Goal: Information Seeking & Learning: Compare options

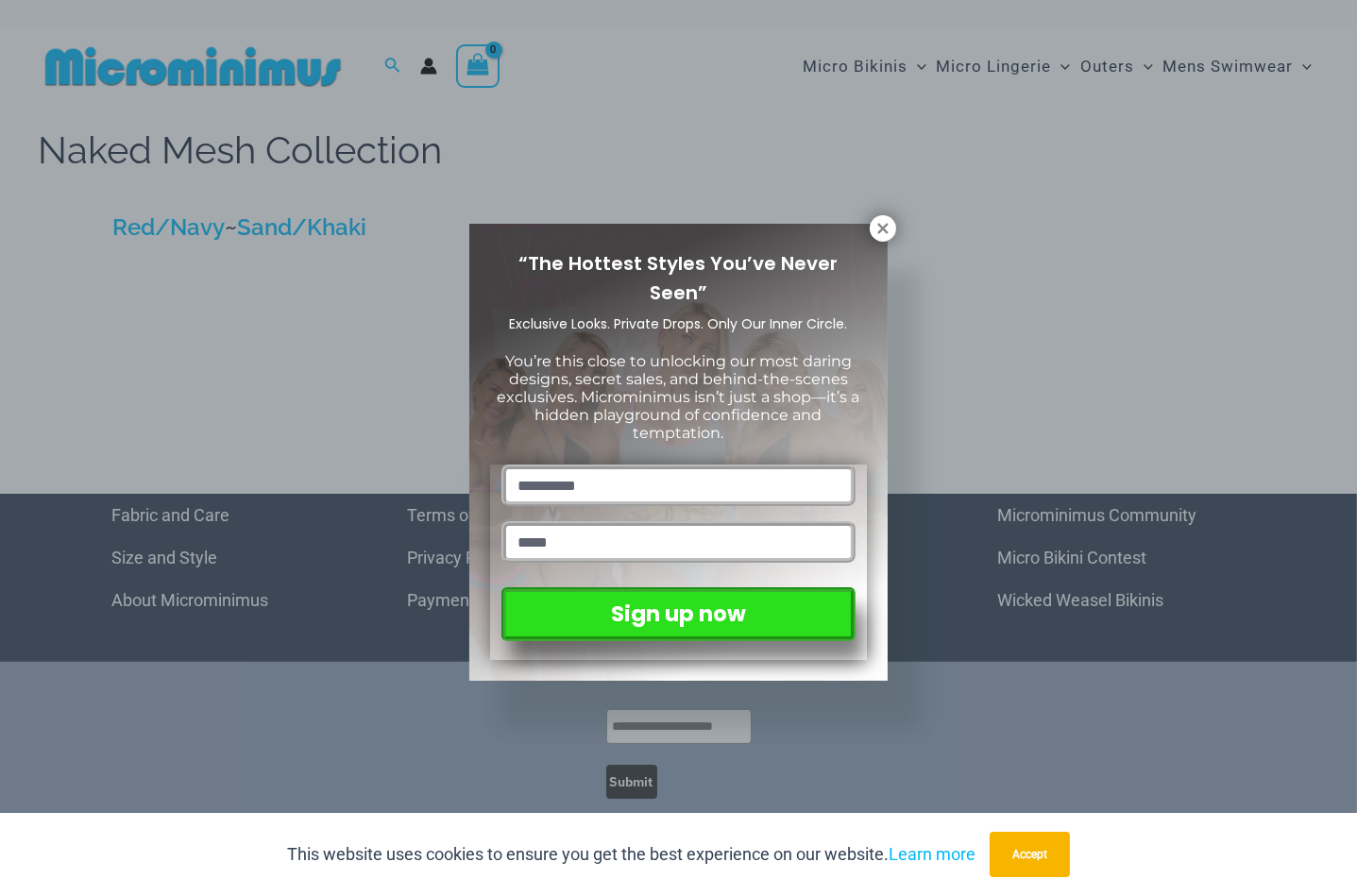
click at [934, 225] on div "“The Hottest Styles You’ve Never Seen” Exclusive Looks. Private Drops. Only Our…" at bounding box center [678, 448] width 1357 height 896
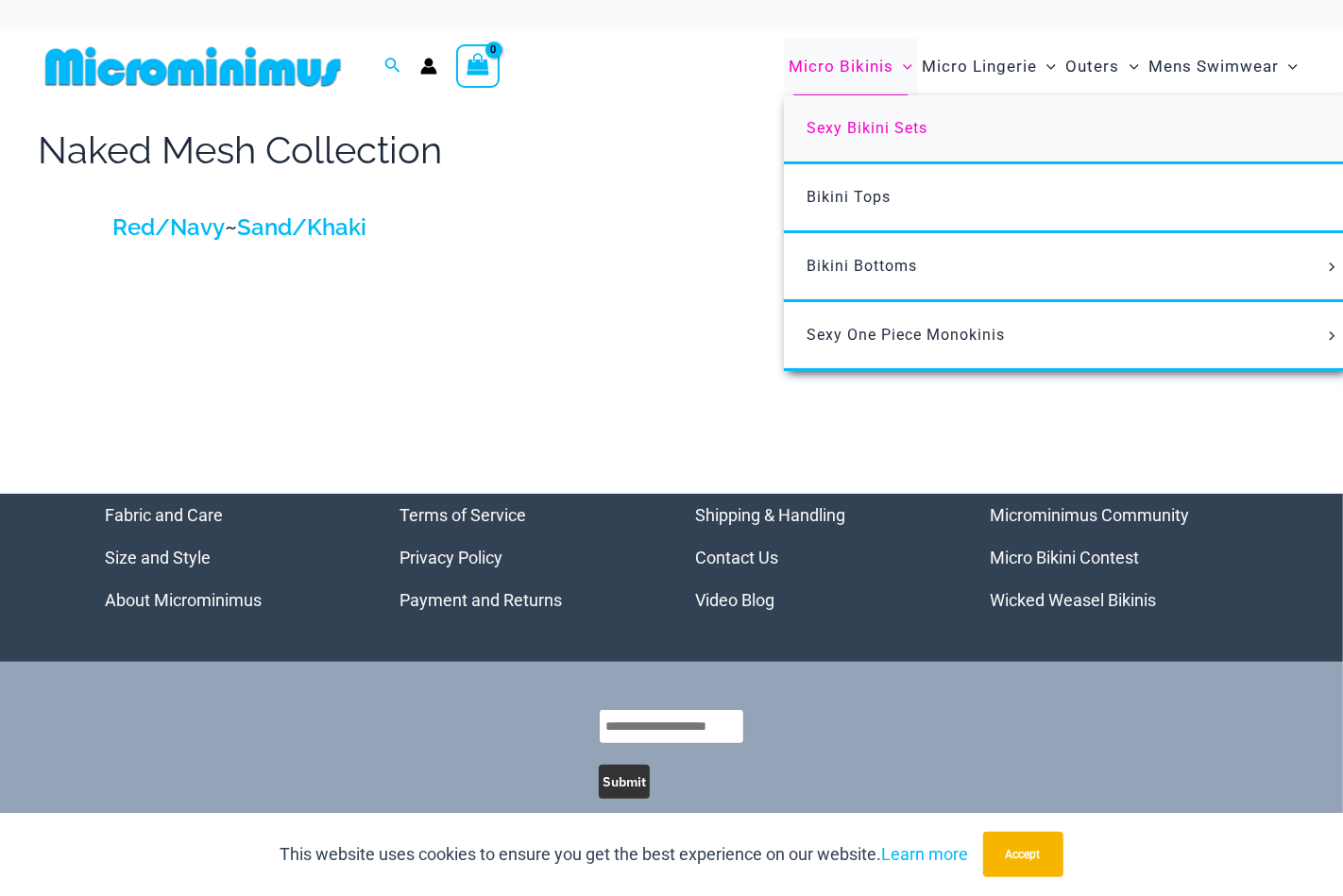
click at [851, 124] on span "Sexy Bikini Sets" at bounding box center [866, 128] width 121 height 18
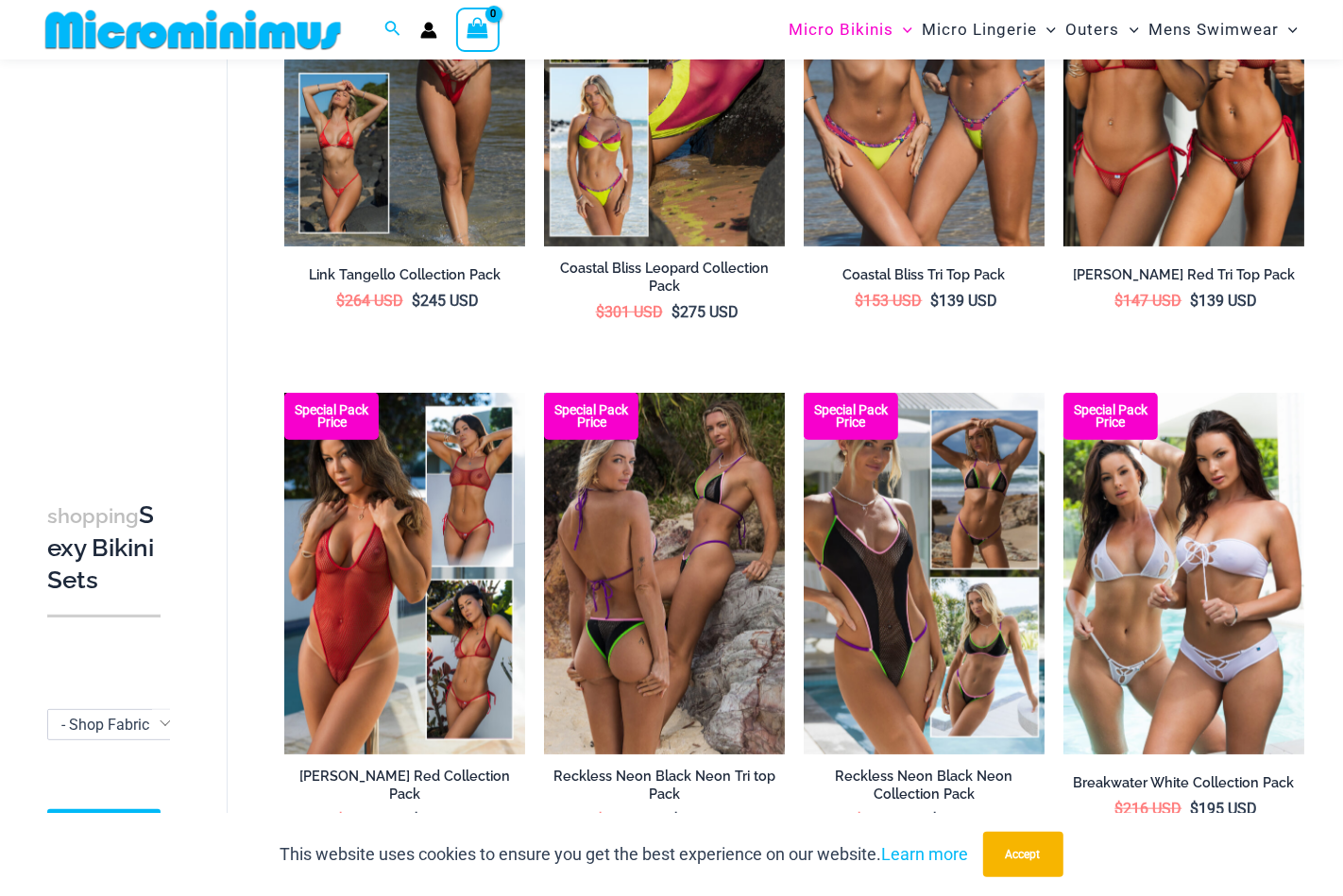
scroll to position [548, 0]
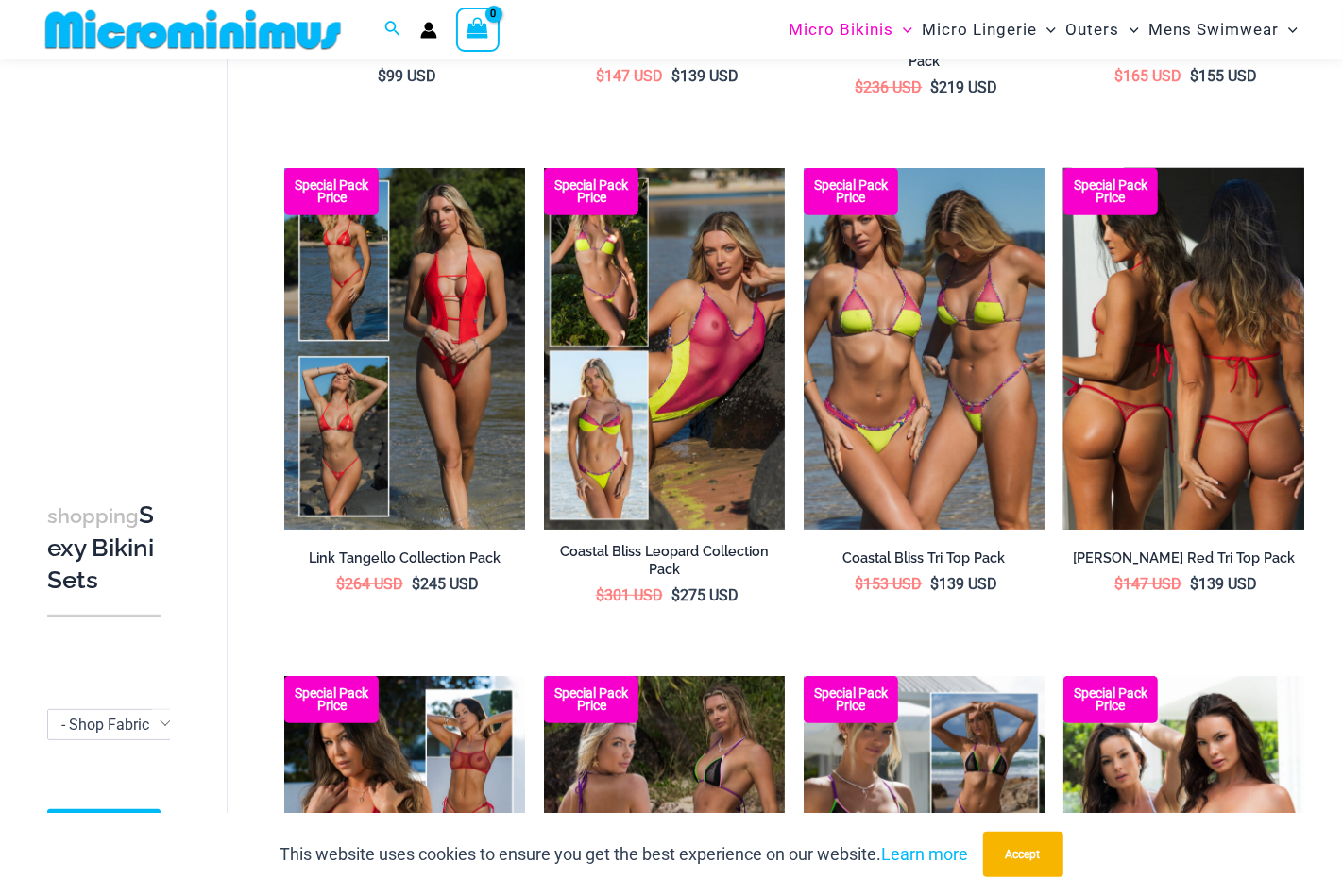
click at [1152, 276] on img at bounding box center [1183, 349] width 241 height 361
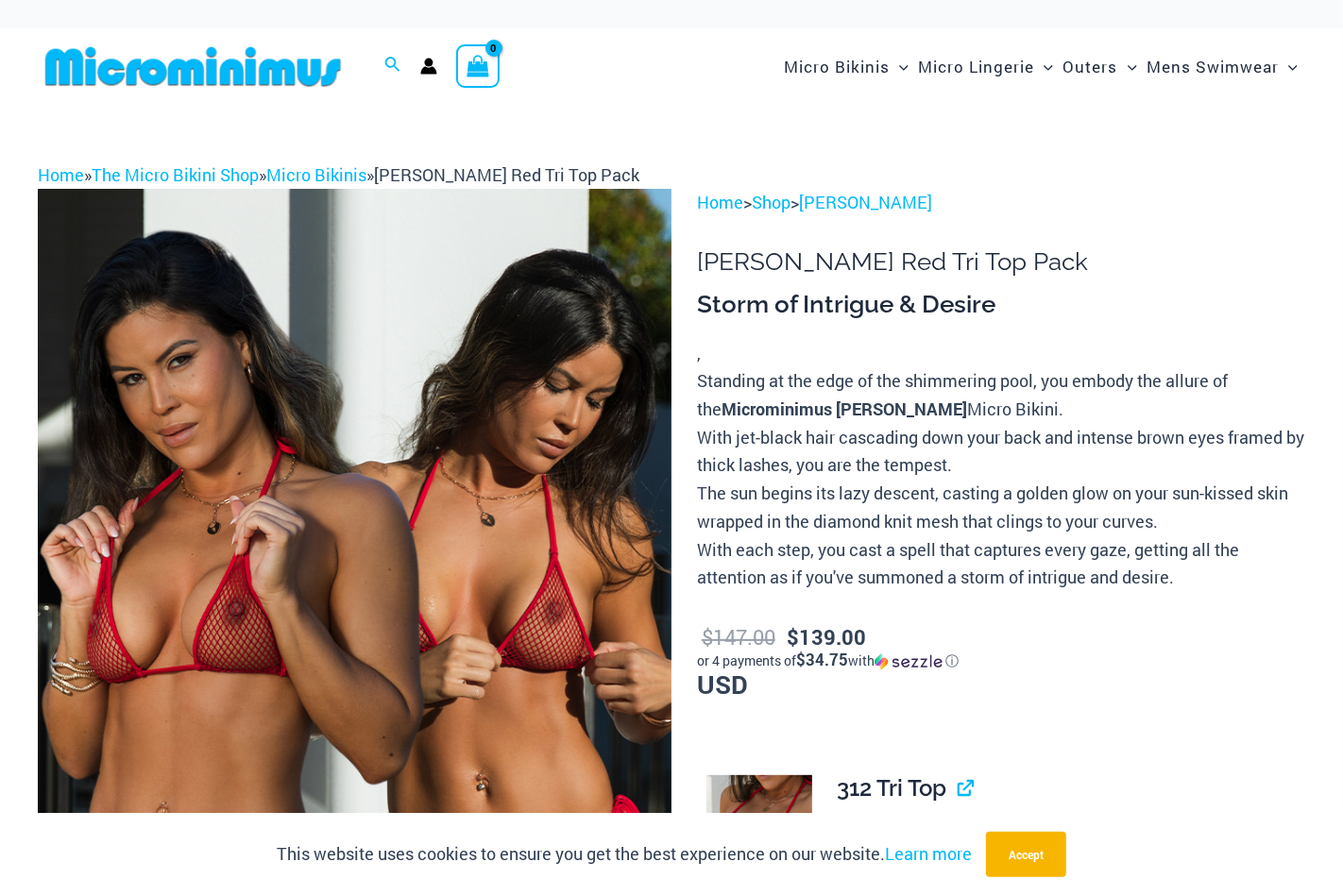
click at [388, 457] on img at bounding box center [354, 664] width 633 height 950
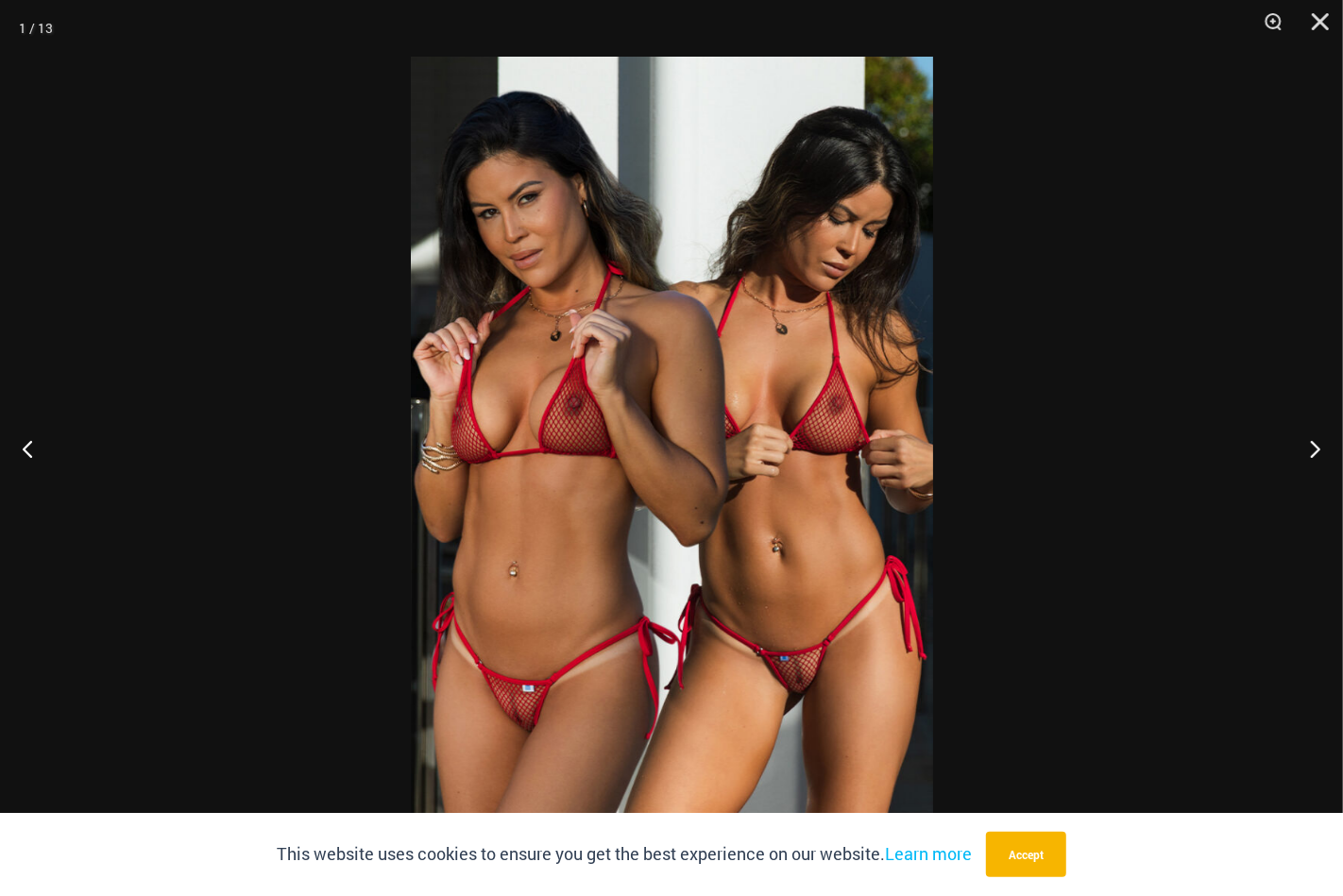
click at [536, 465] on img at bounding box center [672, 447] width 522 height 782
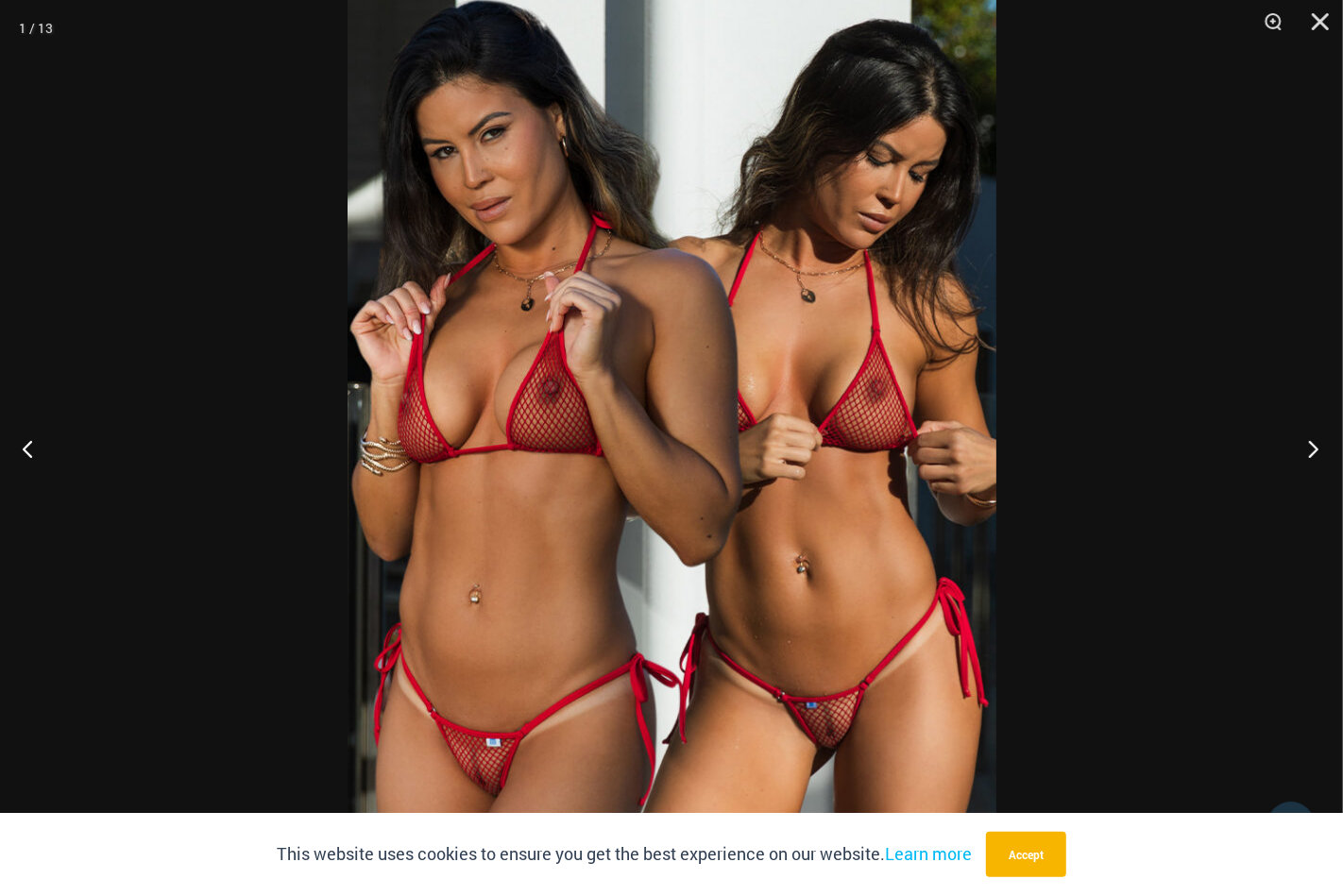
click at [1311, 450] on button "Next" at bounding box center [1307, 448] width 71 height 95
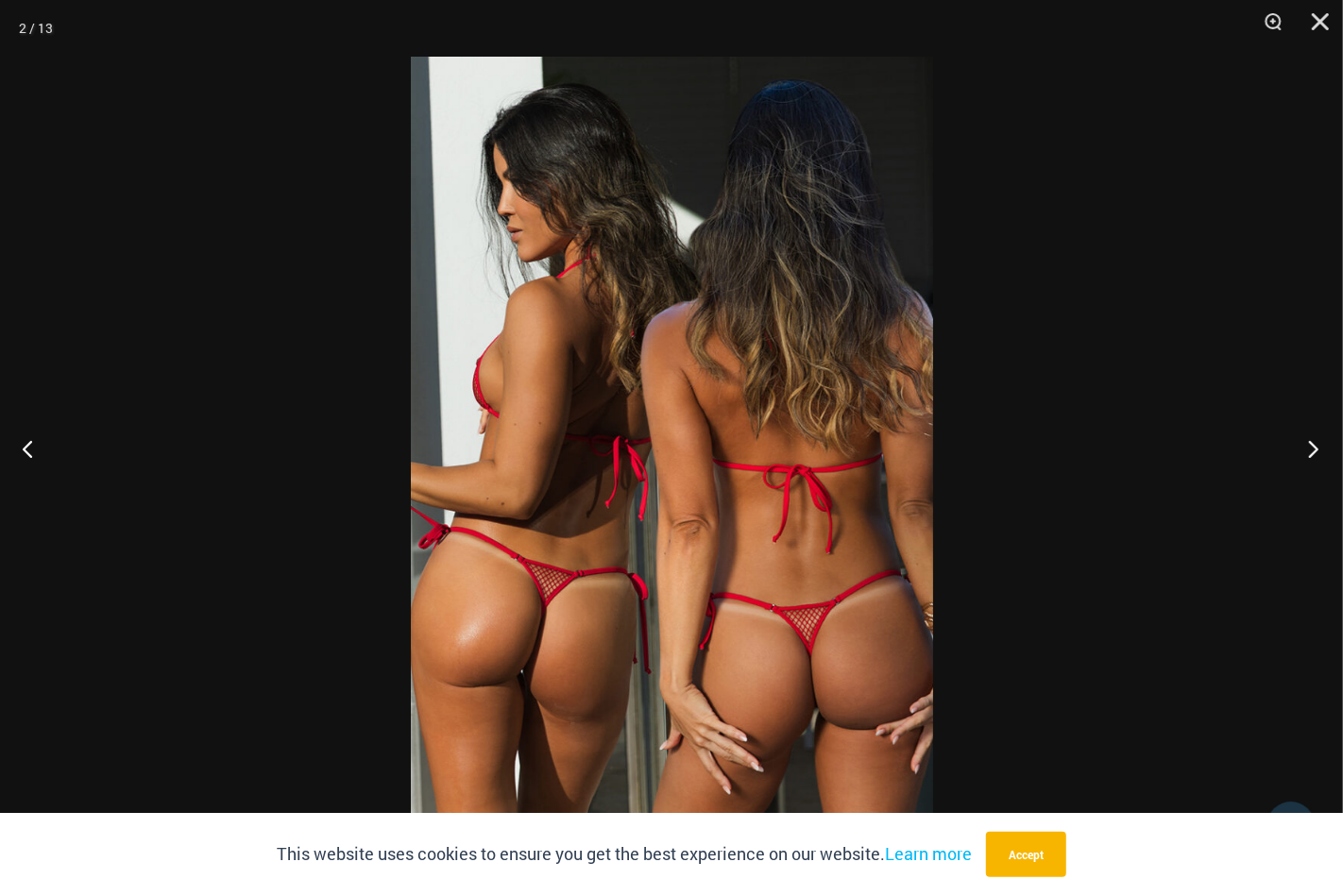
click at [1311, 450] on button "Next" at bounding box center [1307, 448] width 71 height 95
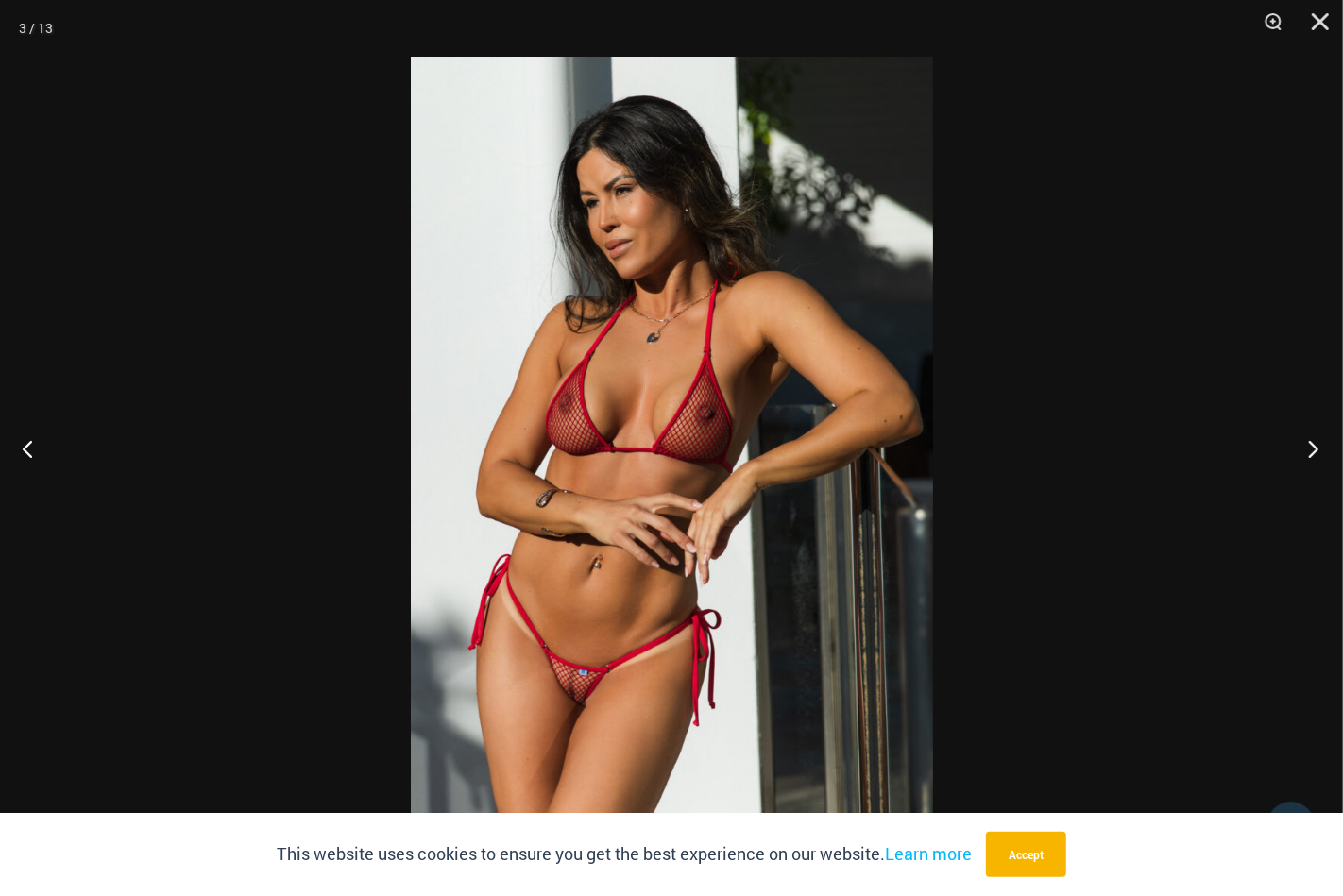
click at [1311, 450] on button "Next" at bounding box center [1307, 448] width 71 height 95
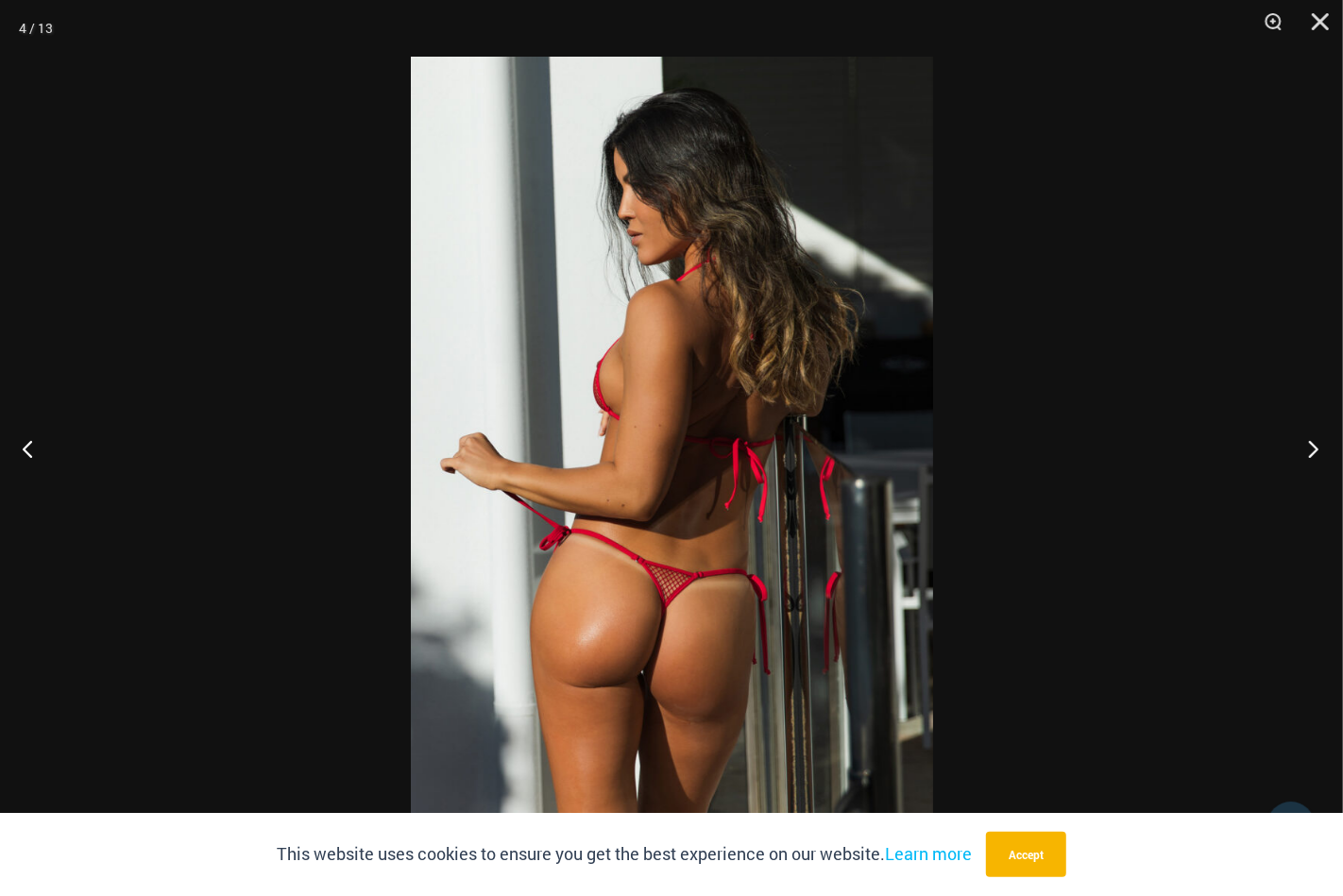
click at [1311, 450] on button "Next" at bounding box center [1307, 448] width 71 height 95
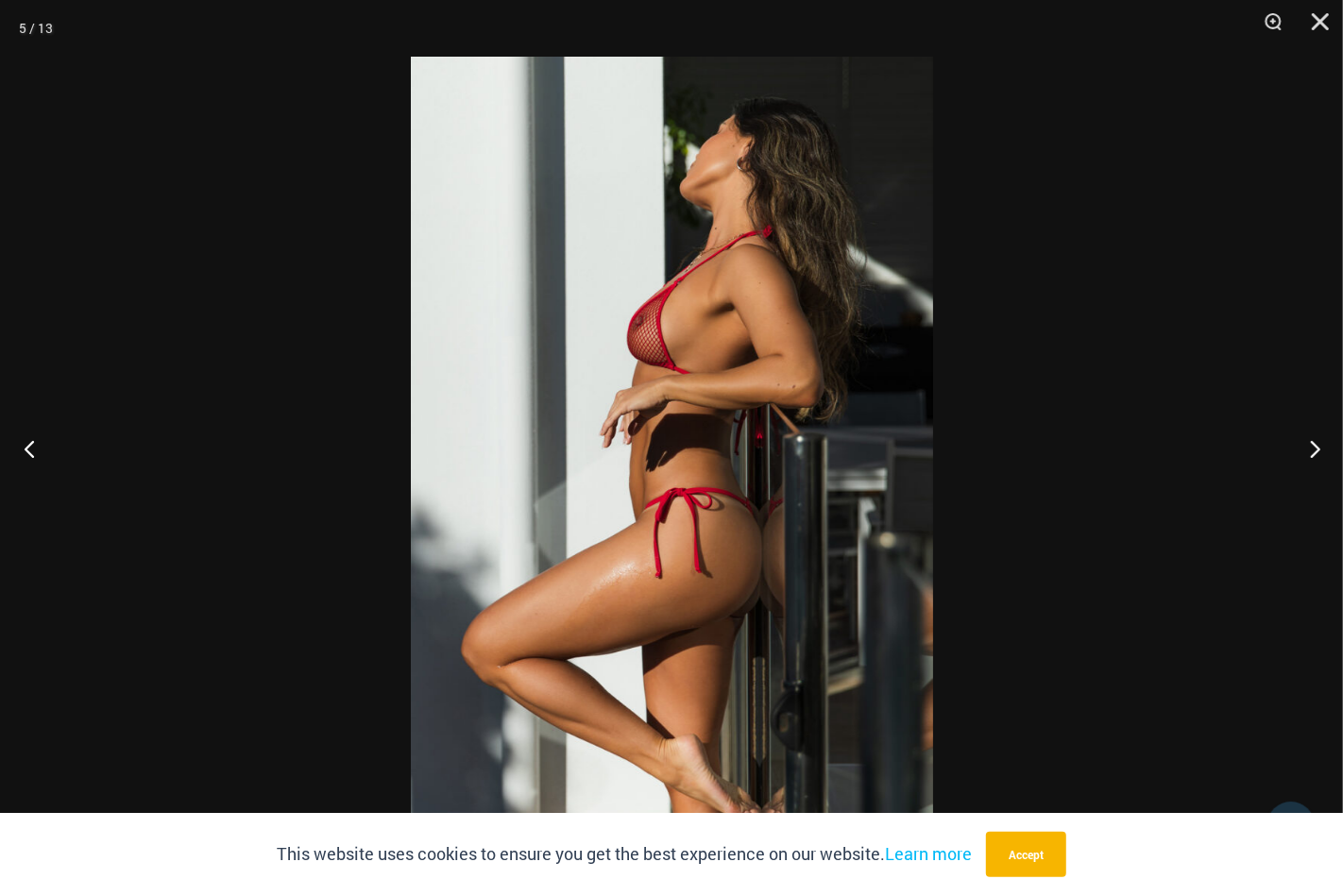
click at [31, 450] on button "Previous" at bounding box center [35, 448] width 71 height 95
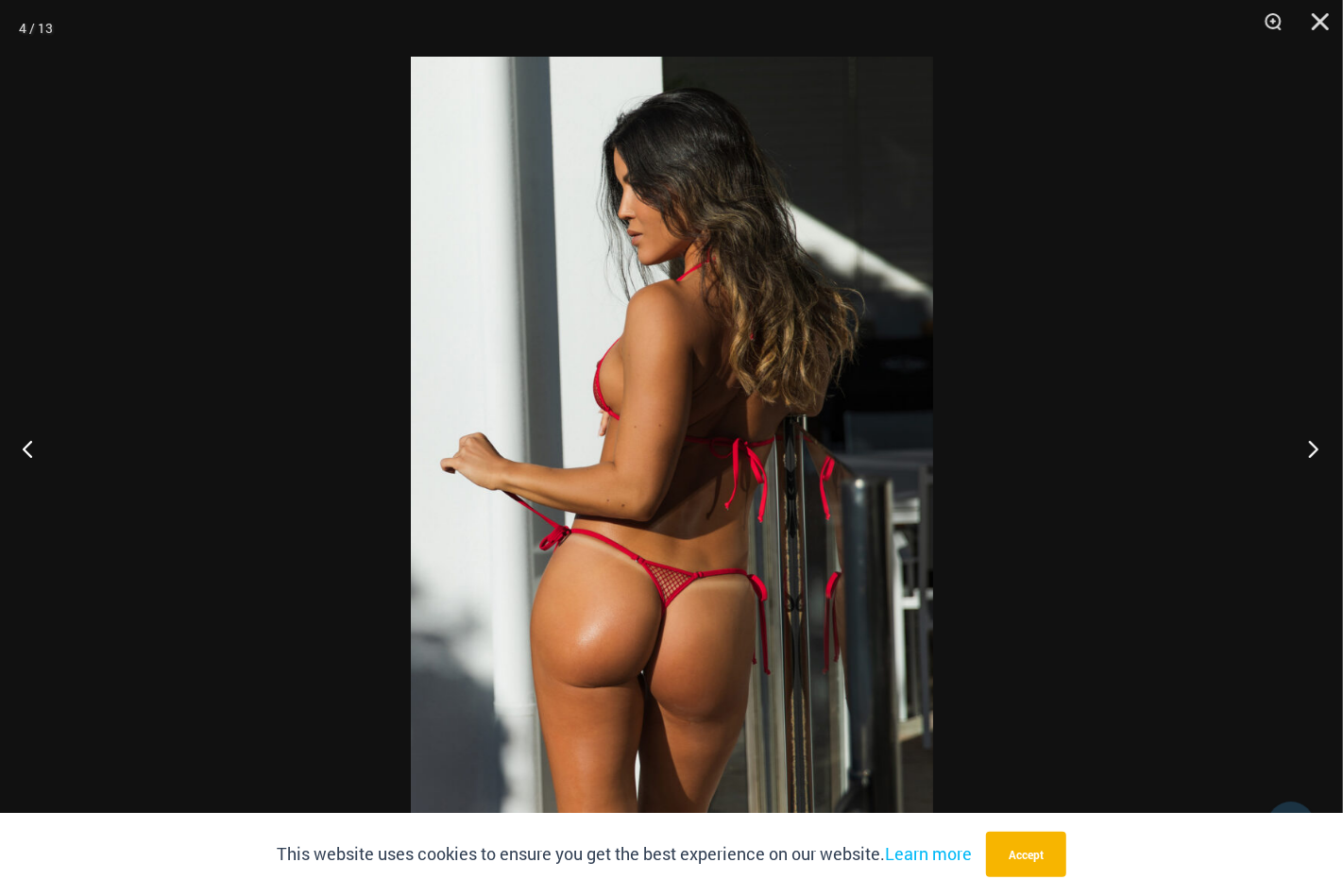
click at [1310, 452] on button "Next" at bounding box center [1307, 448] width 71 height 95
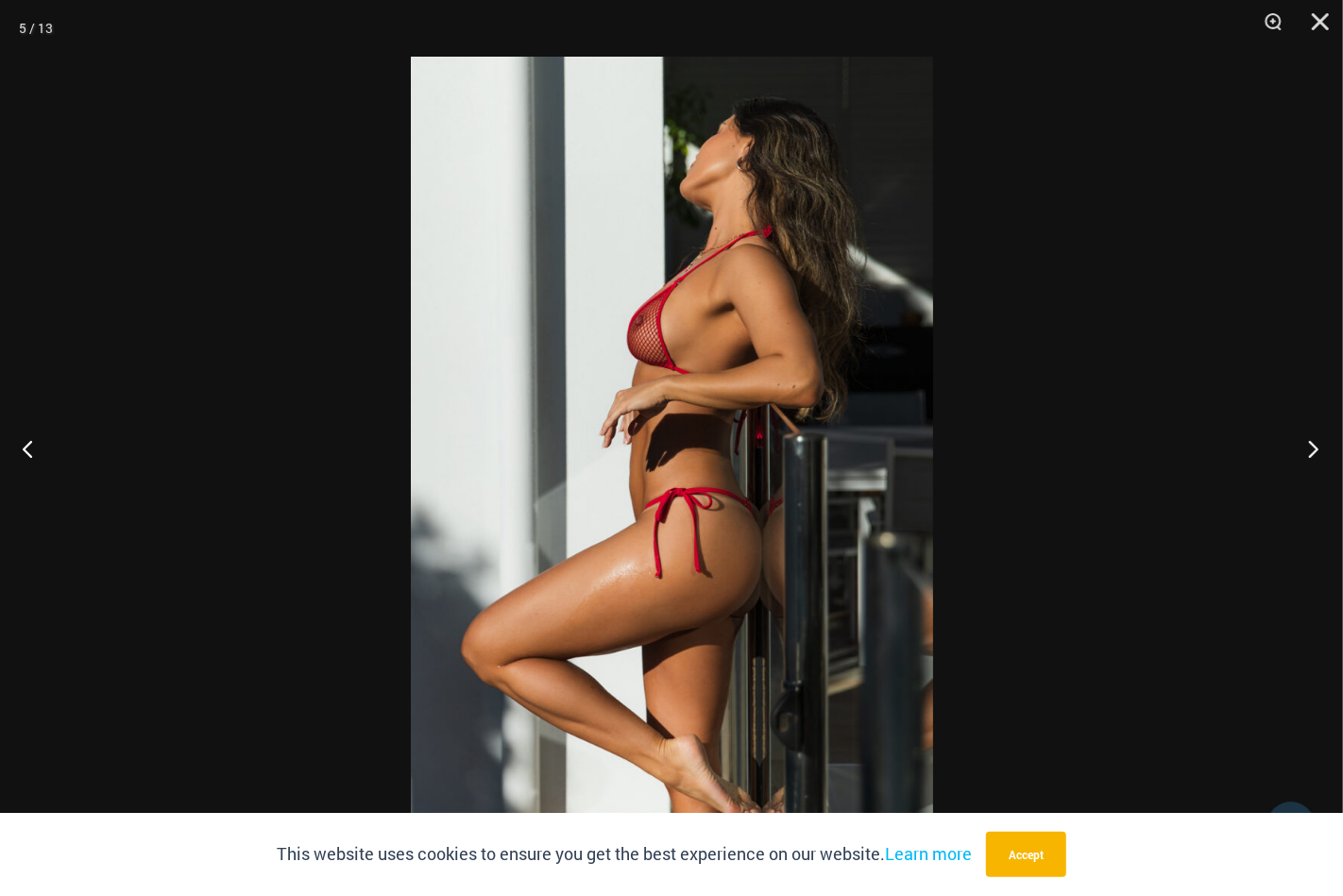
click at [1310, 452] on button "Next" at bounding box center [1307, 448] width 71 height 95
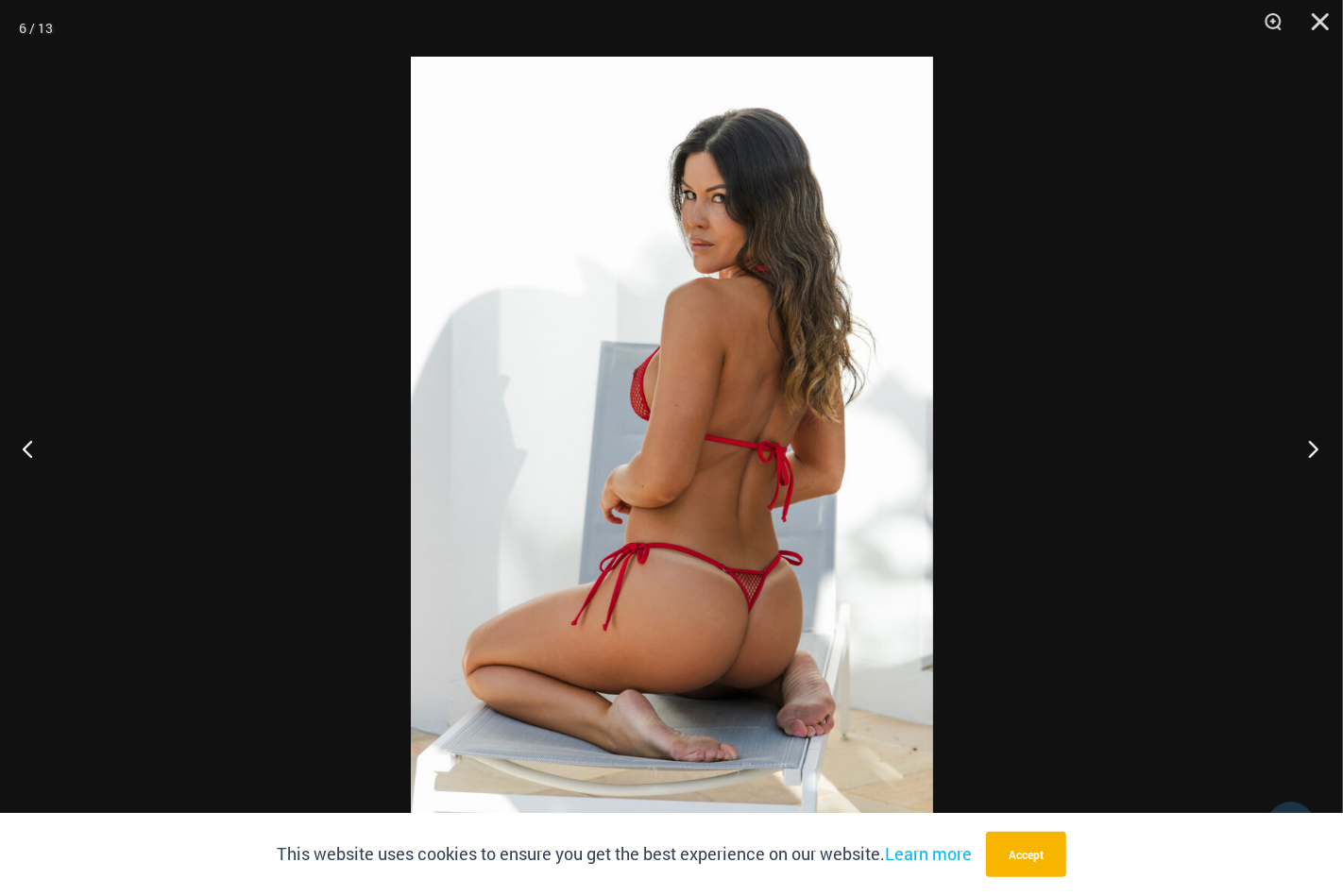
click at [1310, 452] on button "Next" at bounding box center [1307, 448] width 71 height 95
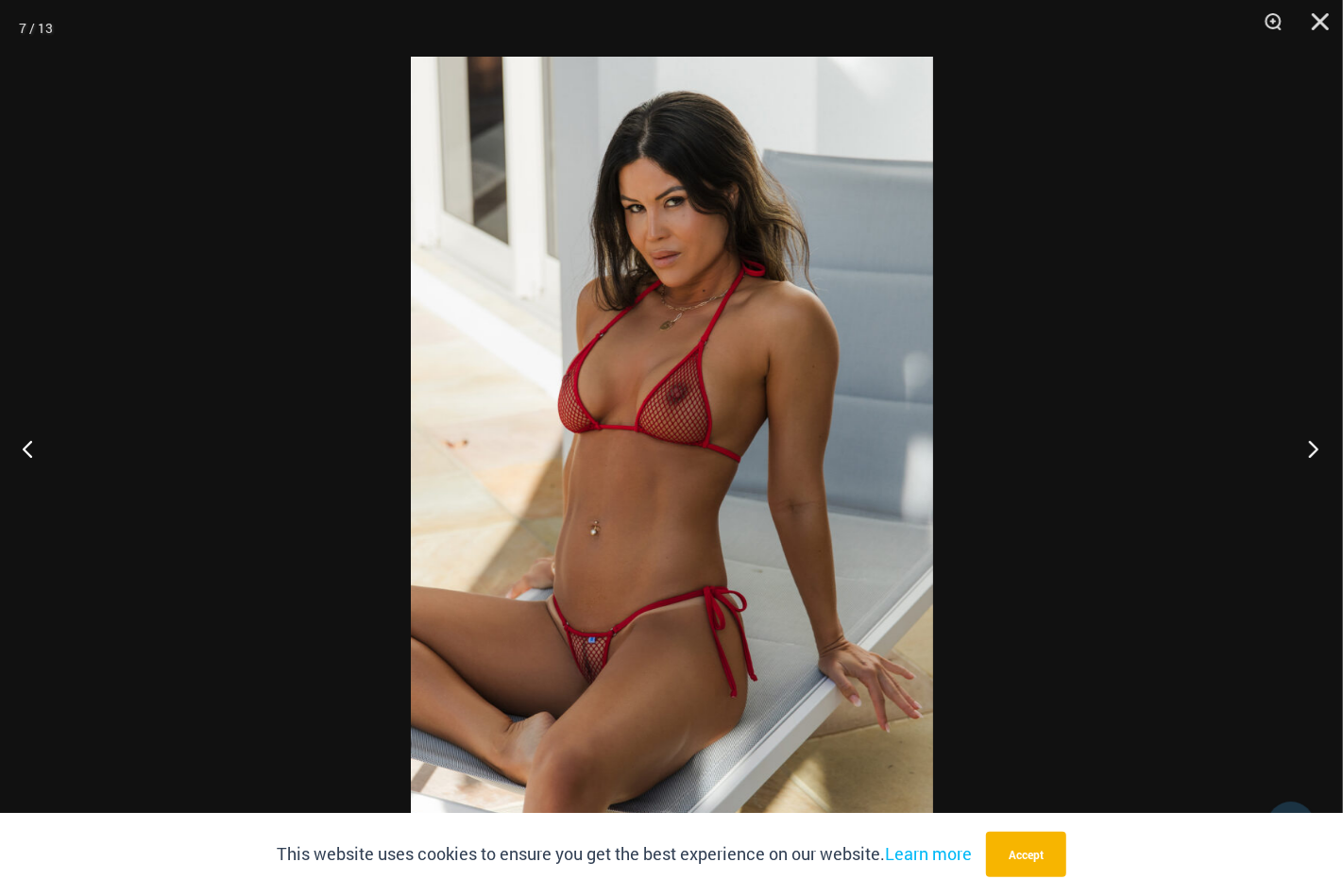
click at [1310, 452] on button "Next" at bounding box center [1307, 448] width 71 height 95
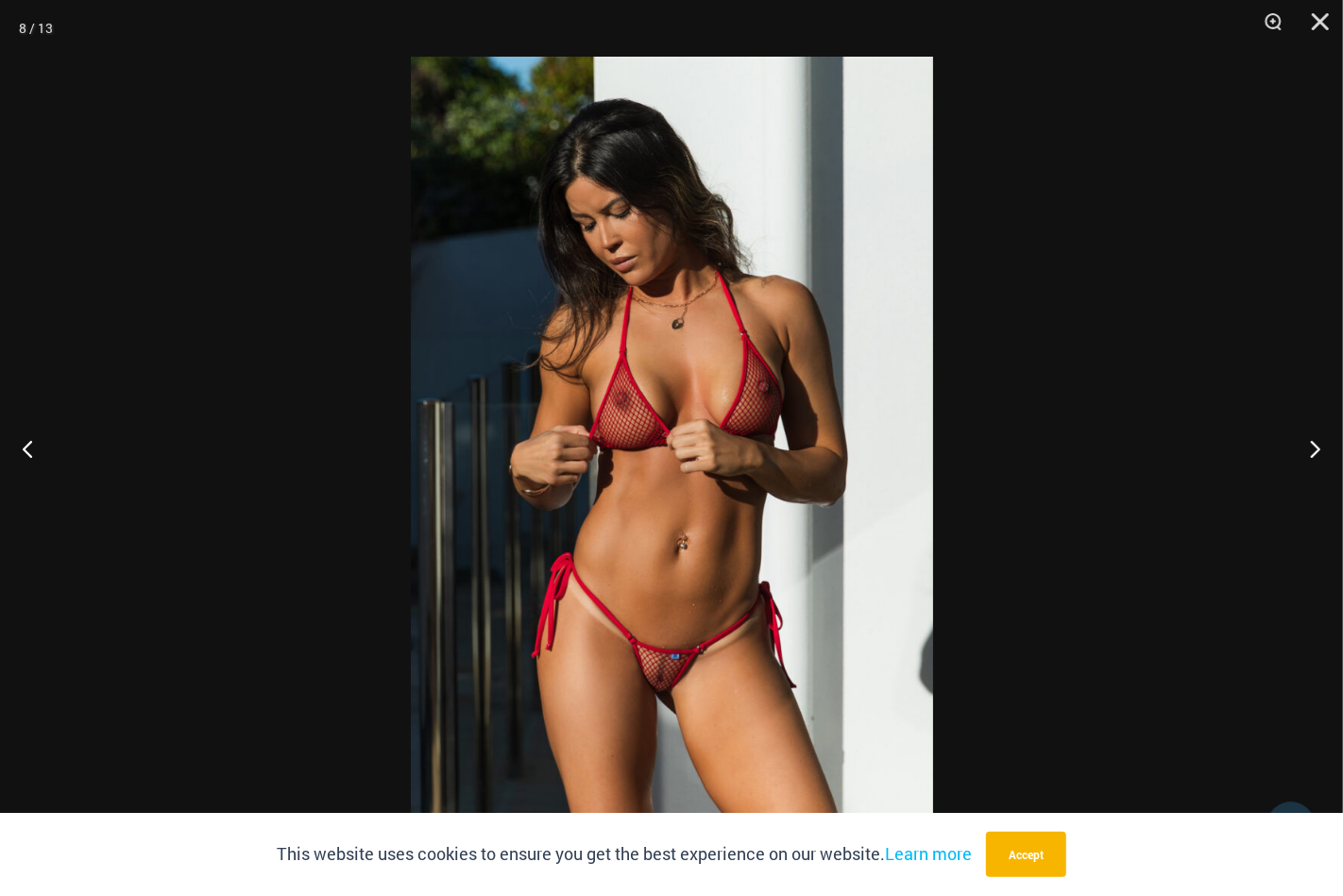
click at [1322, 449] on button "Next" at bounding box center [1307, 448] width 71 height 95
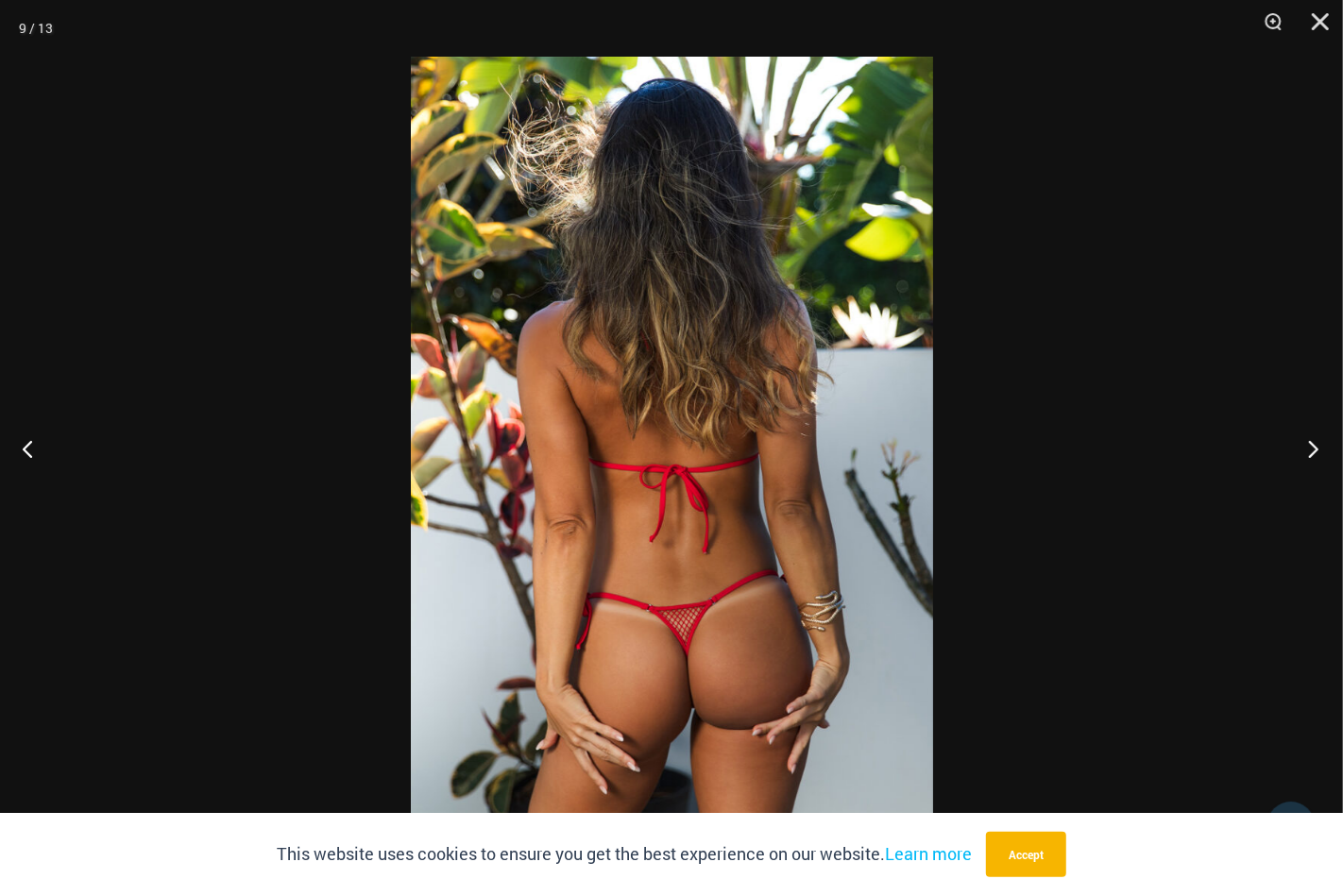
click at [1312, 449] on button "Next" at bounding box center [1307, 448] width 71 height 95
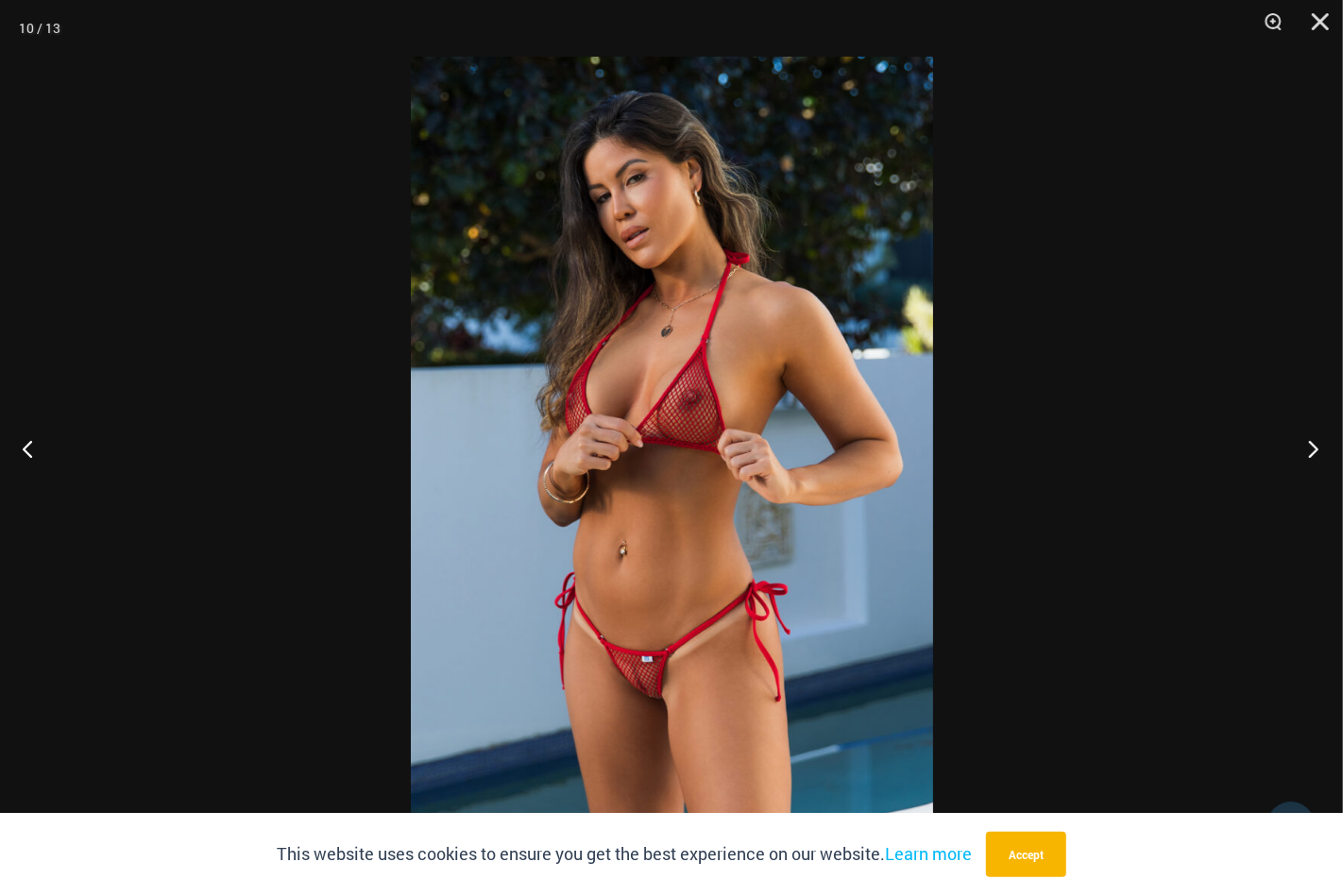
click at [1312, 449] on button "Next" at bounding box center [1307, 448] width 71 height 95
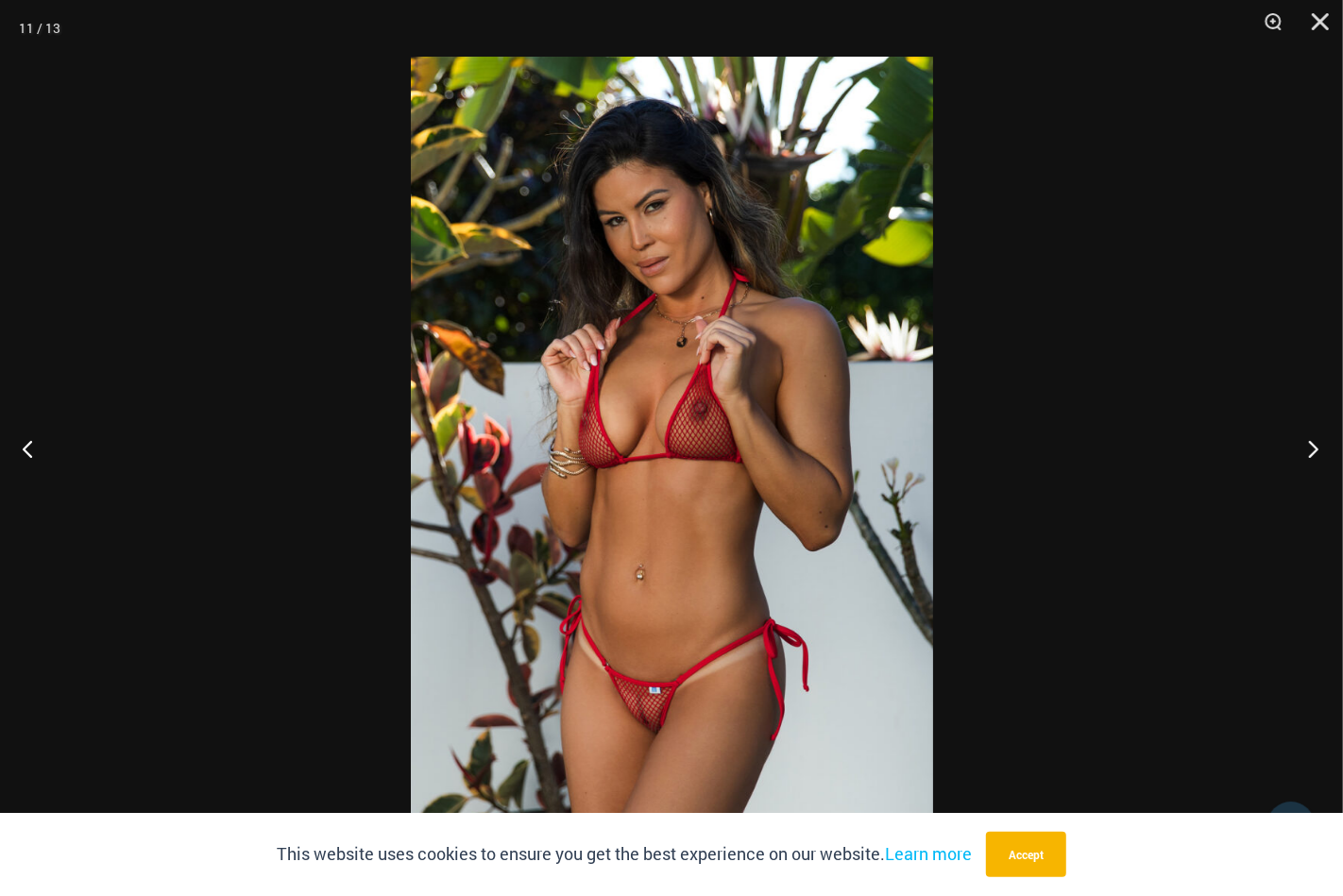
click at [1312, 449] on button "Next" at bounding box center [1307, 448] width 71 height 95
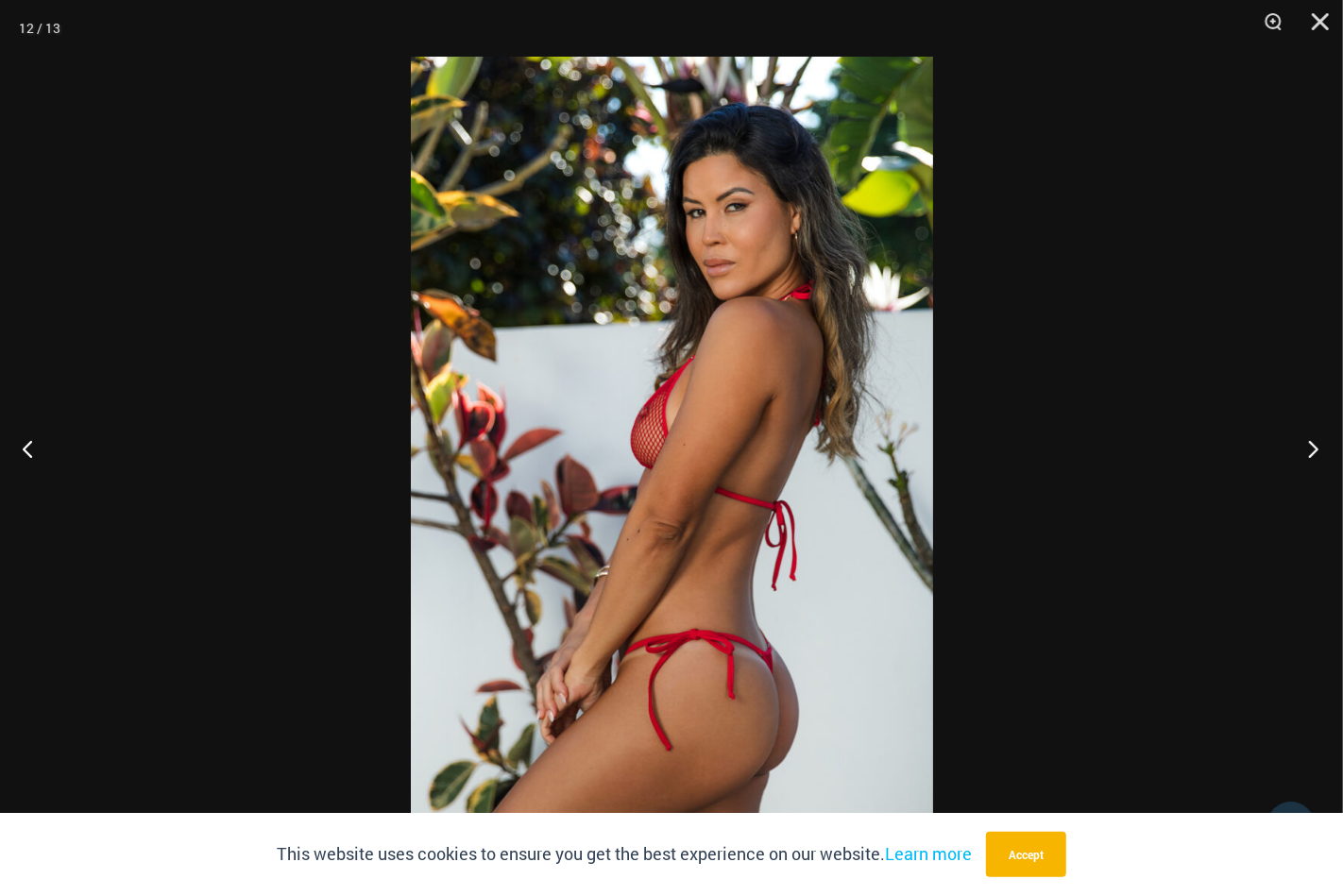
click at [1312, 449] on button "Next" at bounding box center [1307, 448] width 71 height 95
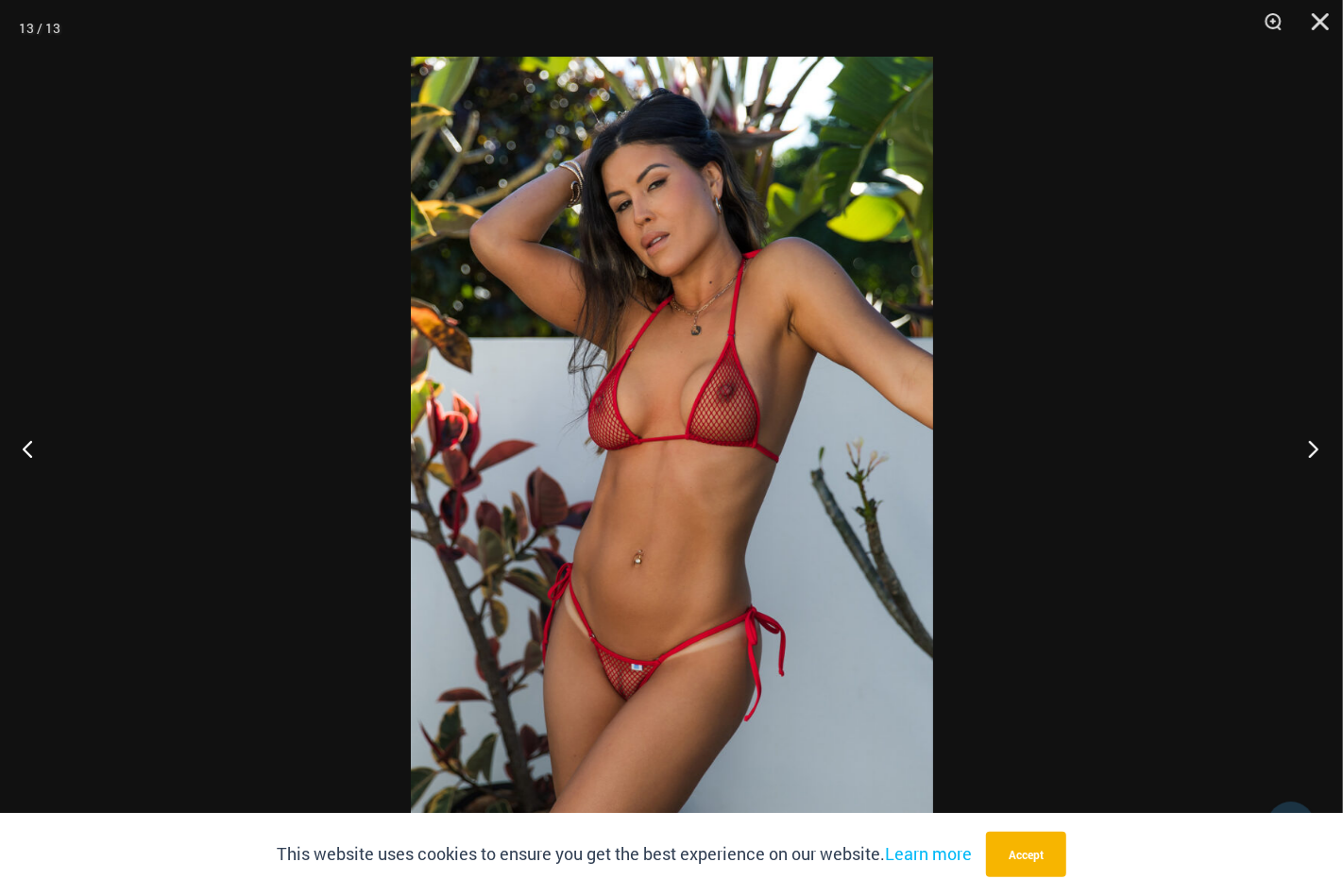
click at [1312, 449] on button "Next" at bounding box center [1307, 448] width 71 height 95
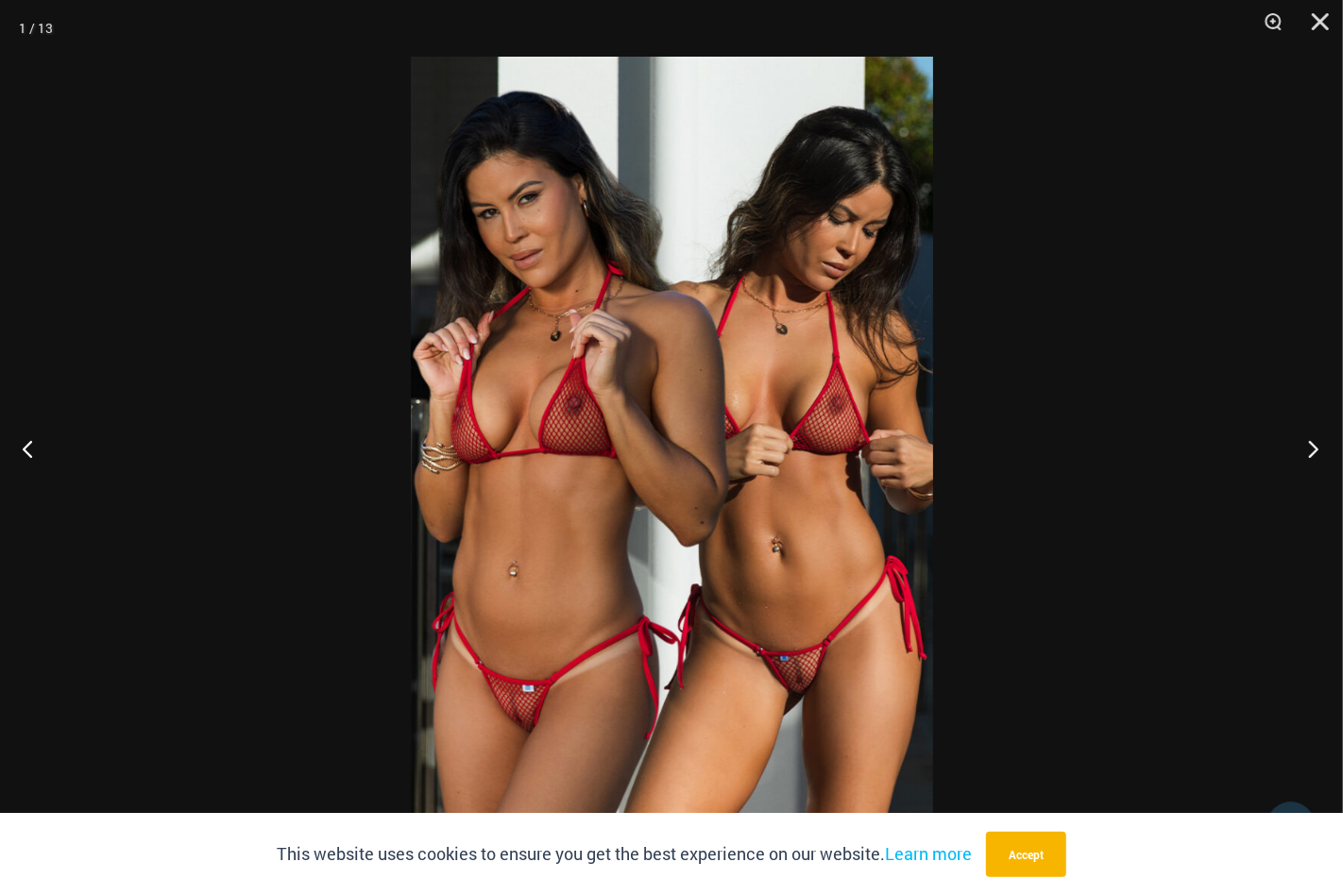
click at [1312, 449] on button "Next" at bounding box center [1307, 448] width 71 height 95
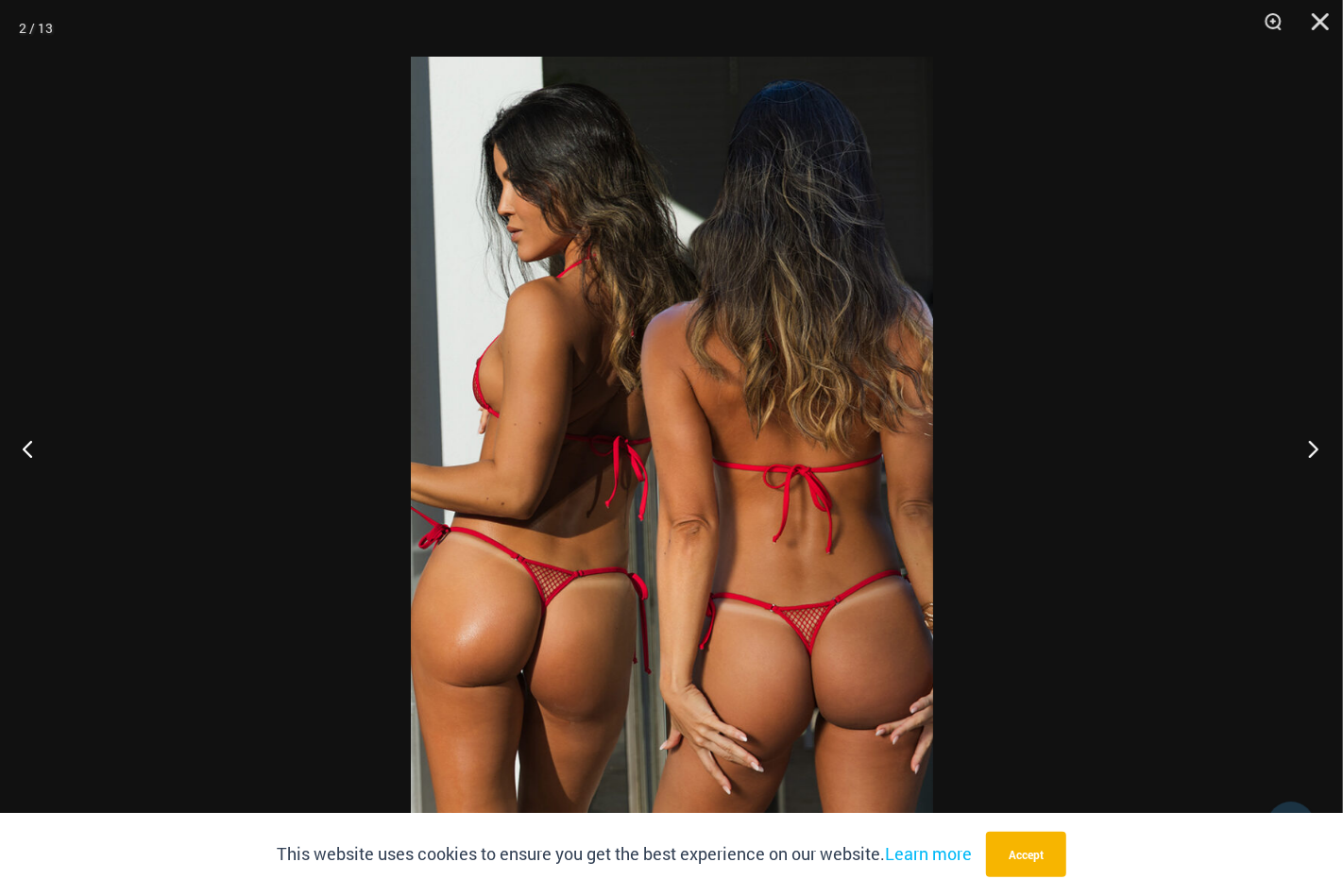
click at [1312, 449] on button "Next" at bounding box center [1307, 448] width 71 height 95
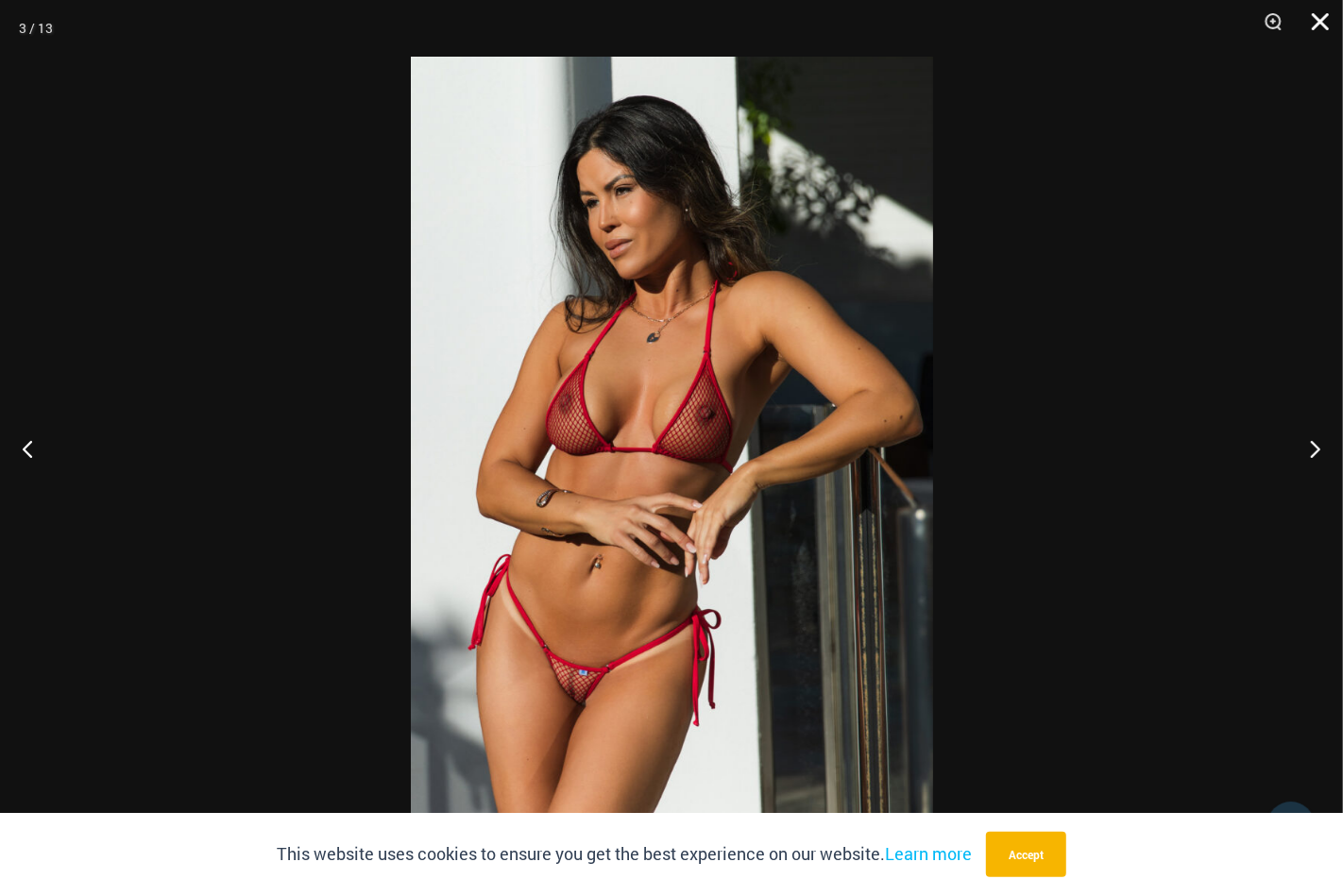
click at [1314, 24] on button "Close" at bounding box center [1312, 28] width 47 height 56
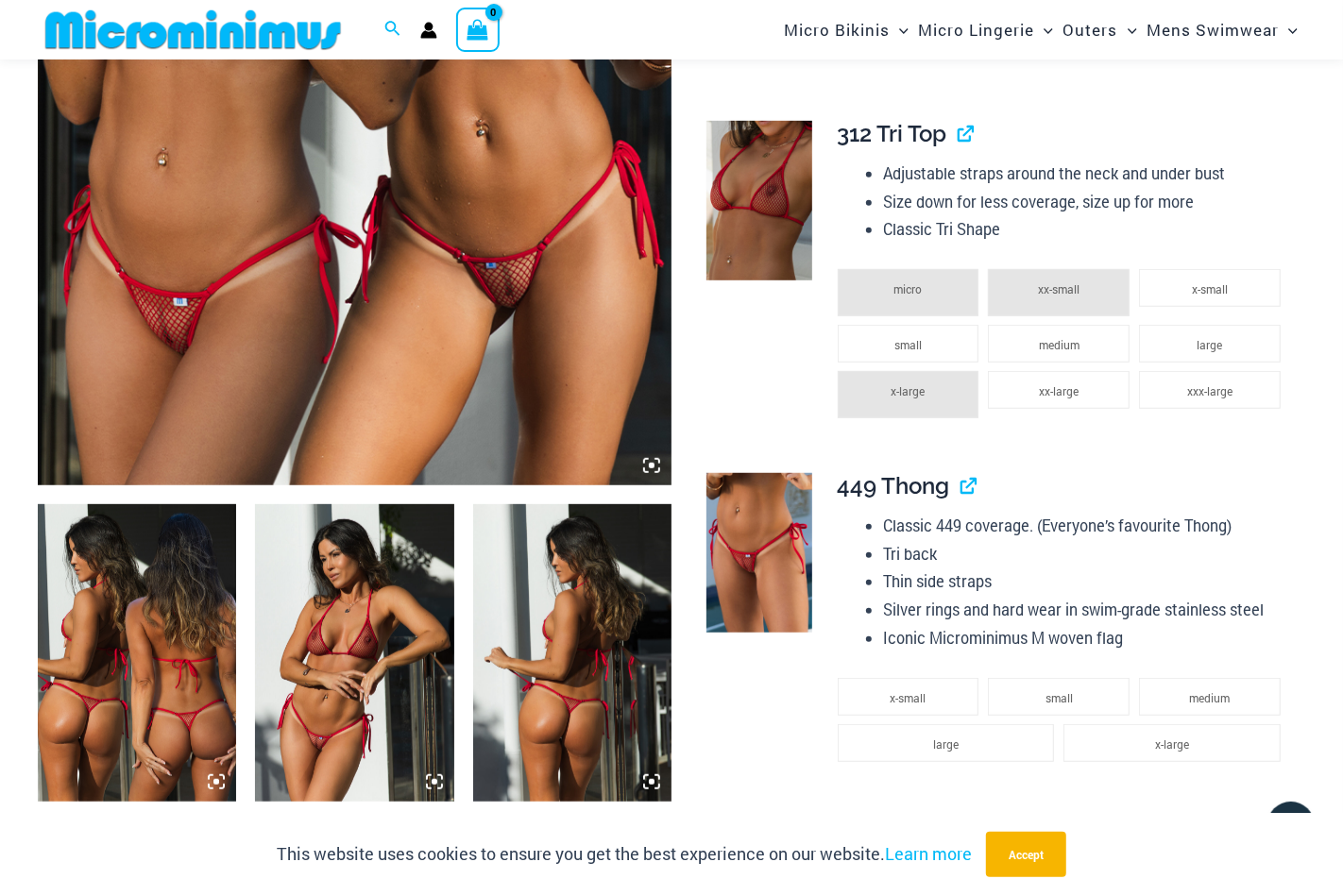
scroll to position [646, 0]
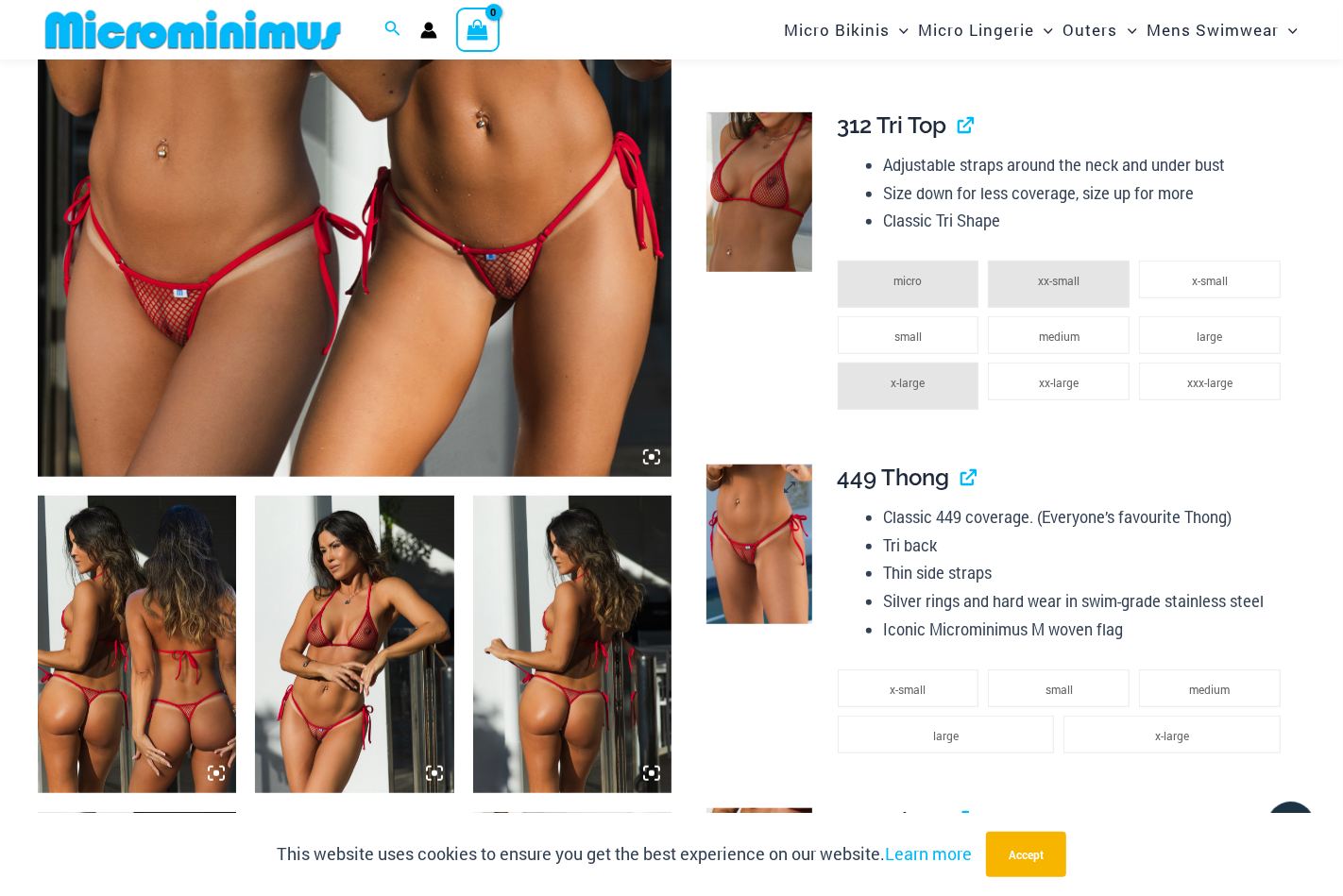
click at [768, 522] on img at bounding box center [759, 544] width 107 height 160
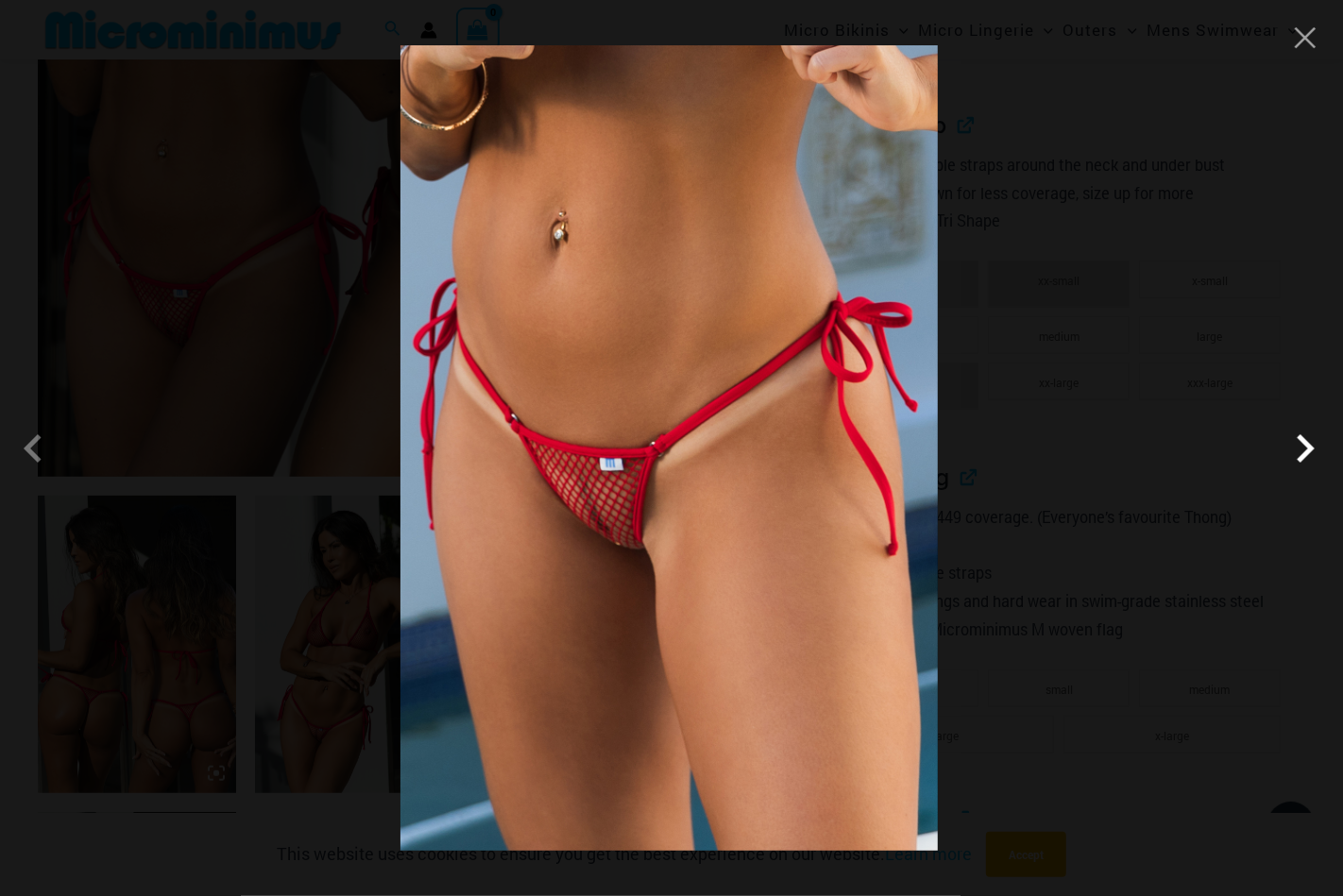
click at [1307, 455] on span at bounding box center [1304, 448] width 56 height 56
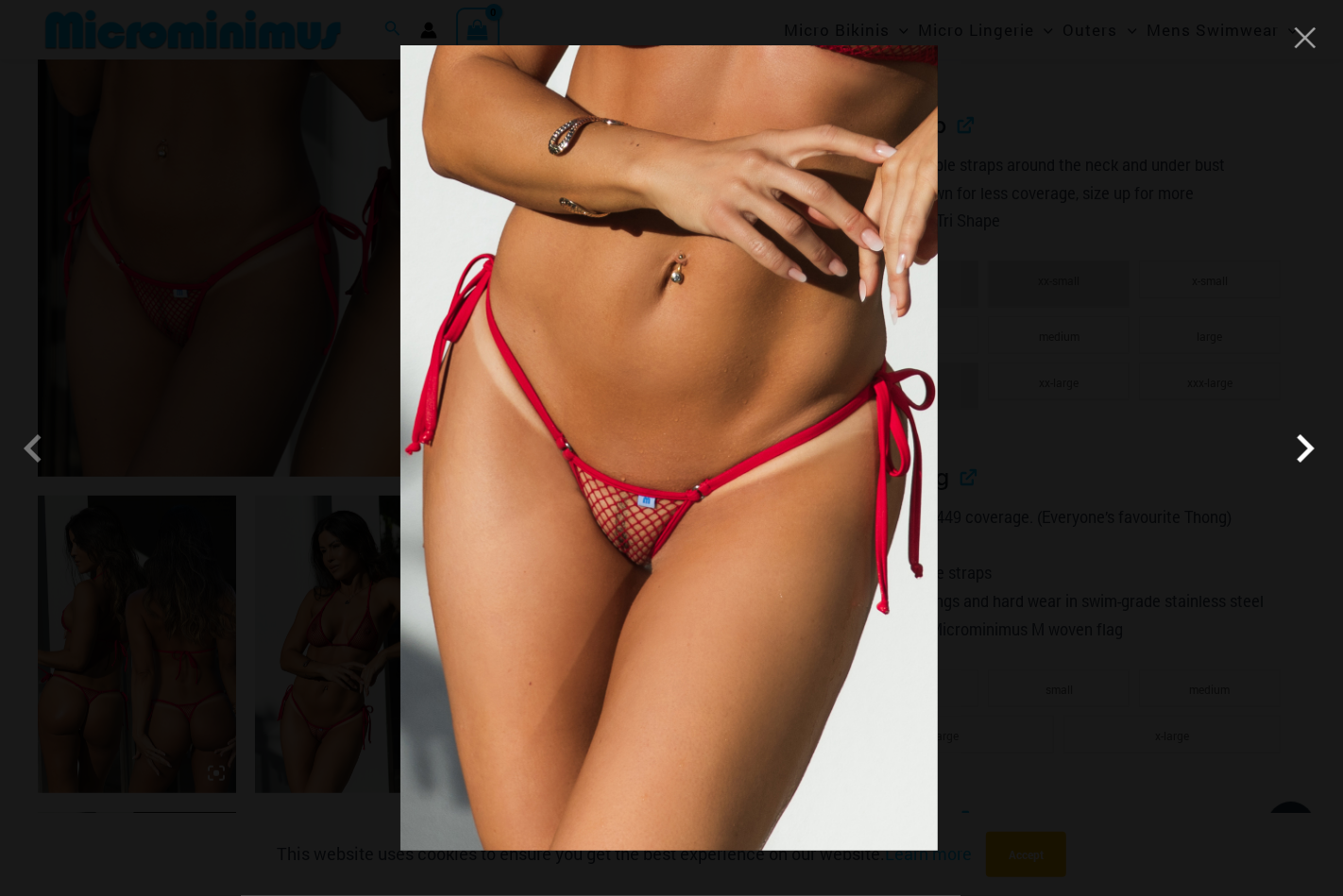
click at [1309, 450] on span at bounding box center [1304, 448] width 56 height 56
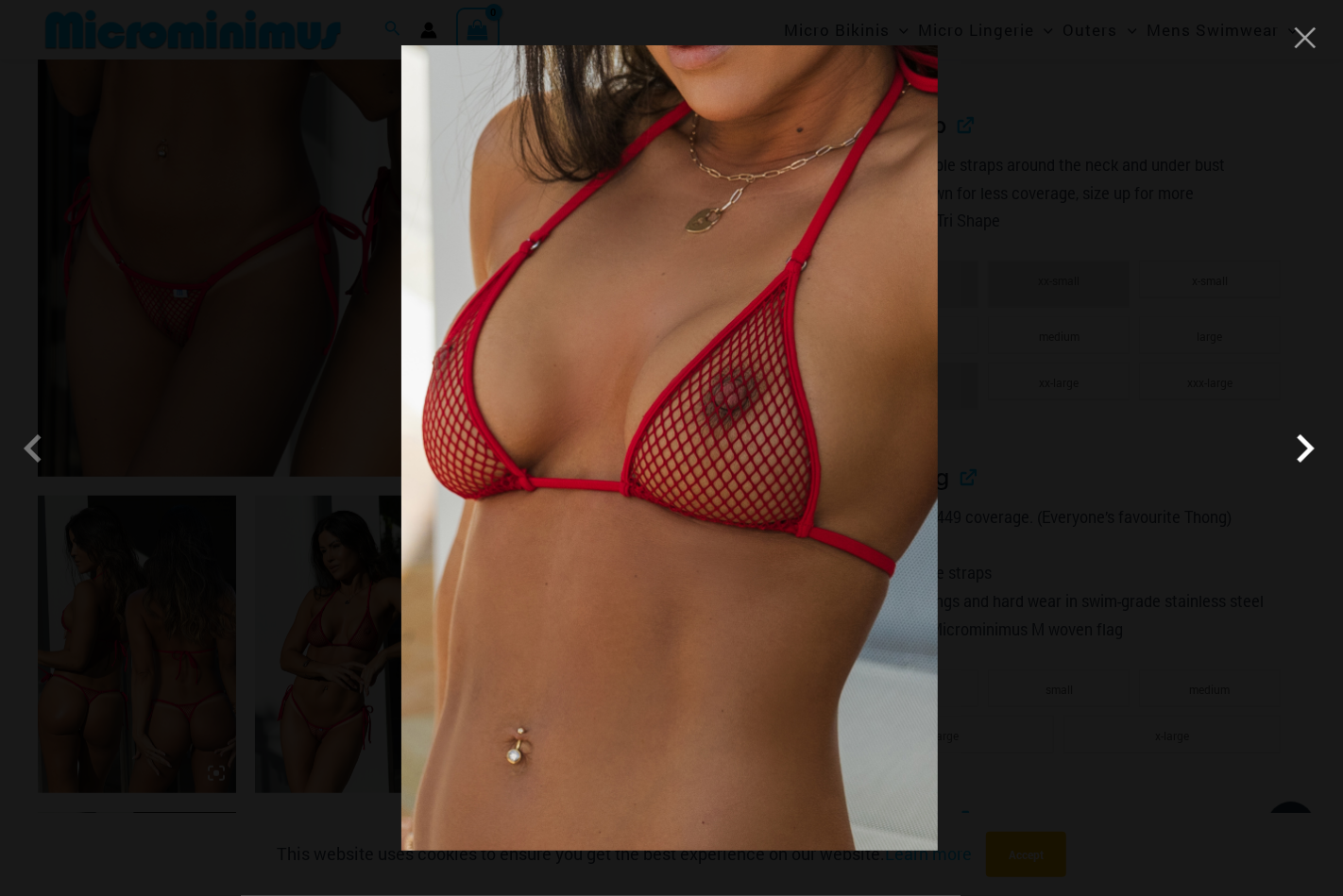
click at [1296, 459] on span at bounding box center [1304, 448] width 56 height 56
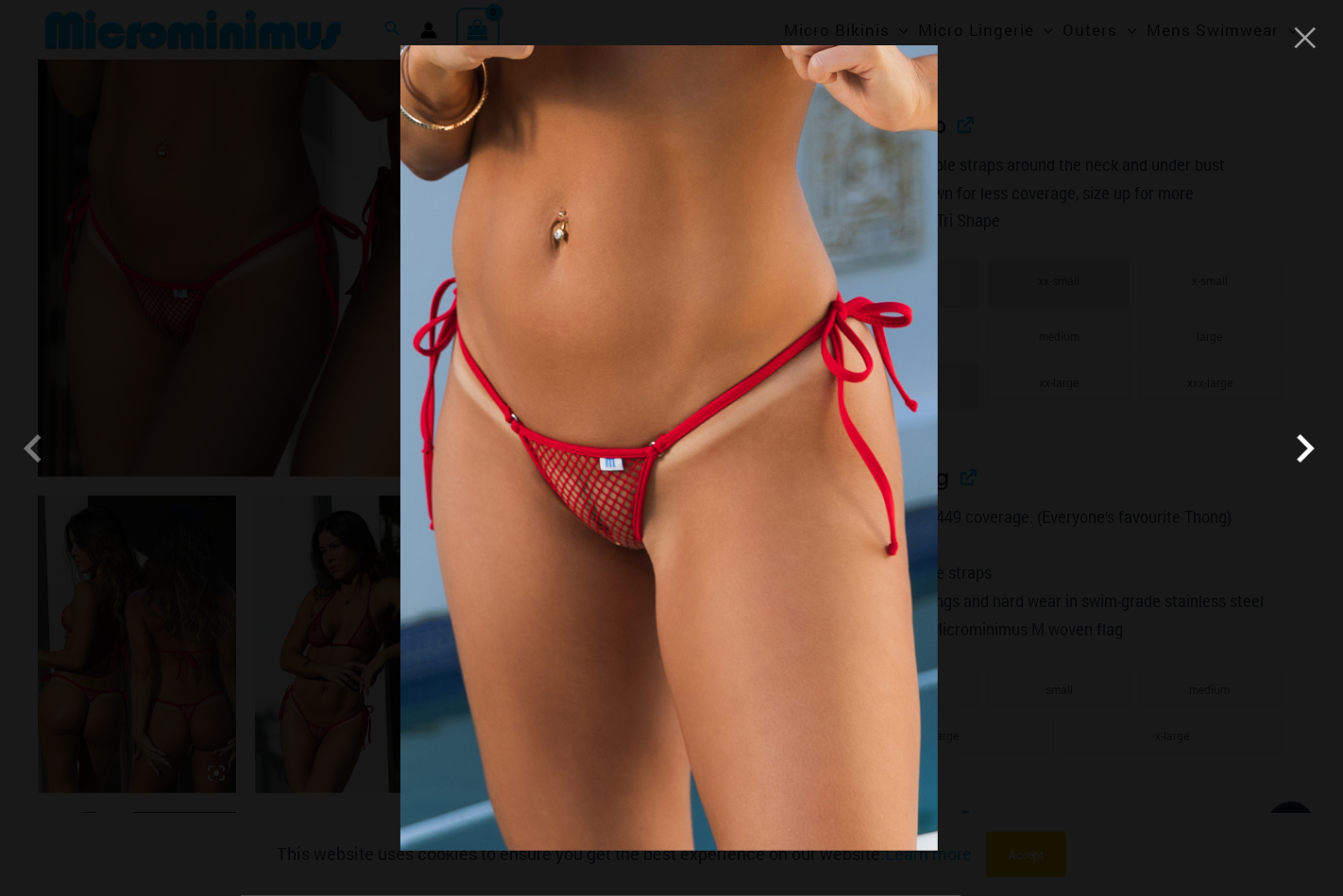
click at [1300, 438] on span at bounding box center [1304, 448] width 56 height 56
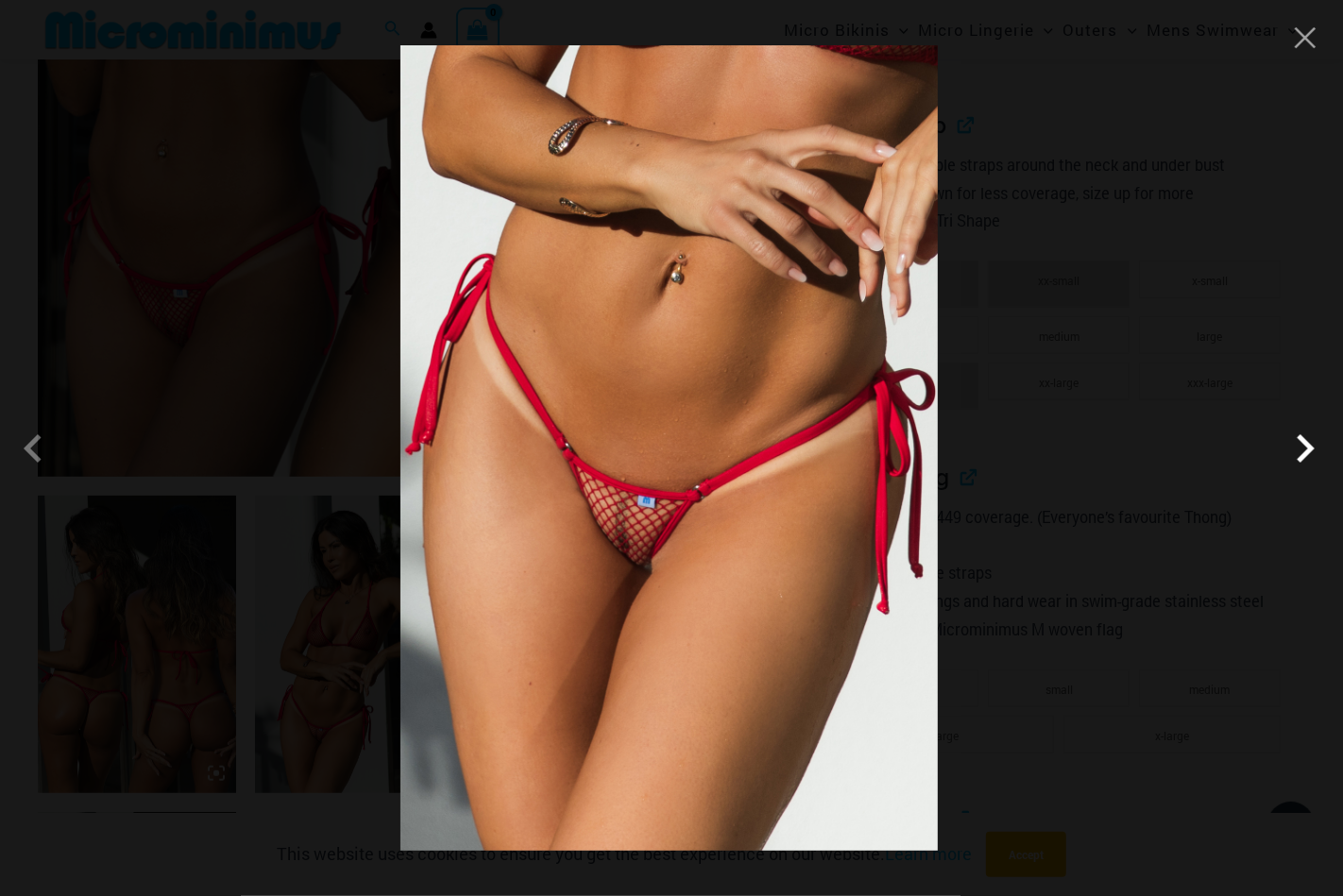
click at [1296, 453] on span at bounding box center [1304, 448] width 56 height 56
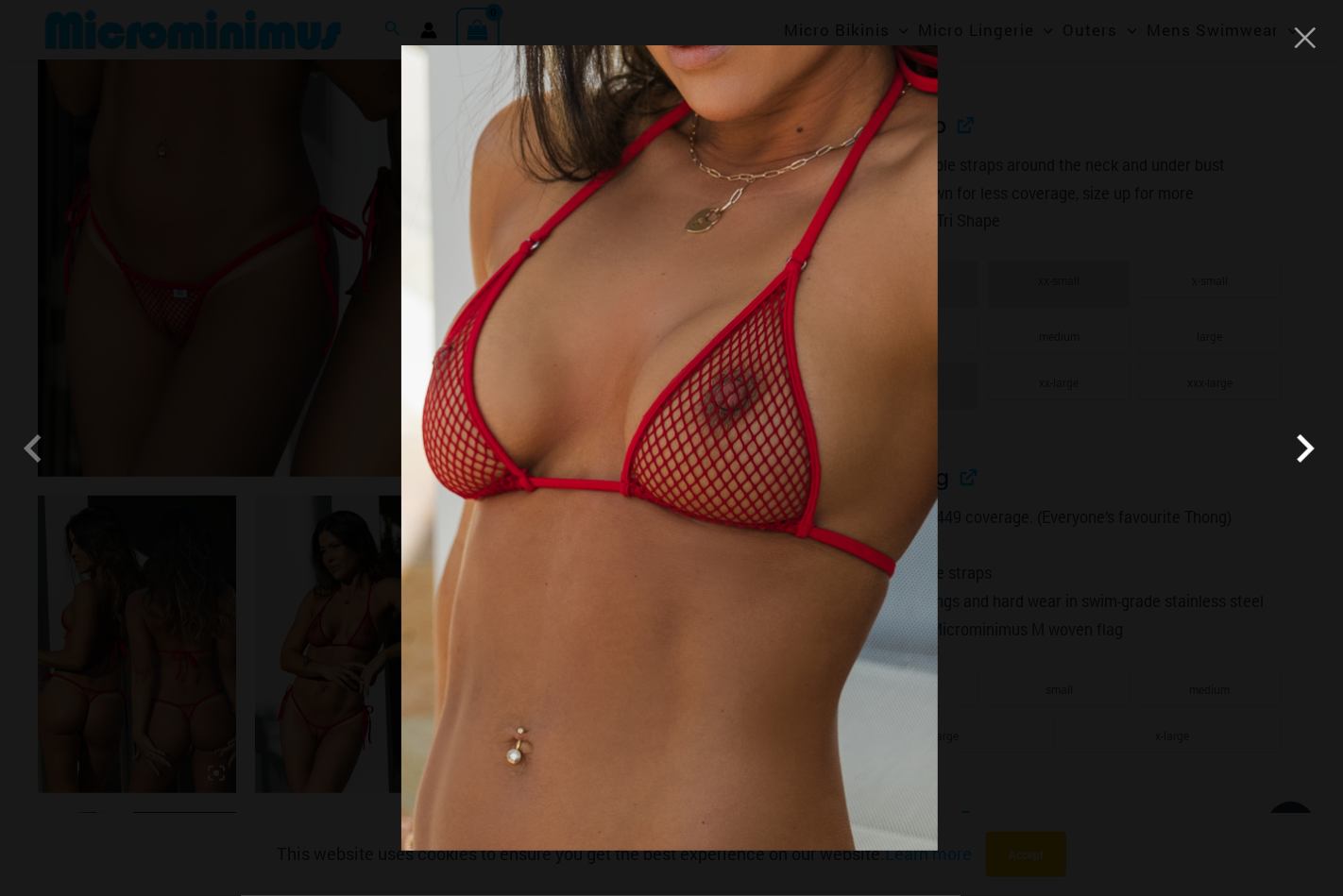
click at [1296, 453] on span at bounding box center [1304, 448] width 56 height 56
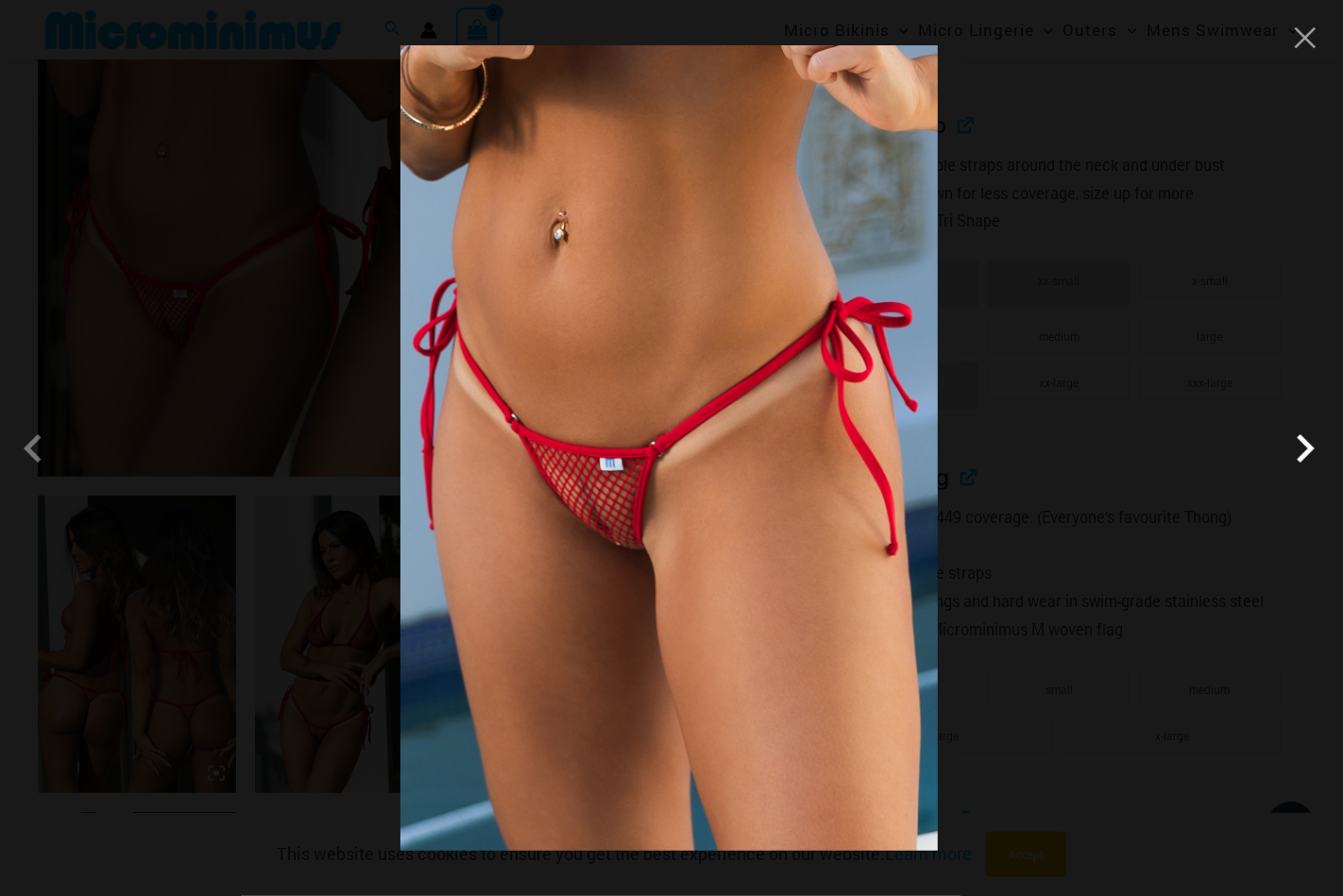
click at [1289, 453] on span at bounding box center [1304, 448] width 56 height 56
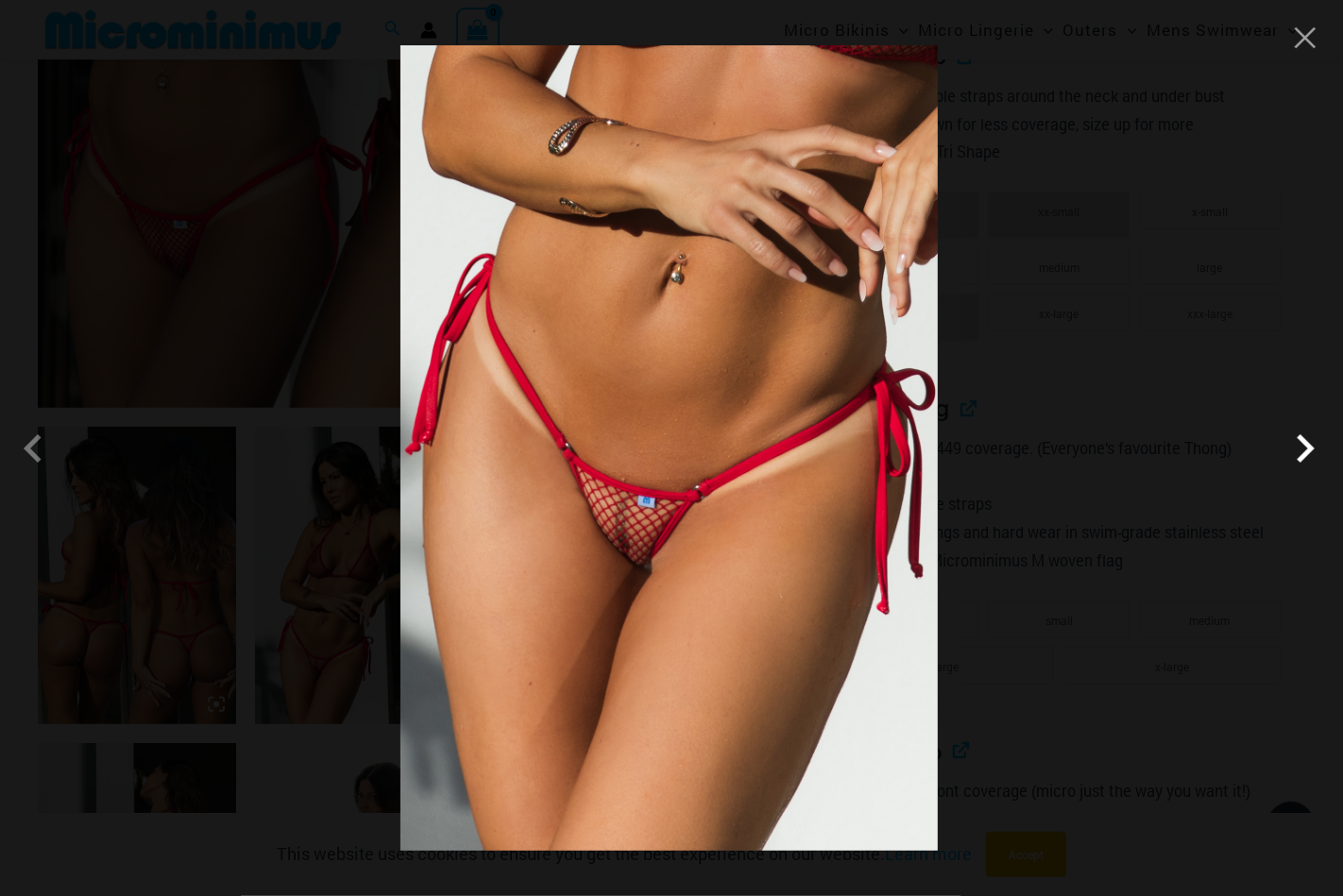
scroll to position [740, 0]
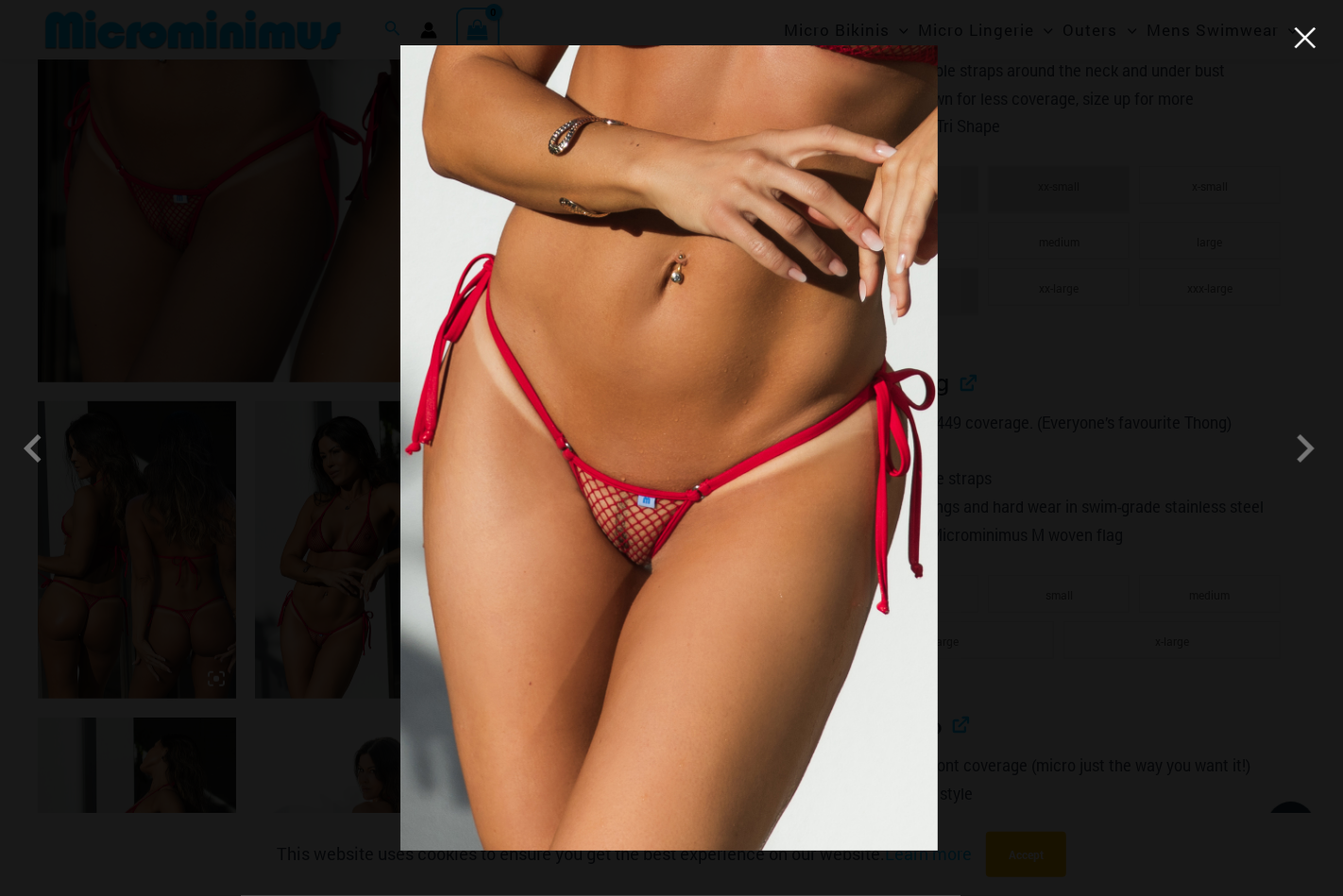
click at [1318, 45] on button "Close" at bounding box center [1305, 38] width 29 height 29
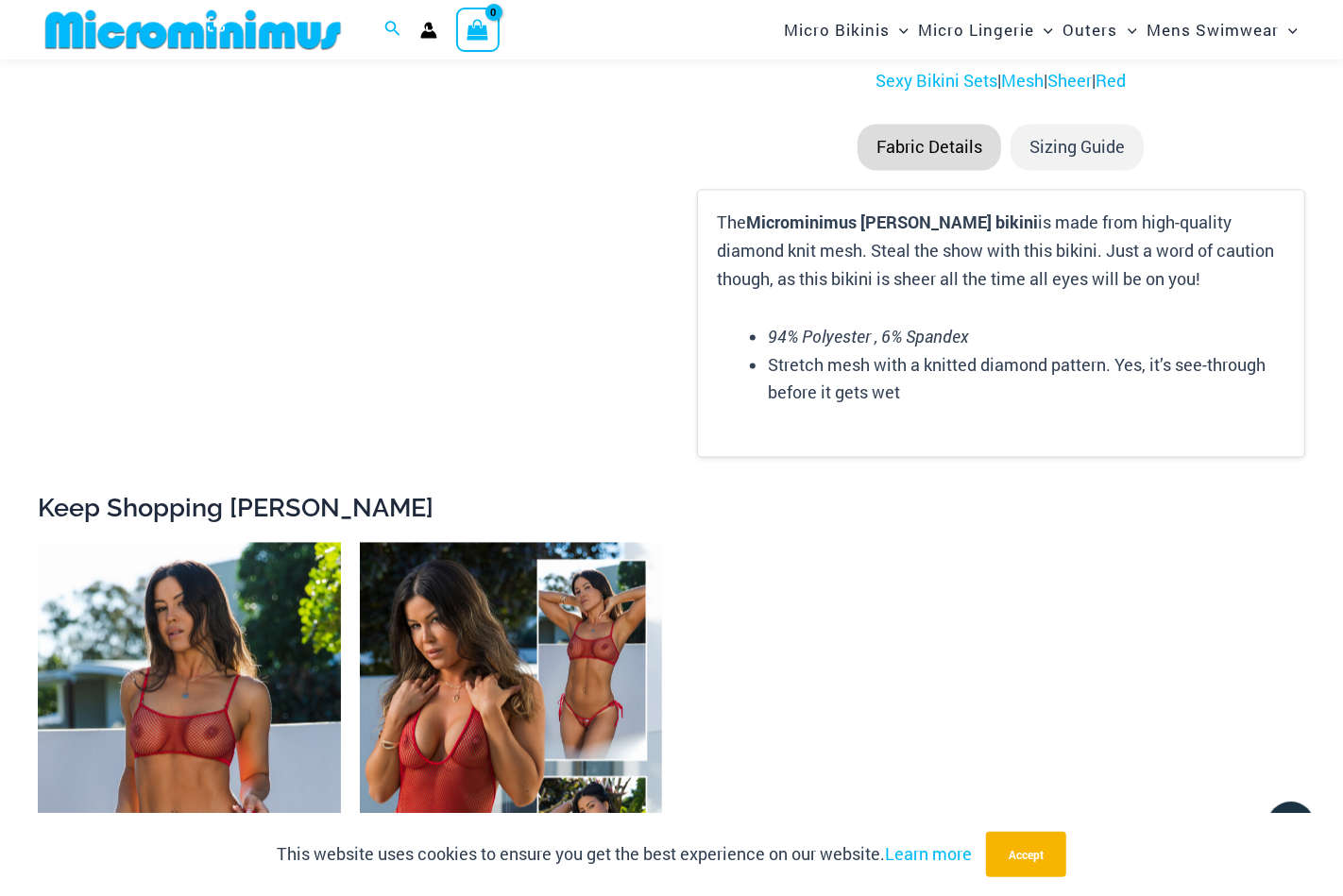
scroll to position [2629, 0]
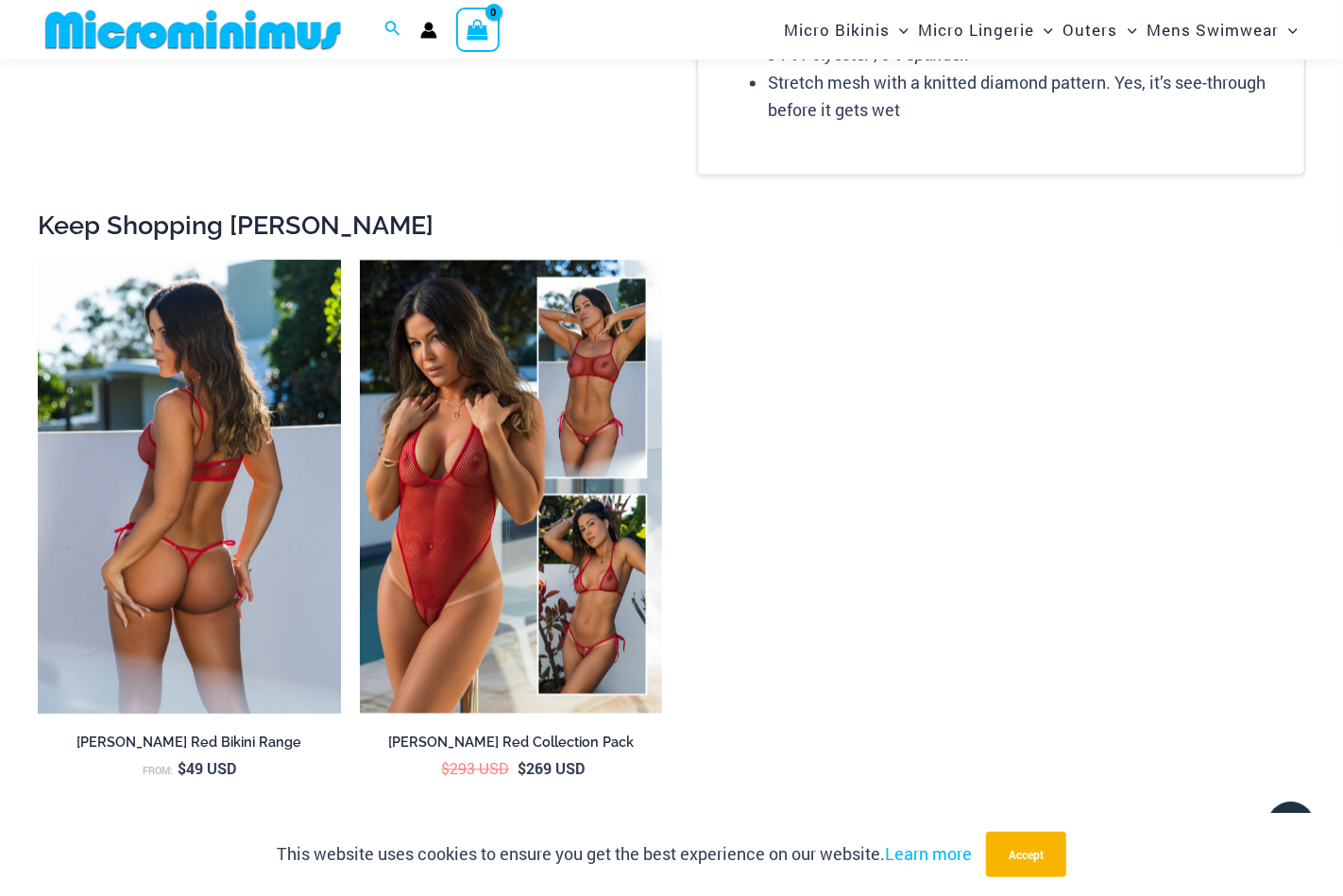
click at [180, 465] on img at bounding box center [189, 486] width 303 height 454
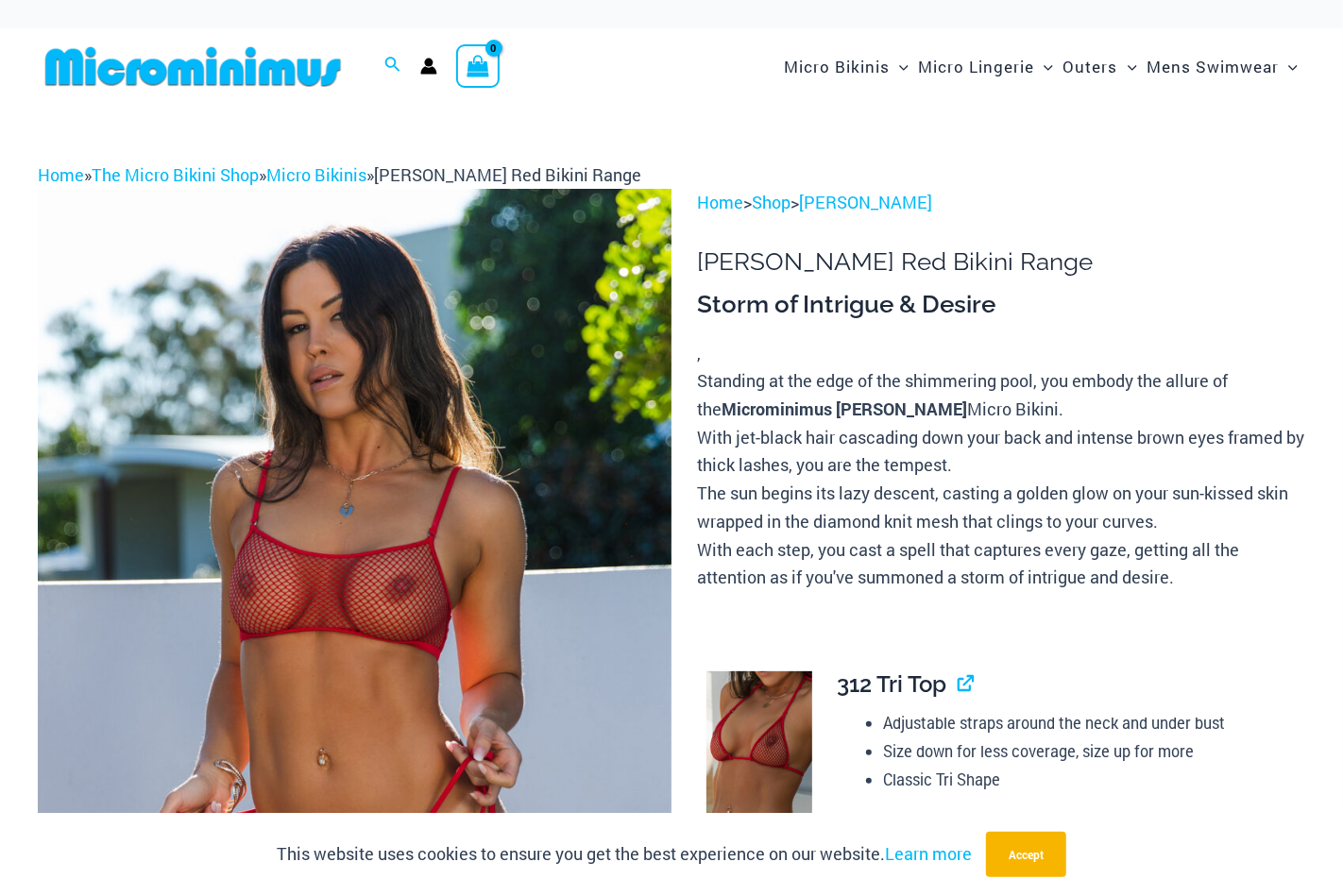
click at [362, 512] on img at bounding box center [354, 664] width 633 height 950
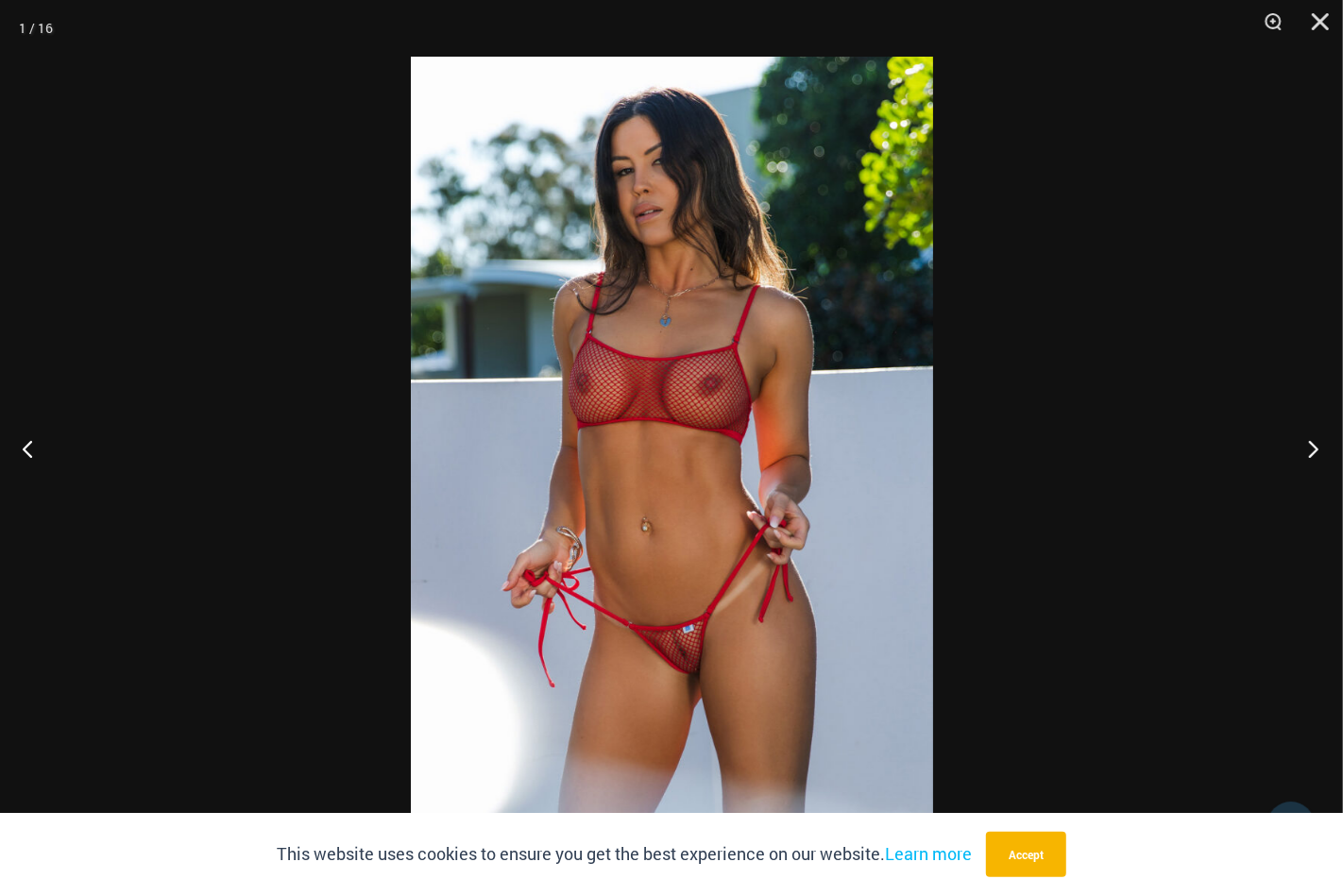
click at [1305, 449] on button "Next" at bounding box center [1307, 448] width 71 height 95
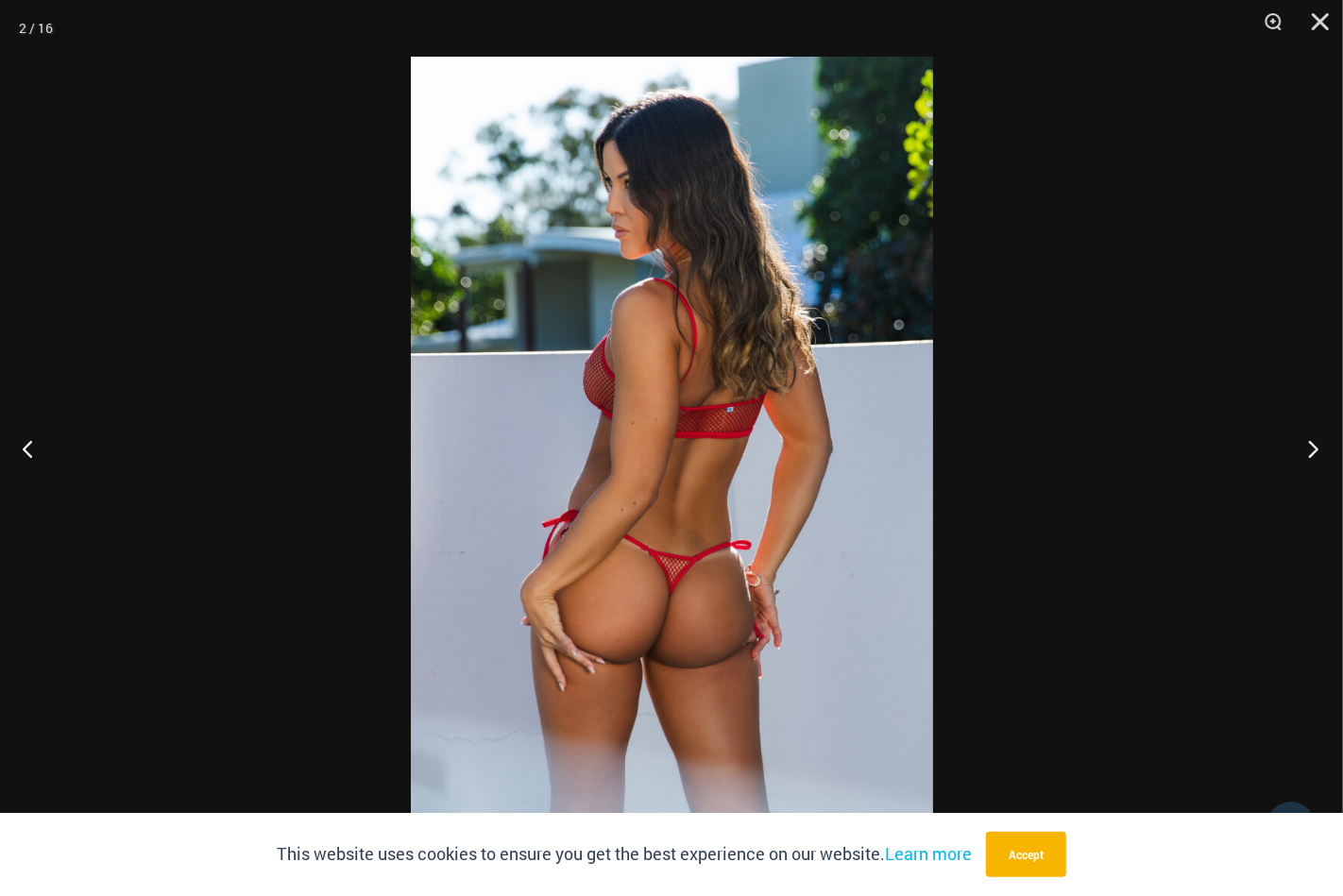
click at [1305, 449] on button "Next" at bounding box center [1307, 448] width 71 height 95
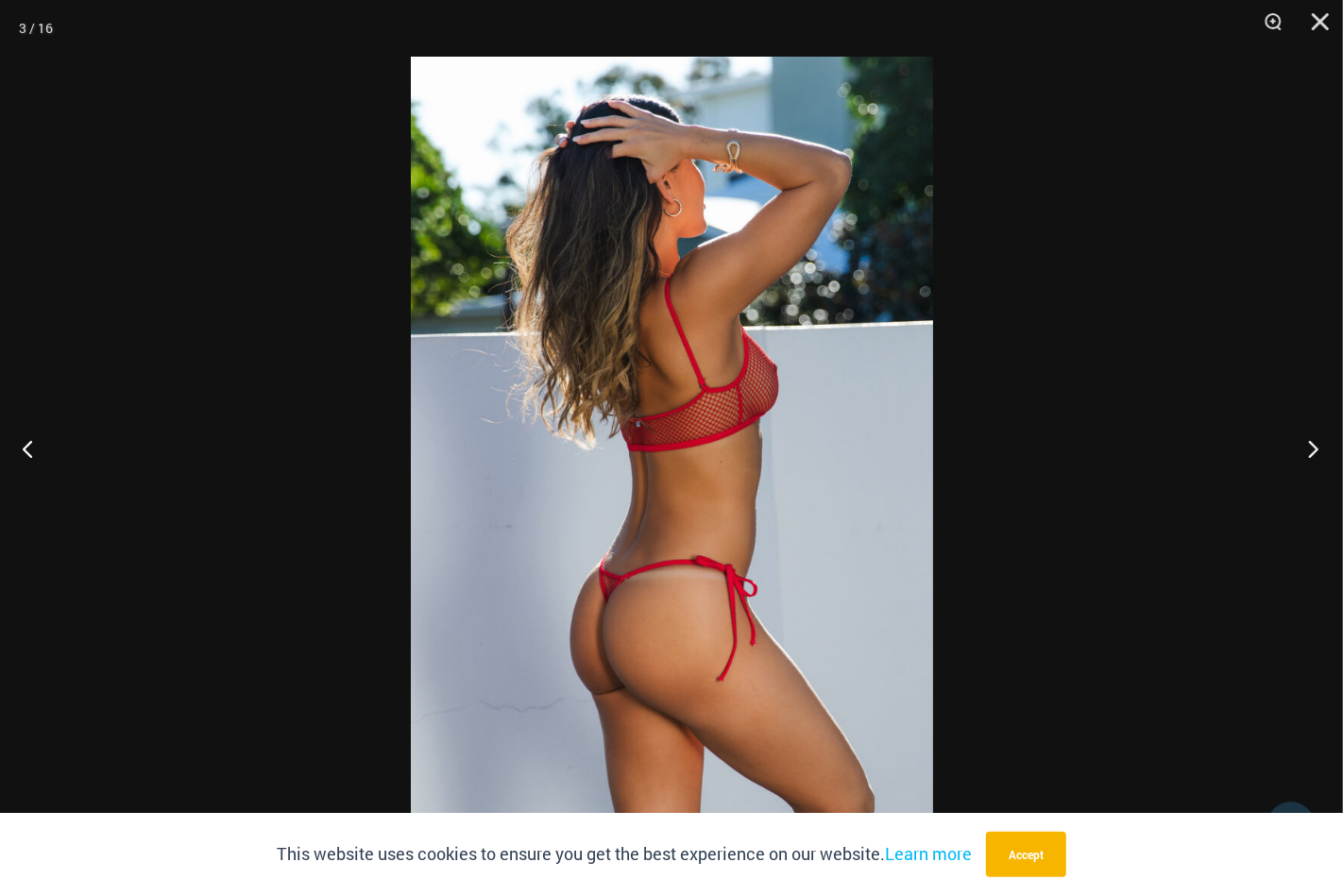
click at [1305, 449] on button "Next" at bounding box center [1307, 448] width 71 height 95
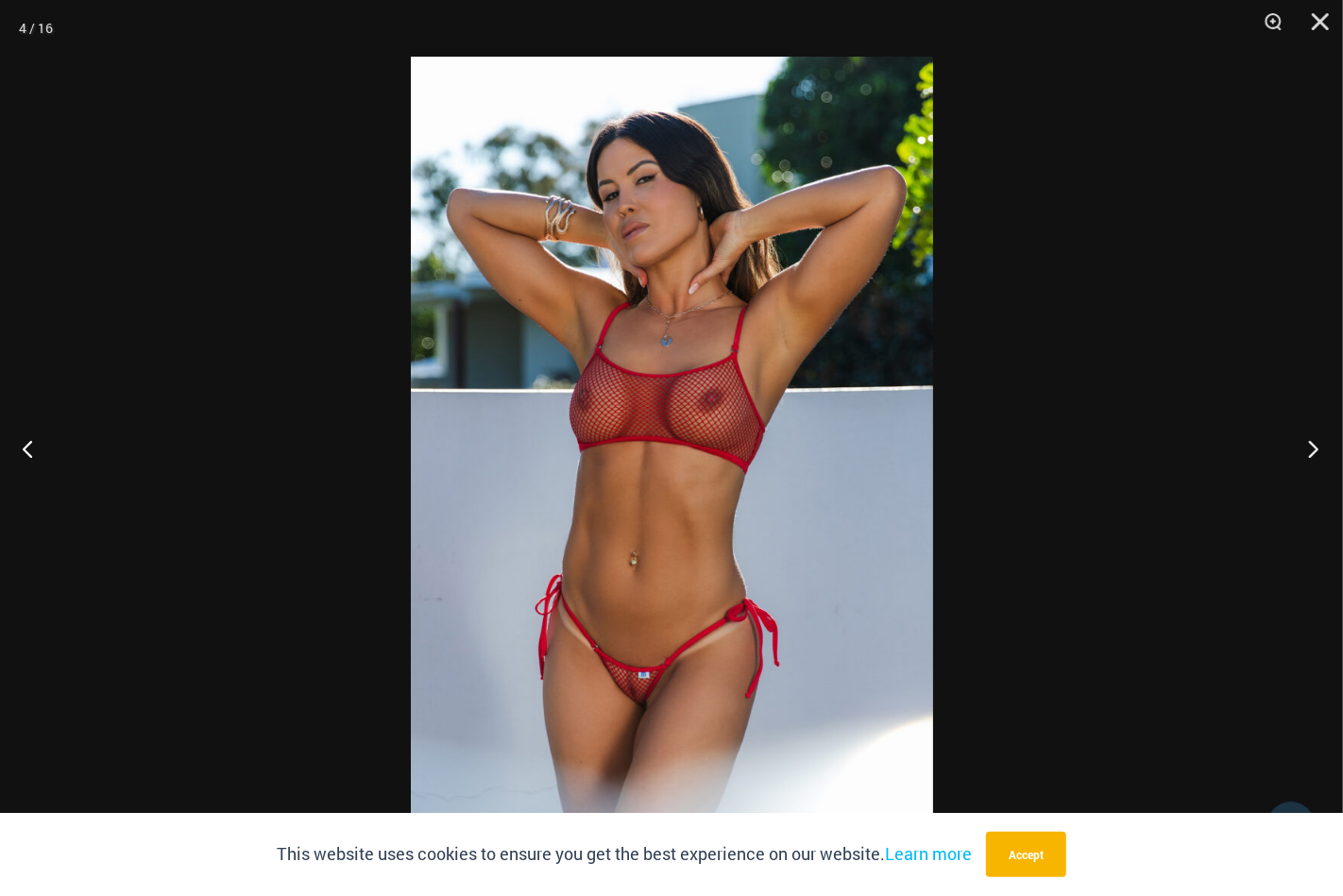
click at [1305, 449] on button "Next" at bounding box center [1307, 448] width 71 height 95
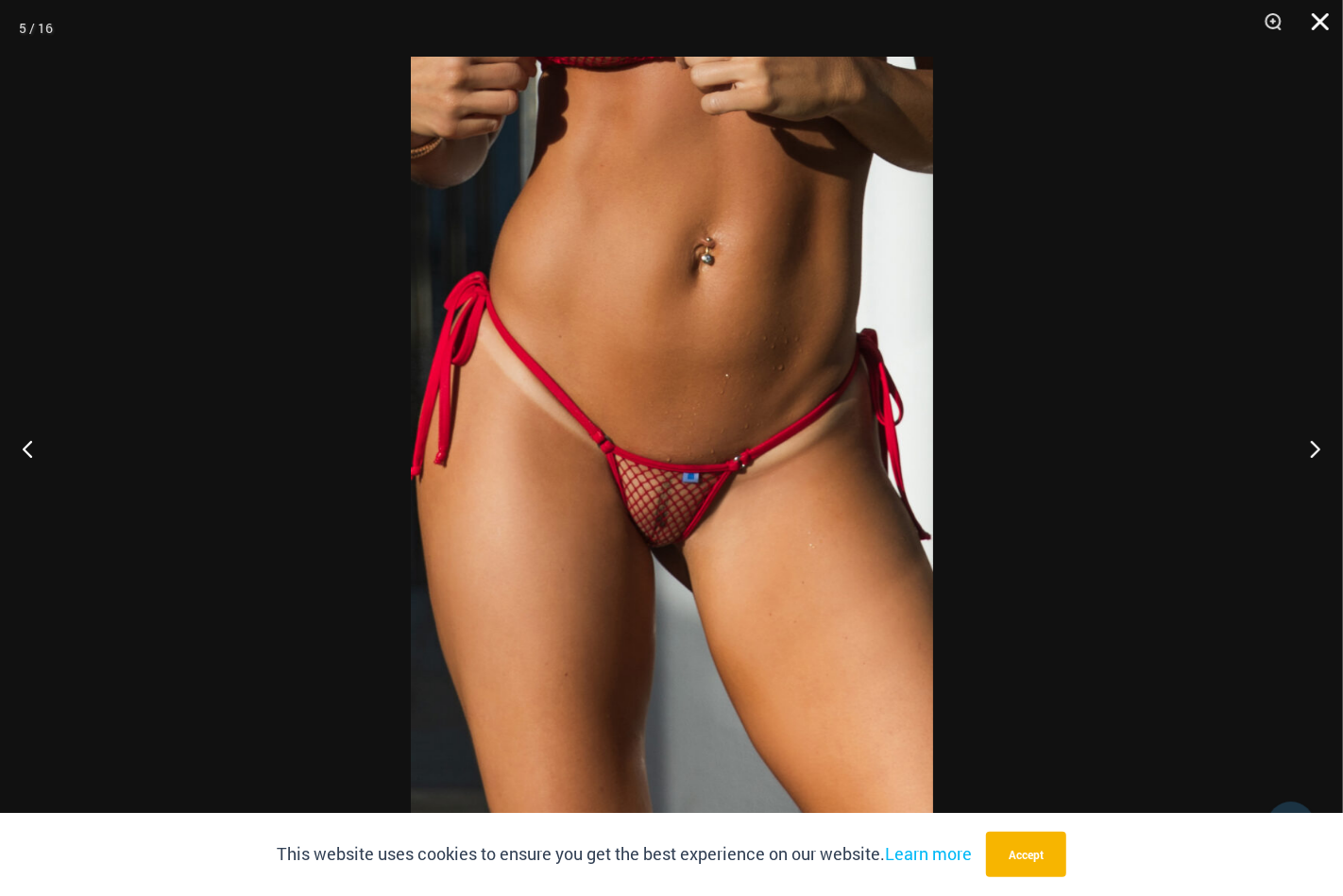
click at [1307, 22] on button "Close" at bounding box center [1312, 28] width 47 height 56
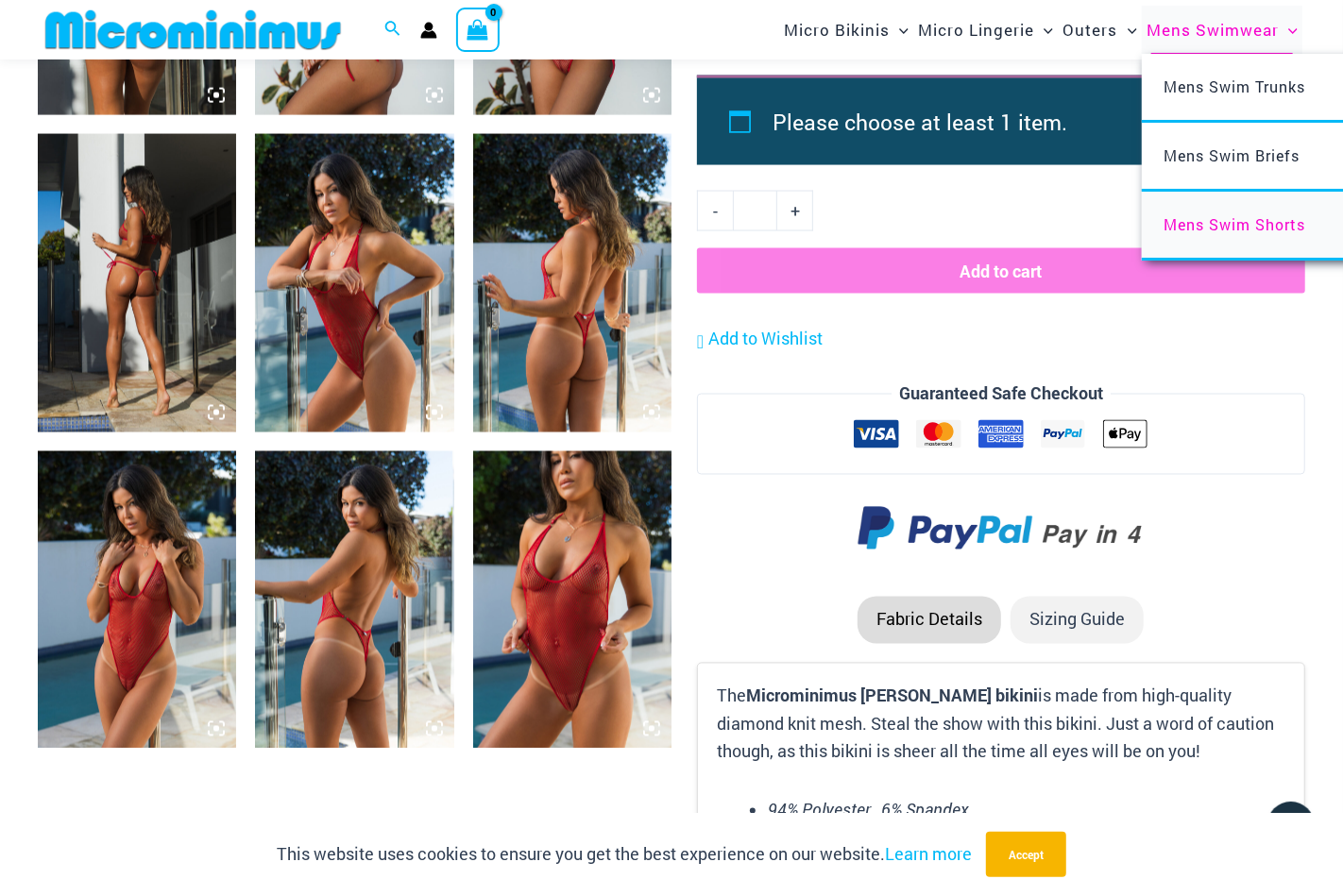
scroll to position [2052, 0]
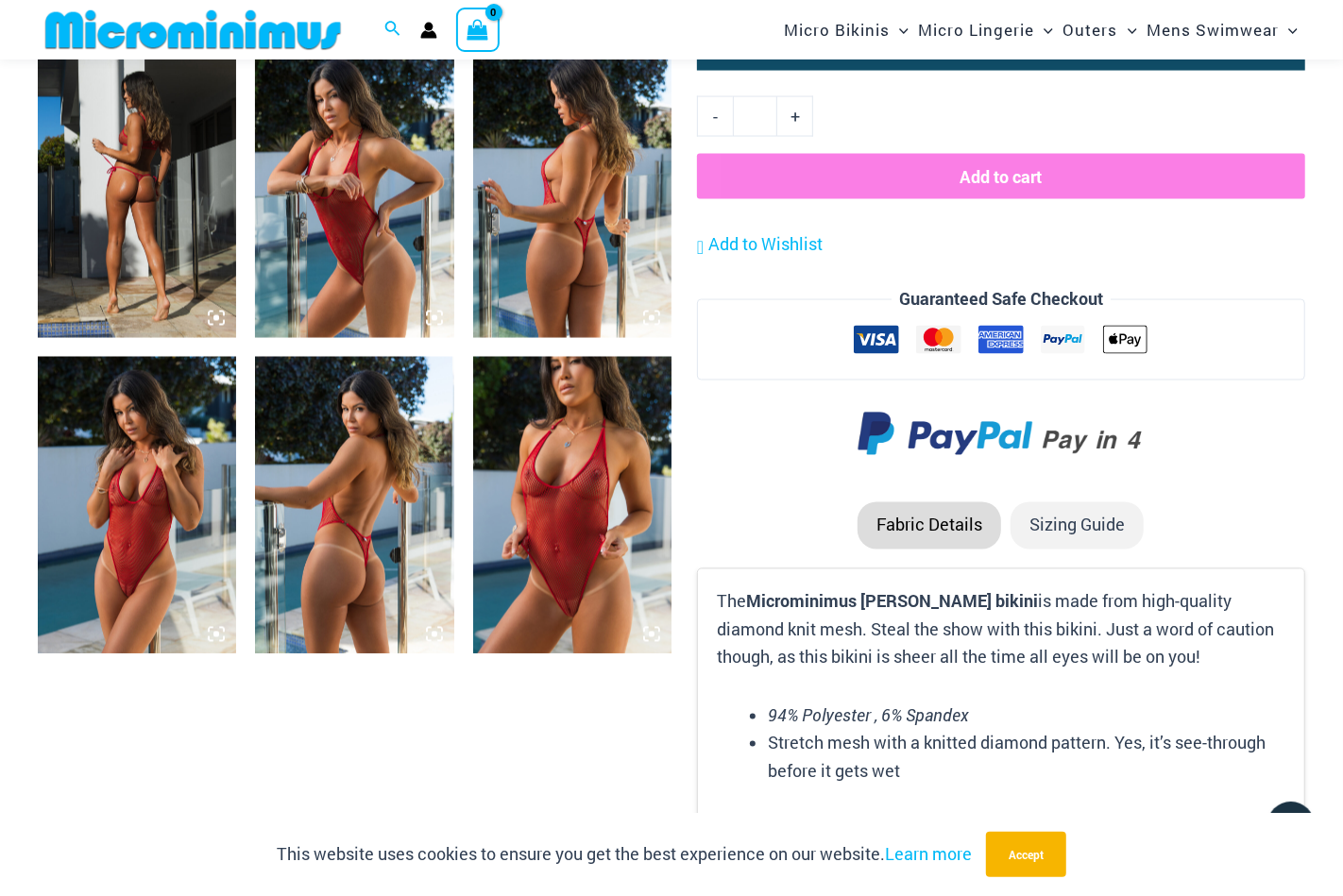
click at [123, 534] on img at bounding box center [138, 505] width 199 height 297
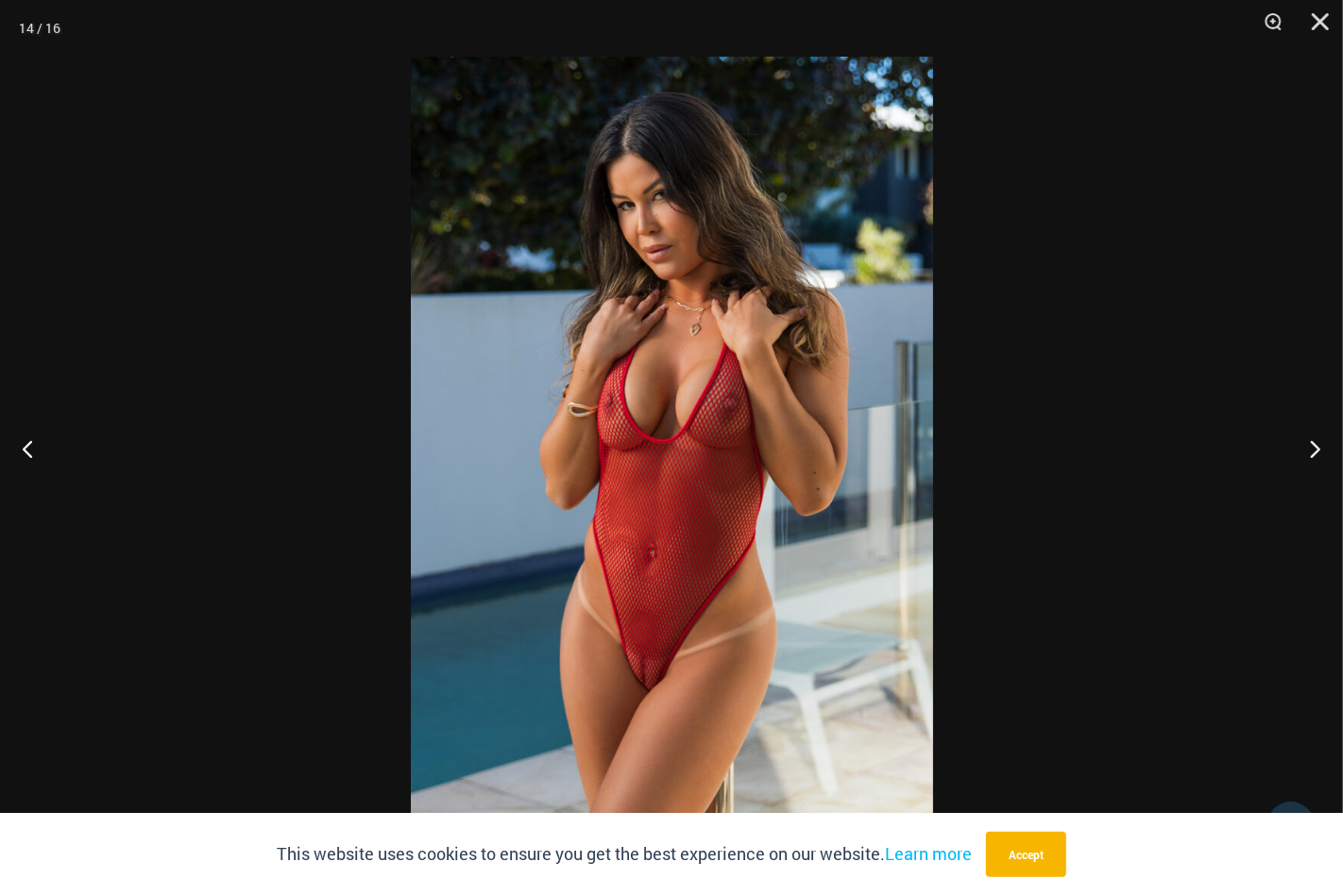
click at [262, 230] on div at bounding box center [672, 448] width 1343 height 896
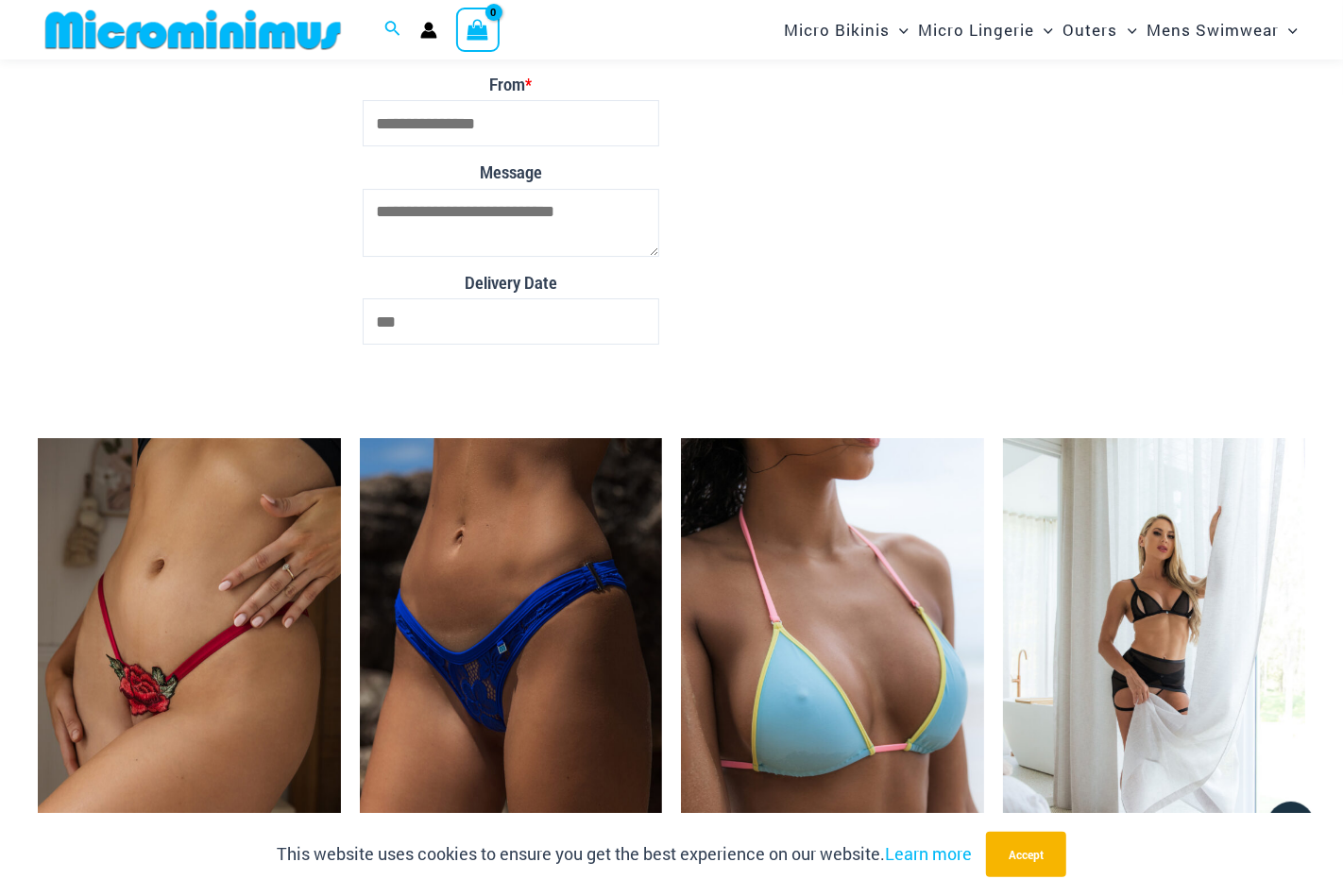
scroll to position [4507, 0]
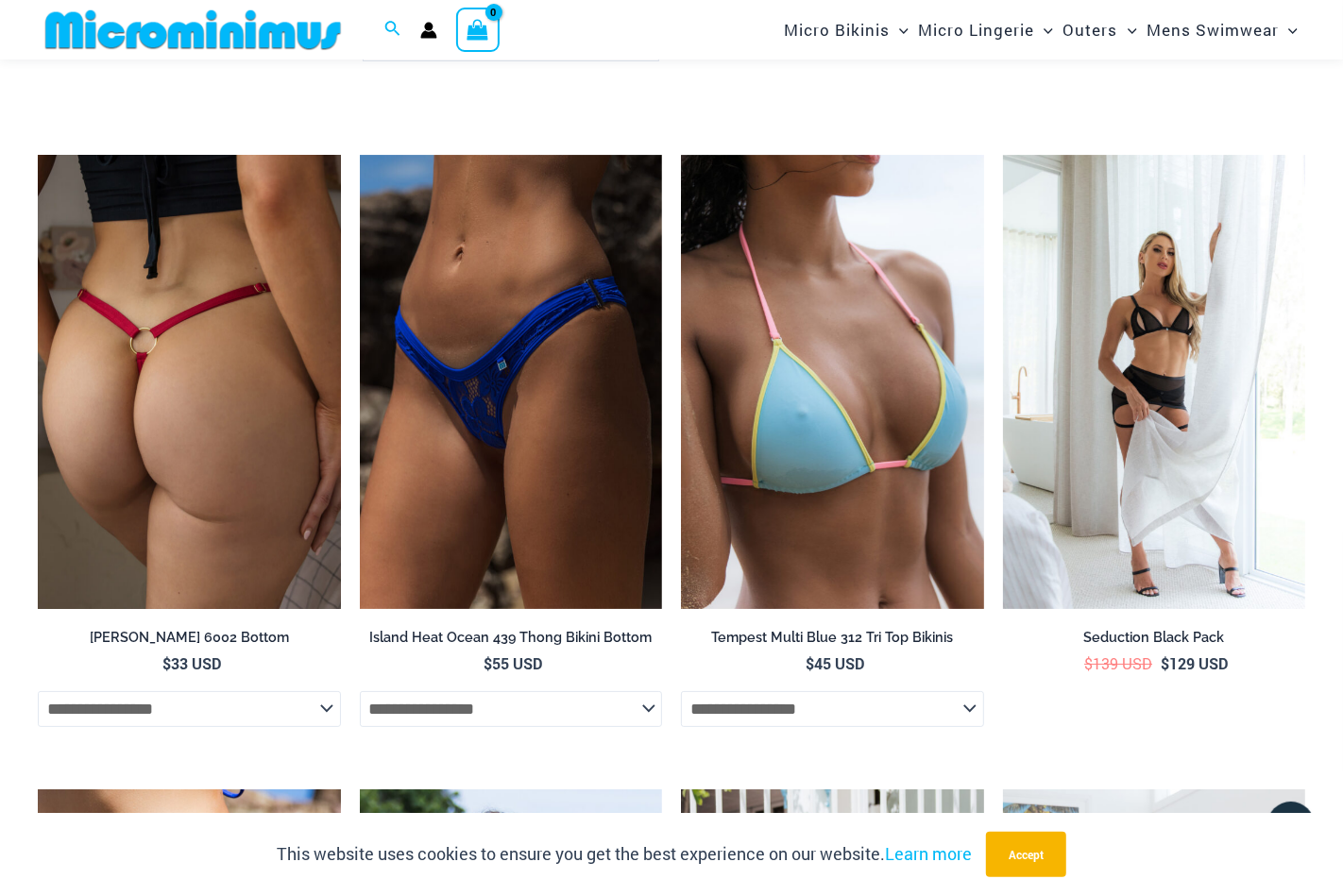
click at [231, 384] on img at bounding box center [189, 381] width 303 height 454
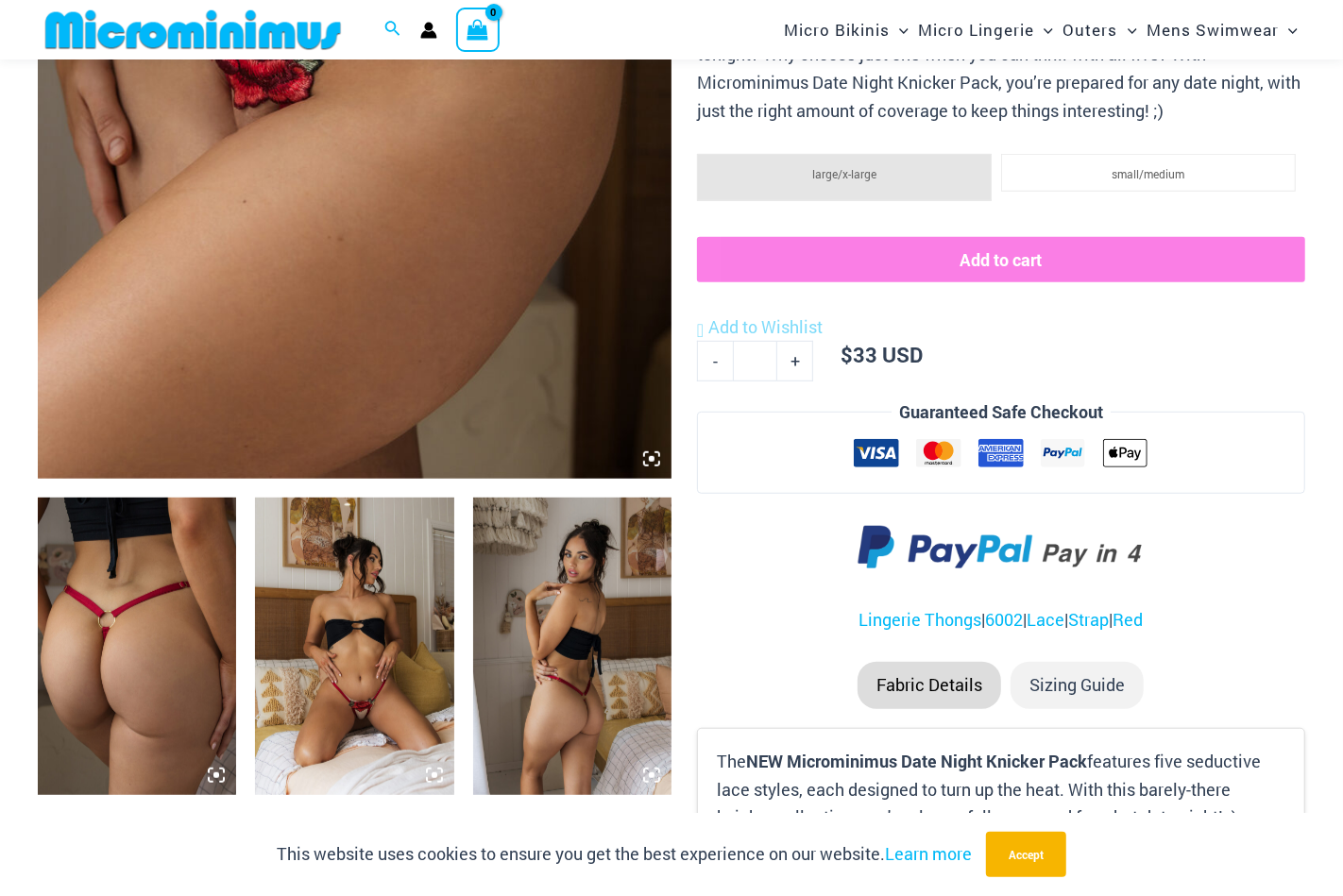
scroll to position [645, 0]
click at [398, 710] on img at bounding box center [354, 645] width 199 height 297
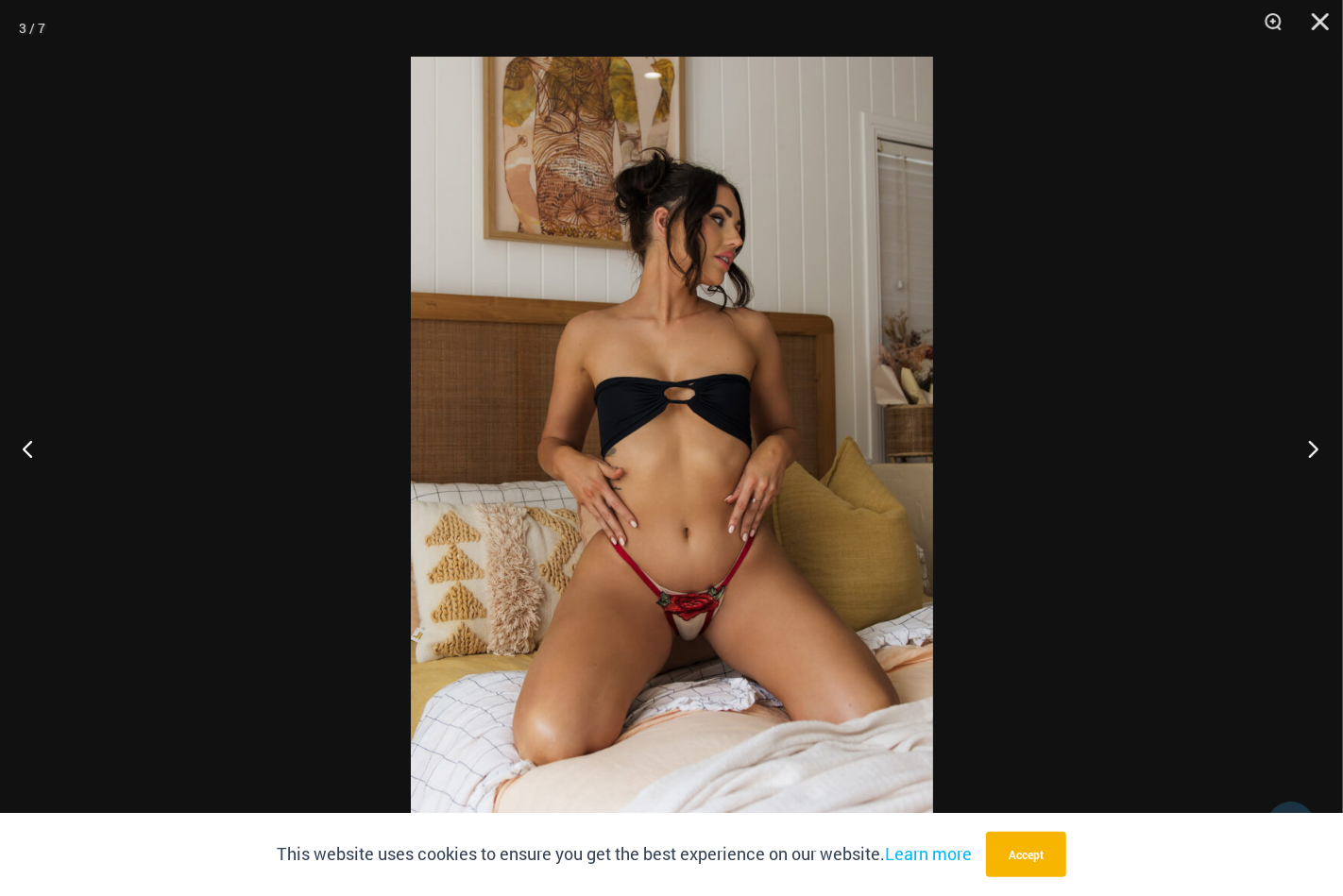
click at [1311, 454] on button "Next" at bounding box center [1307, 448] width 71 height 95
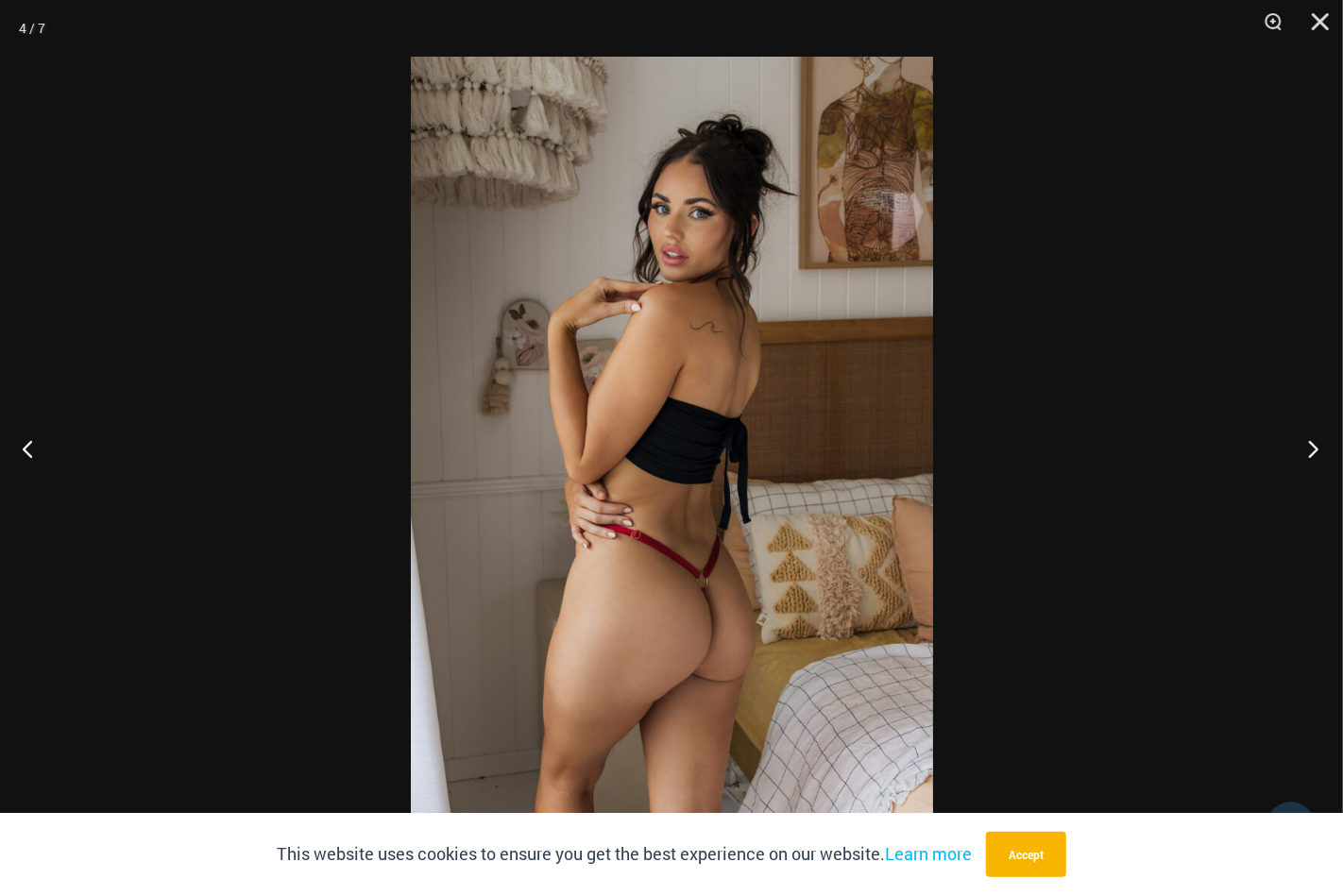
click at [1311, 454] on button "Next" at bounding box center [1307, 448] width 71 height 95
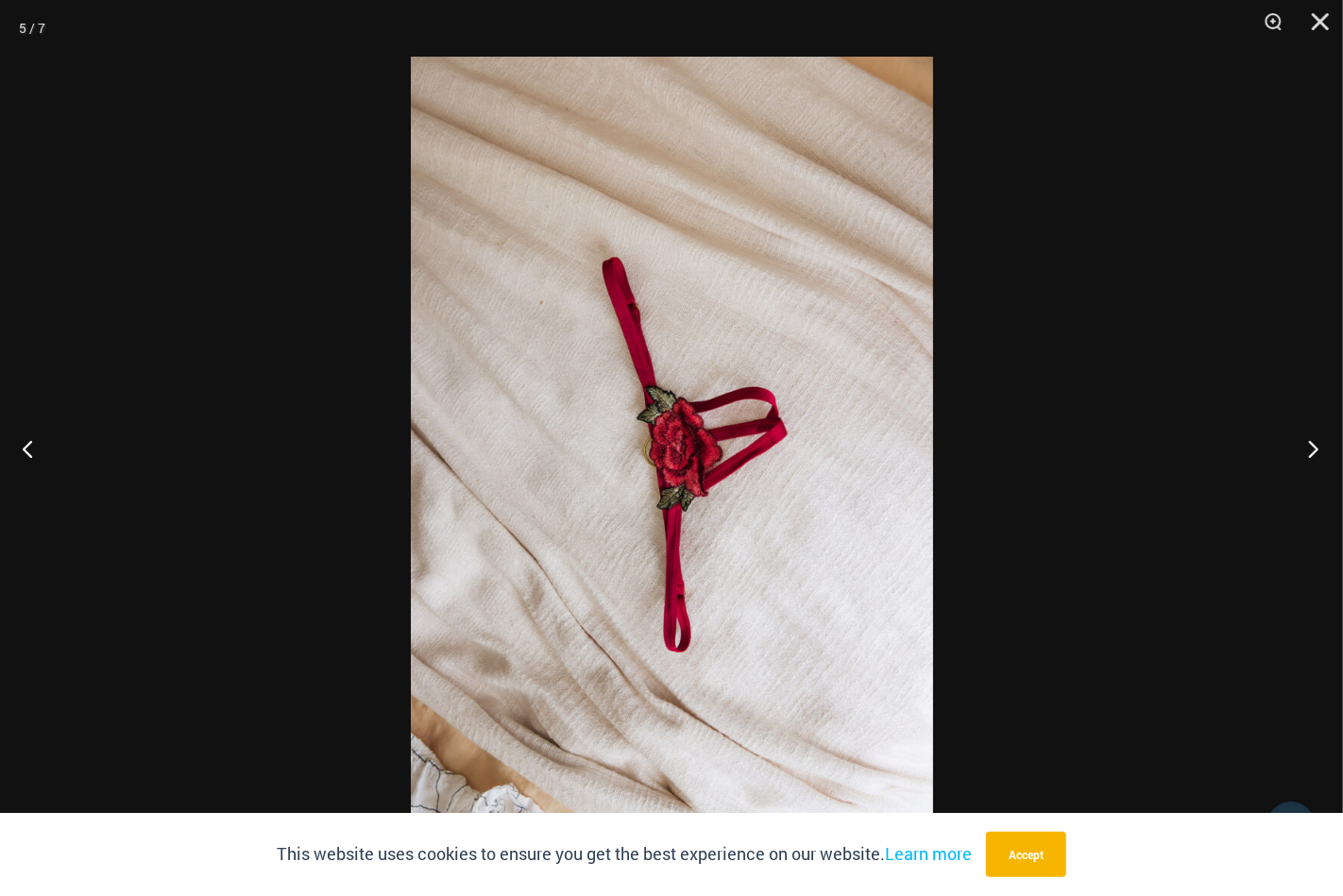
click at [1311, 454] on button "Next" at bounding box center [1307, 448] width 71 height 95
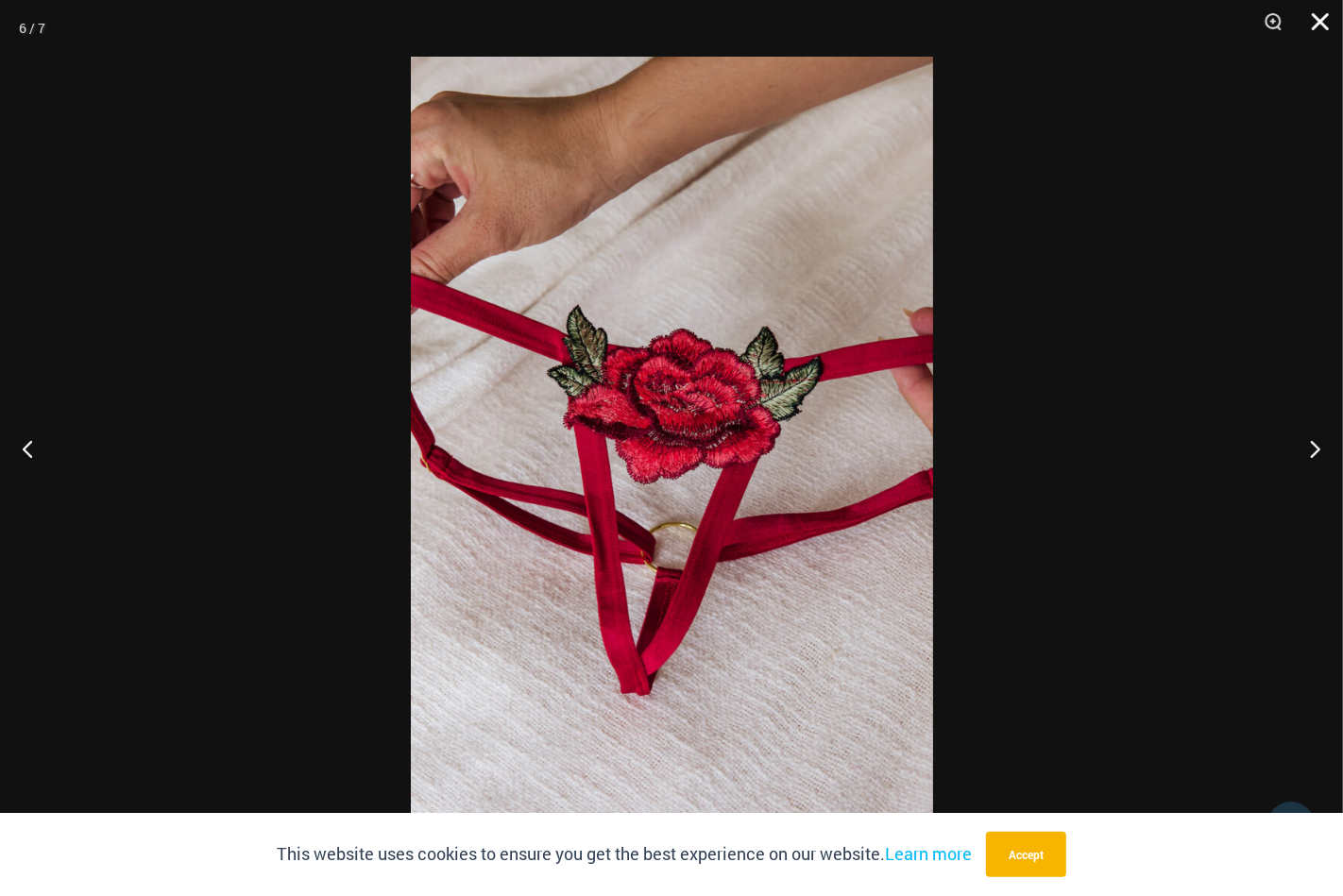
click at [1321, 16] on button "Close" at bounding box center [1312, 28] width 47 height 56
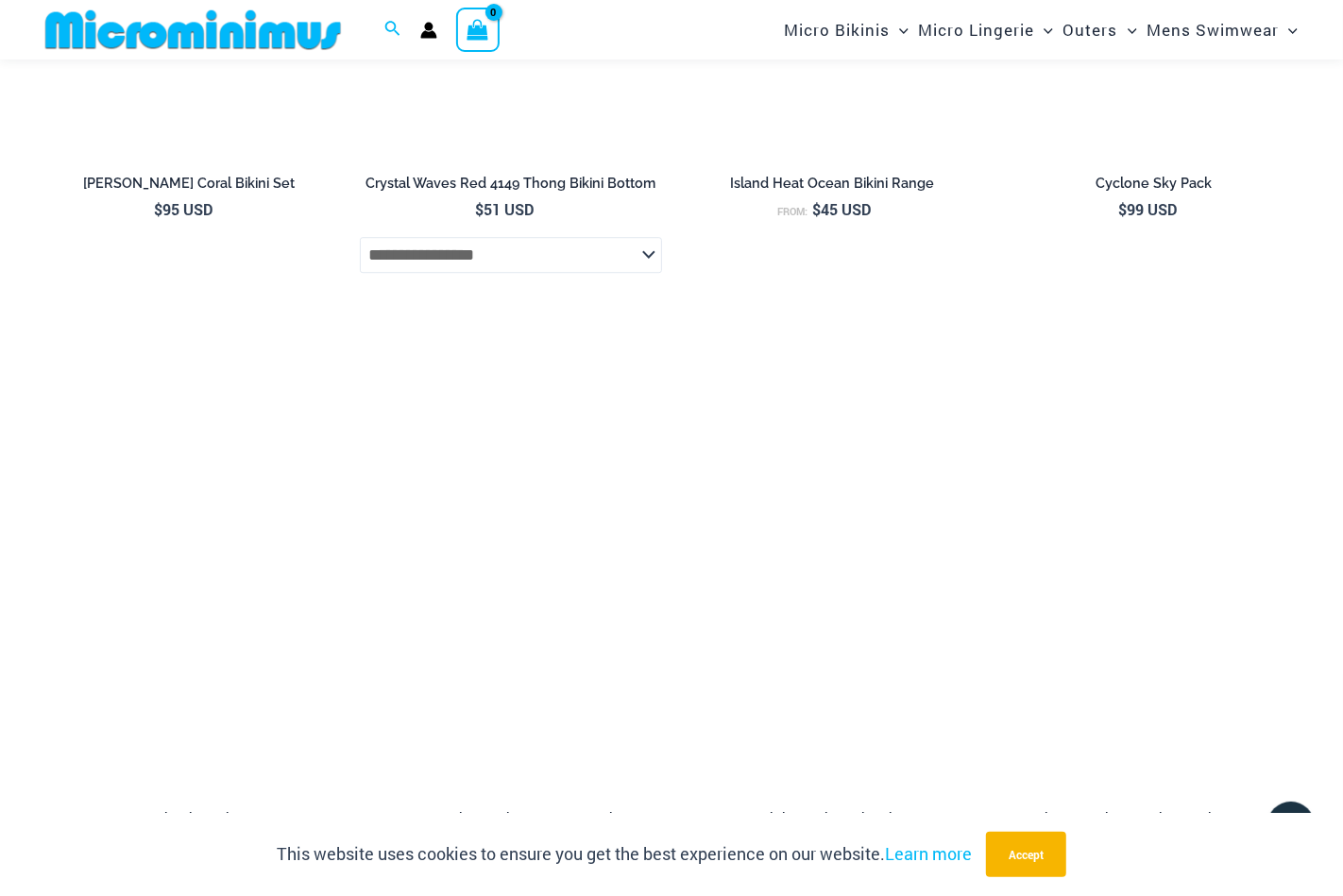
scroll to position [3572, 0]
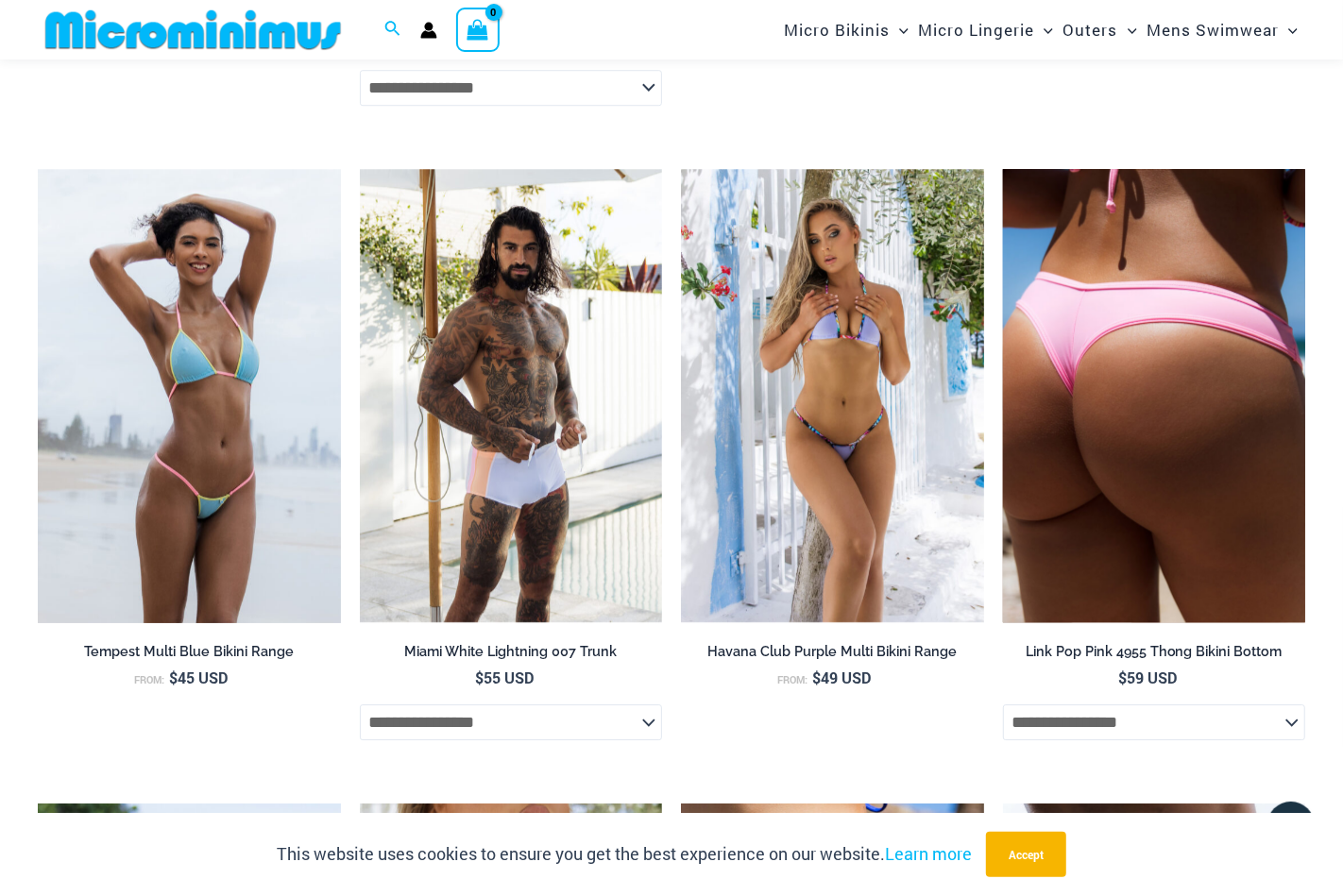
click at [1144, 623] on img at bounding box center [1154, 395] width 303 height 454
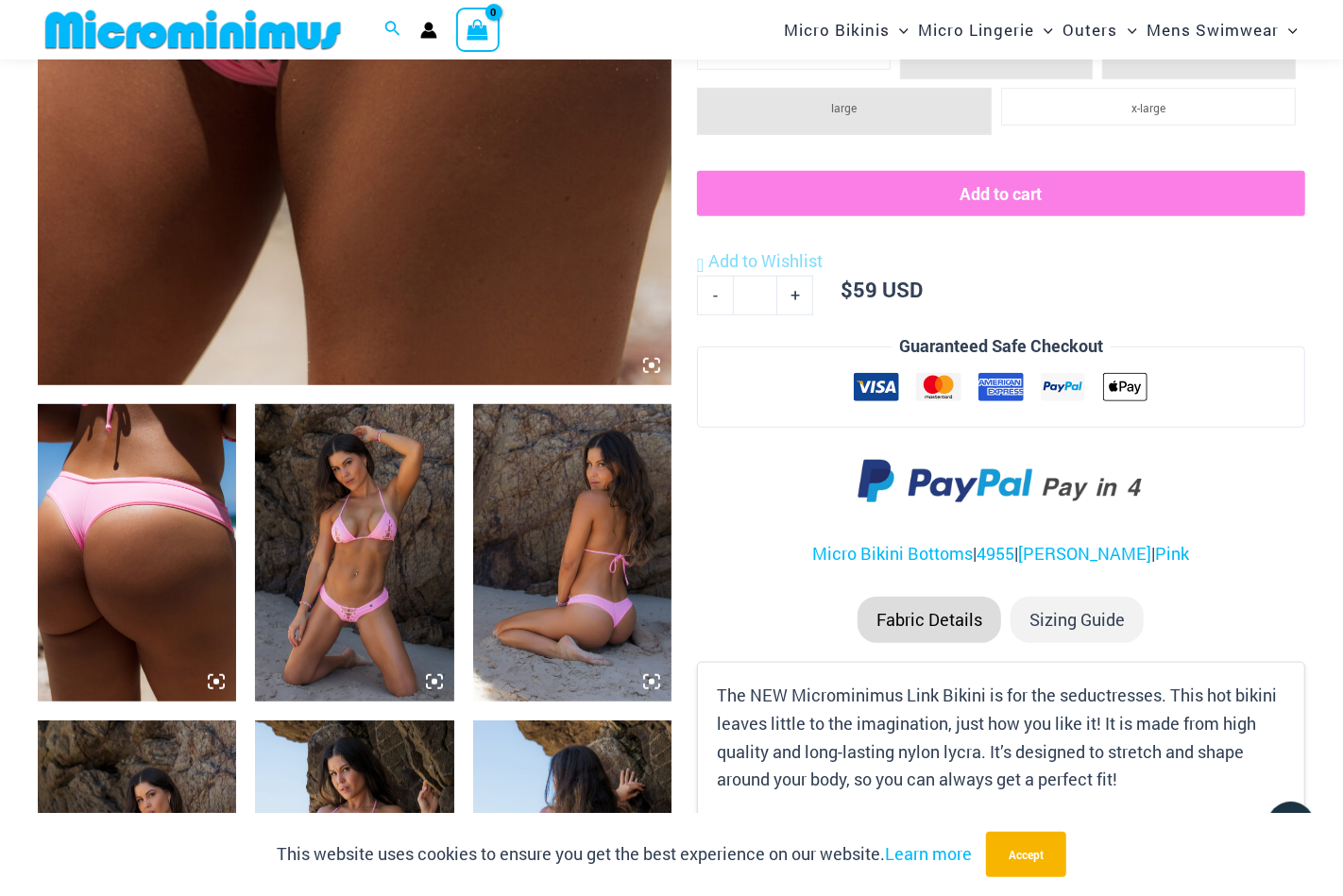
scroll to position [737, 0]
click at [394, 586] on img at bounding box center [354, 552] width 199 height 297
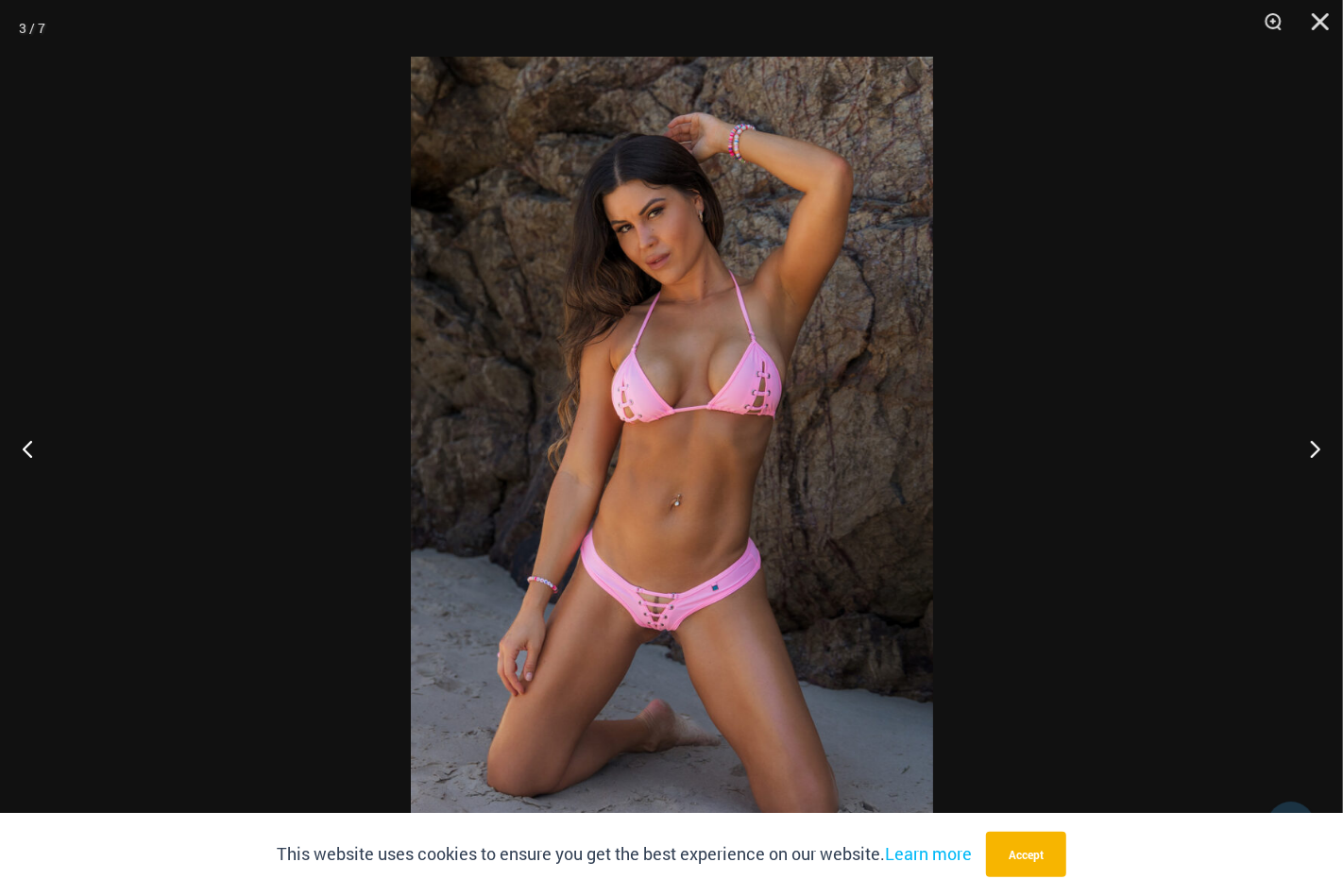
click at [312, 542] on div at bounding box center [672, 448] width 1343 height 896
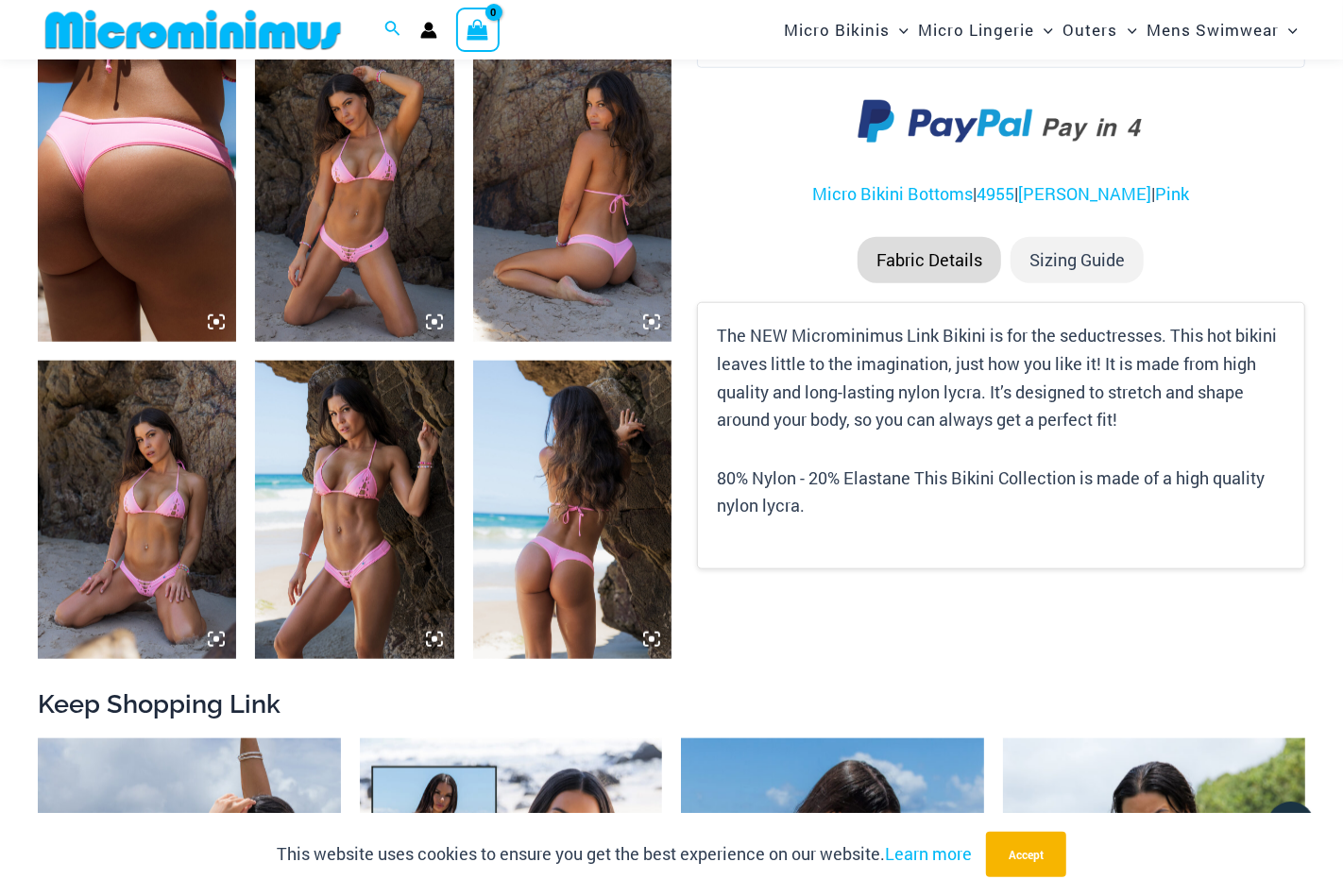
scroll to position [1209, 0]
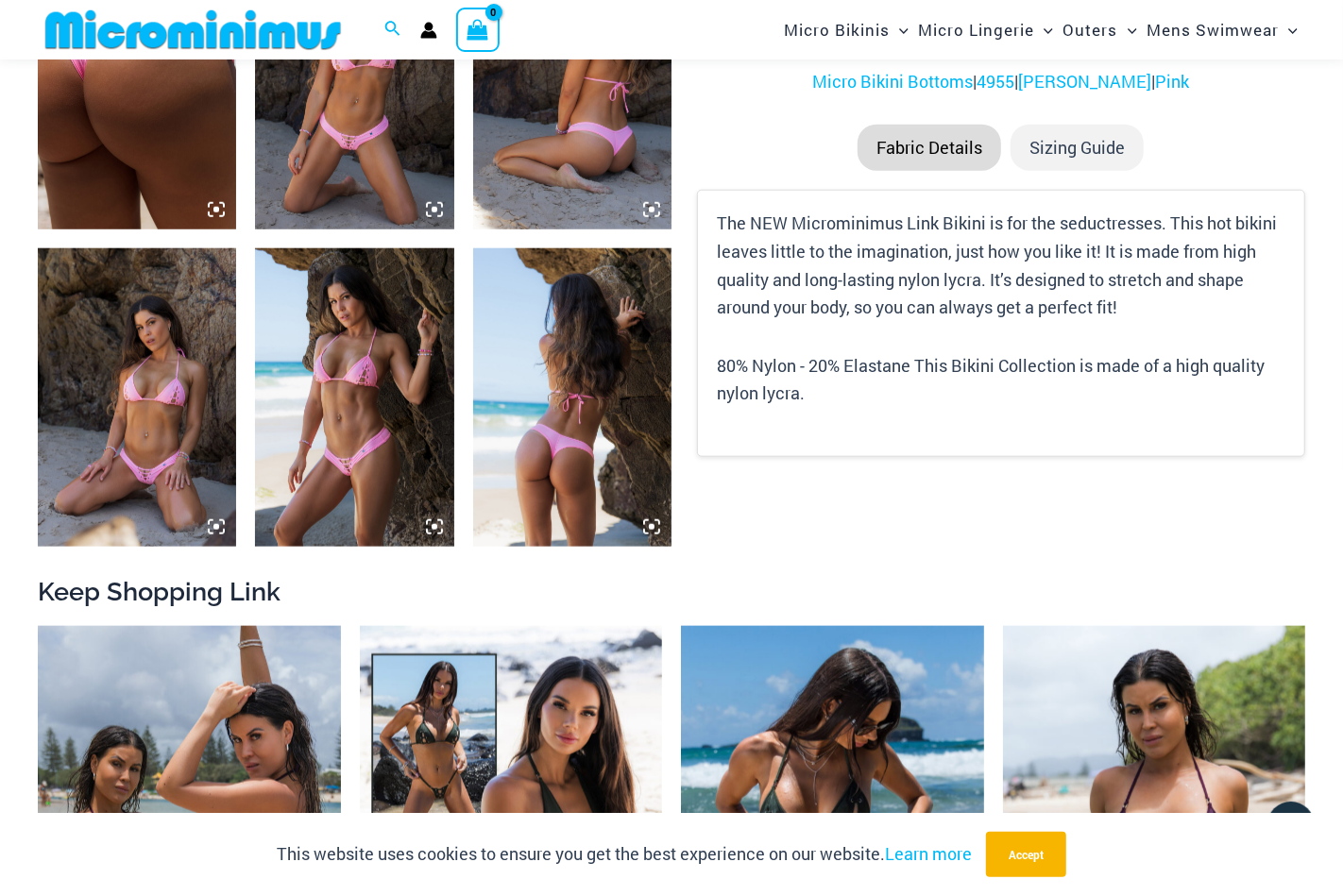
click at [134, 434] on img at bounding box center [138, 396] width 199 height 297
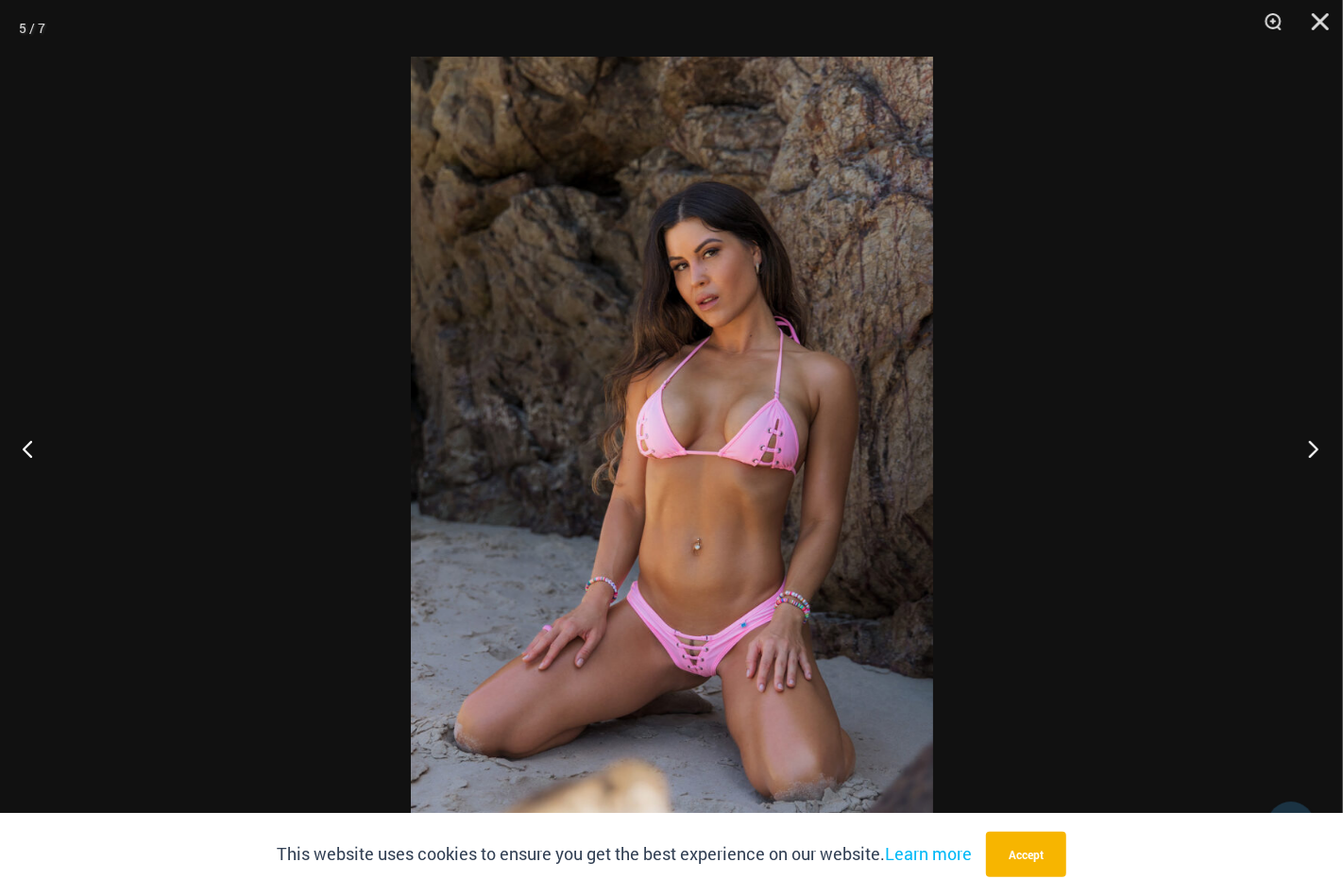
click at [1312, 451] on button "Next" at bounding box center [1307, 448] width 71 height 95
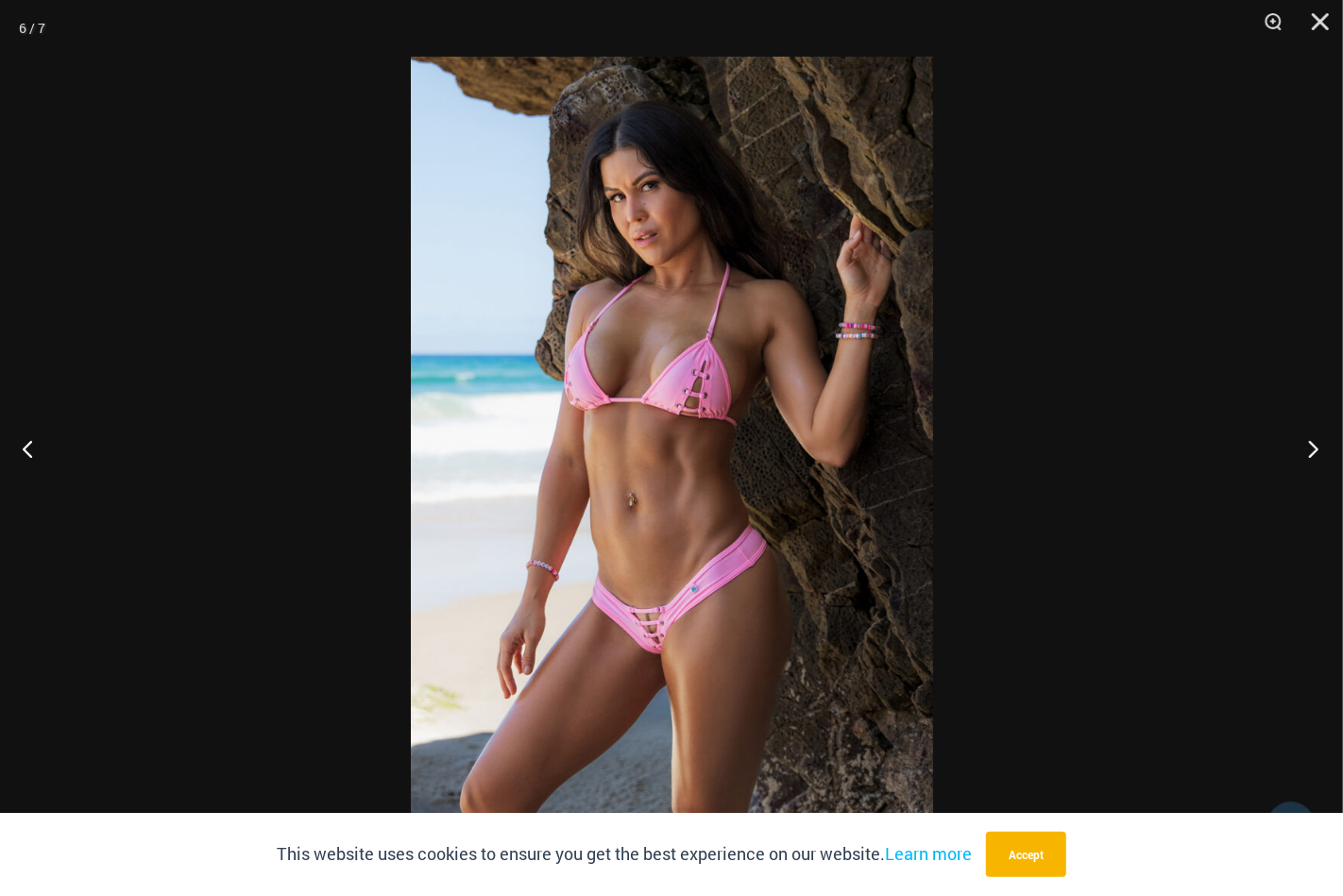
click at [1312, 451] on button "Next" at bounding box center [1307, 448] width 71 height 95
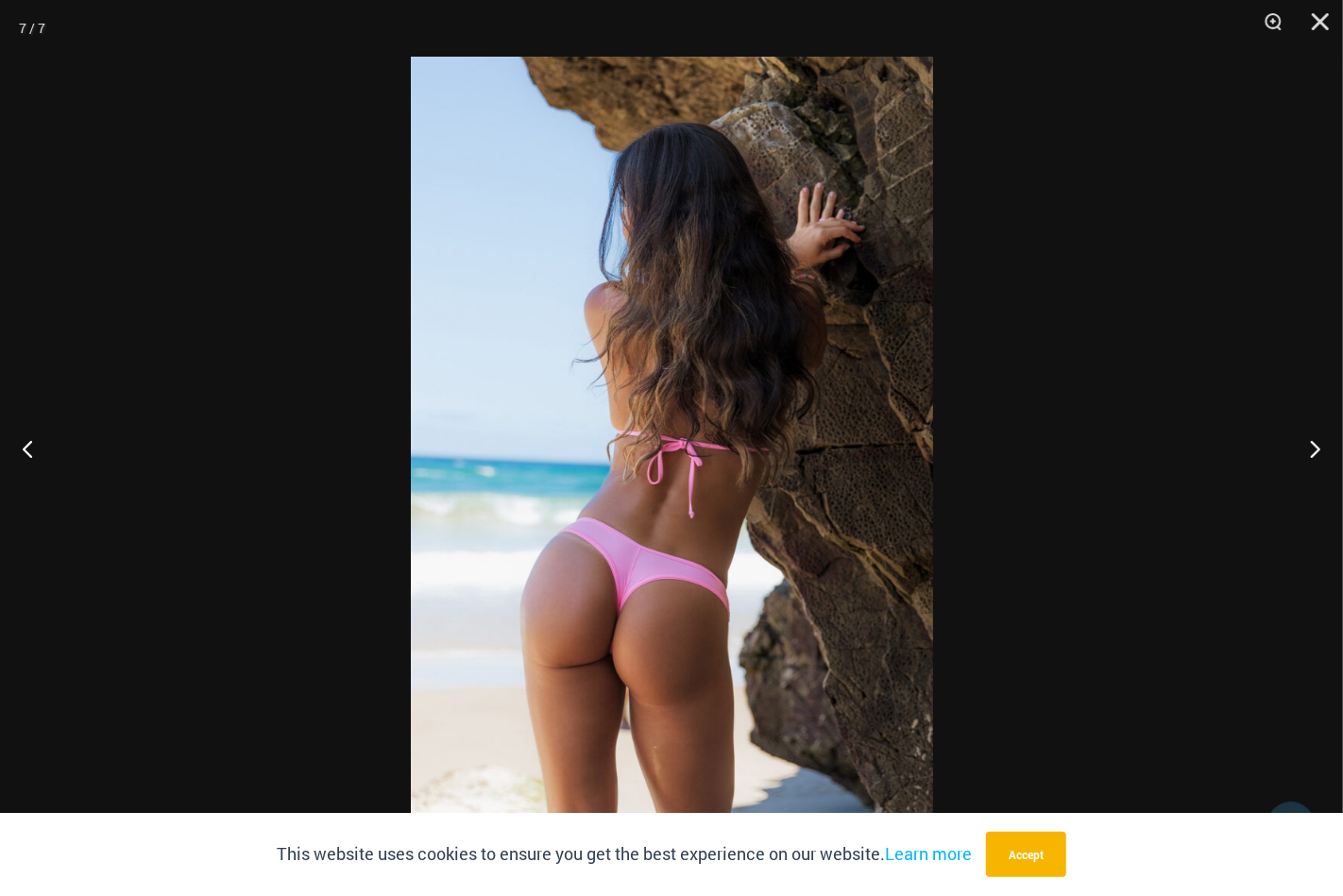
click at [1266, 451] on div at bounding box center [672, 448] width 1343 height 896
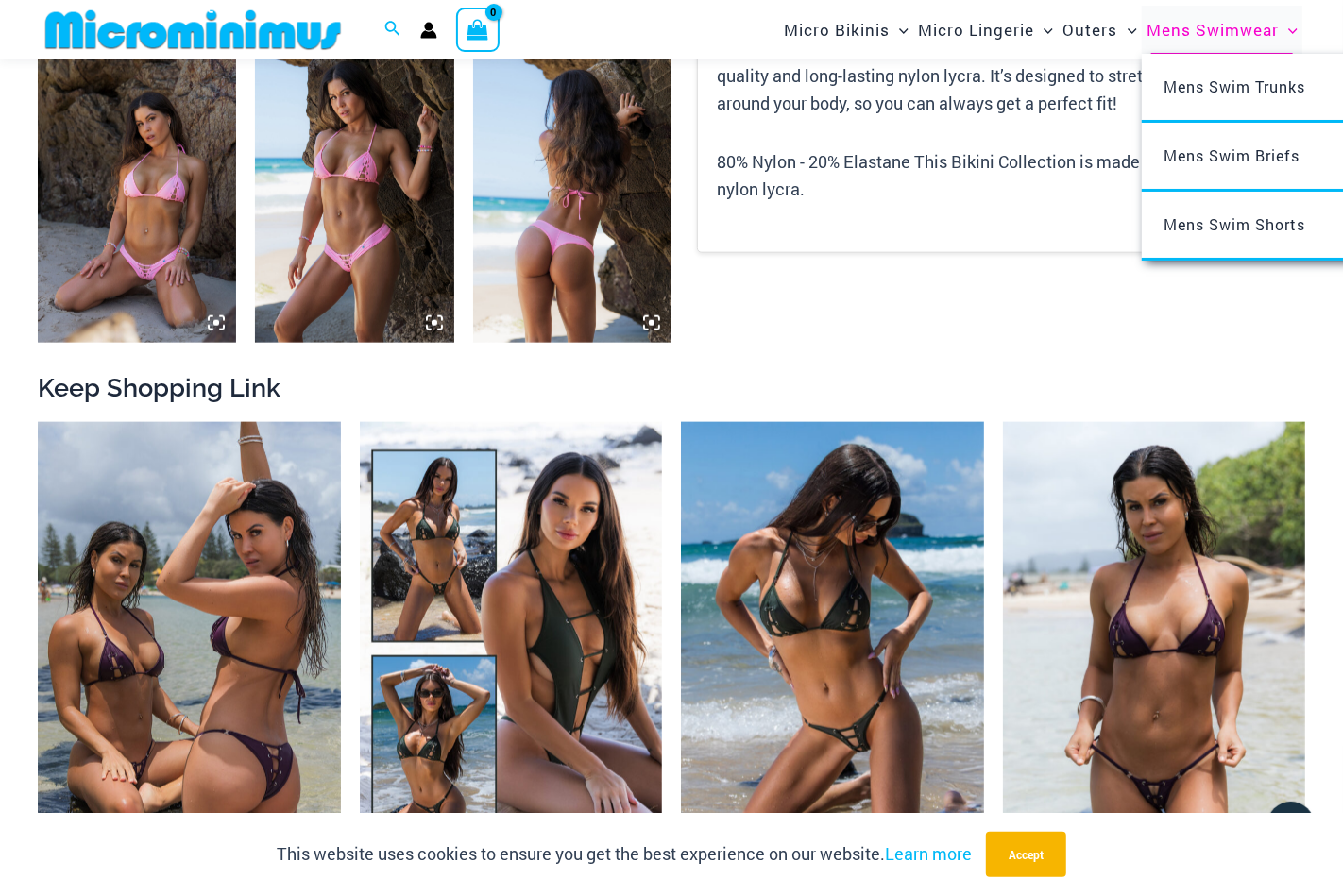
scroll to position [1588, 0]
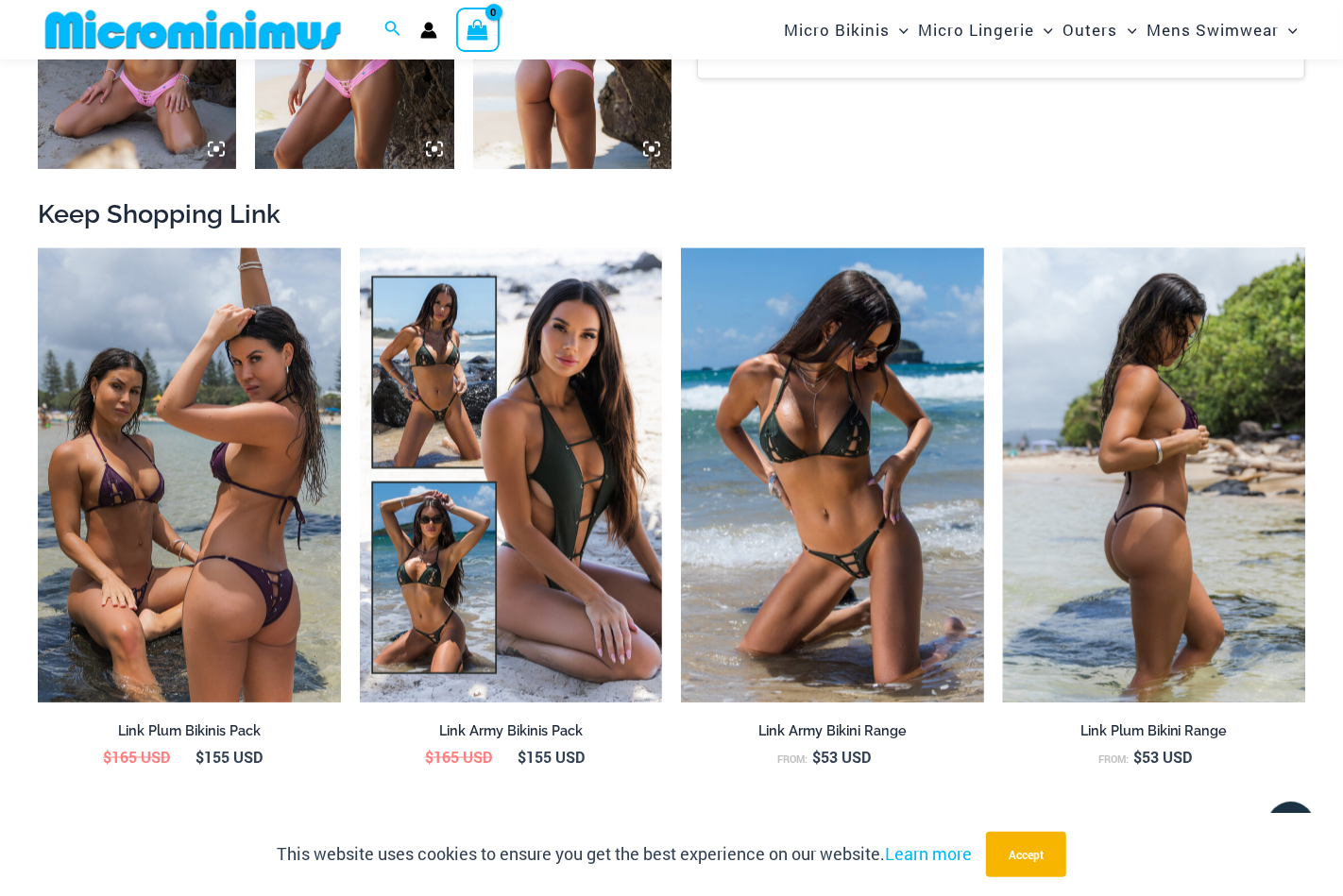
click at [1167, 609] on img at bounding box center [1154, 475] width 303 height 454
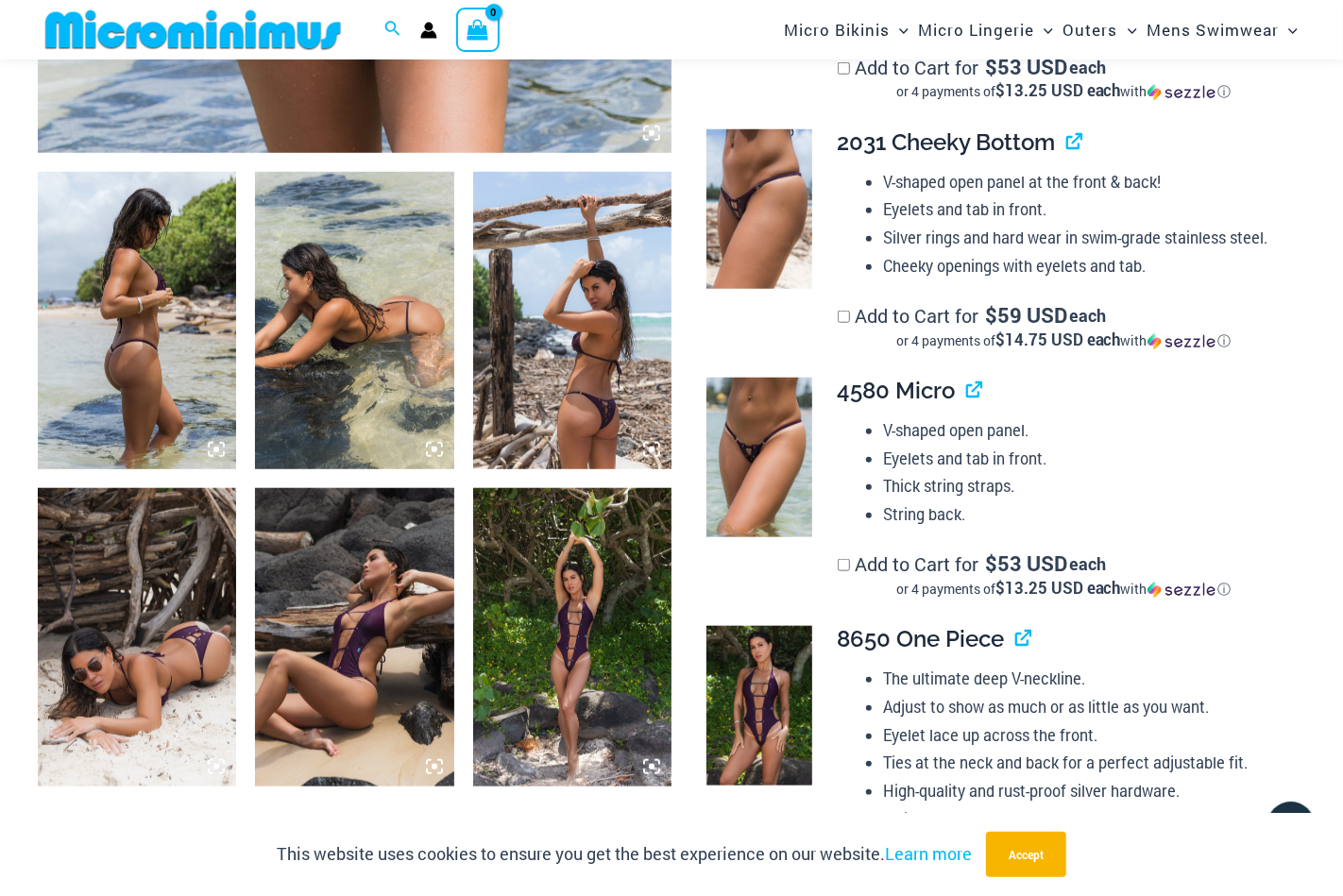
scroll to position [1024, 0]
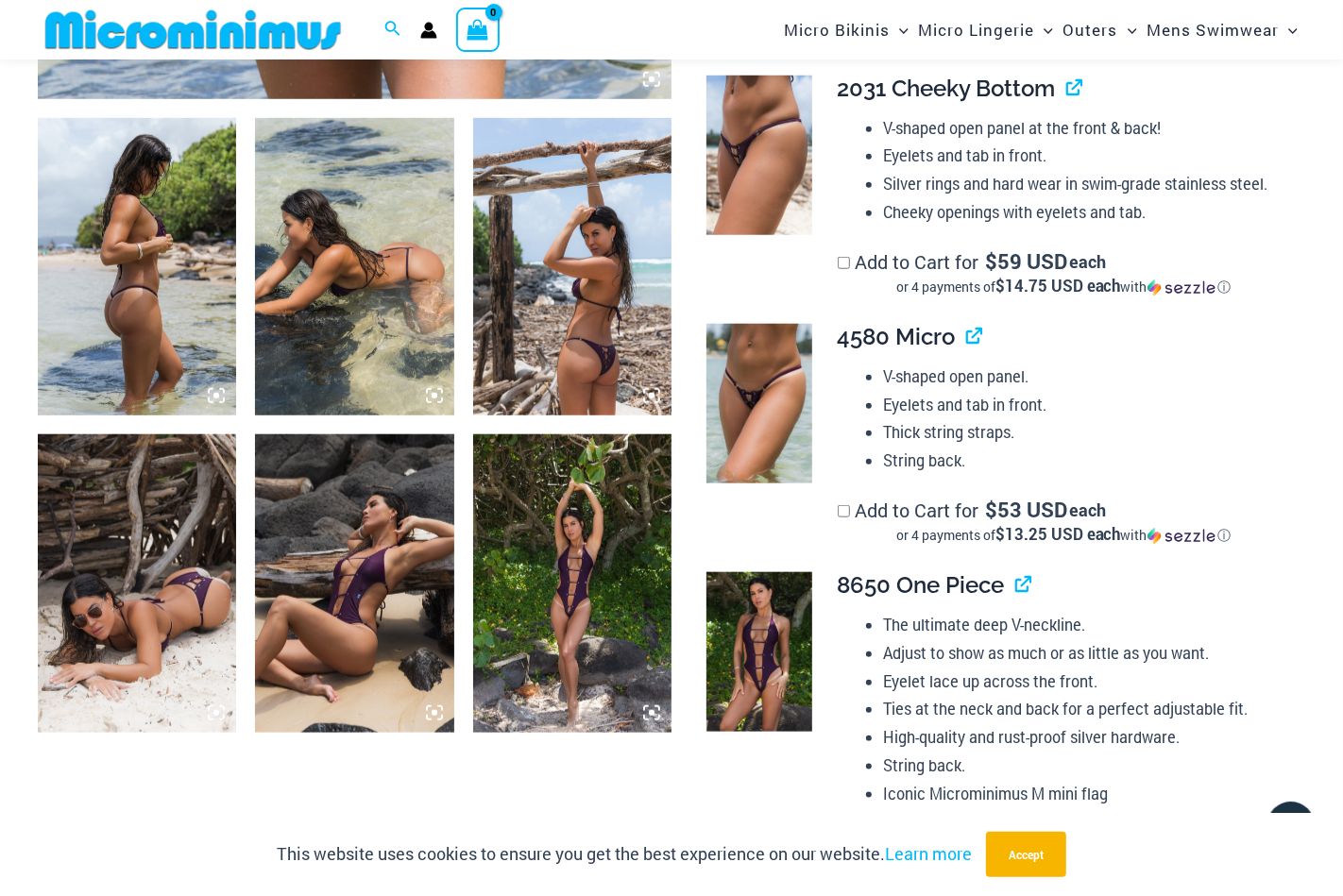
click at [532, 542] on img at bounding box center [572, 583] width 199 height 297
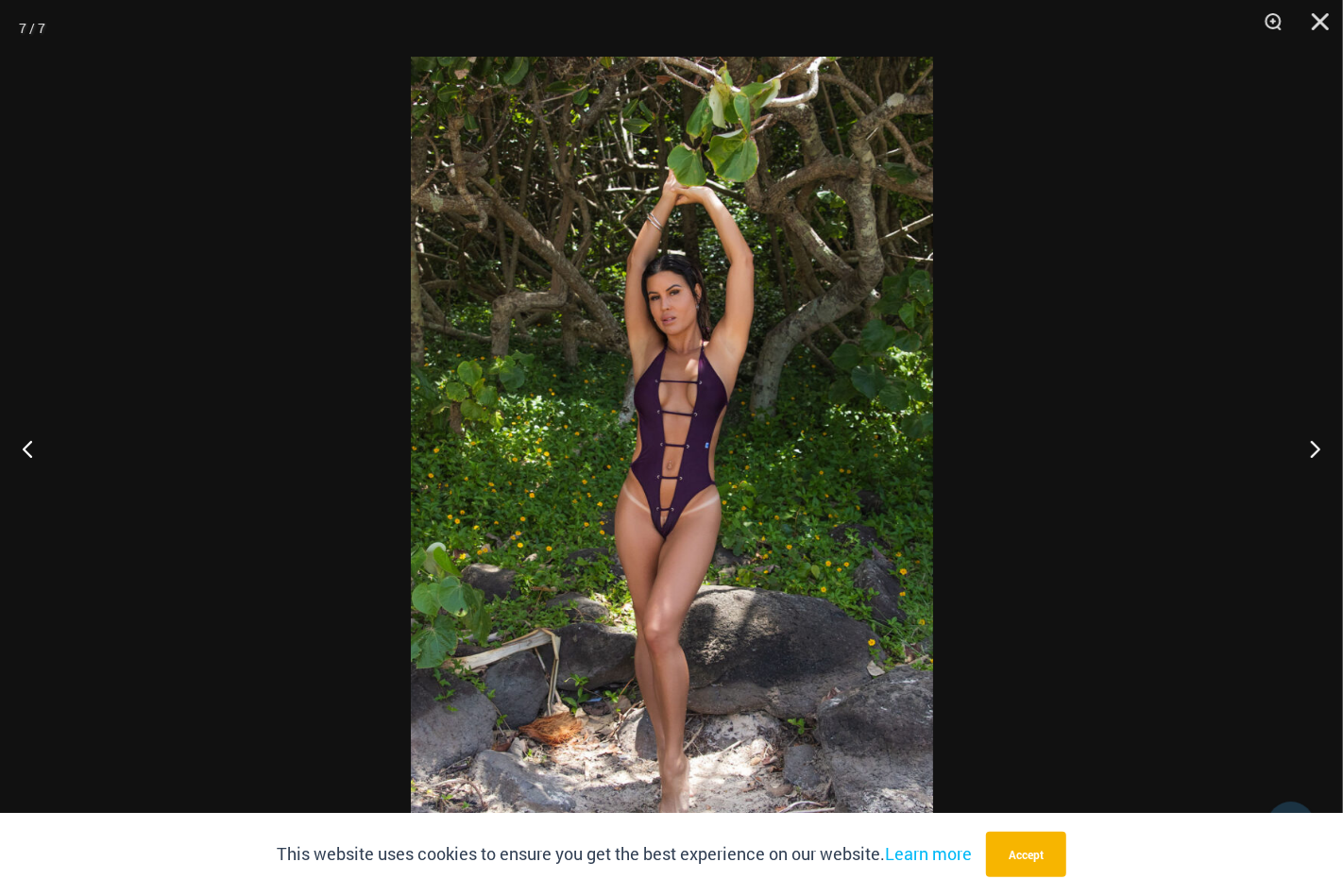
click at [704, 416] on img at bounding box center [672, 447] width 522 height 782
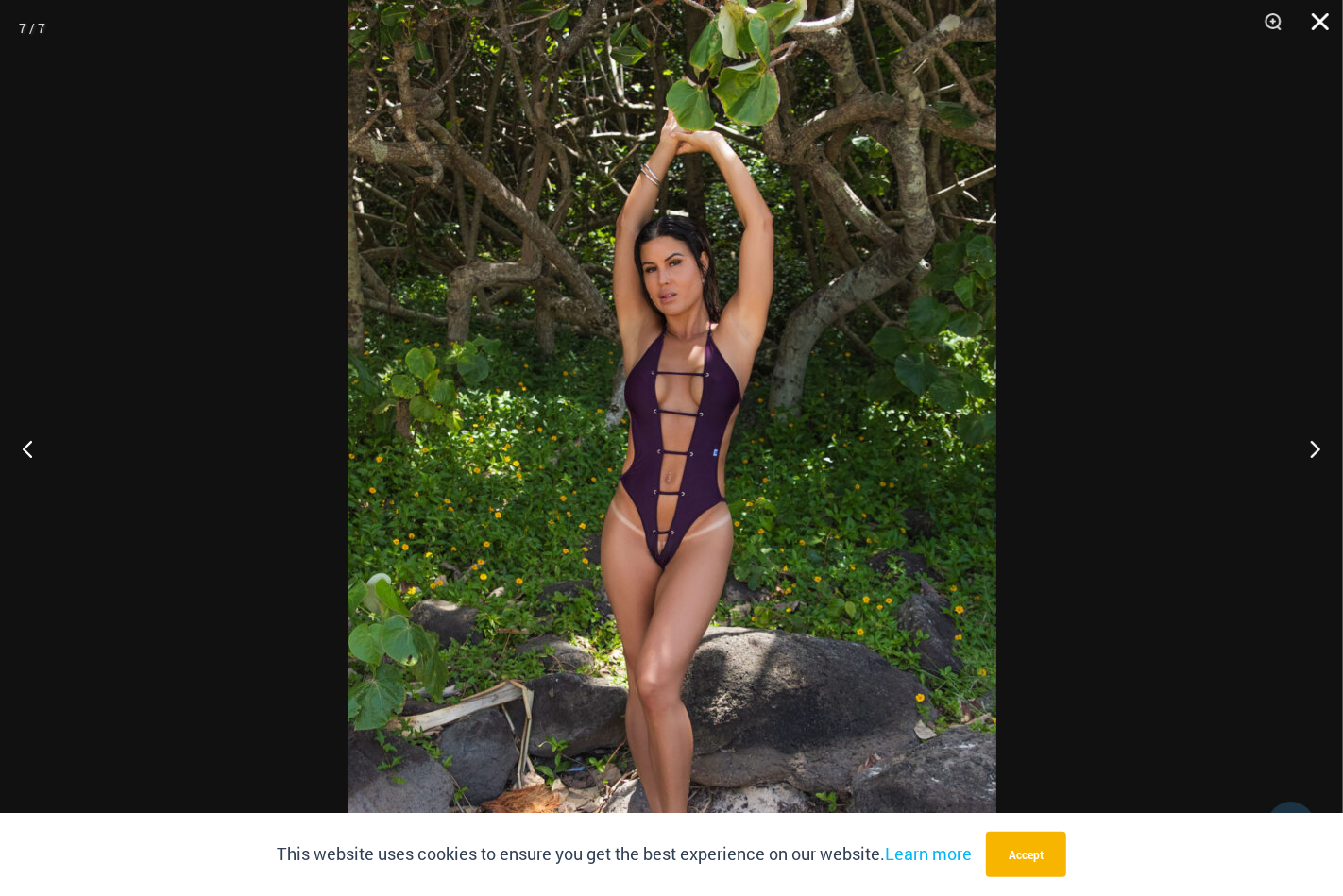
click at [1322, 22] on button "Close" at bounding box center [1312, 28] width 47 height 56
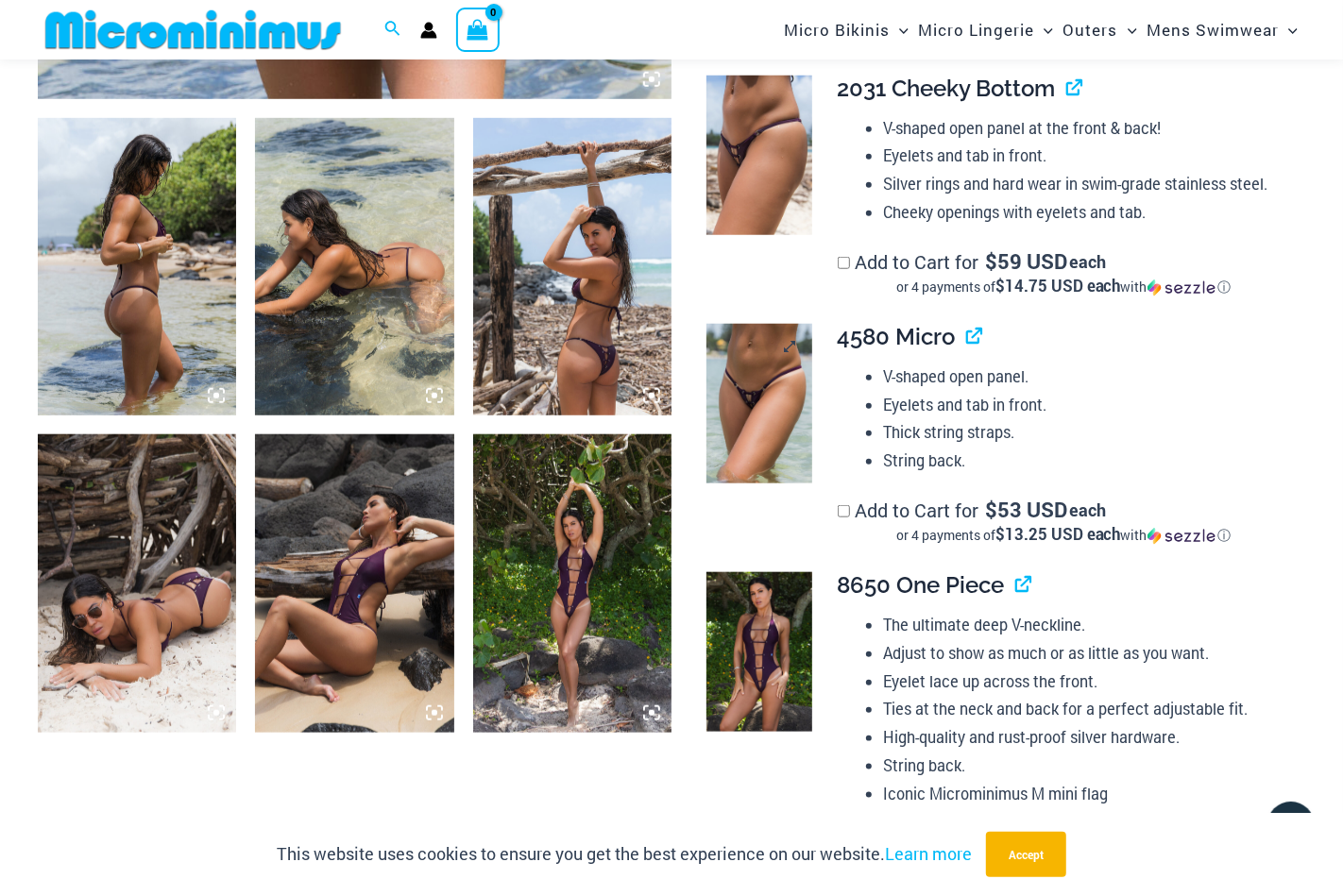
click at [752, 380] on img at bounding box center [759, 403] width 107 height 160
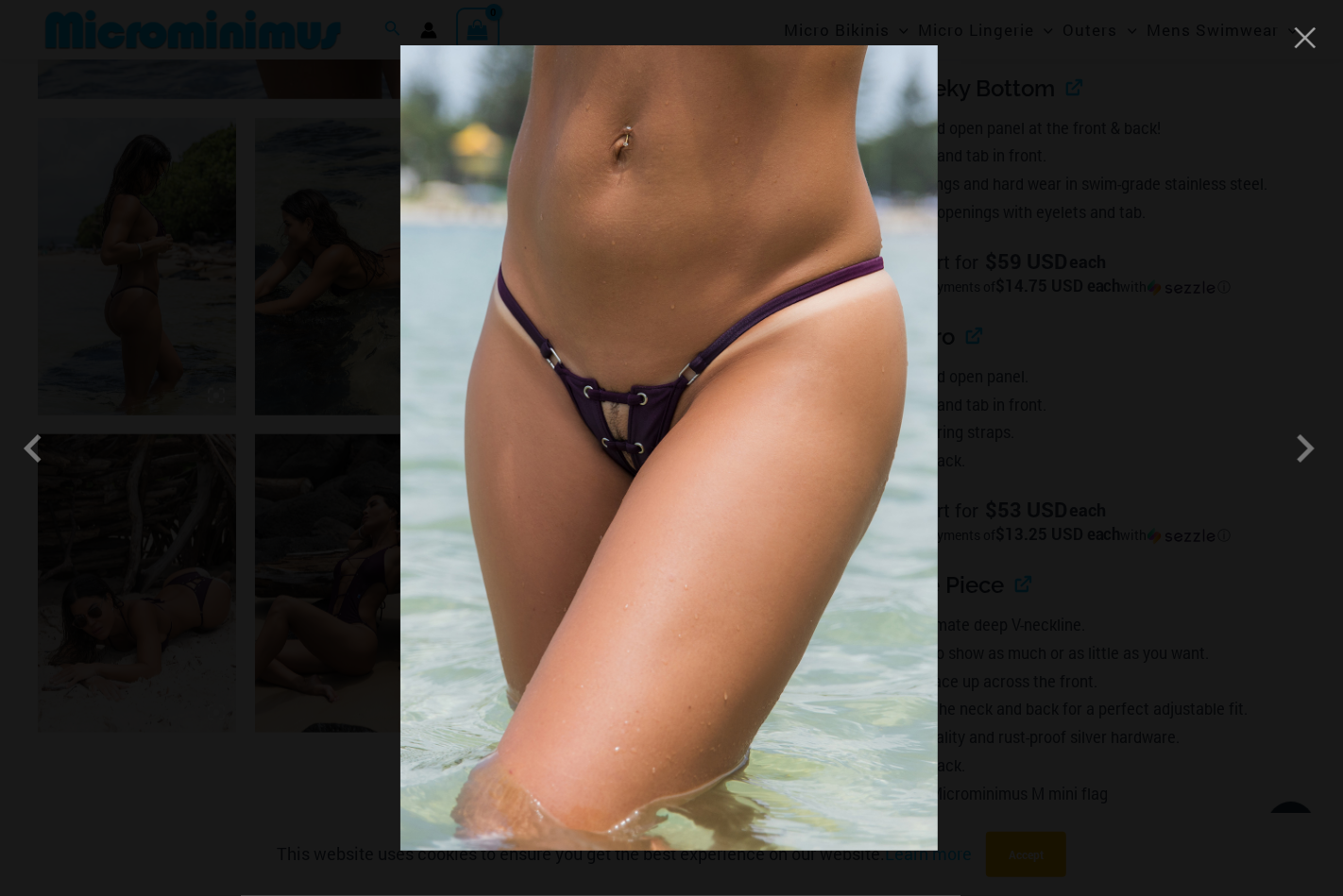
click at [282, 224] on div at bounding box center [672, 448] width 1343 height 896
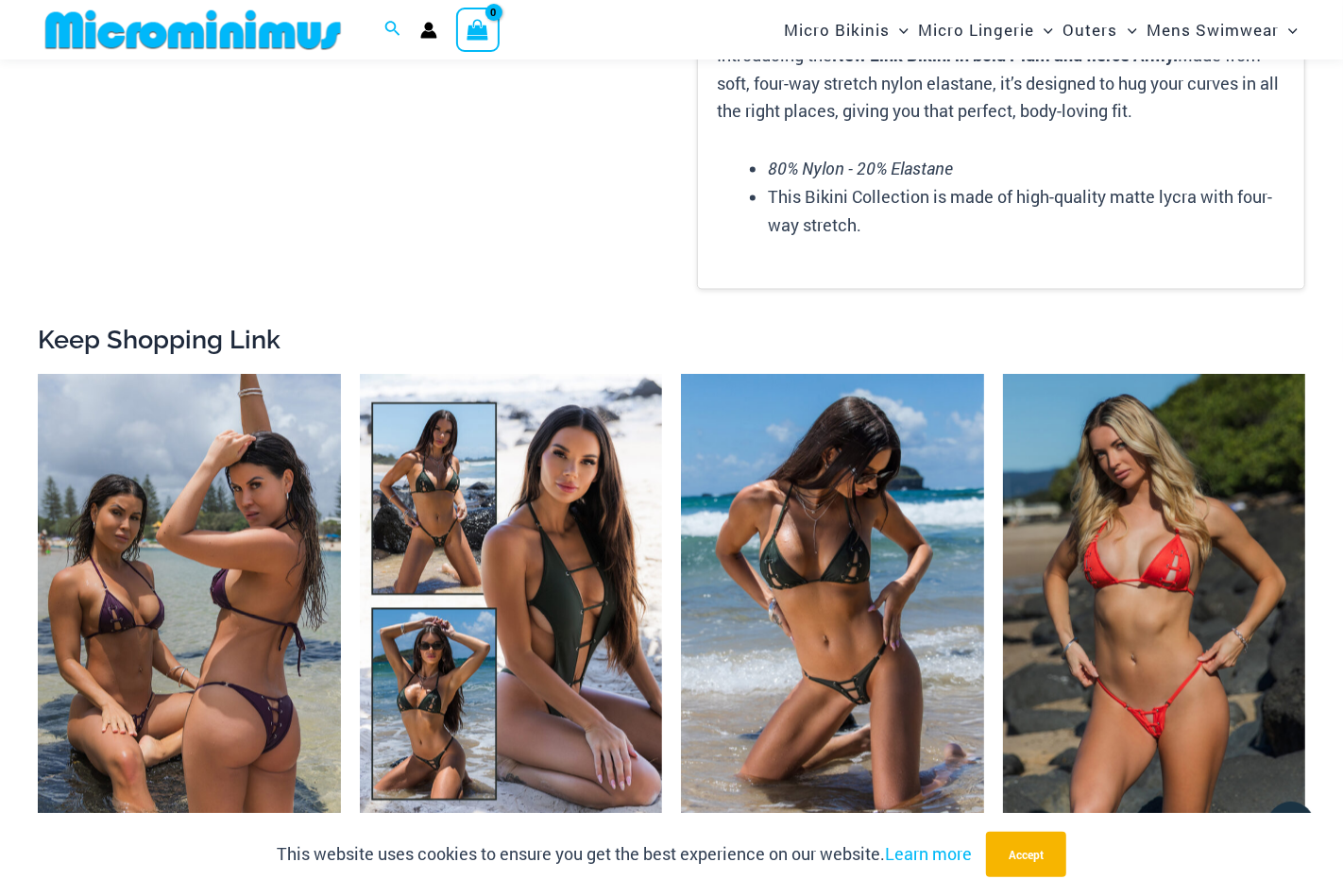
scroll to position [2629, 0]
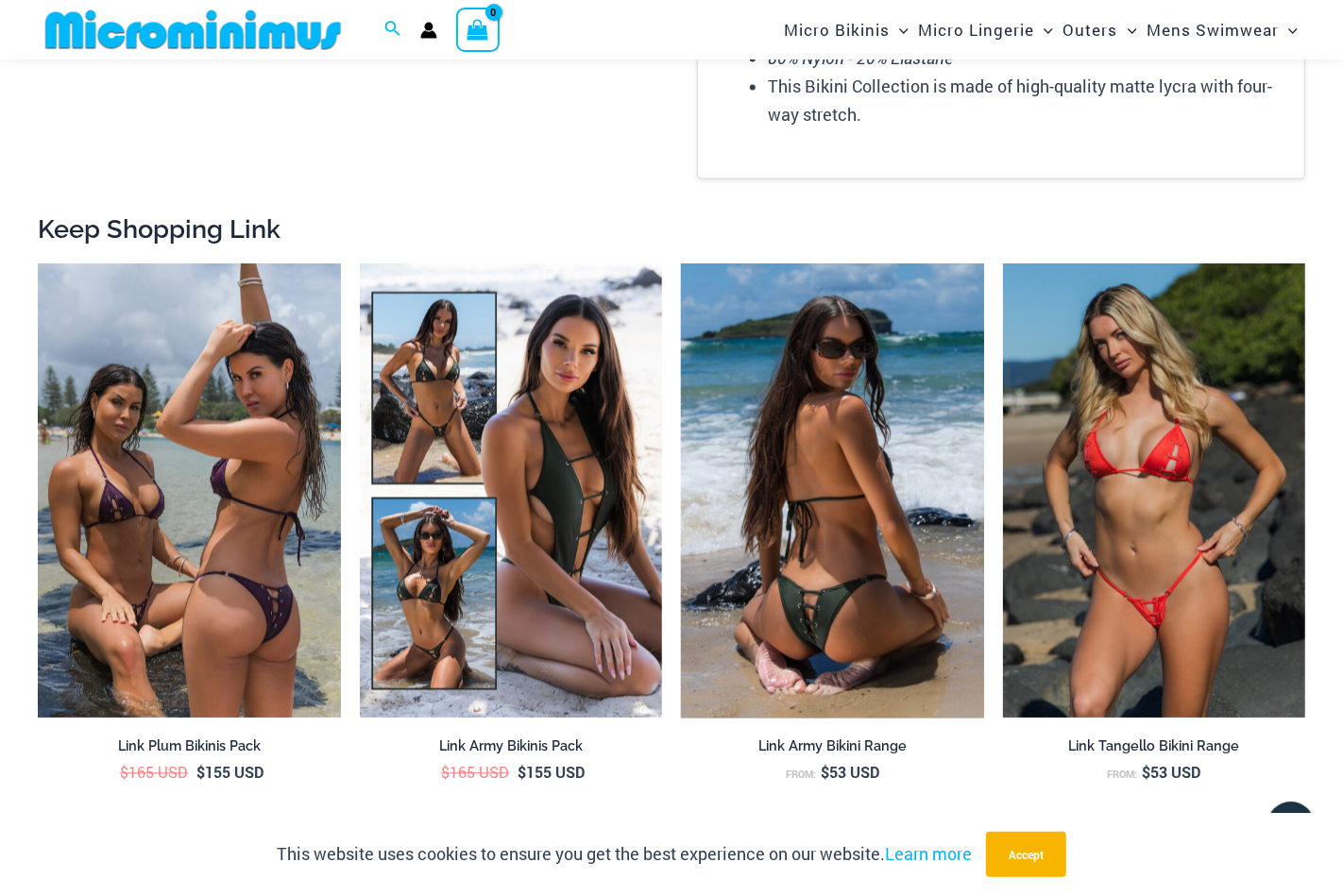
click at [809, 539] on img at bounding box center [832, 490] width 303 height 454
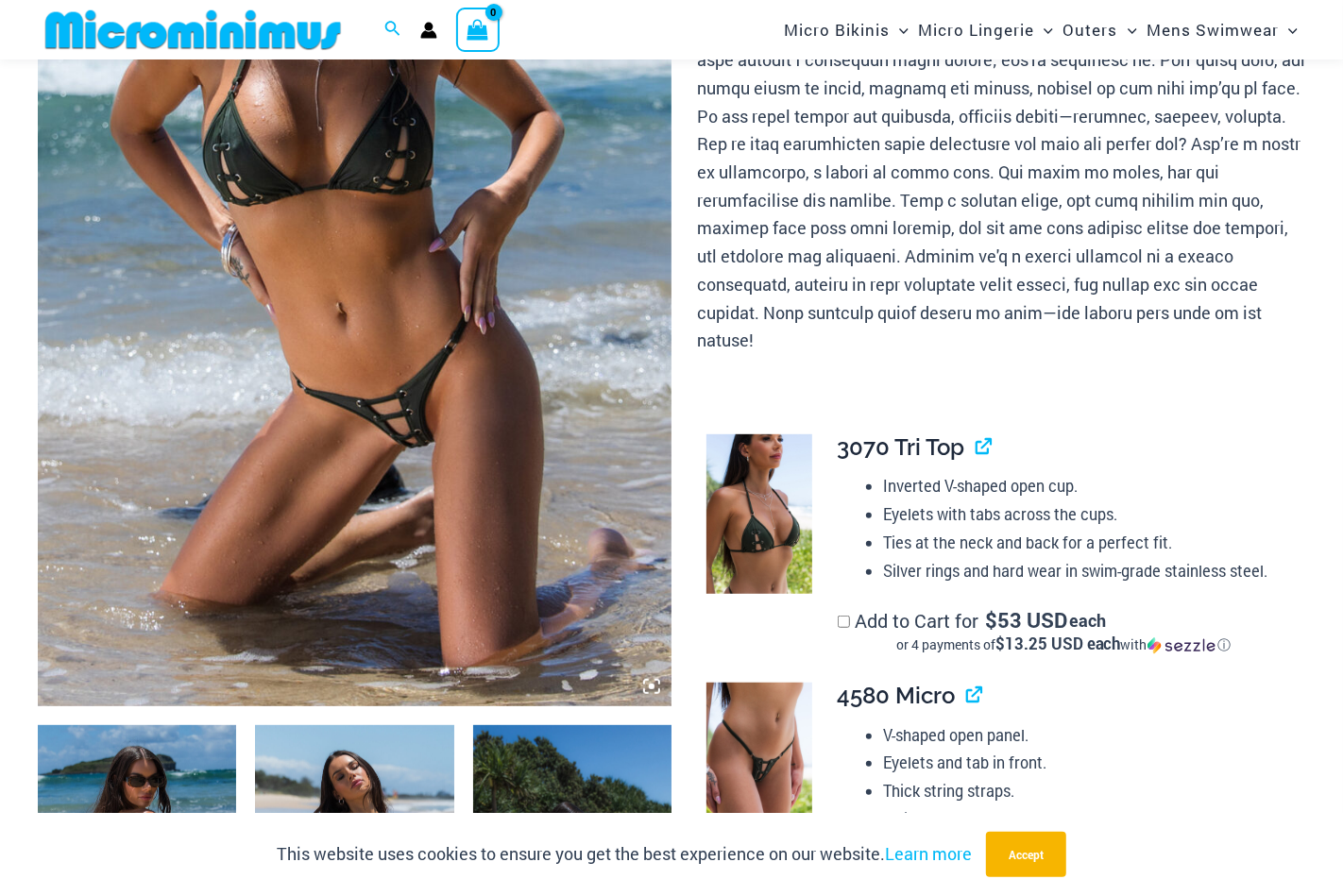
scroll to position [454, 0]
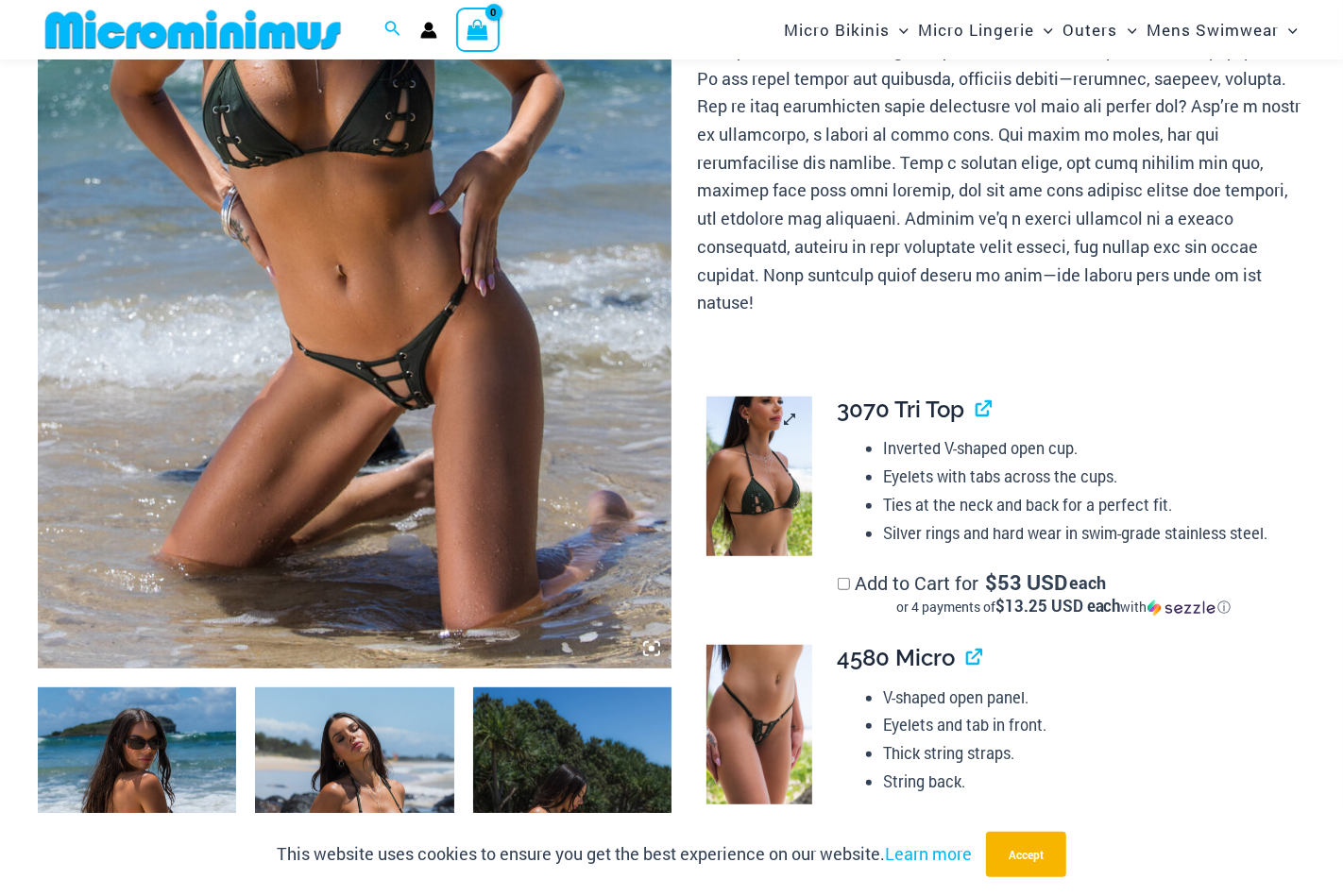
click at [757, 511] on img at bounding box center [759, 476] width 107 height 160
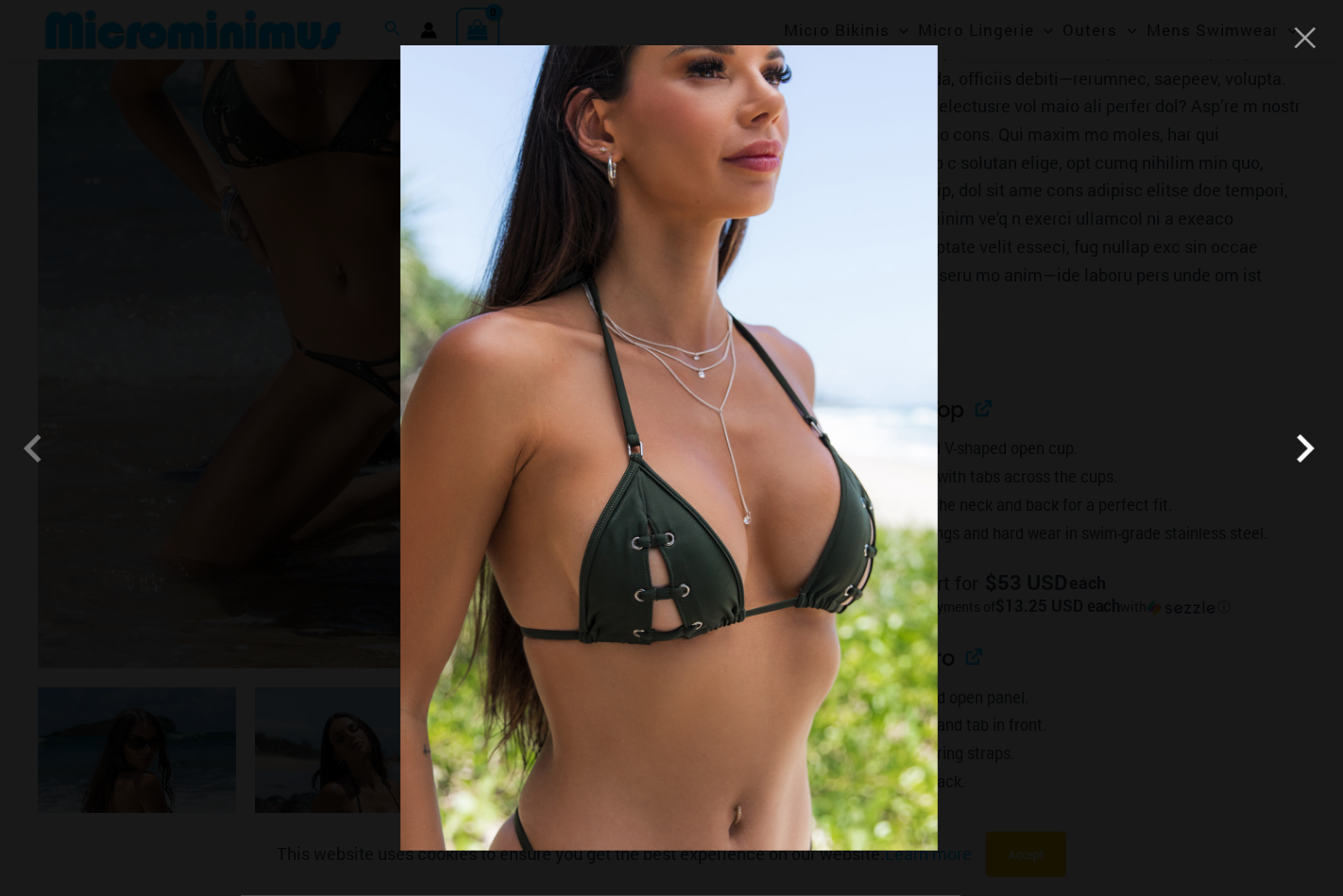
click at [1304, 453] on span at bounding box center [1304, 448] width 56 height 56
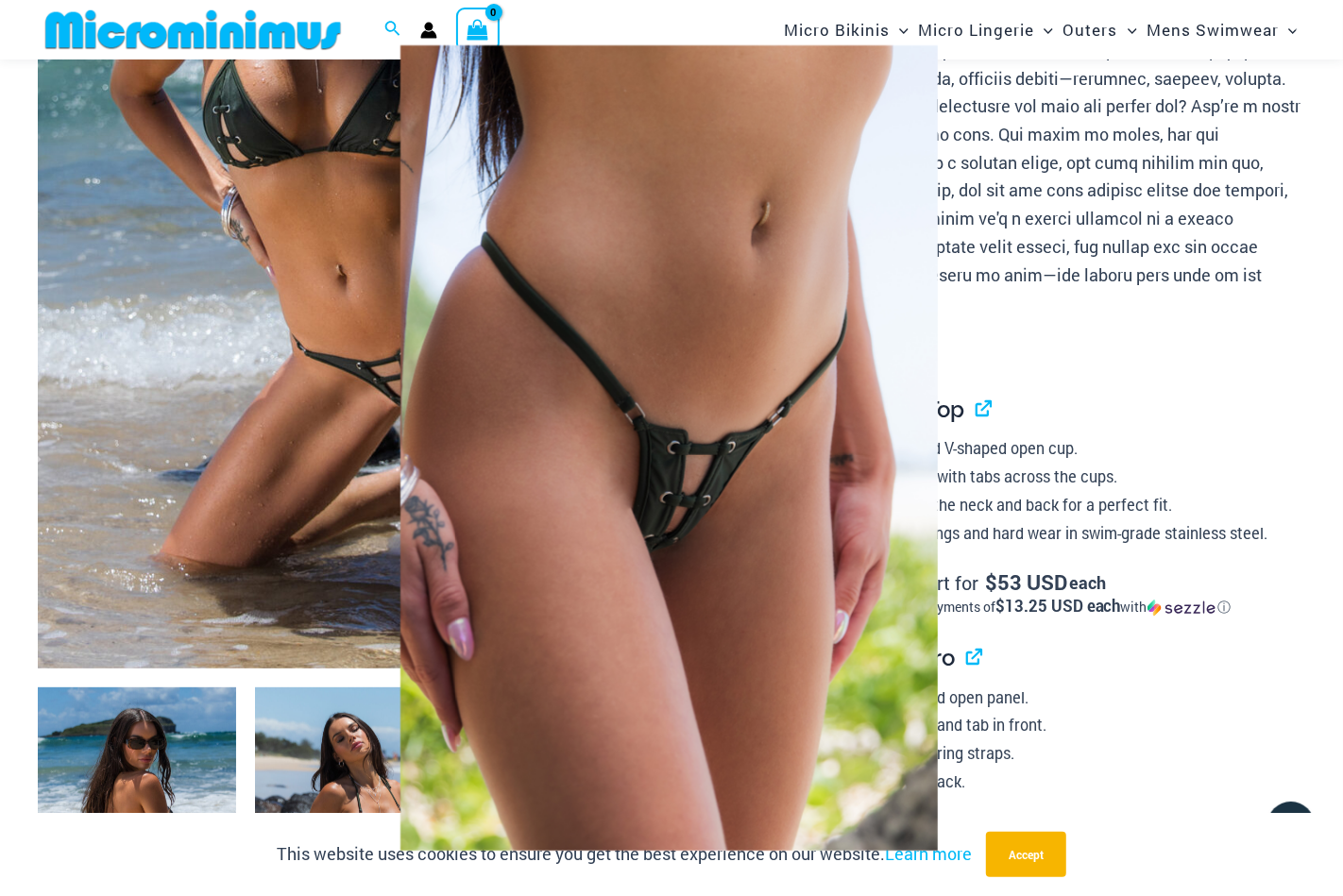
click at [15, 113] on div at bounding box center [672, 448] width 1343 height 896
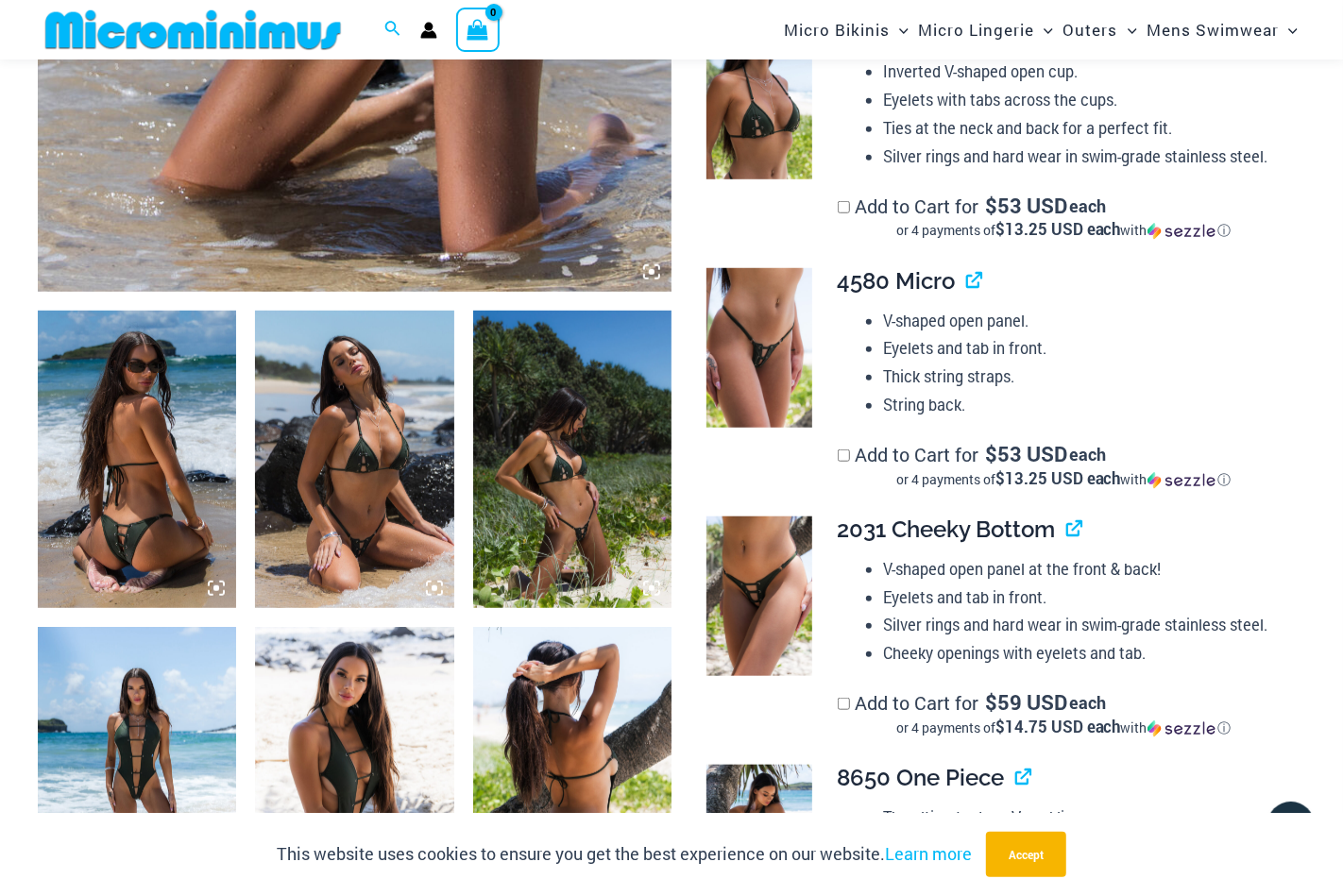
scroll to position [832, 0]
click at [789, 540] on img at bounding box center [759, 595] width 107 height 160
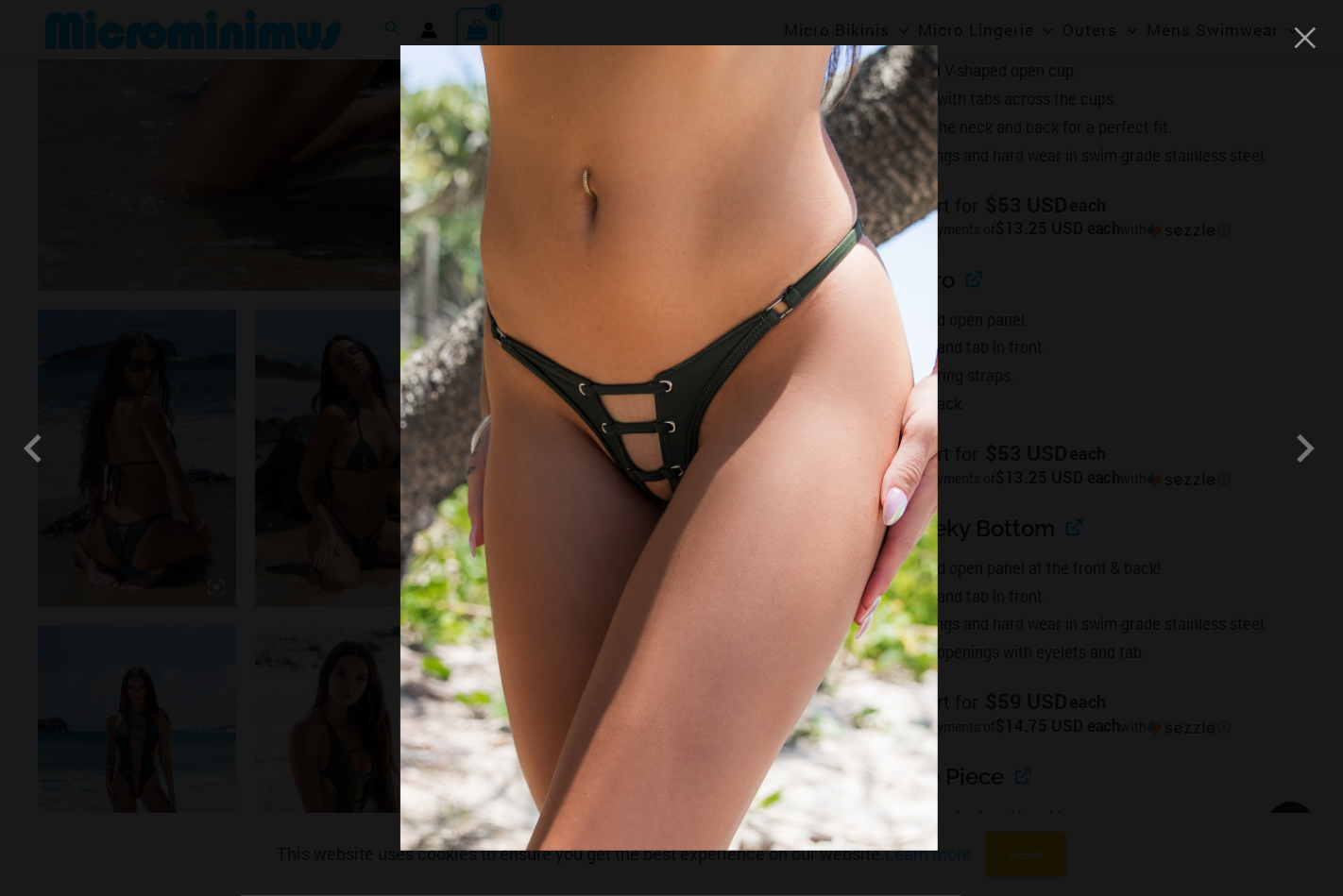
click at [337, 429] on div at bounding box center [672, 448] width 1343 height 896
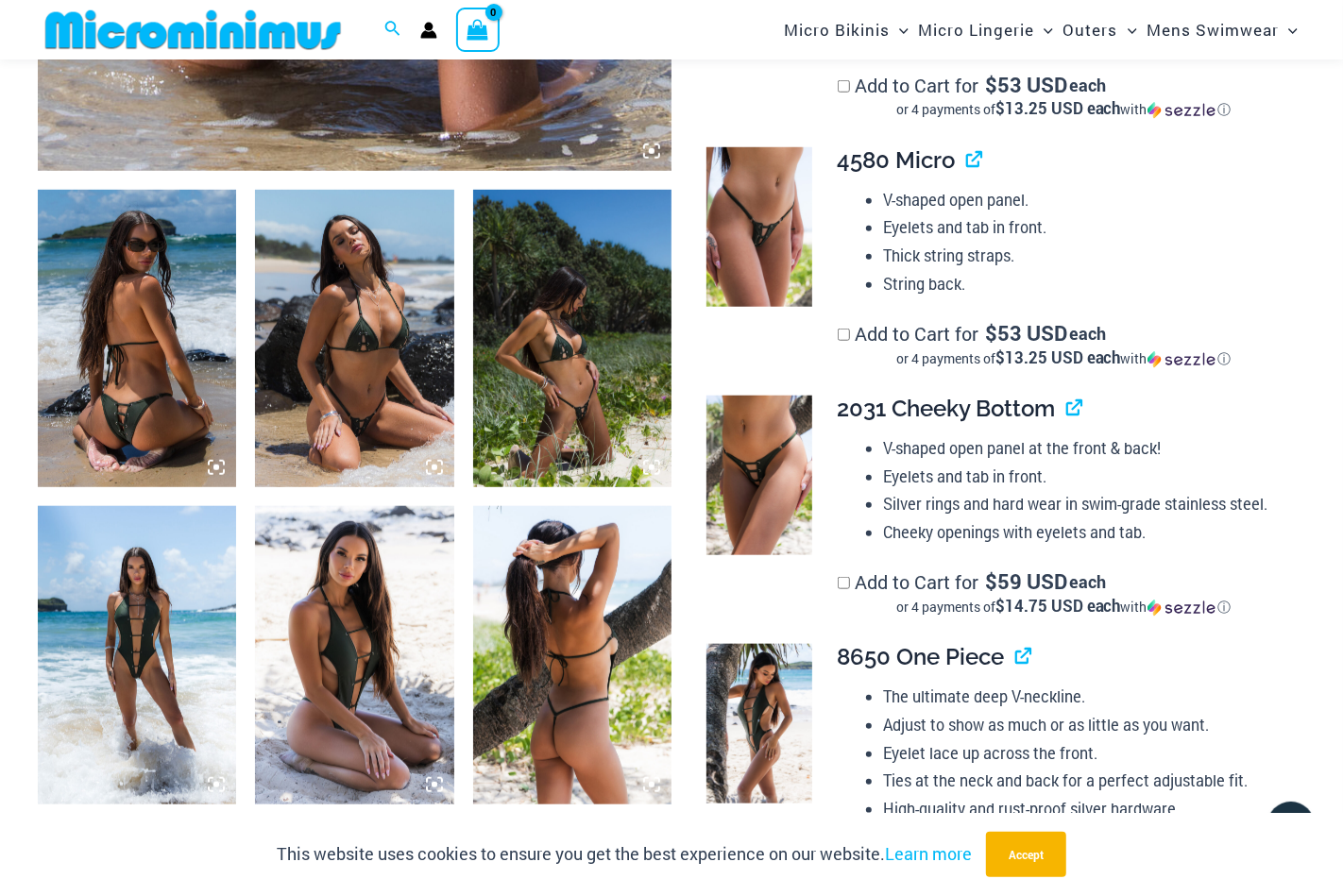
scroll to position [1115, 0]
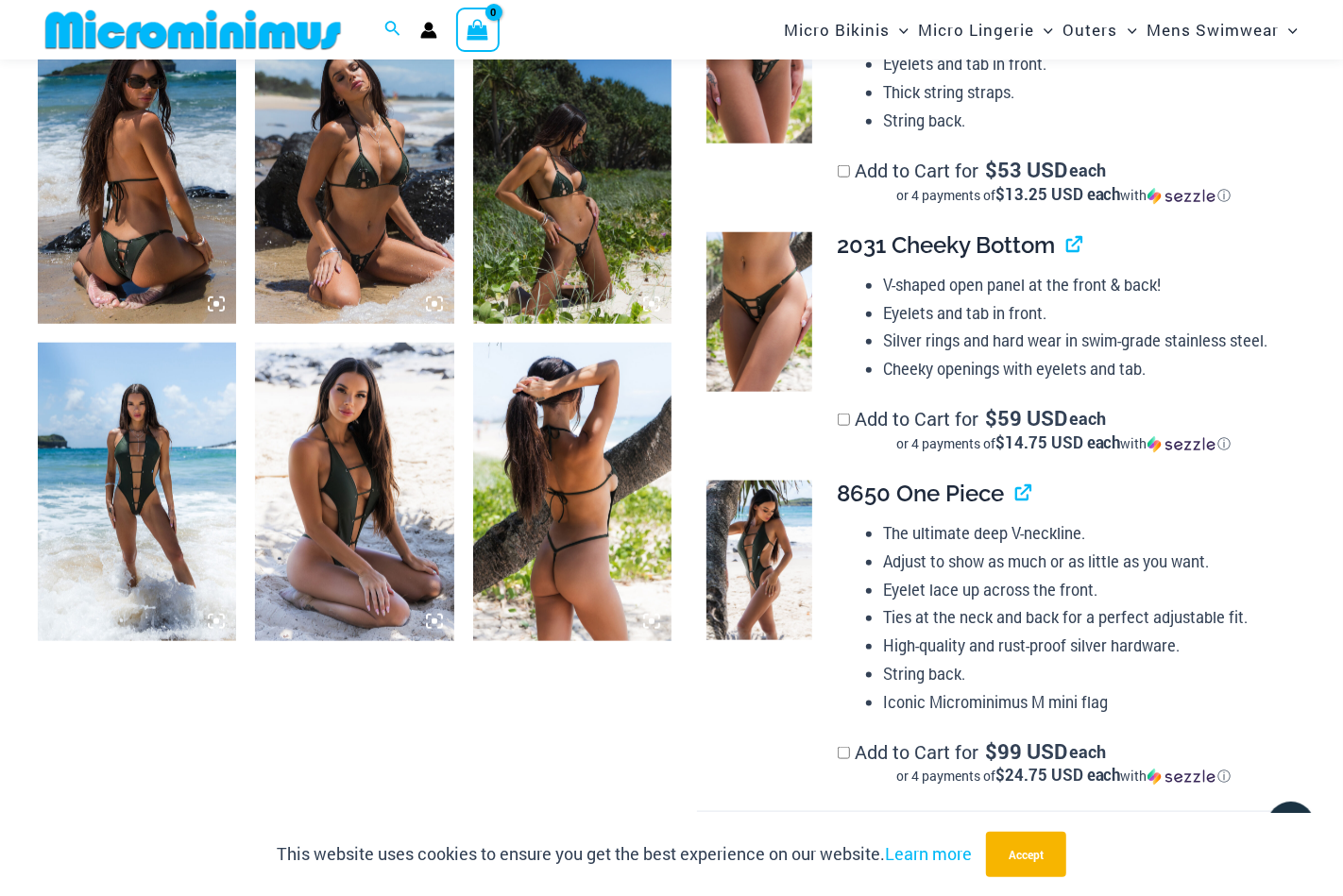
click at [167, 548] on img at bounding box center [138, 491] width 199 height 297
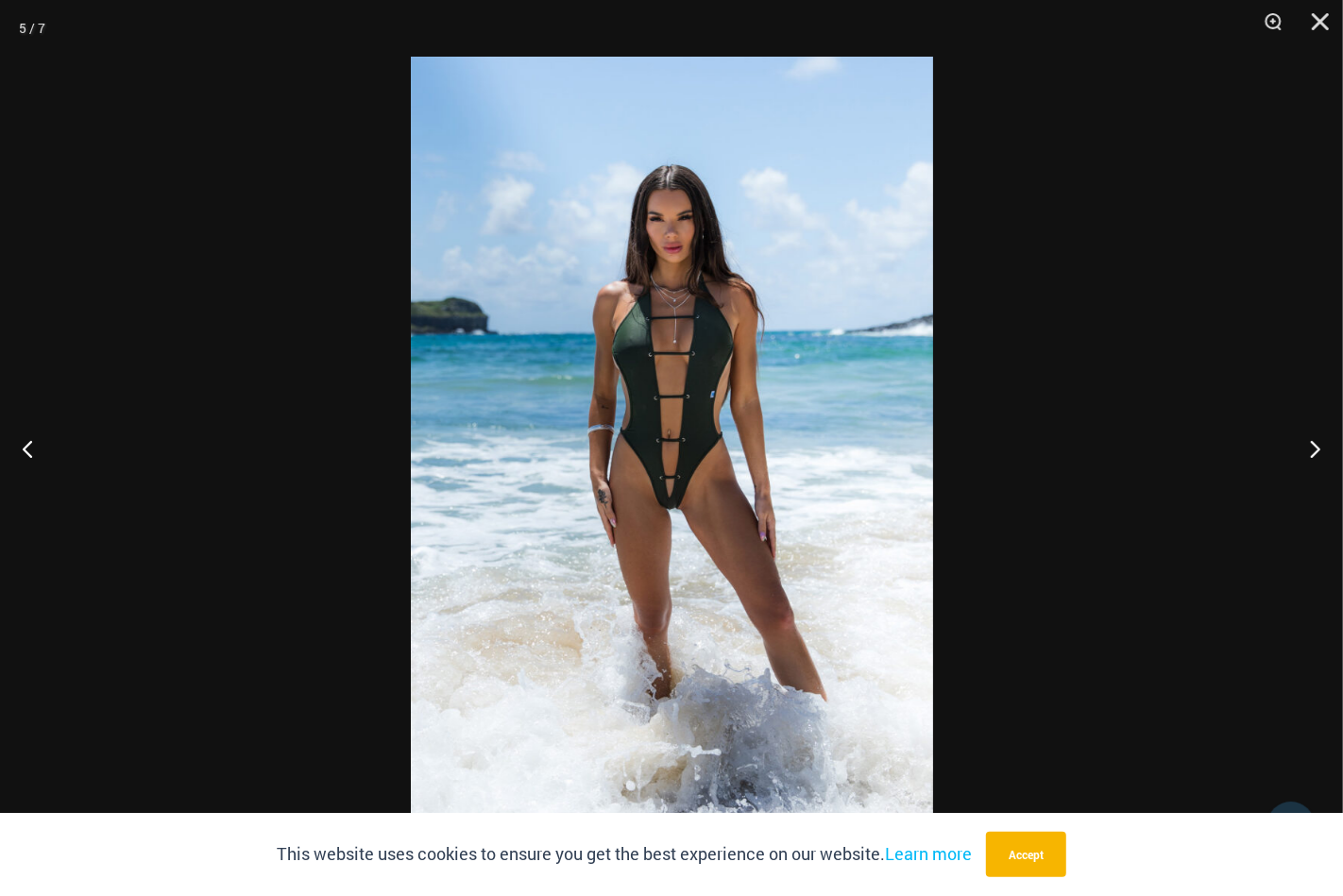
click at [167, 548] on div at bounding box center [672, 448] width 1343 height 896
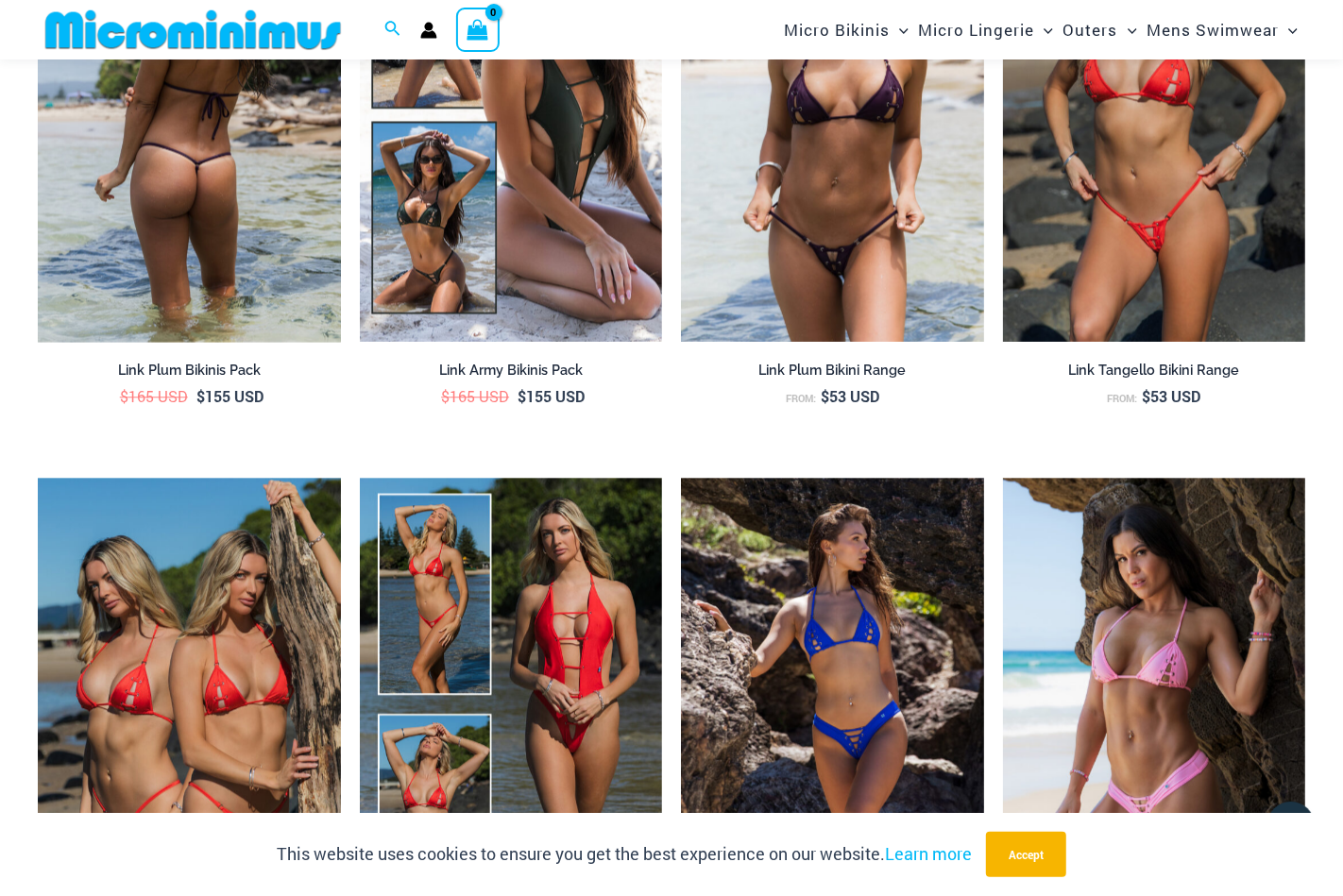
scroll to position [3098, 0]
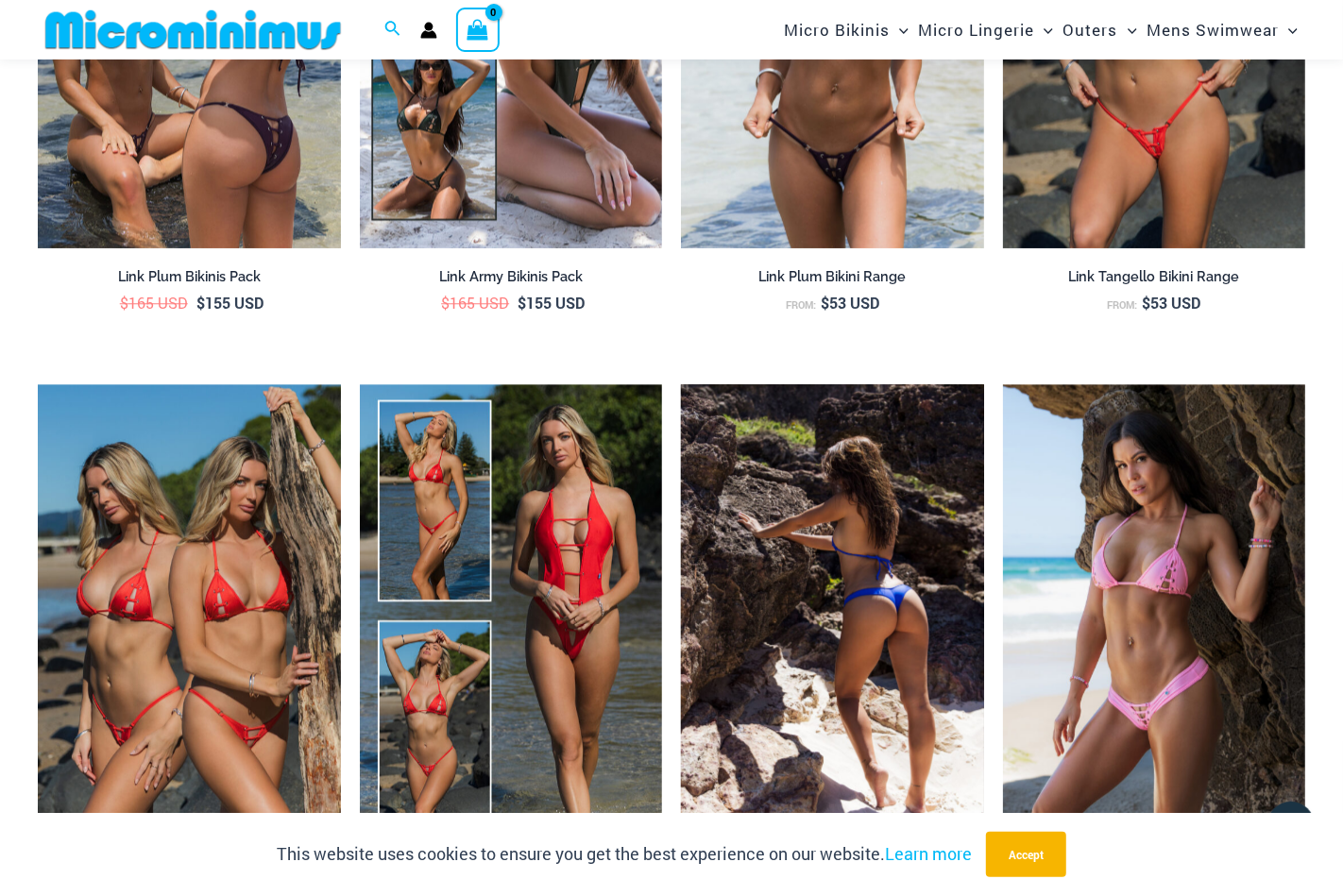
click at [817, 572] on img at bounding box center [832, 610] width 303 height 454
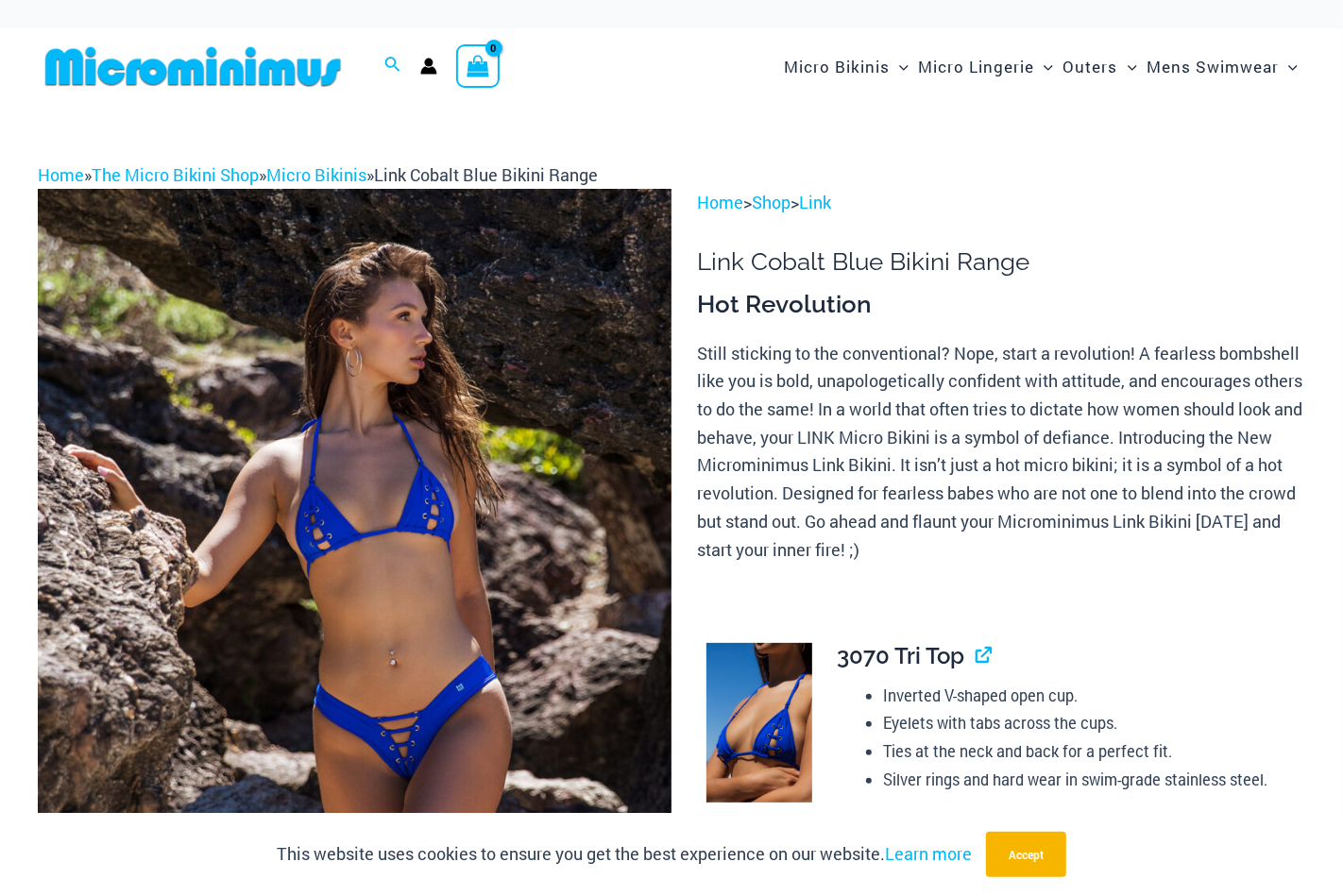
click at [371, 426] on img at bounding box center [354, 664] width 633 height 950
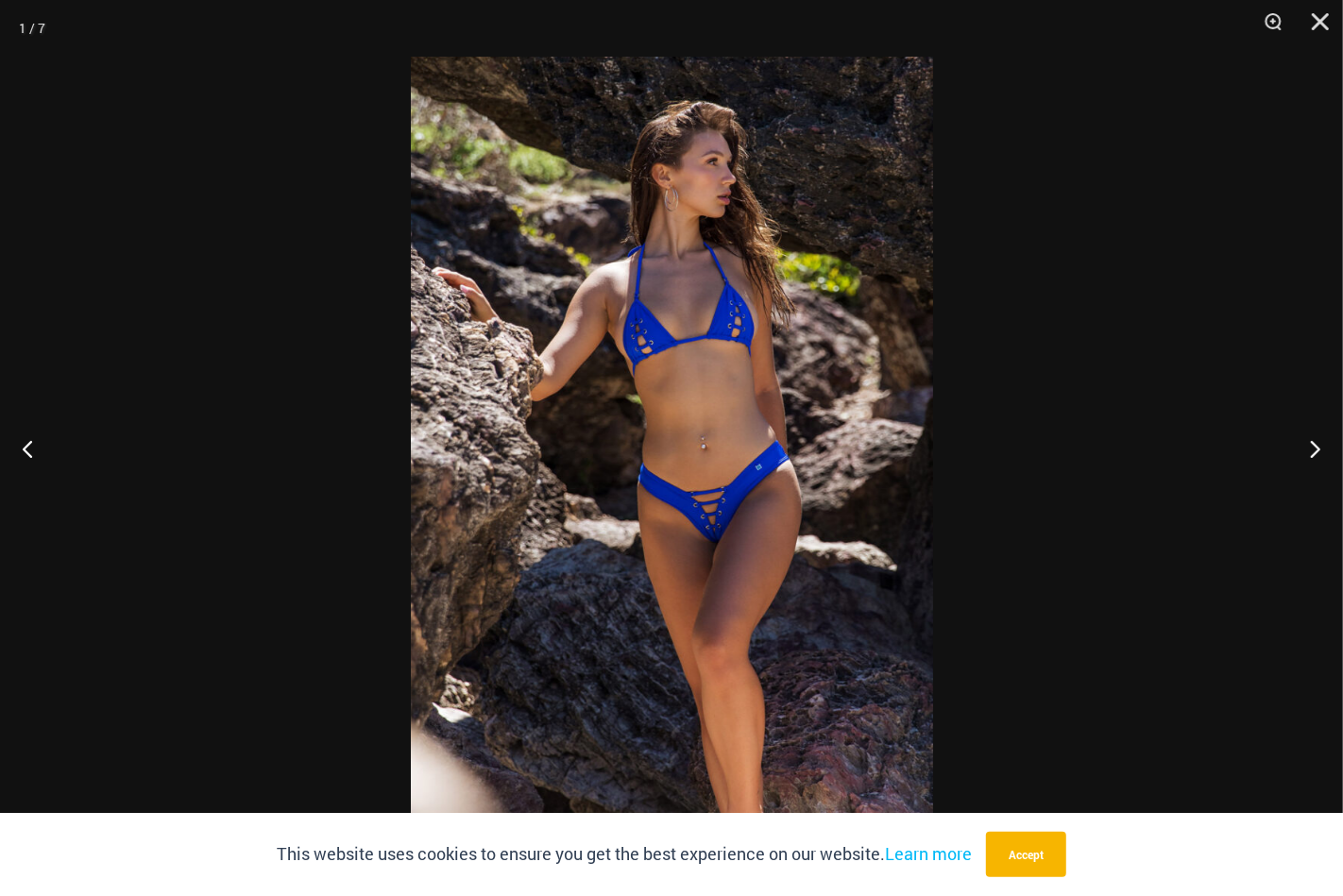
click at [639, 343] on img at bounding box center [672, 447] width 522 height 782
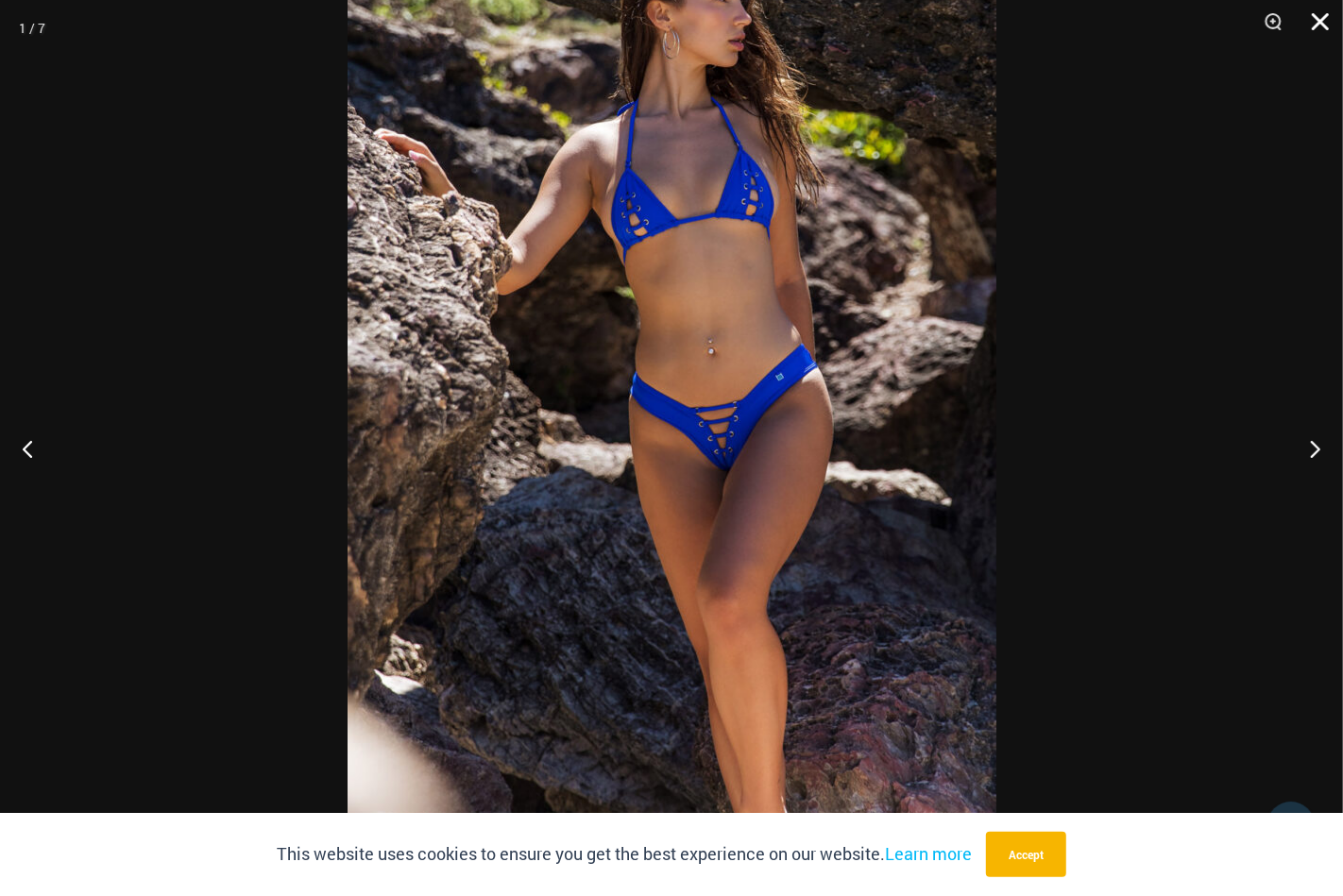
click at [1311, 25] on button "Close" at bounding box center [1312, 28] width 47 height 56
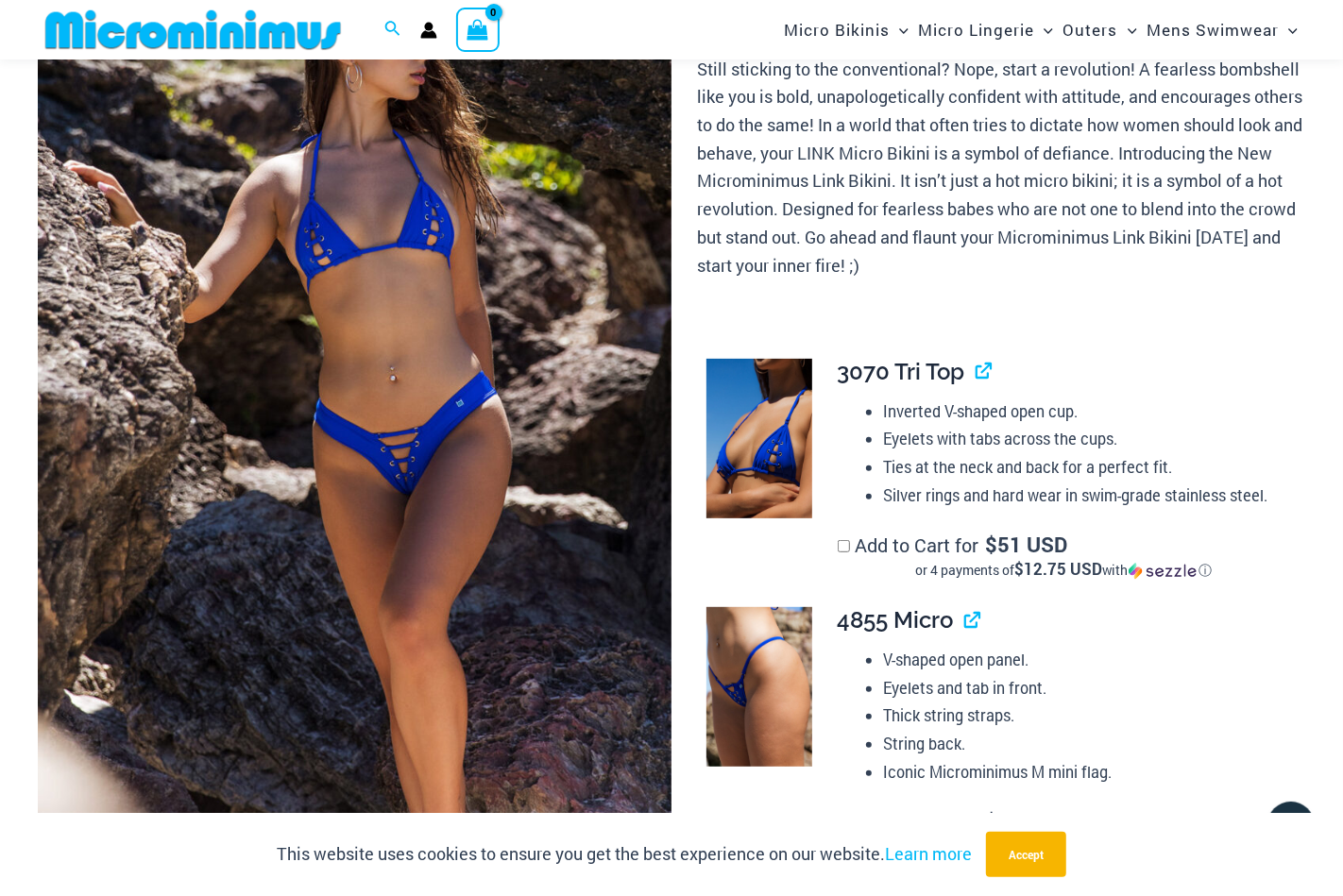
scroll to position [266, 0]
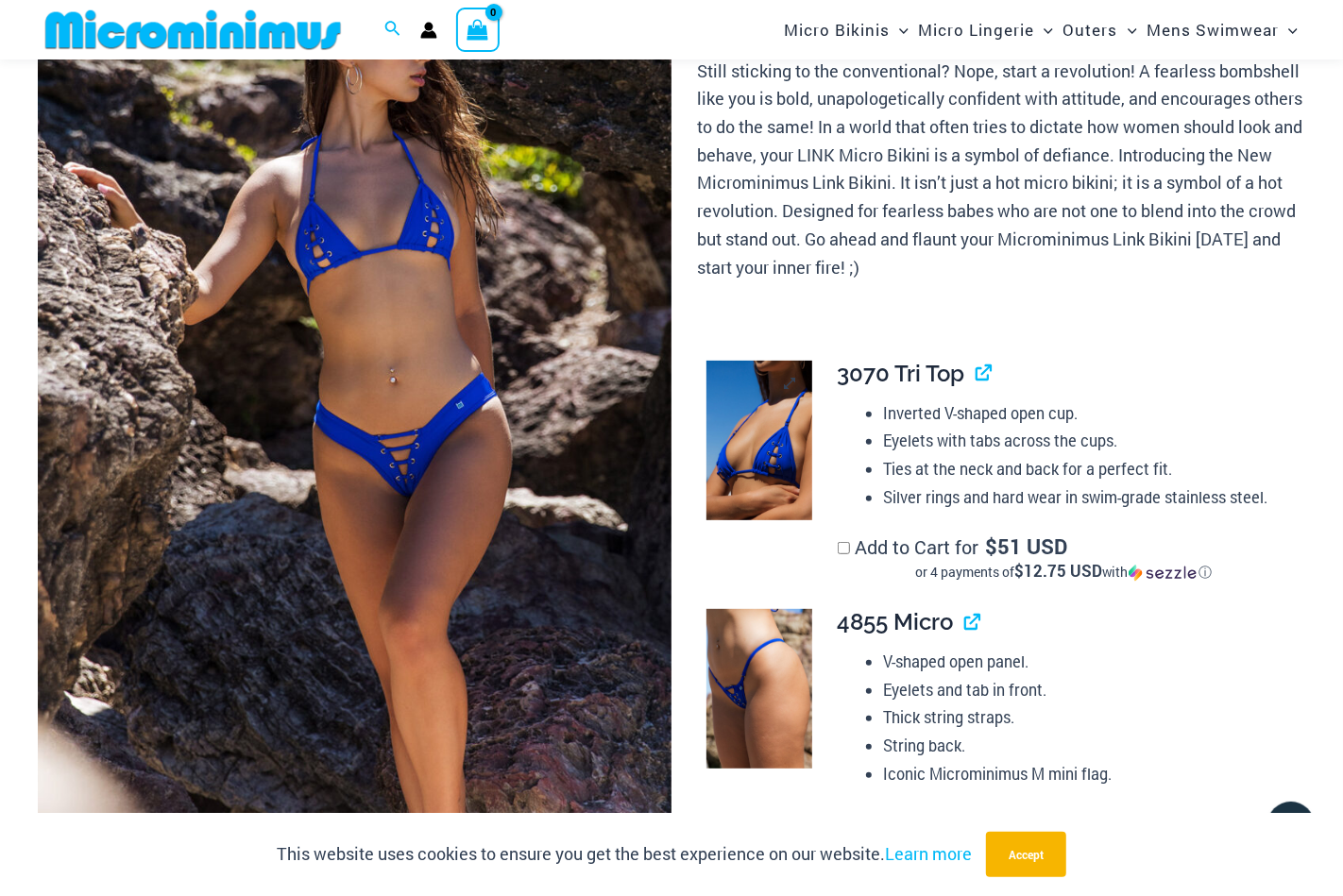
click at [738, 488] on img at bounding box center [759, 440] width 107 height 160
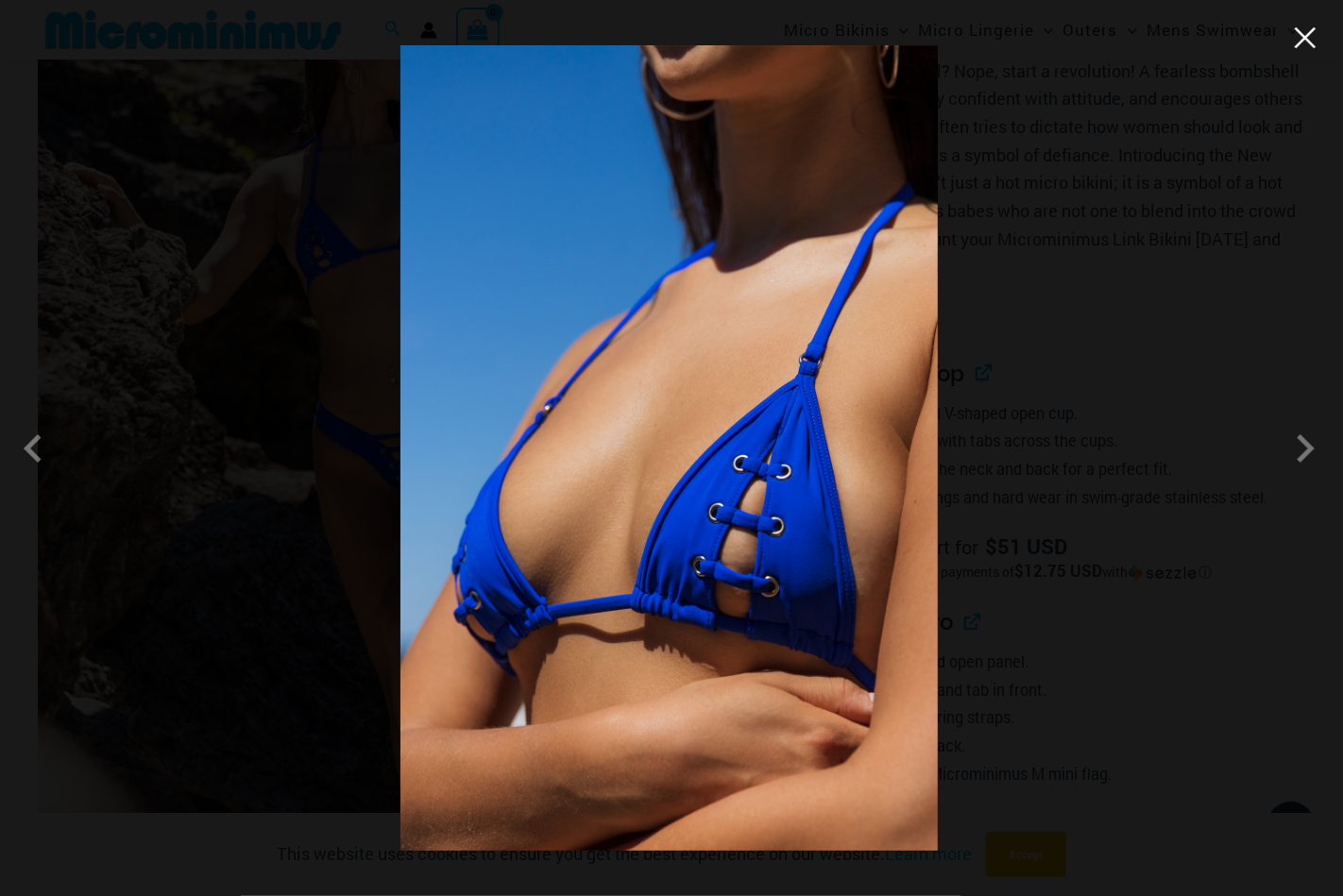
click at [1302, 39] on button "Close" at bounding box center [1305, 38] width 29 height 29
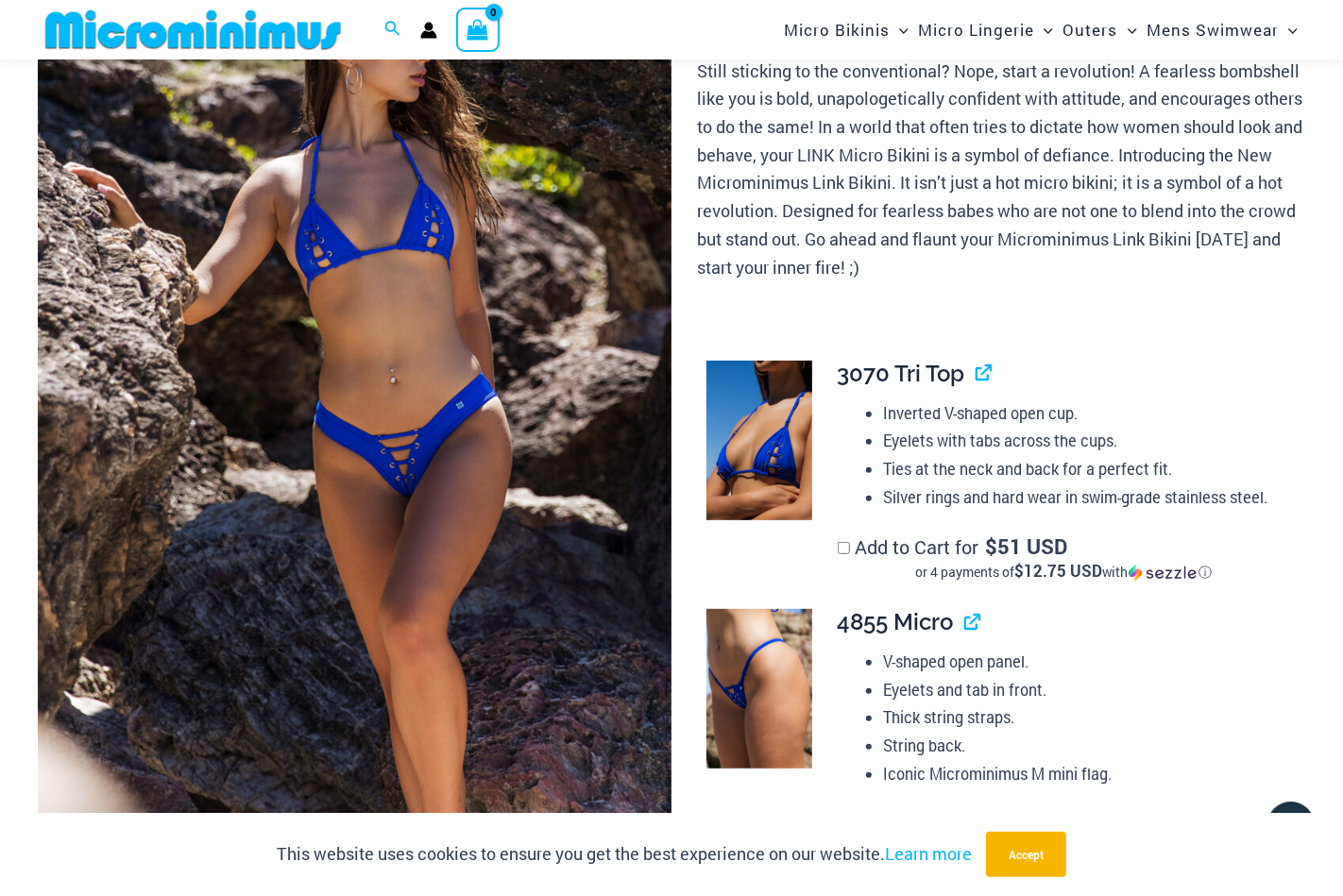
scroll to position [548, 0]
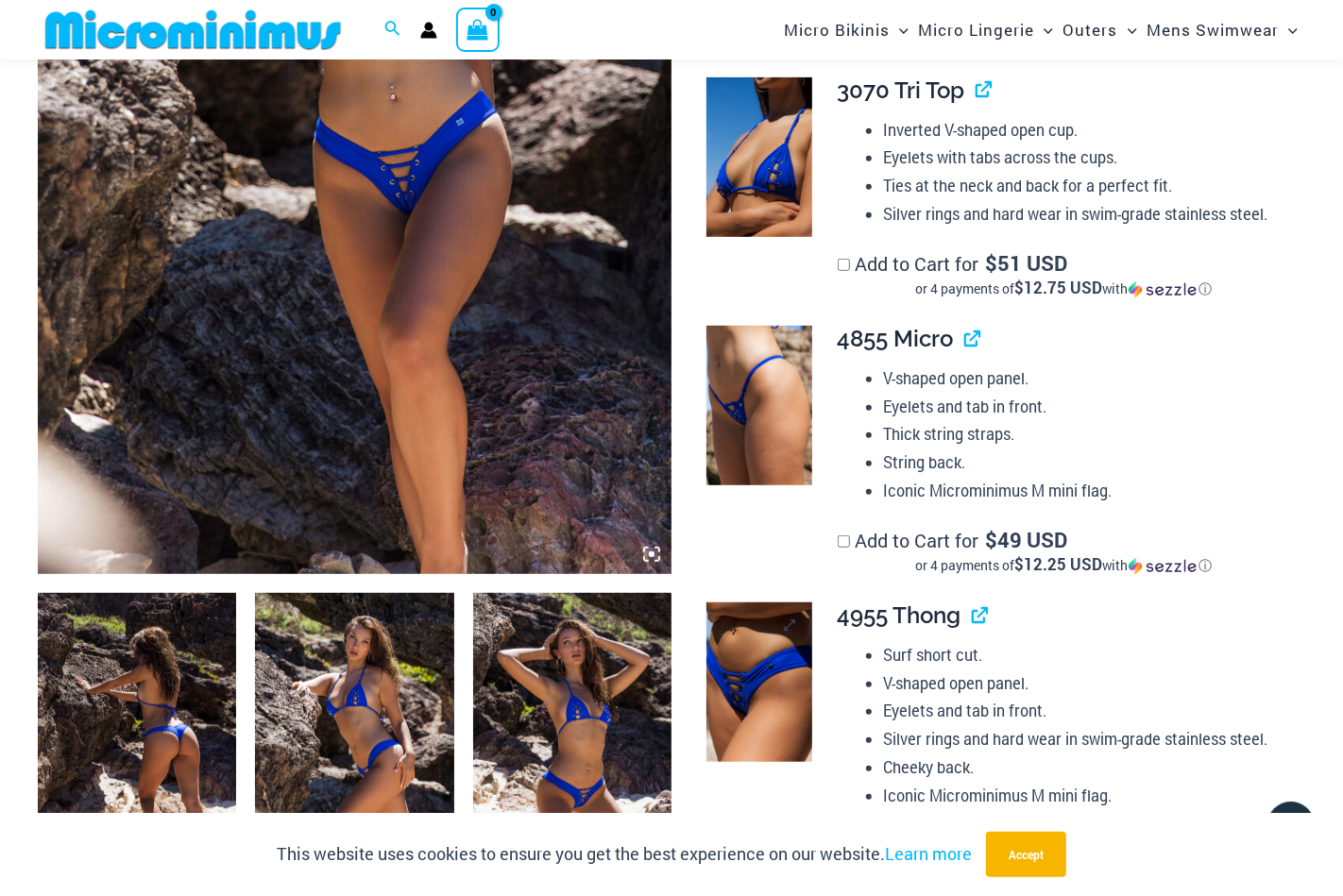
click at [714, 747] on img at bounding box center [759, 682] width 107 height 160
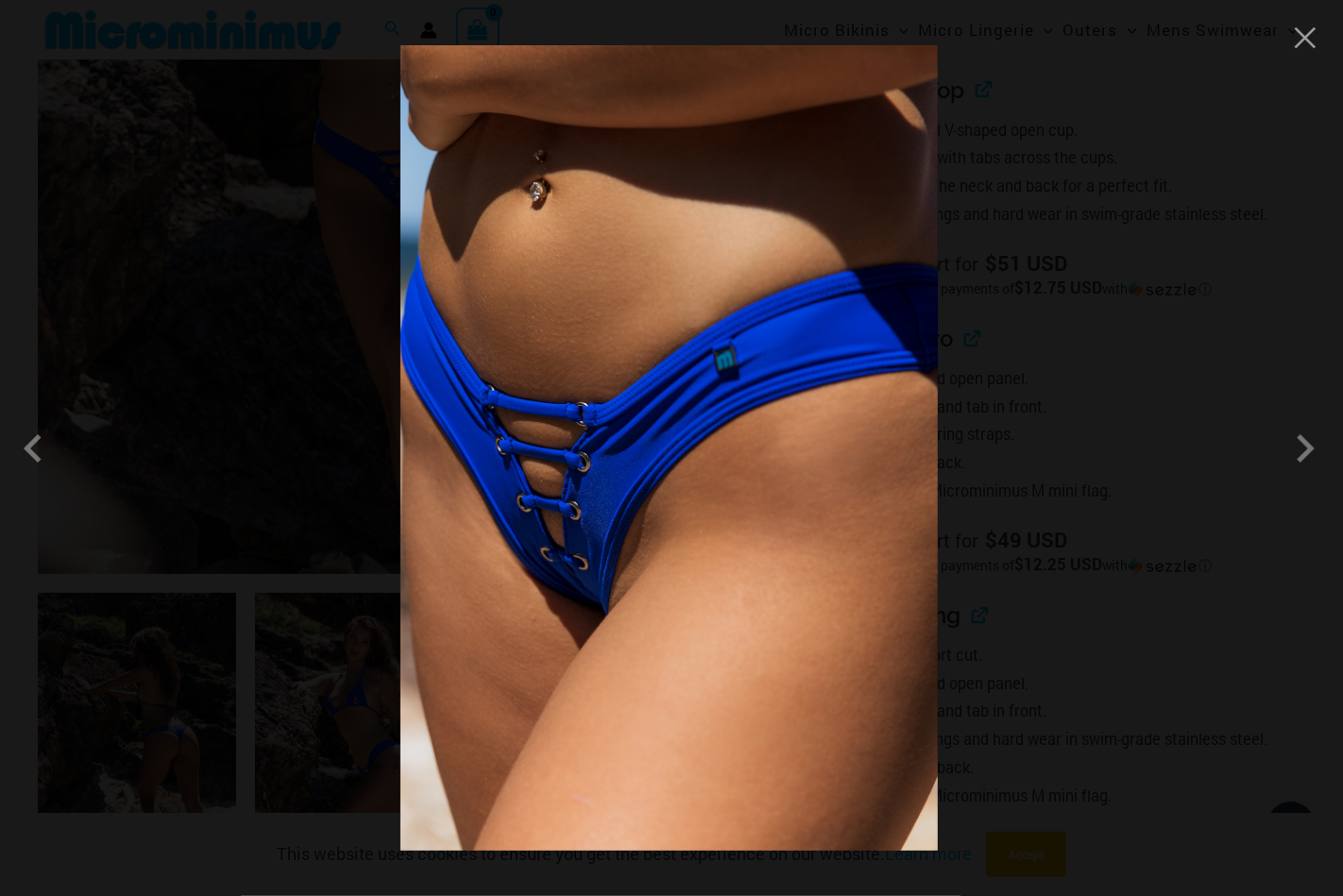
click at [1288, 48] on div at bounding box center [672, 448] width 1343 height 896
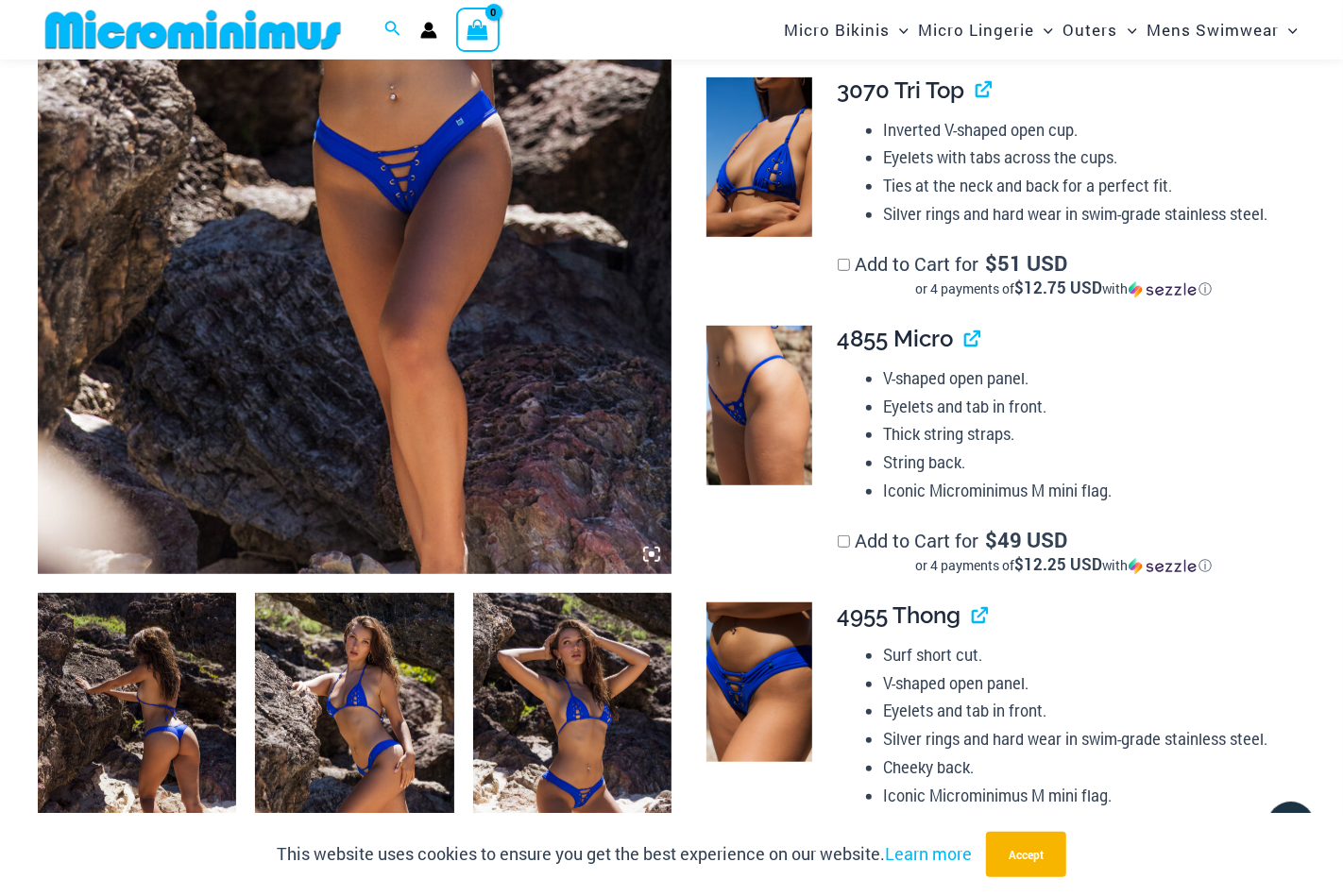
click at [564, 709] on img at bounding box center [572, 741] width 199 height 297
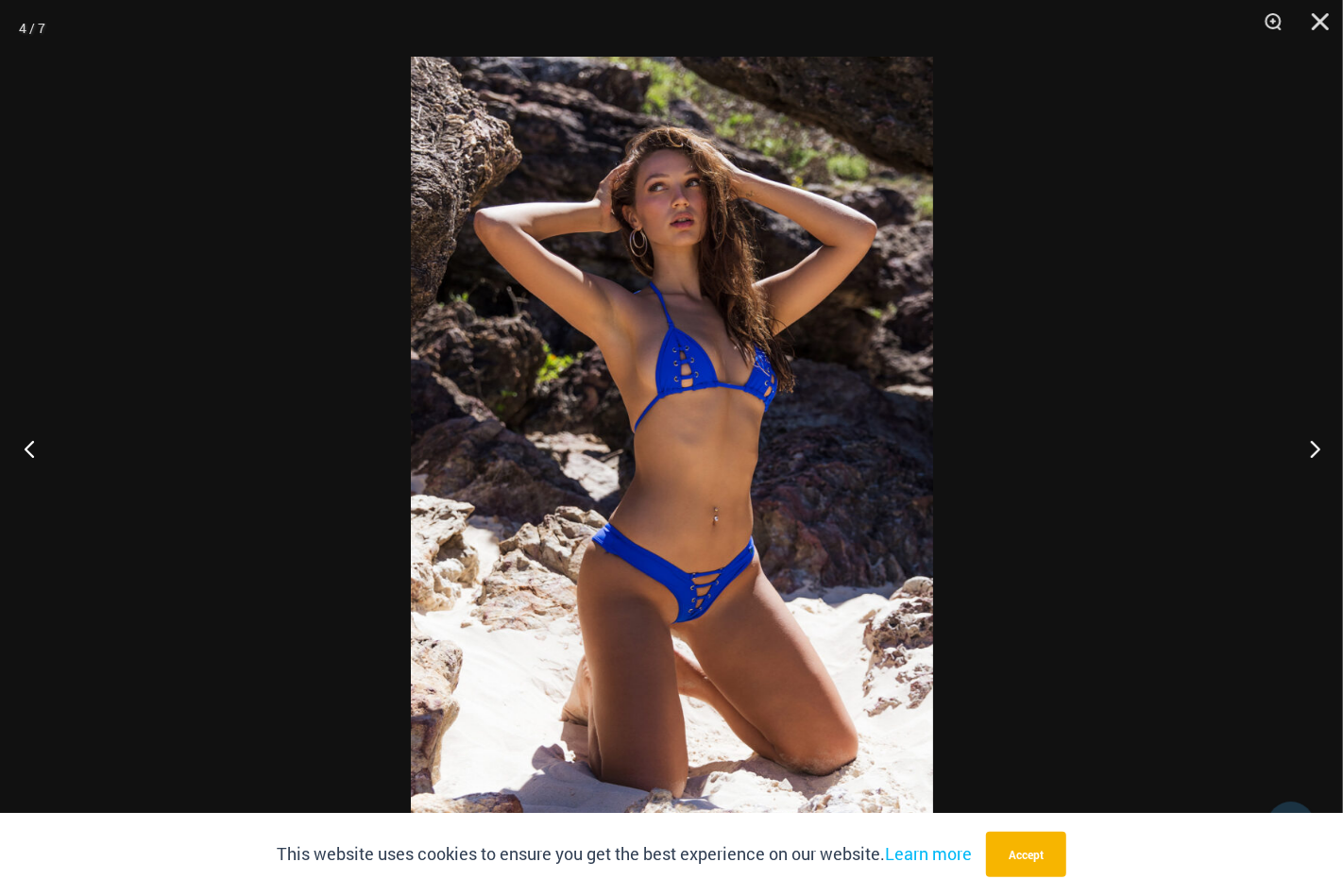
click at [30, 433] on button "Previous" at bounding box center [35, 448] width 71 height 95
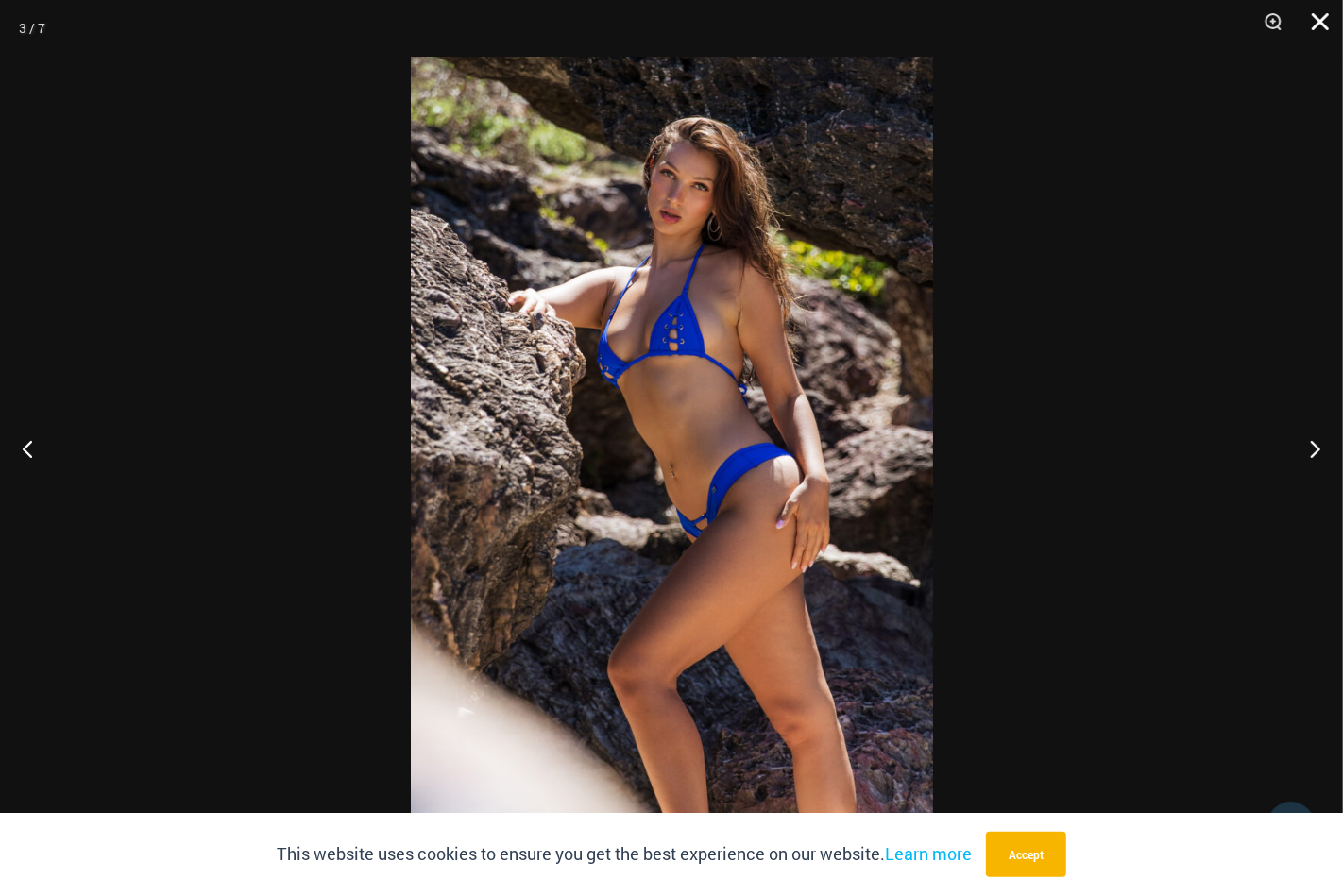
click at [1310, 16] on button "Close" at bounding box center [1312, 28] width 47 height 56
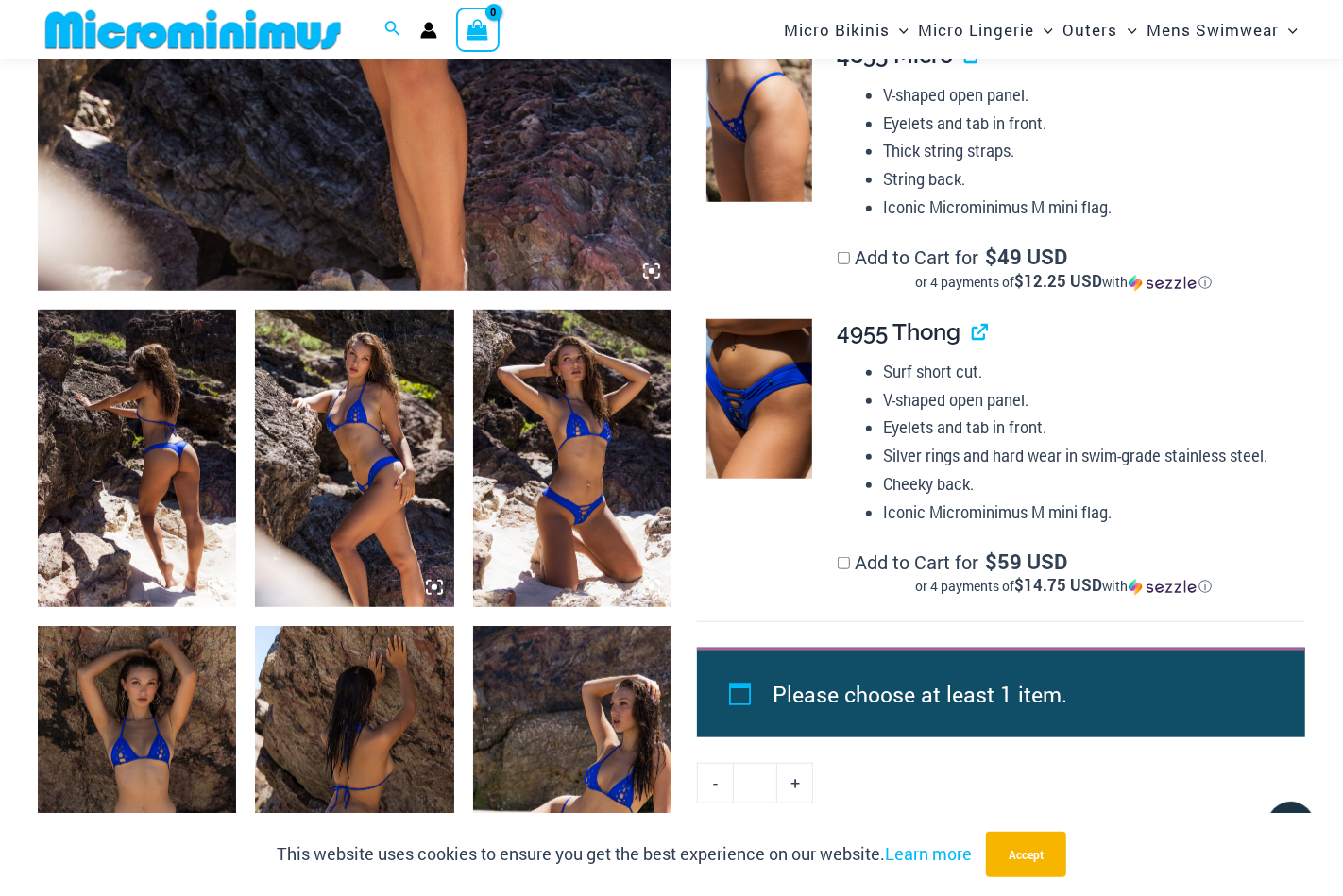
scroll to position [1115, 0]
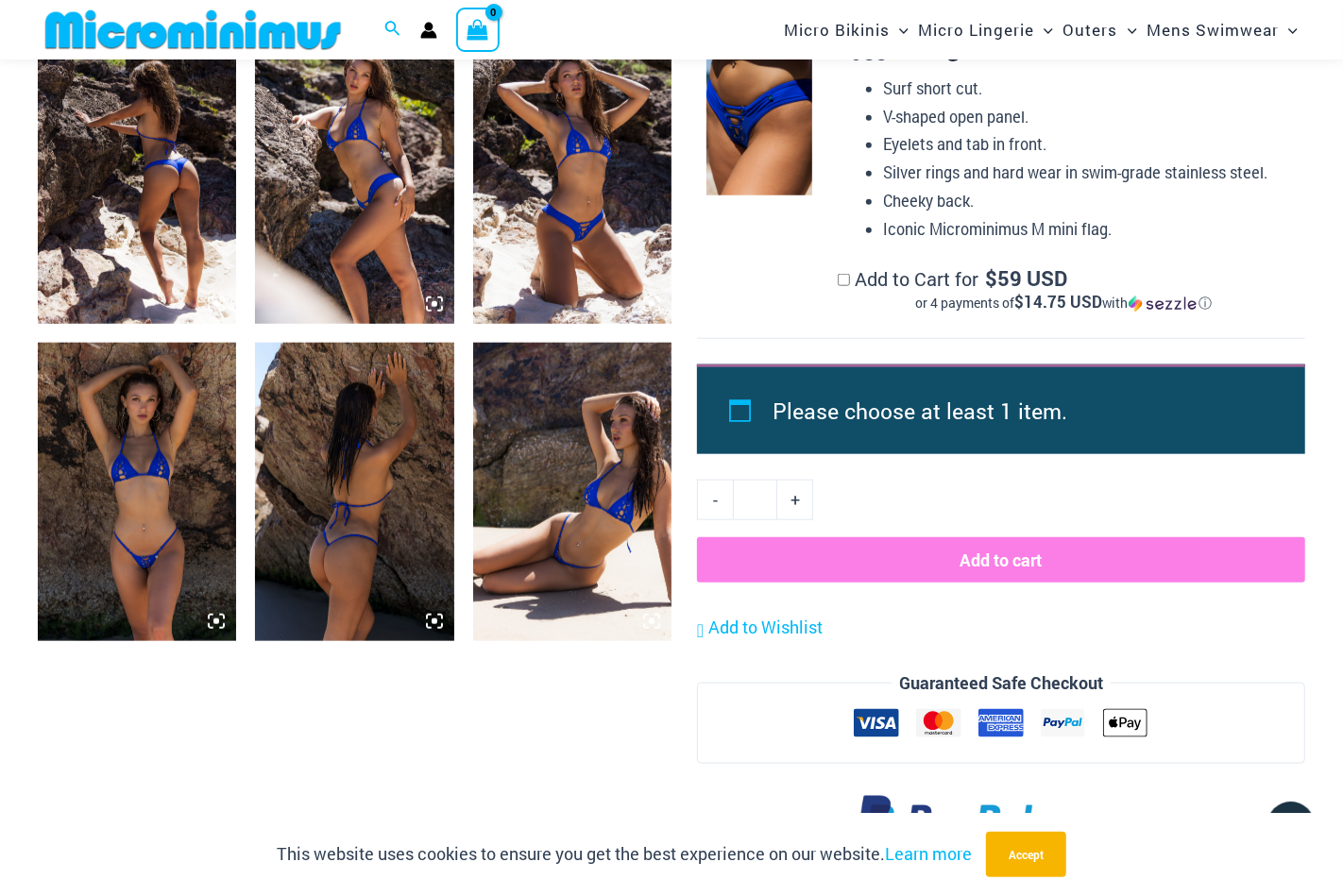
click at [585, 554] on img at bounding box center [572, 491] width 199 height 297
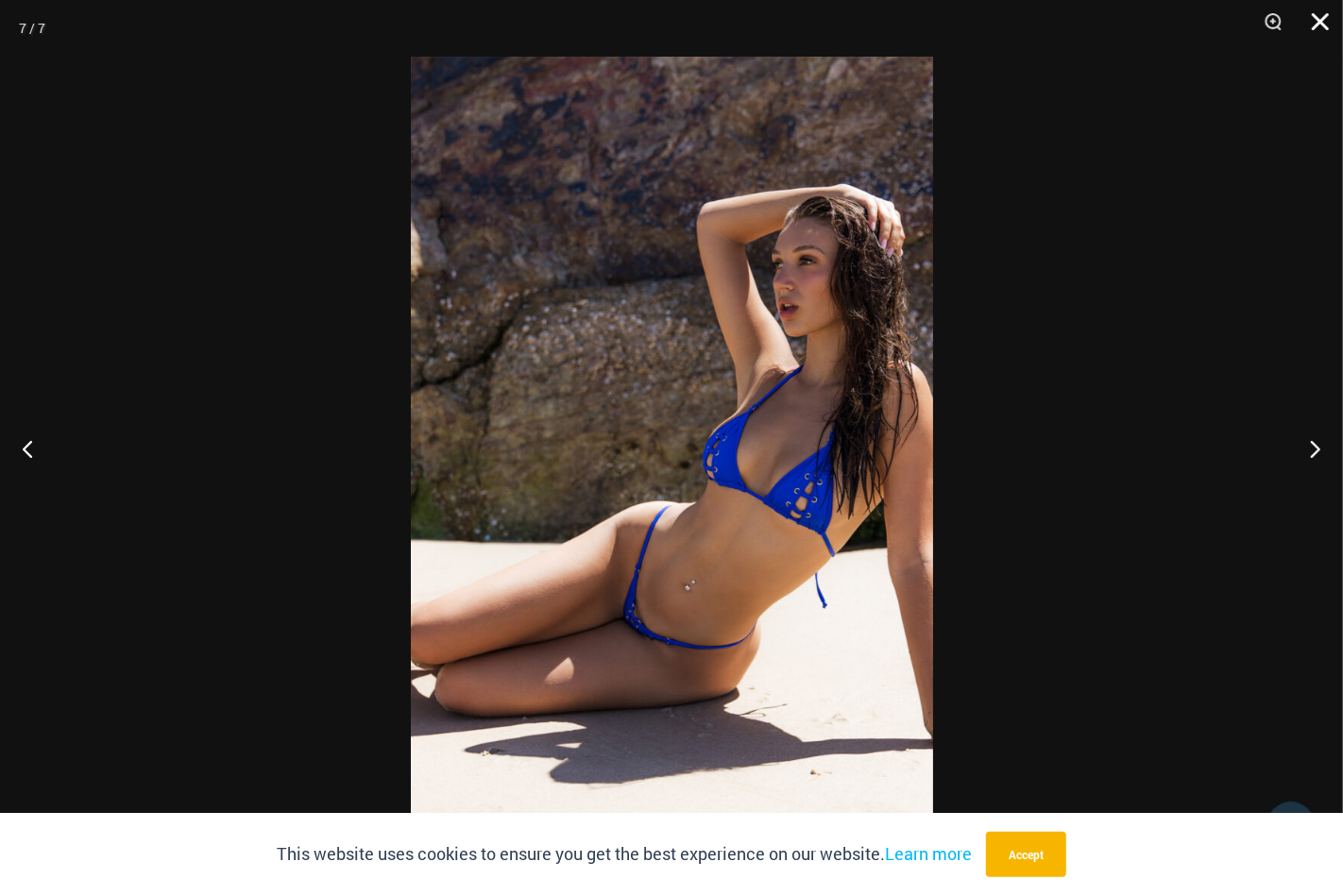
click at [1320, 26] on button "Close" at bounding box center [1312, 28] width 47 height 56
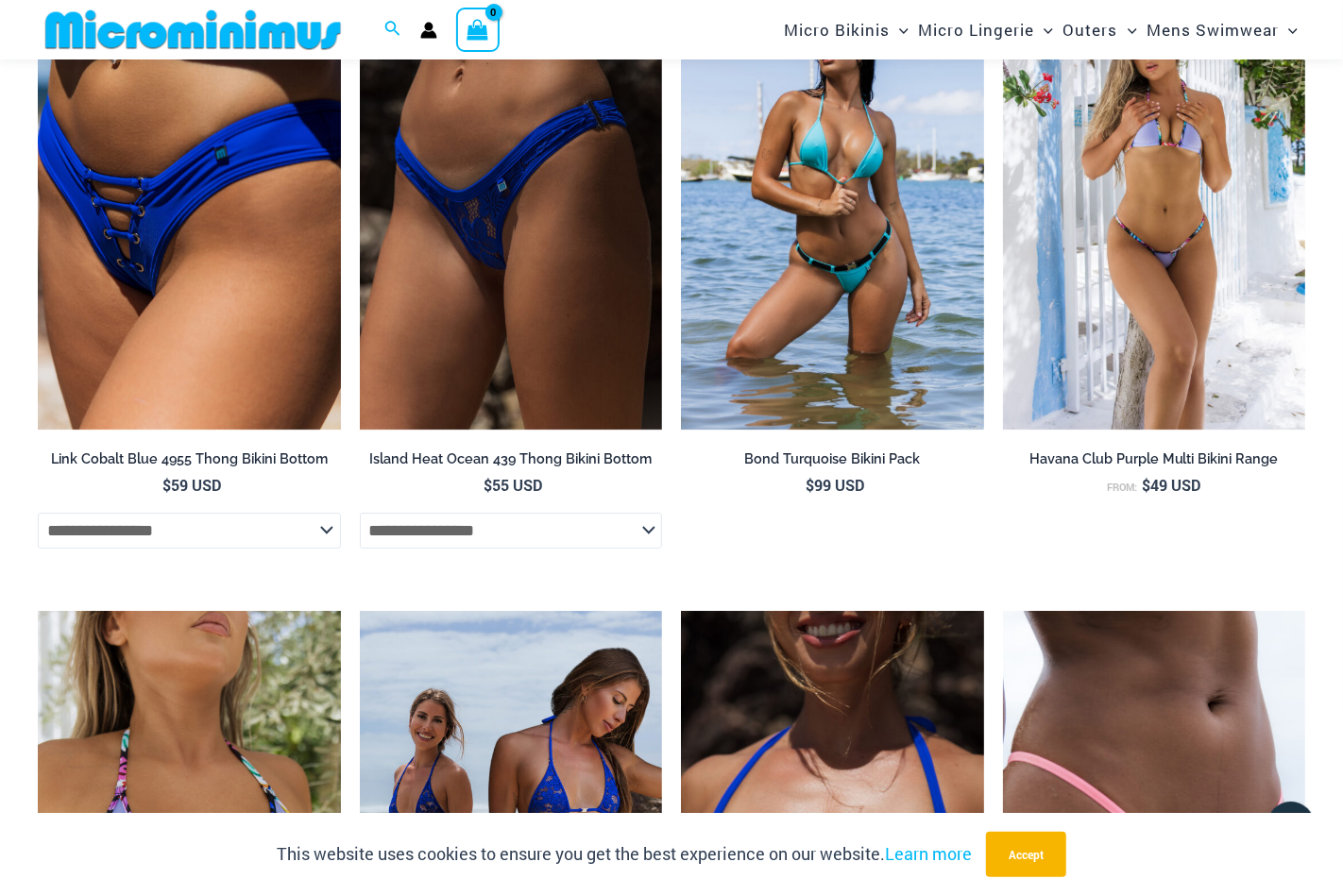
scroll to position [4609, 0]
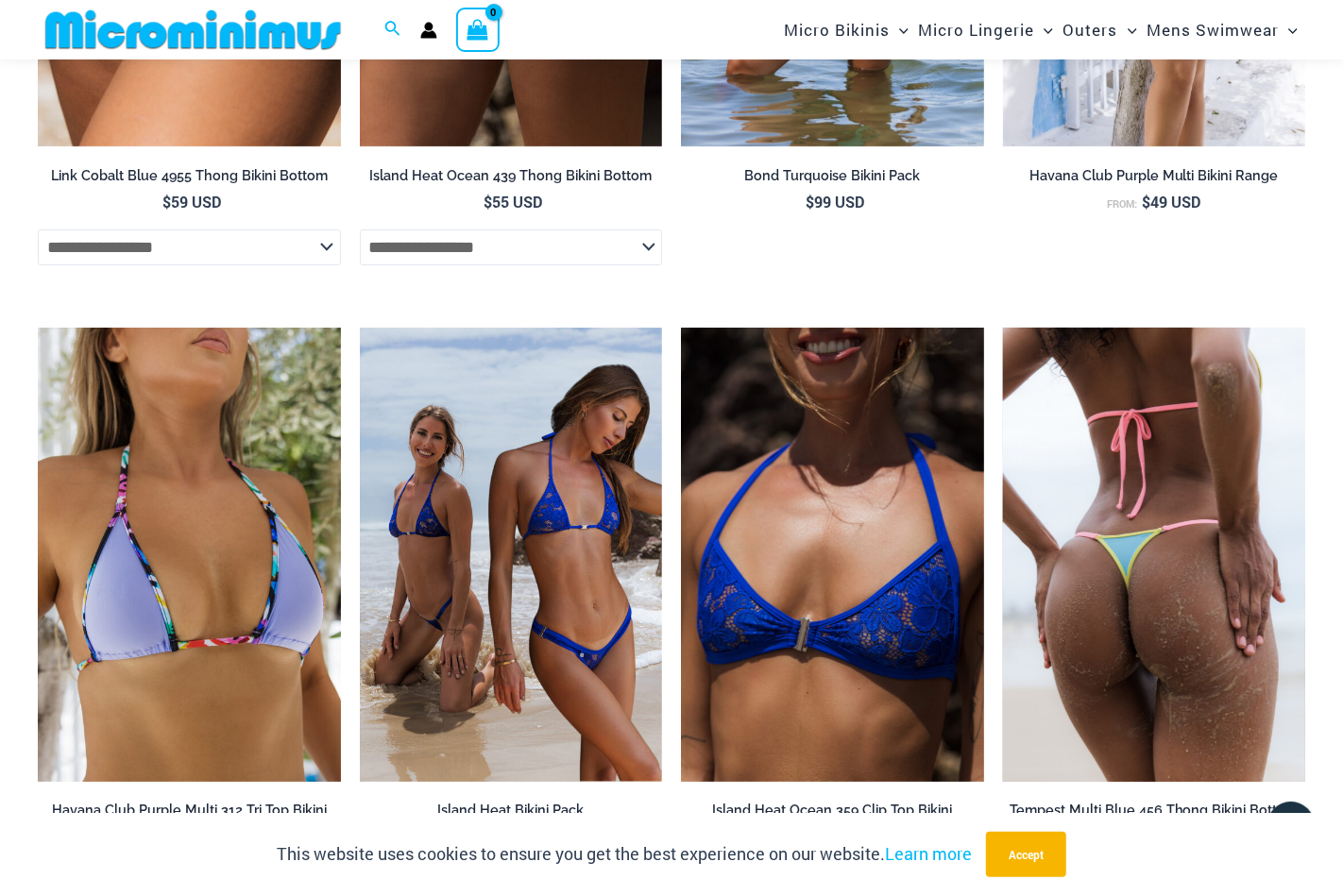
click at [1210, 718] on img at bounding box center [1154, 554] width 303 height 454
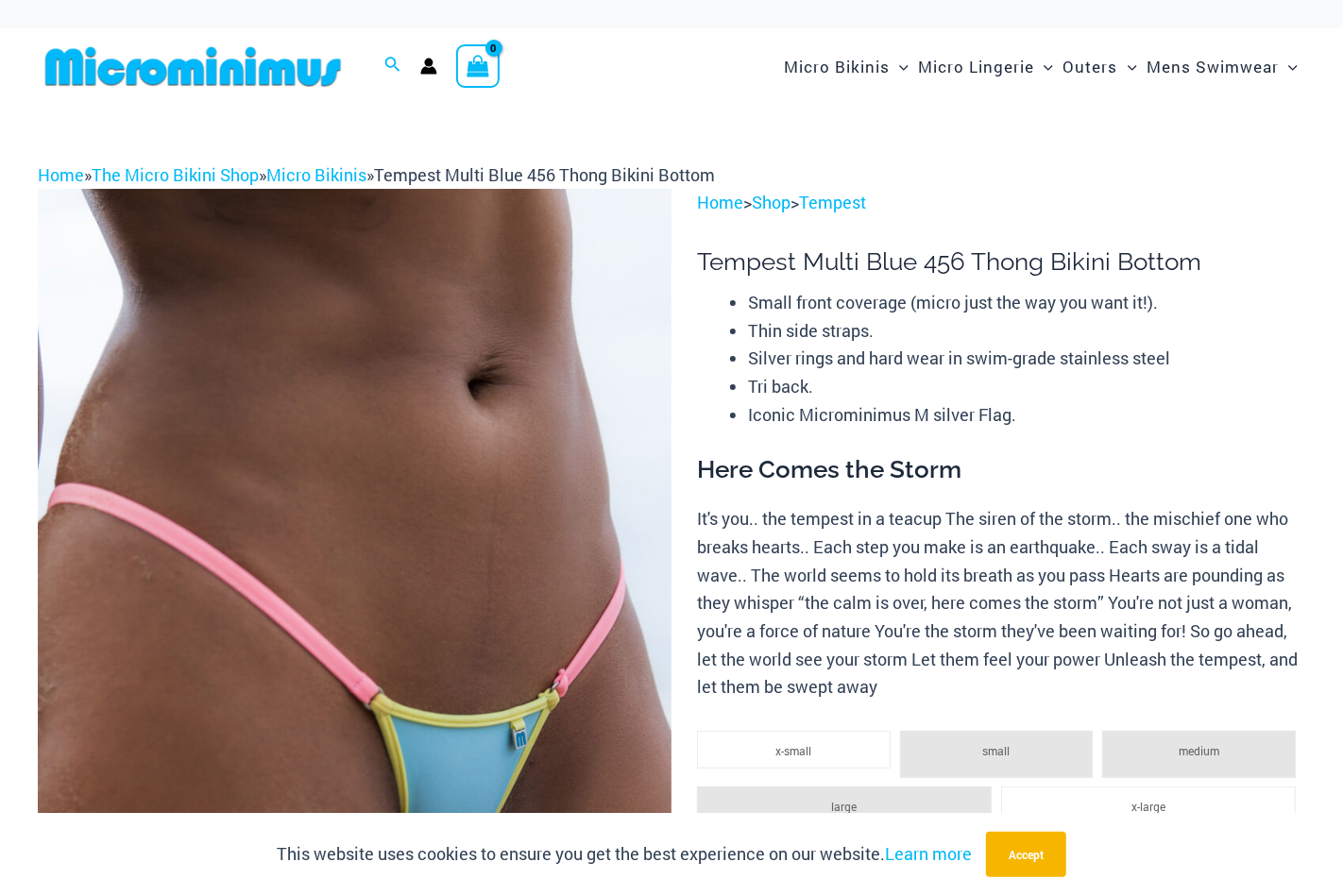
click at [469, 616] on img at bounding box center [354, 664] width 633 height 950
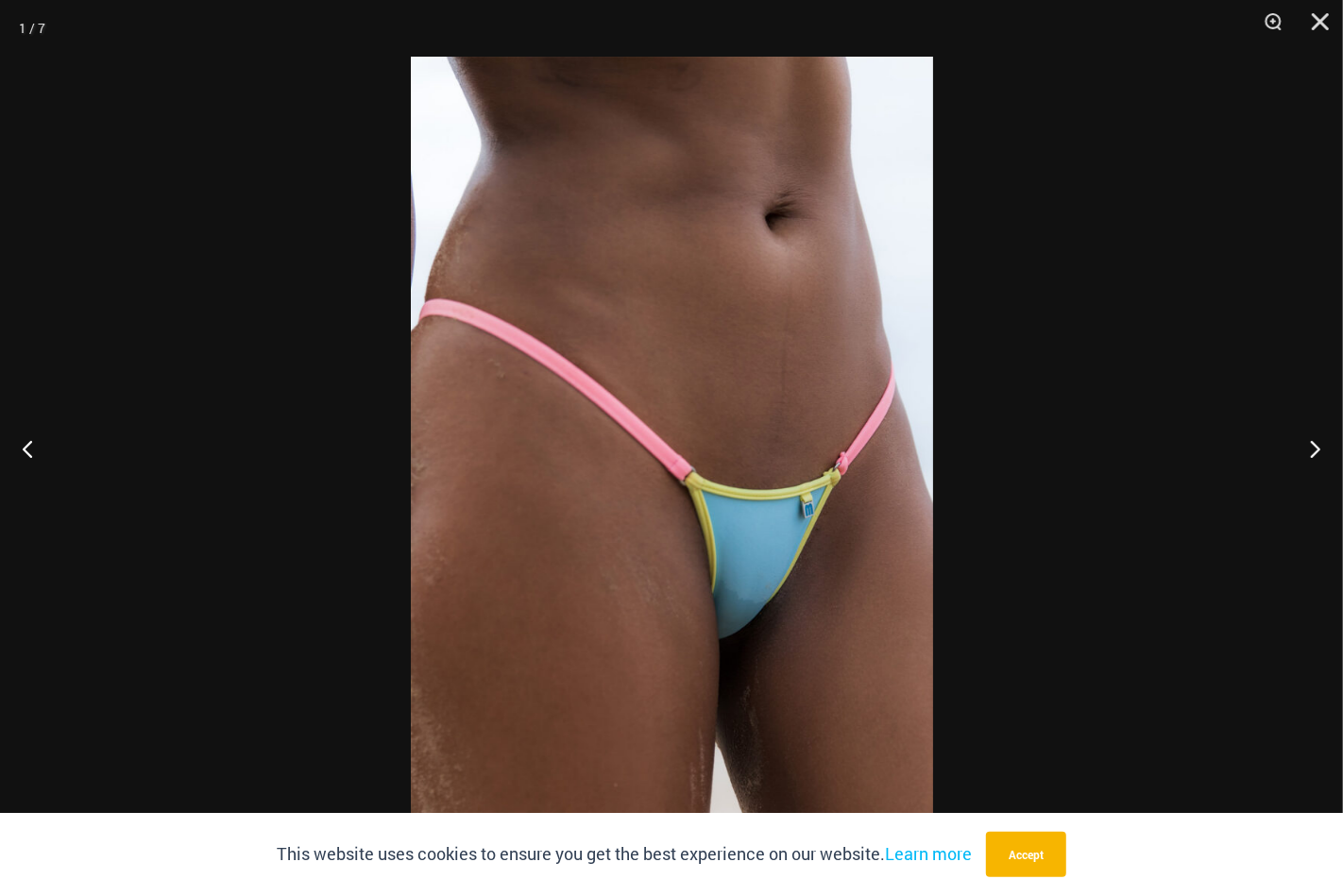
click at [603, 599] on img at bounding box center [672, 447] width 522 height 782
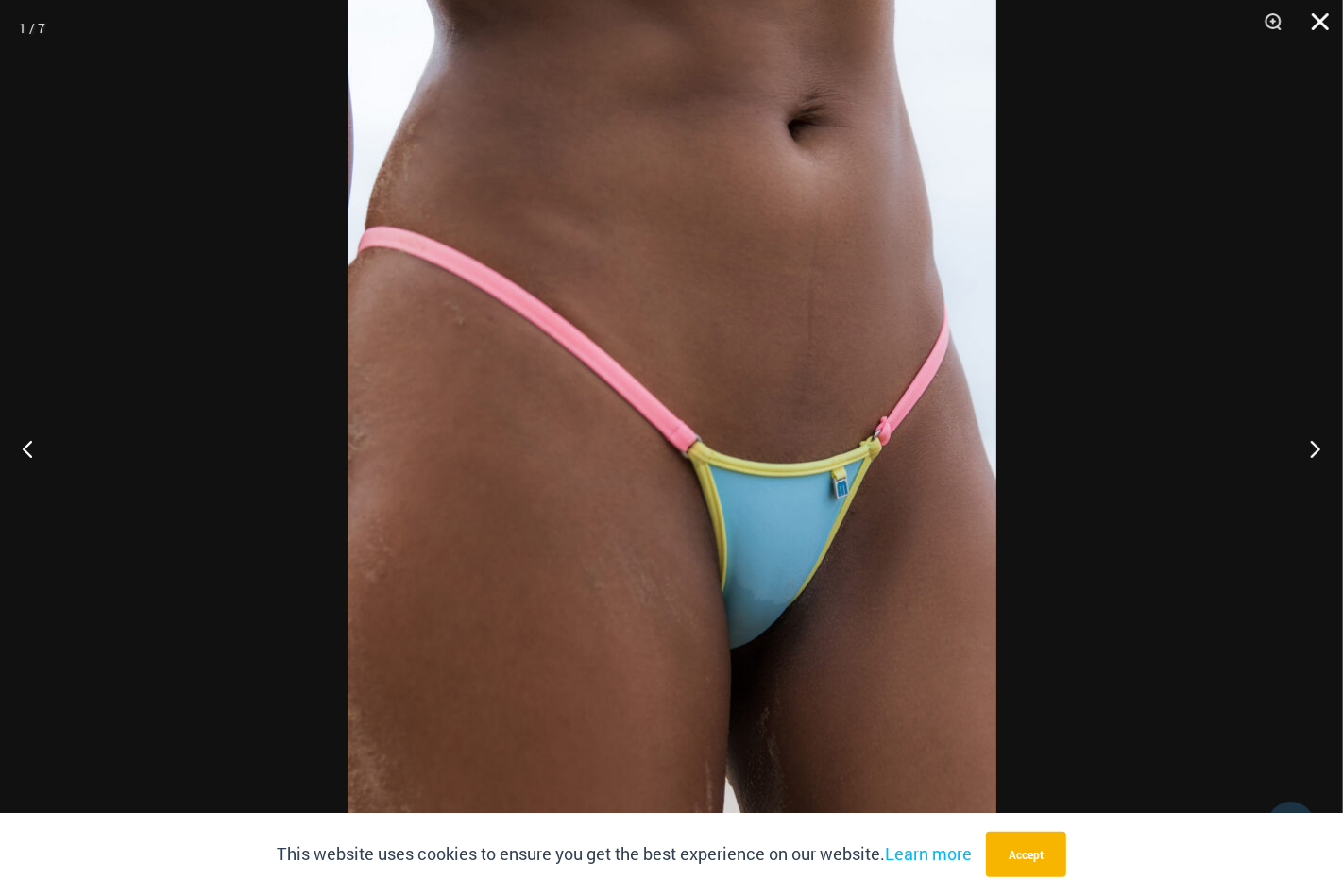
click at [1318, 32] on button "Close" at bounding box center [1312, 28] width 47 height 56
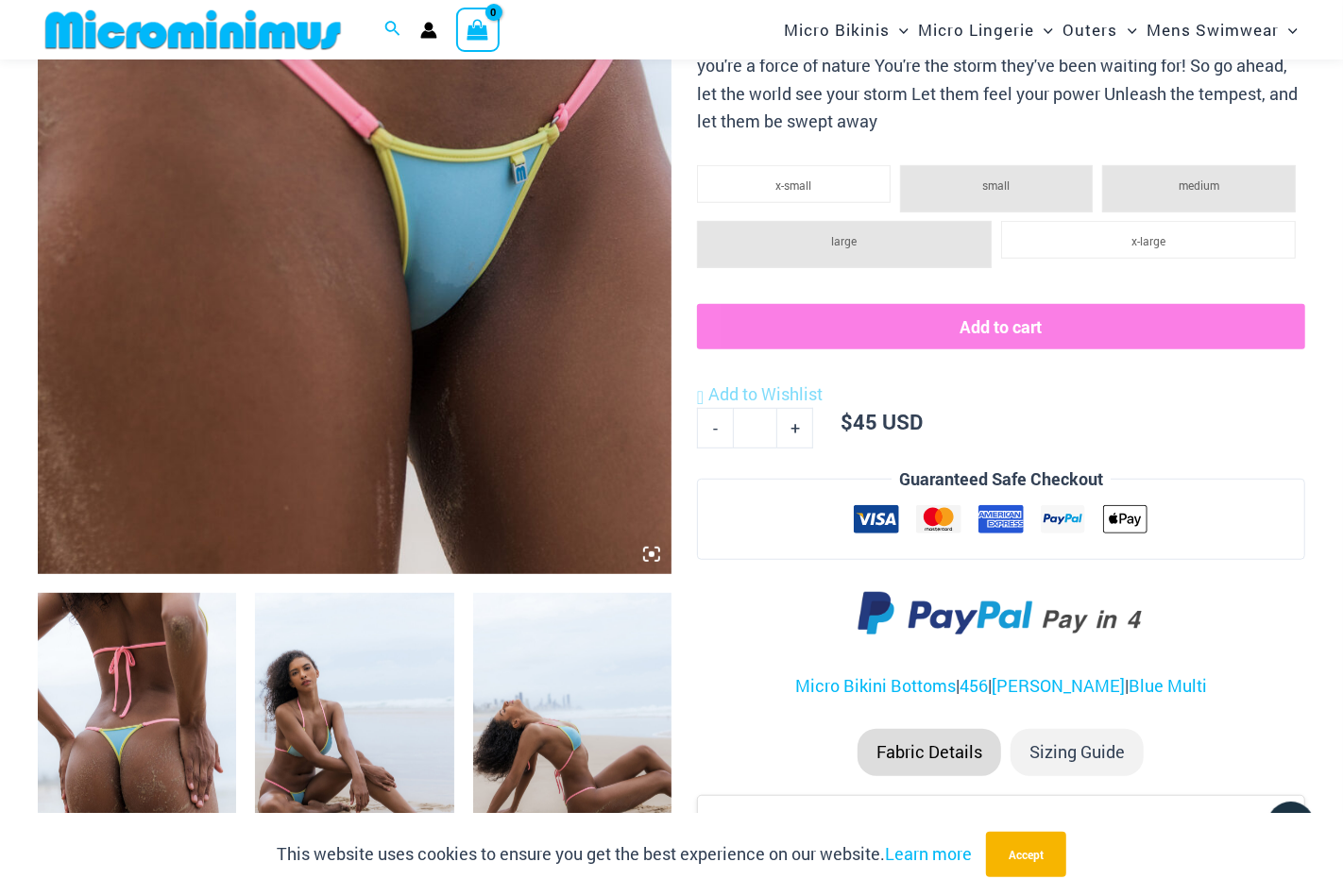
scroll to position [832, 0]
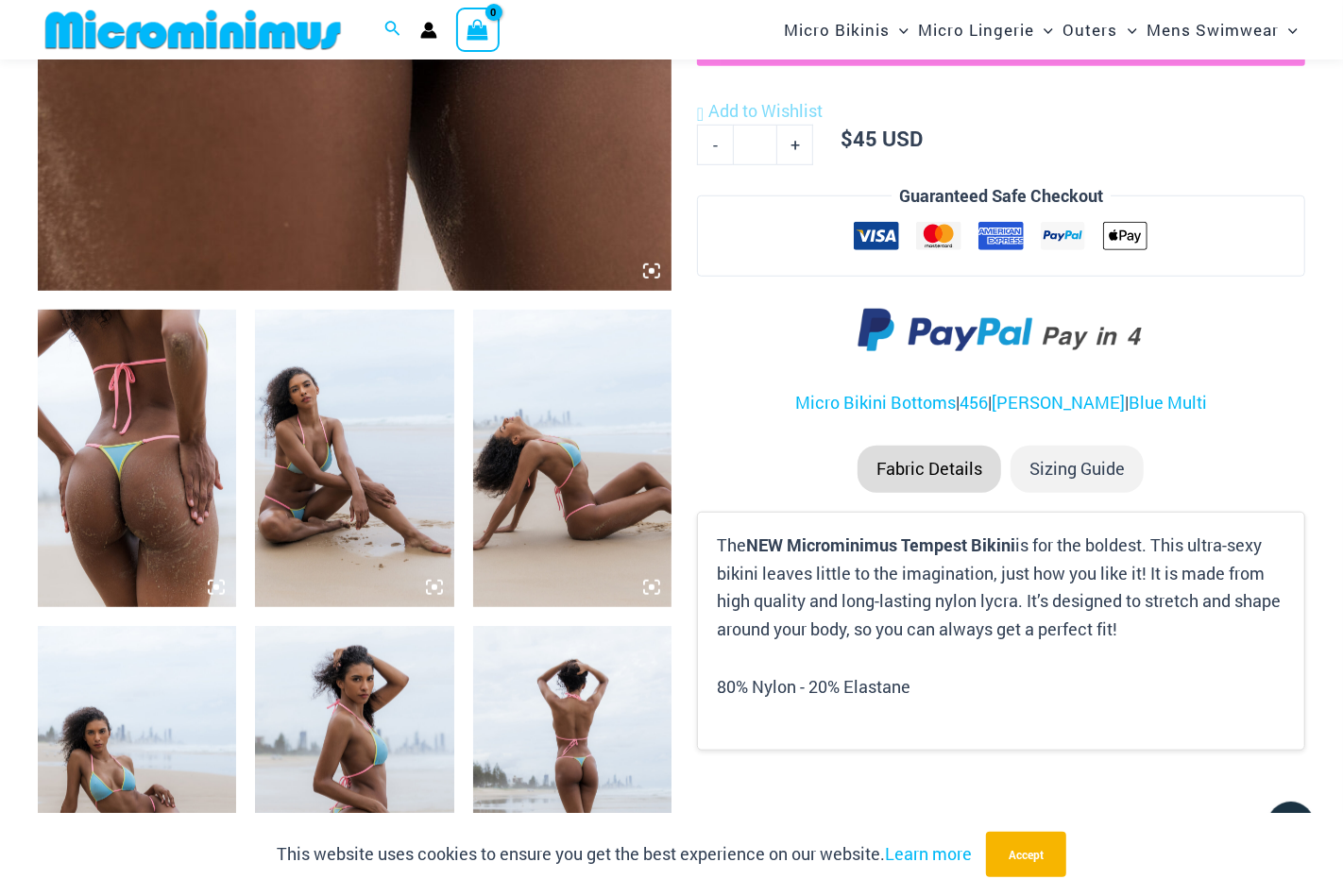
click at [355, 474] on img at bounding box center [354, 458] width 199 height 297
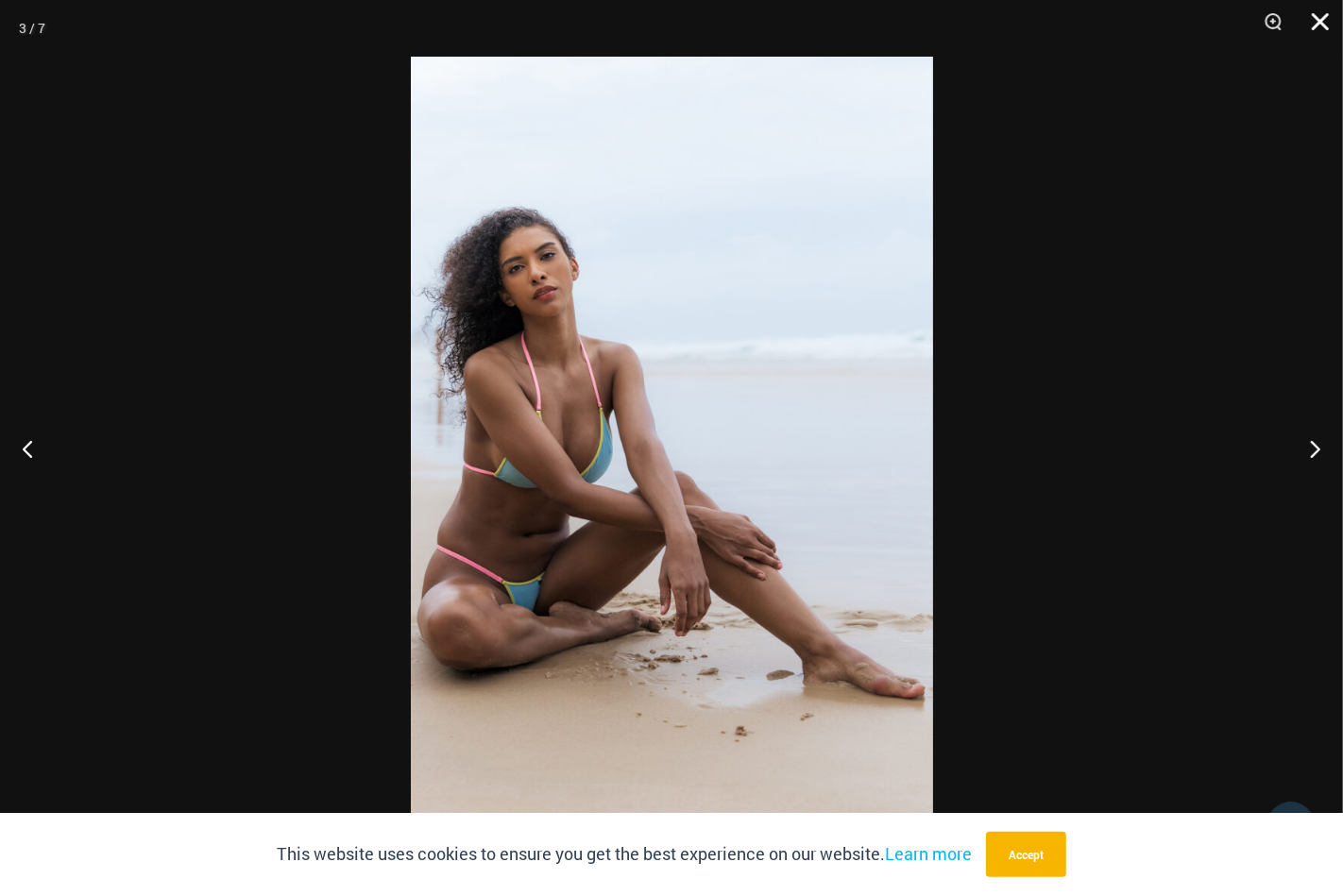
click at [1310, 26] on button "Close" at bounding box center [1312, 28] width 47 height 56
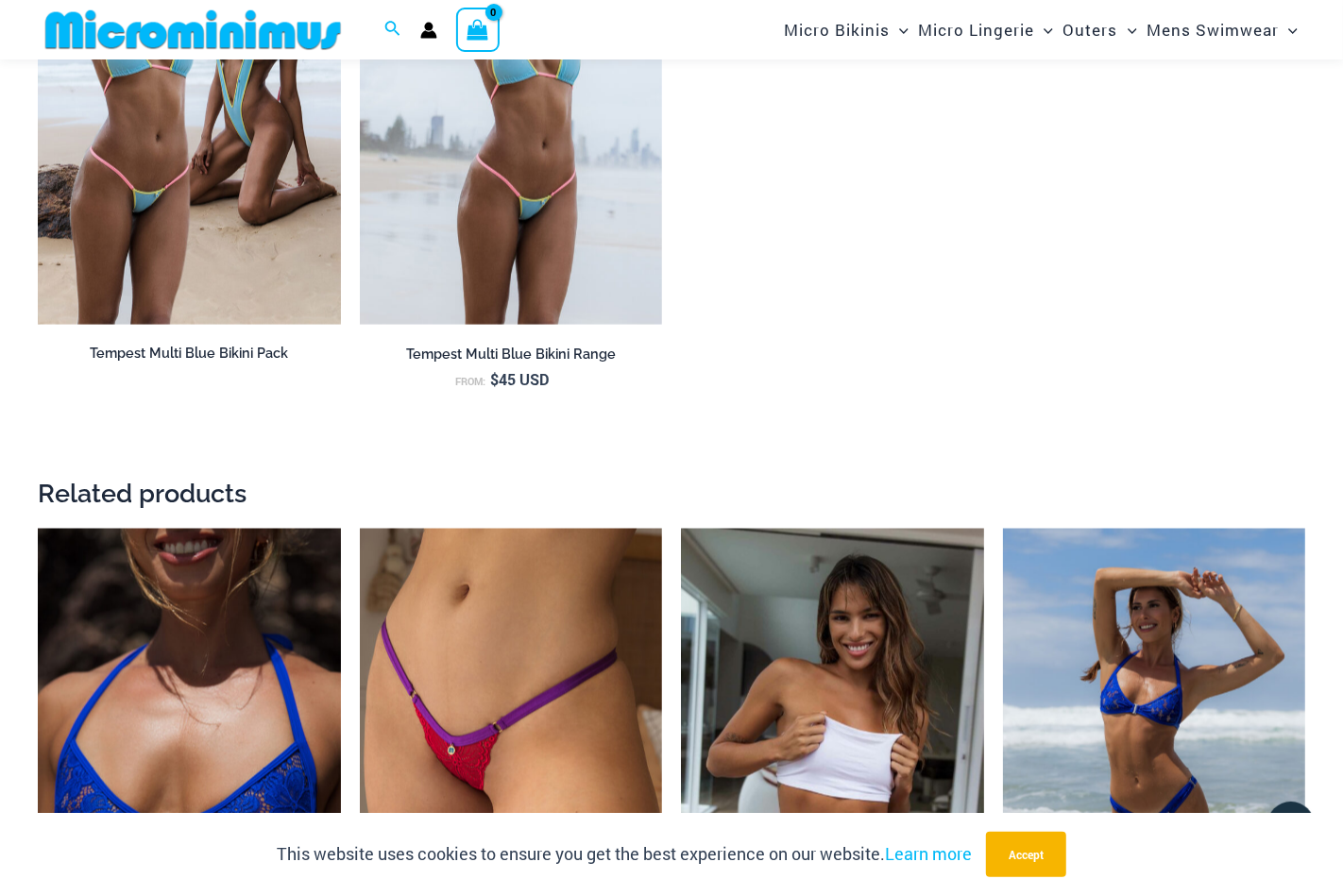
scroll to position [2249, 0]
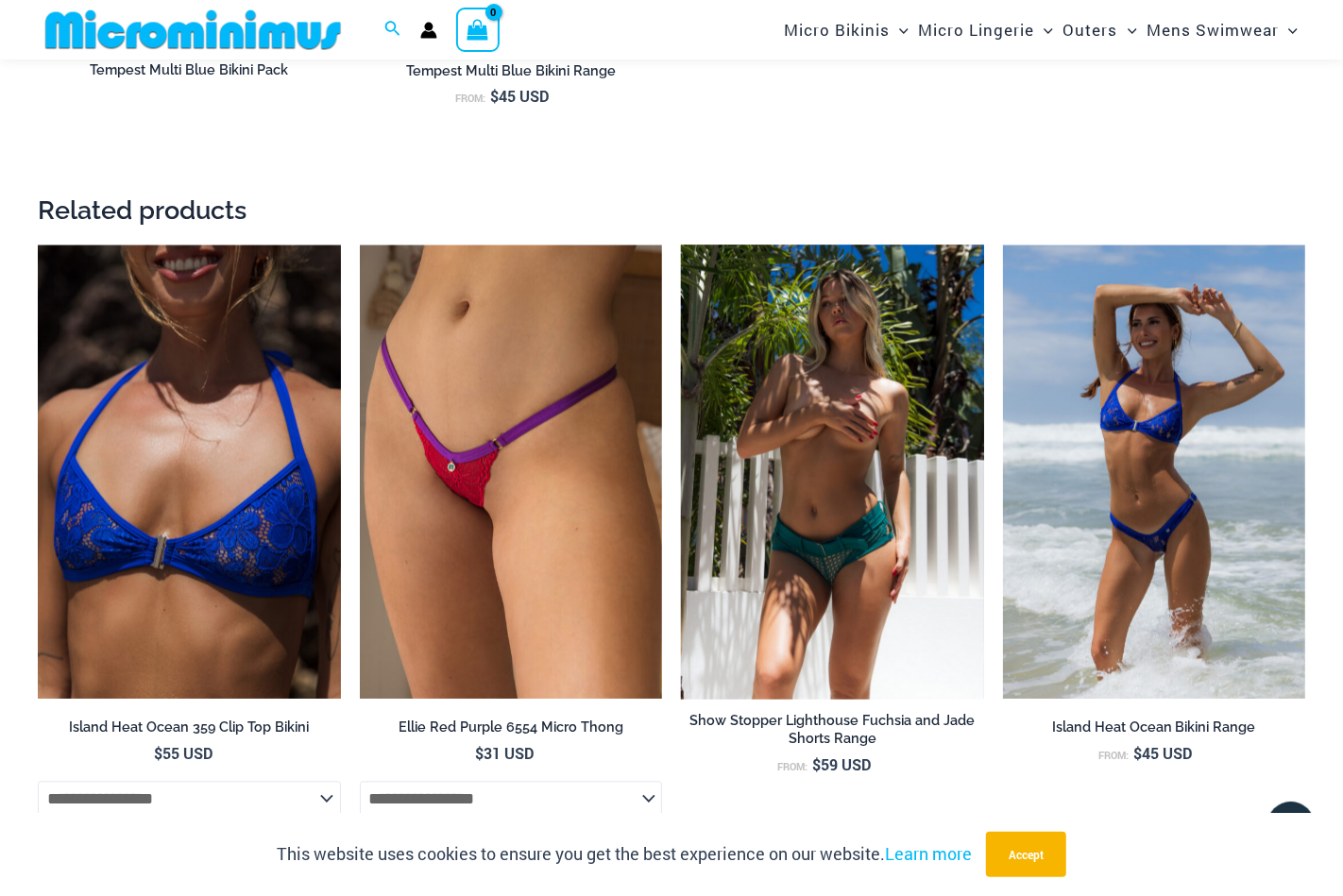
click at [812, 608] on img at bounding box center [832, 472] width 303 height 454
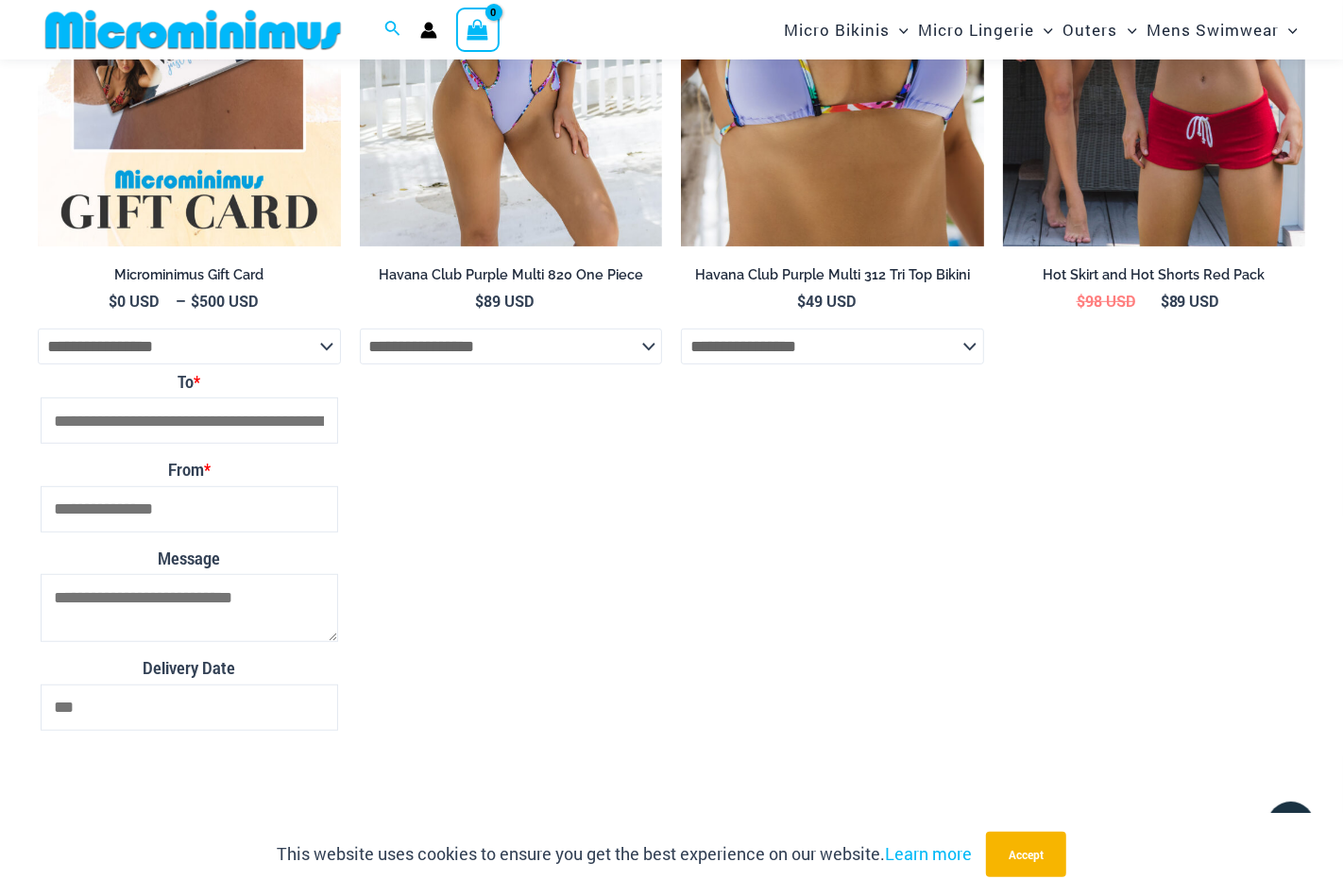
scroll to position [5135, 0]
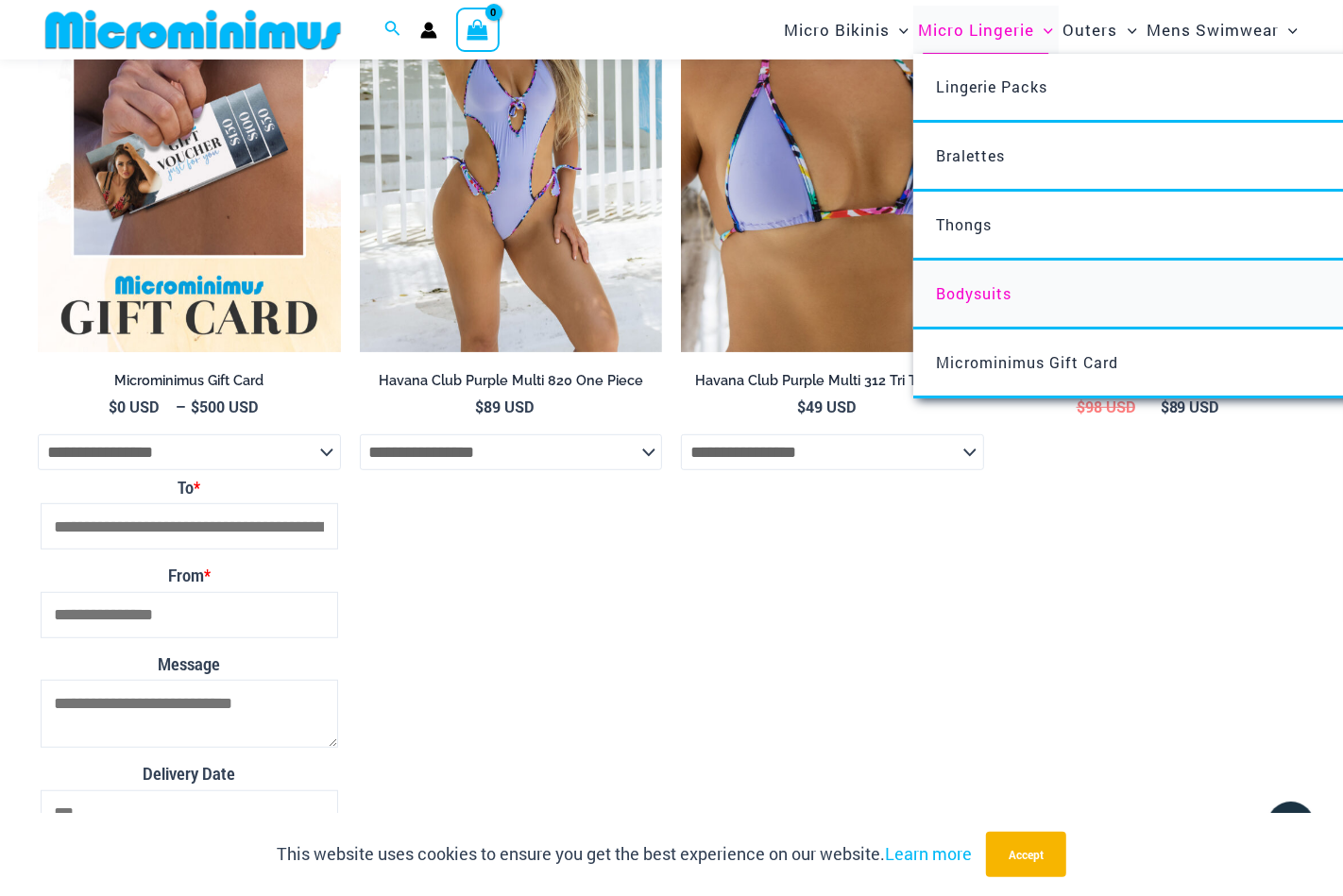
click at [969, 288] on span "Bodysuits" at bounding box center [973, 293] width 75 height 20
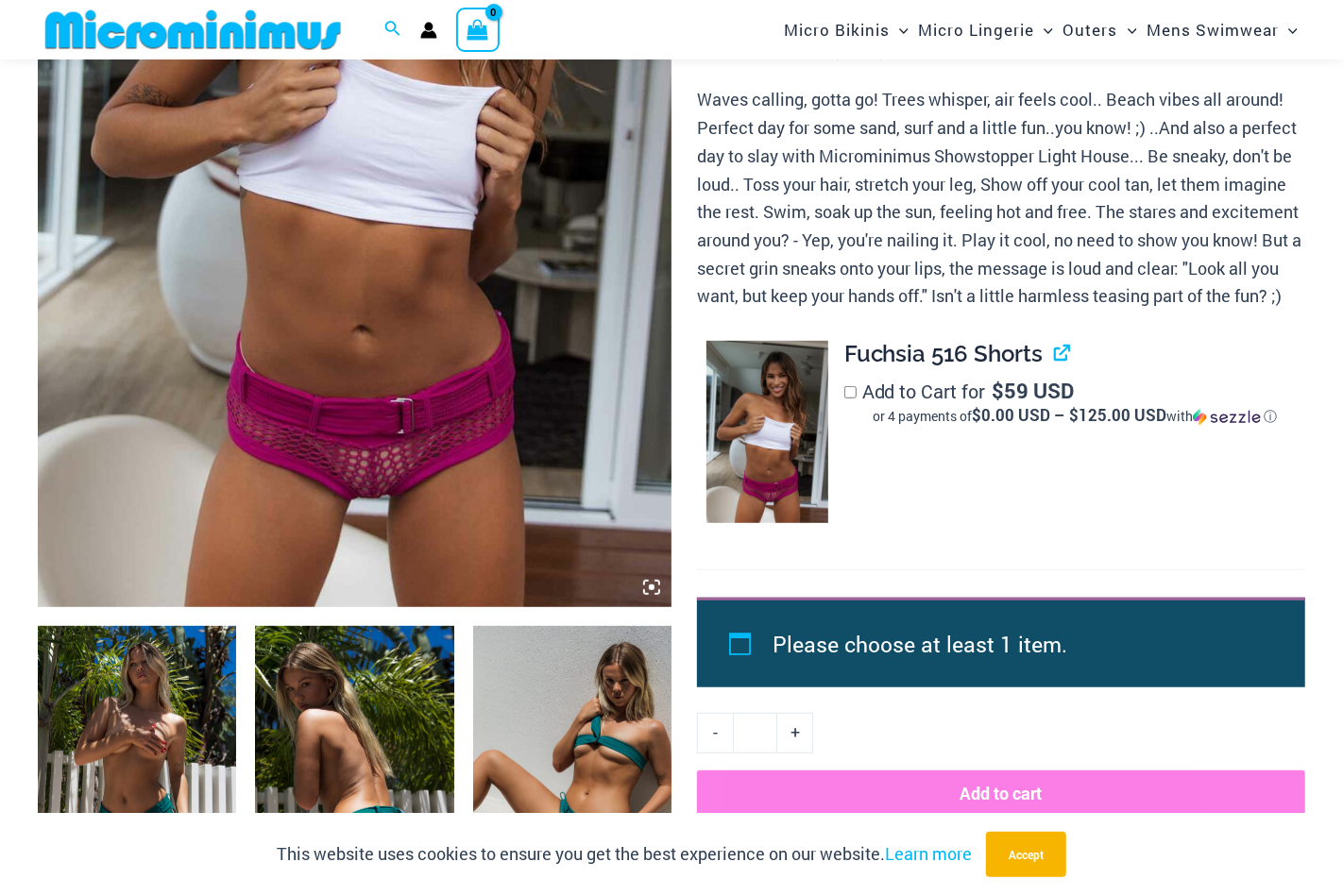
scroll to position [661, 0]
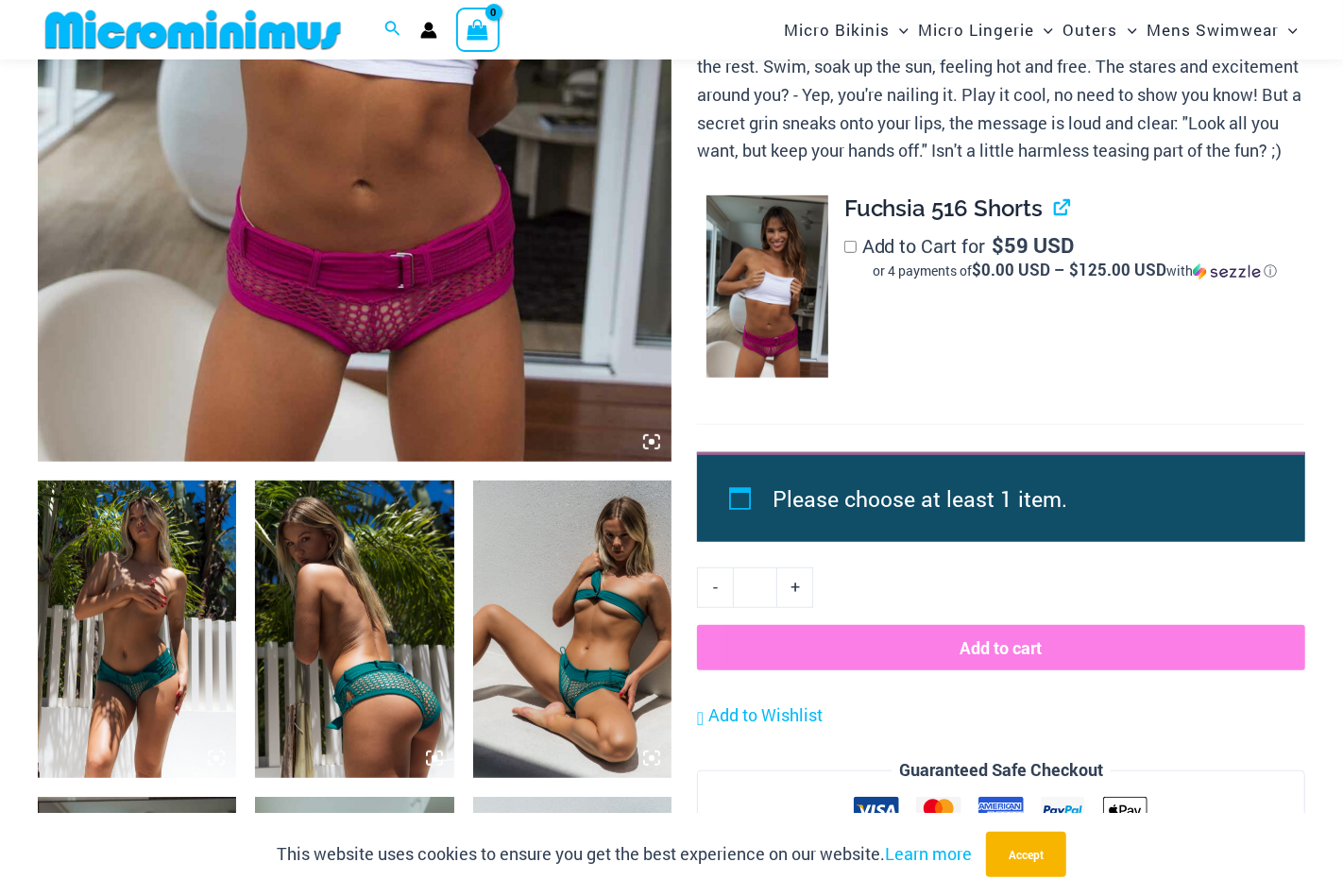
click at [615, 655] on img at bounding box center [572, 629] width 199 height 297
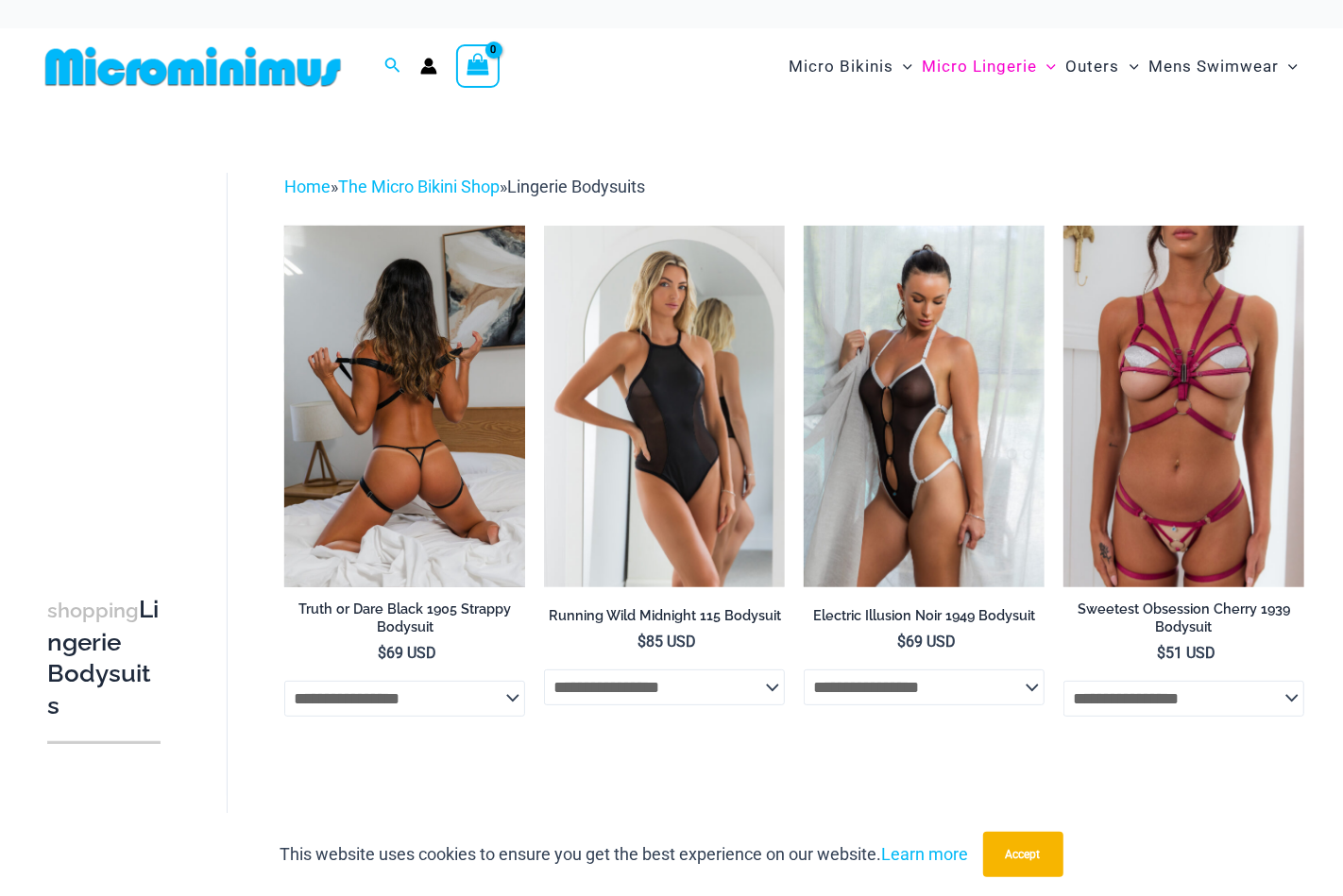
click at [355, 429] on img at bounding box center [405, 406] width 241 height 361
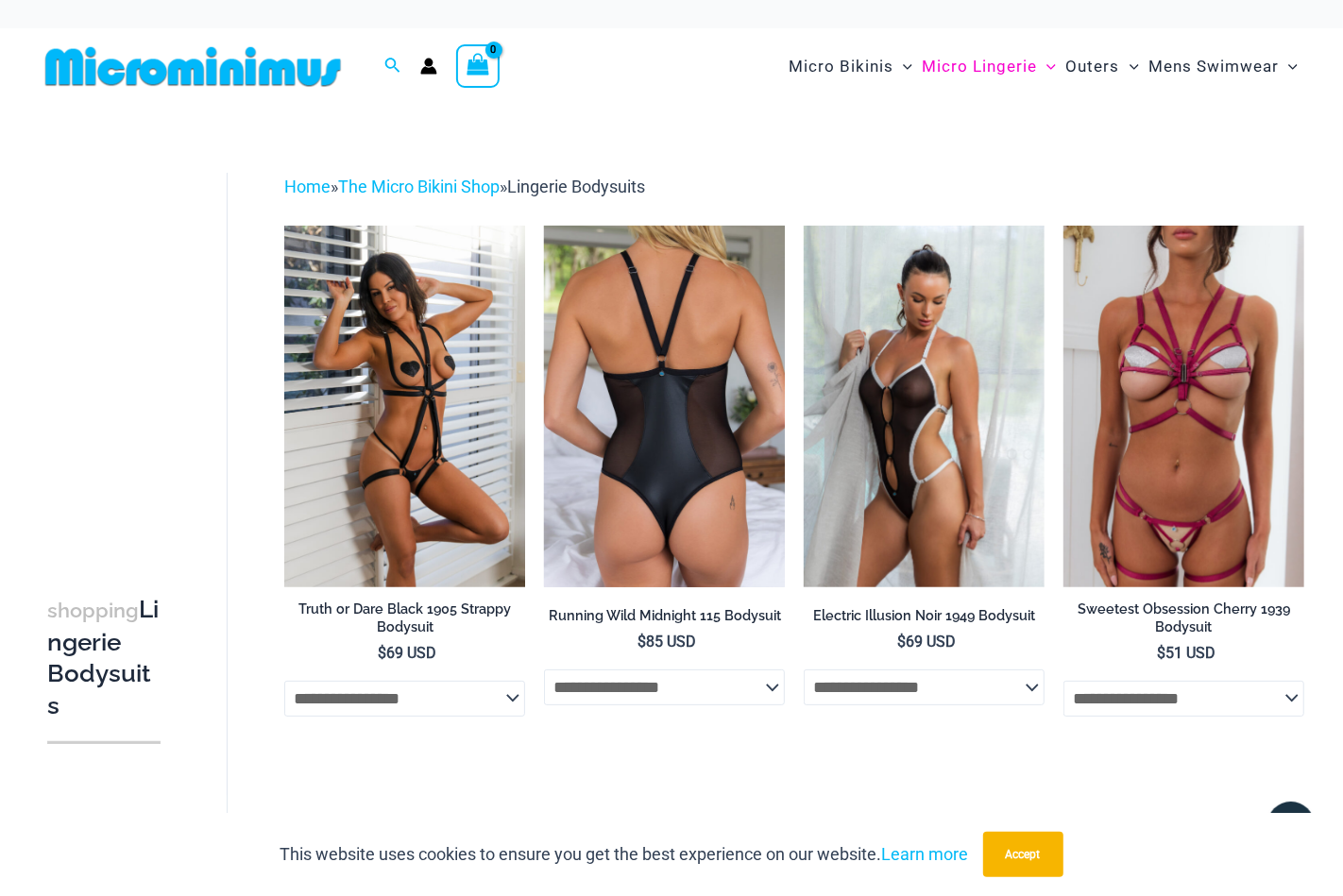
click at [596, 352] on img at bounding box center [664, 406] width 241 height 361
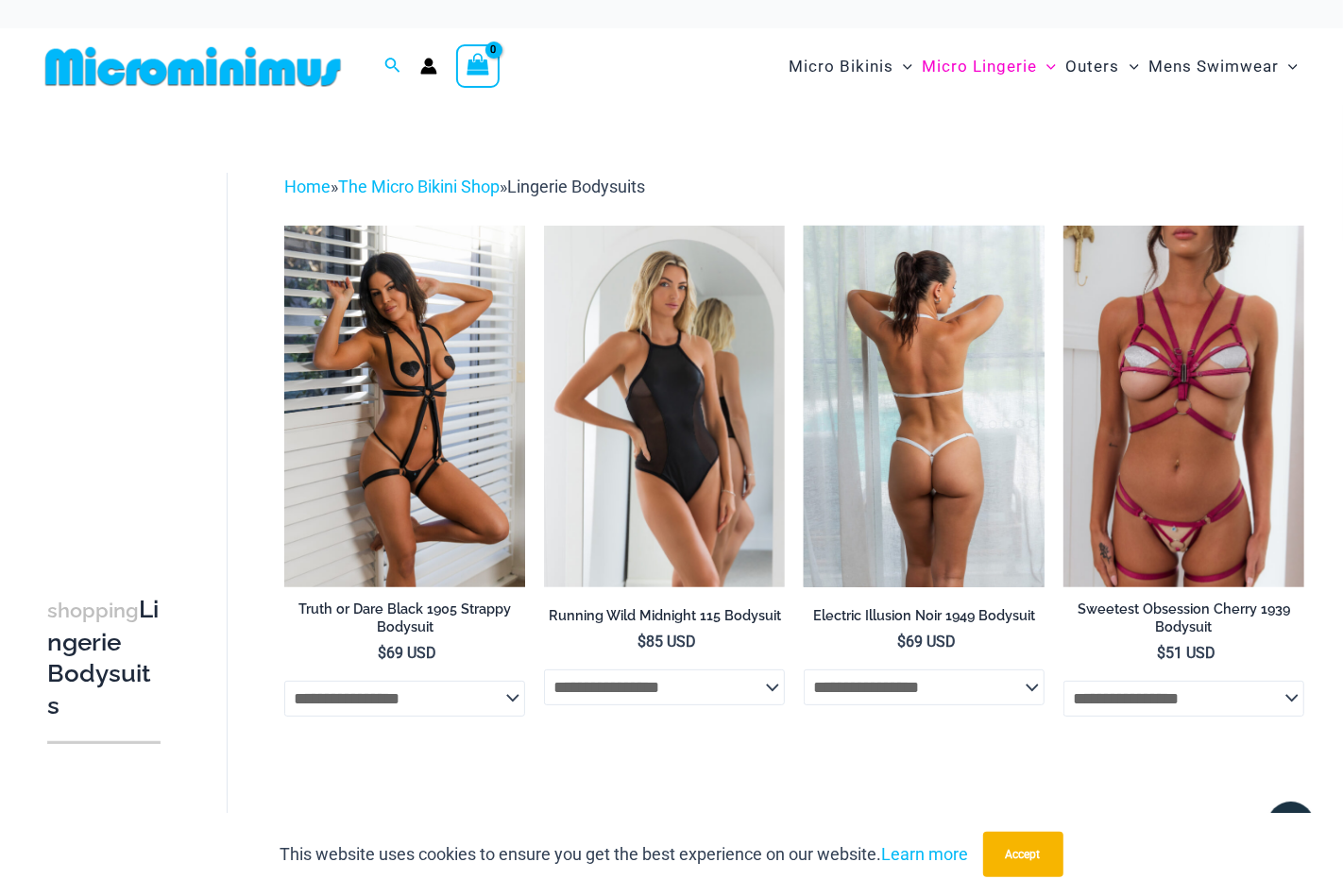
click at [899, 404] on img at bounding box center [924, 406] width 241 height 361
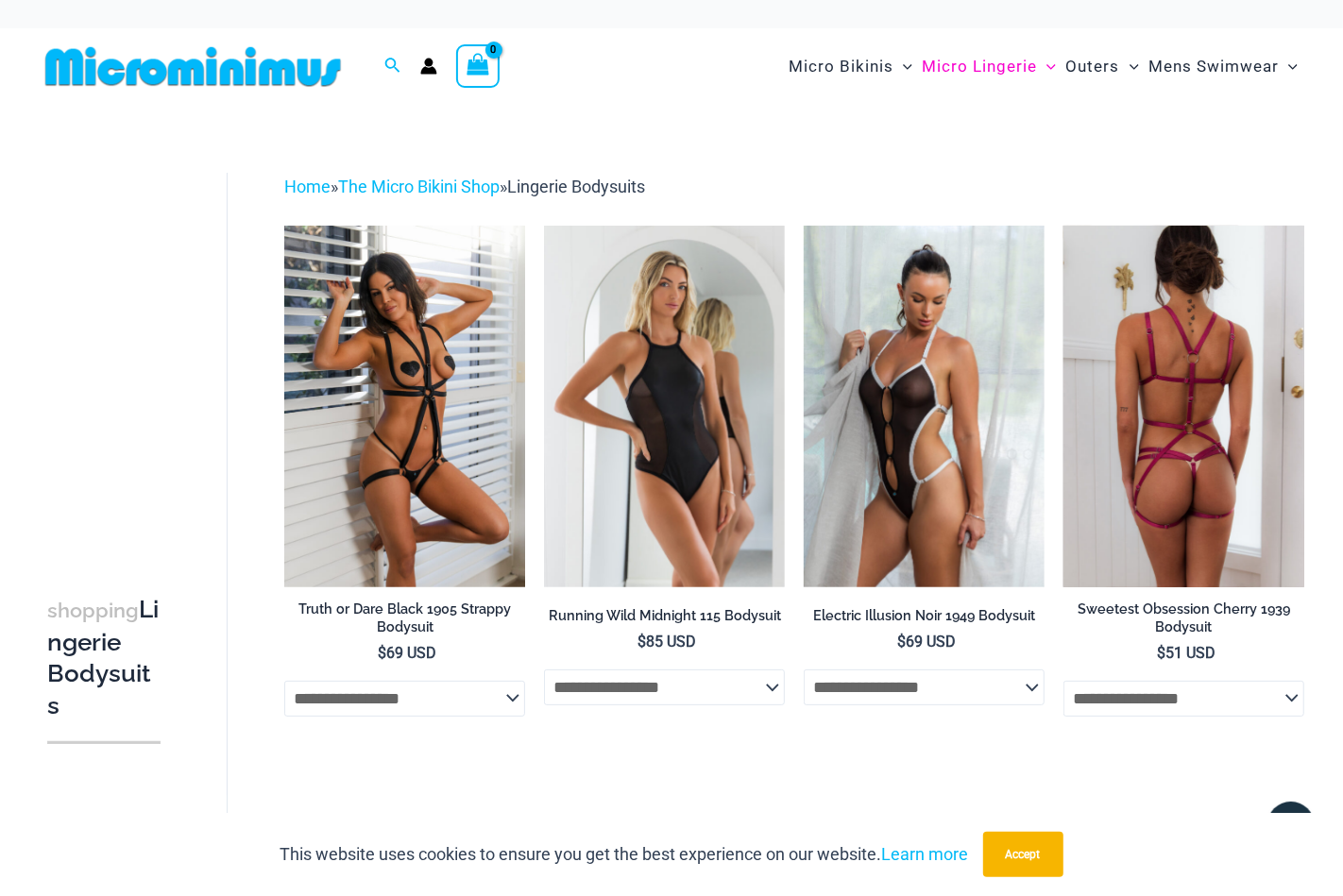
click at [1175, 373] on img at bounding box center [1183, 406] width 241 height 361
click at [1145, 388] on img at bounding box center [1183, 406] width 241 height 361
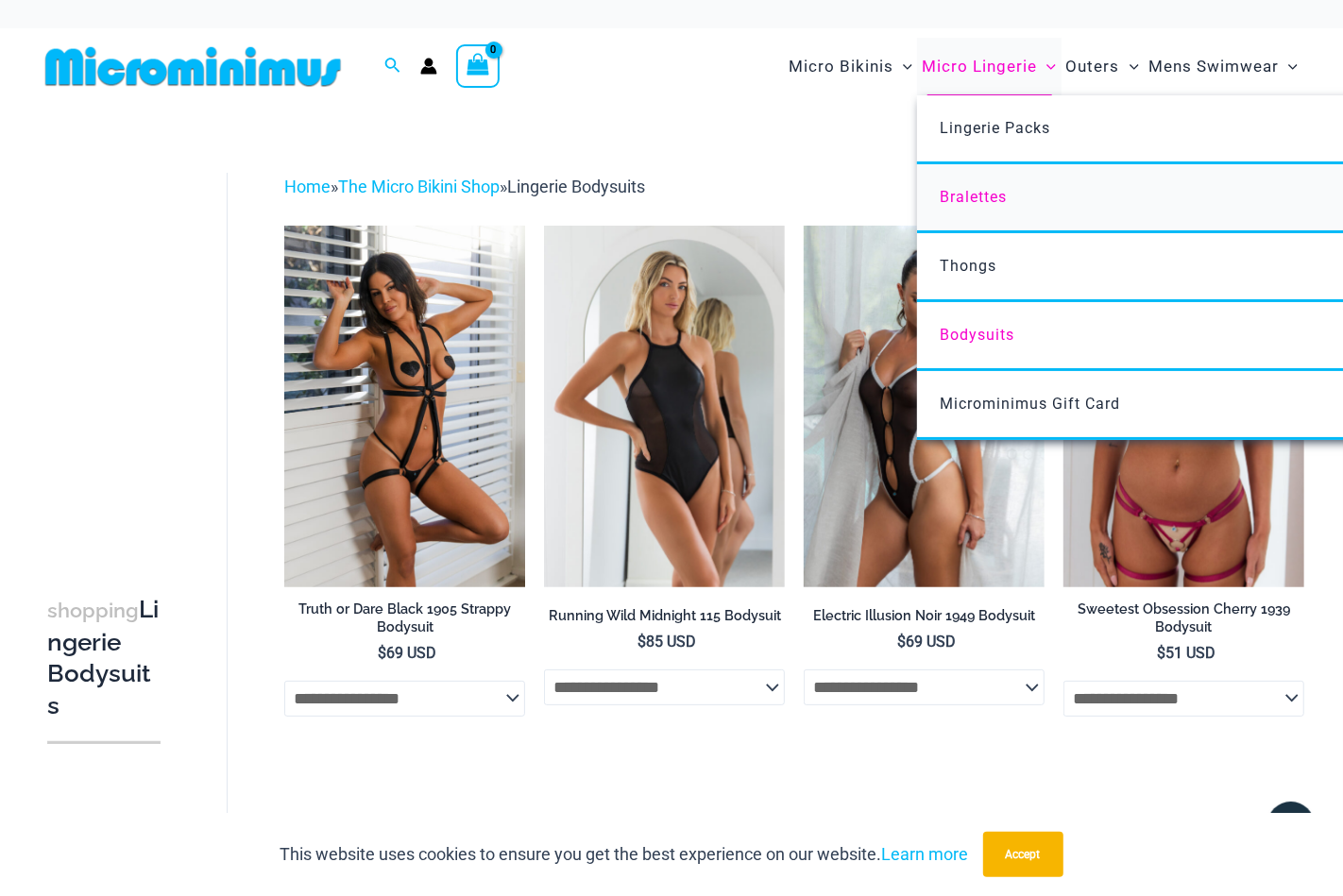
click at [968, 192] on span "Bralettes" at bounding box center [973, 197] width 67 height 18
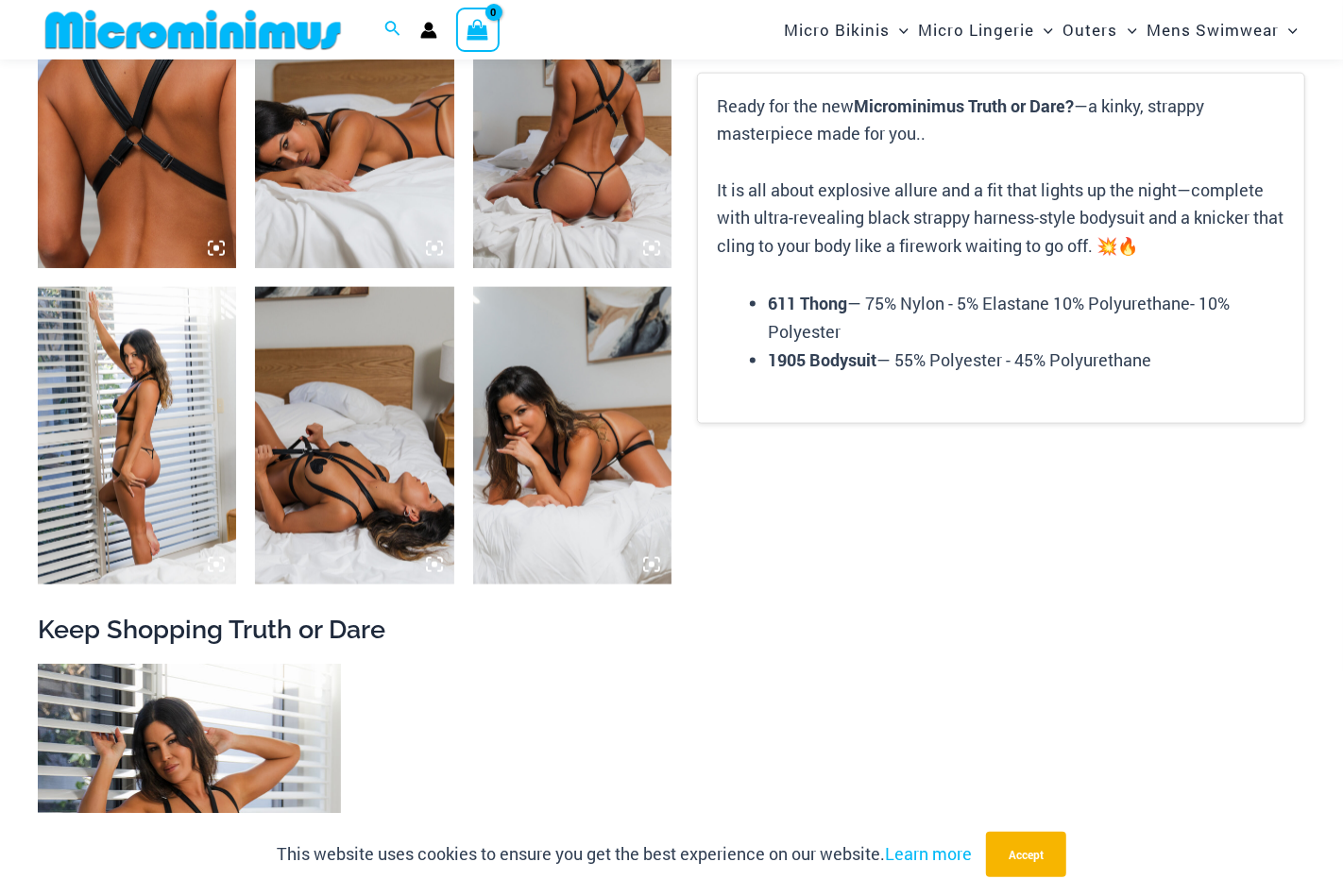
scroll to position [1493, 0]
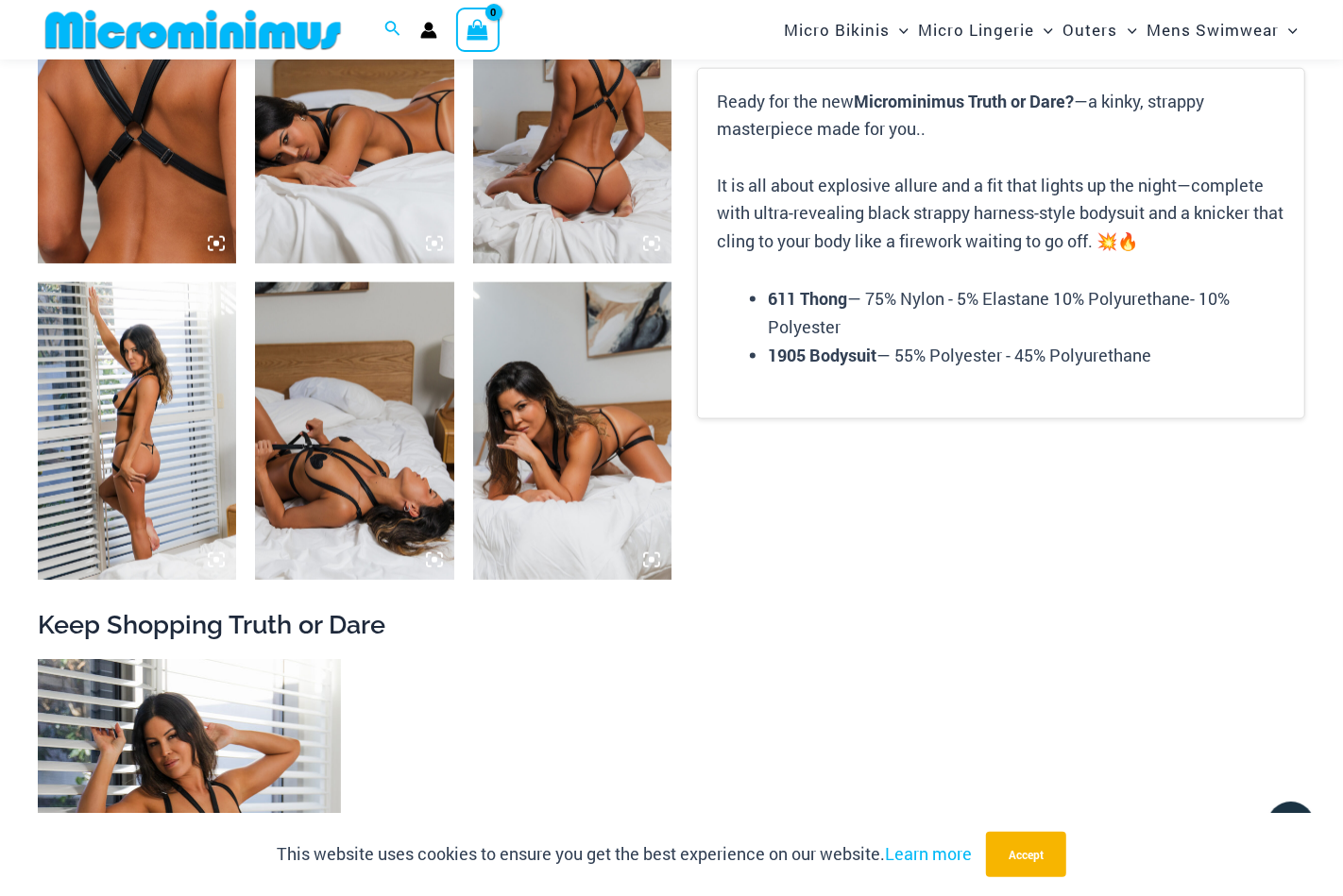
click at [393, 419] on img at bounding box center [354, 431] width 199 height 297
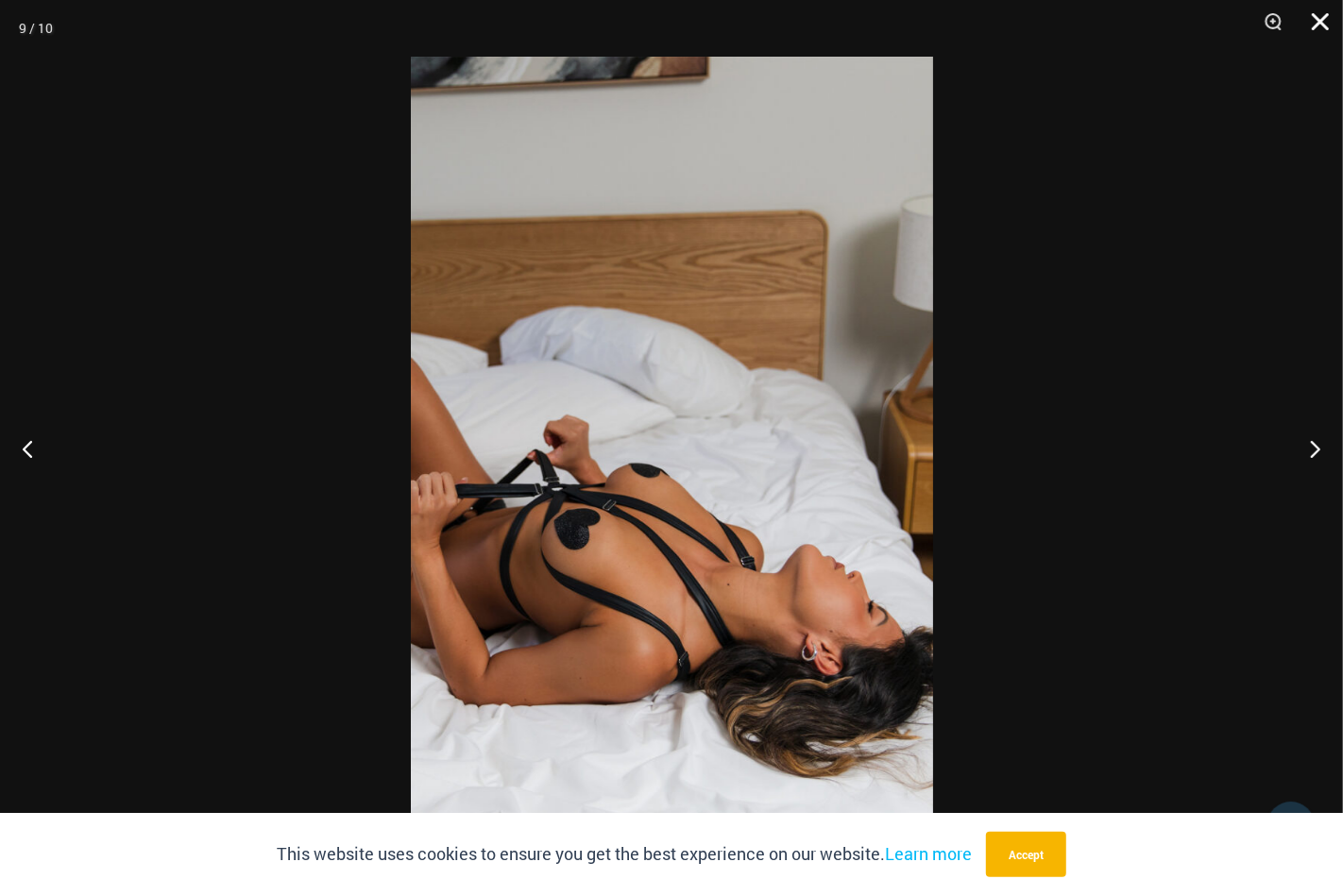
click at [1331, 18] on button "Close" at bounding box center [1312, 28] width 47 height 56
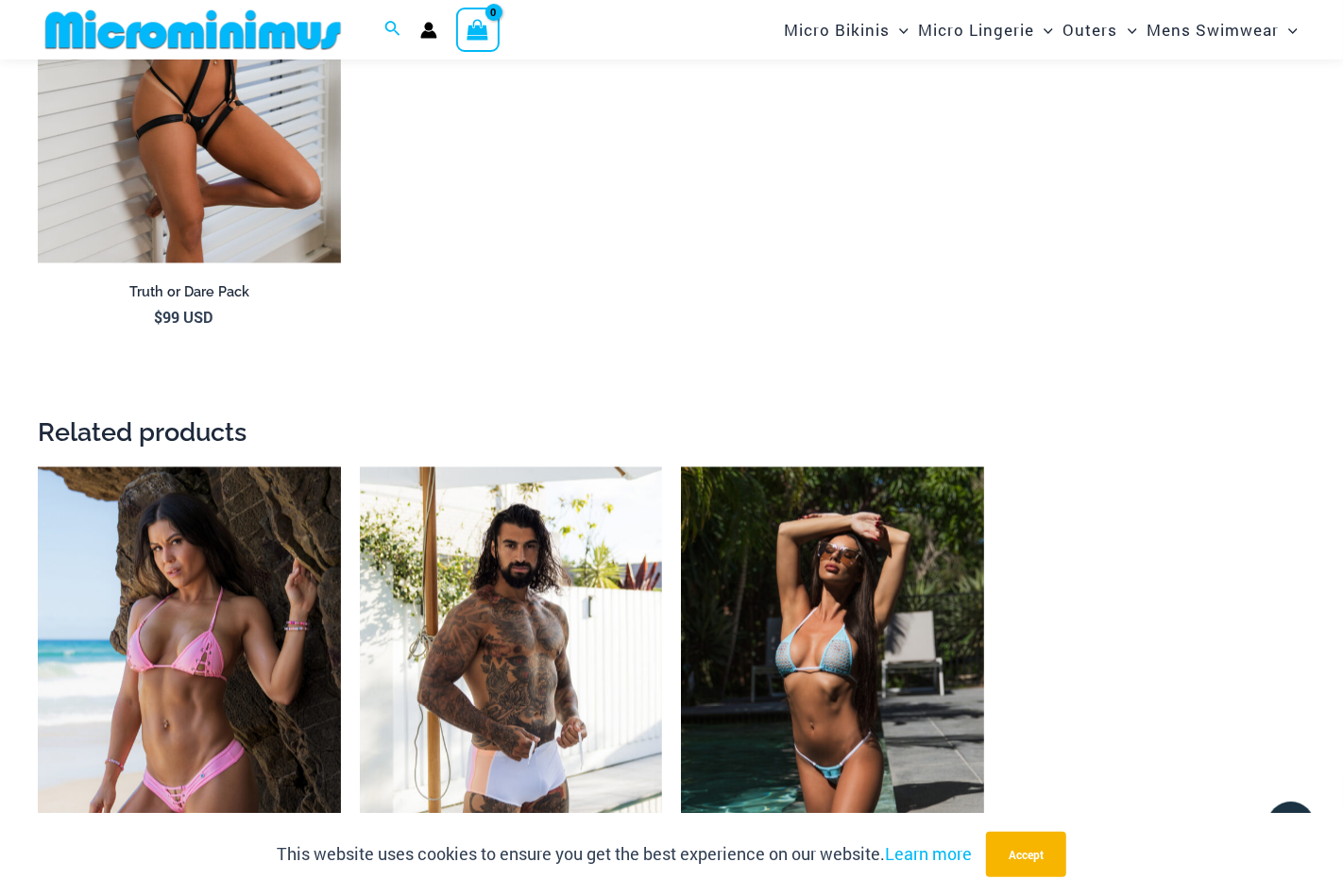
scroll to position [2531, 0]
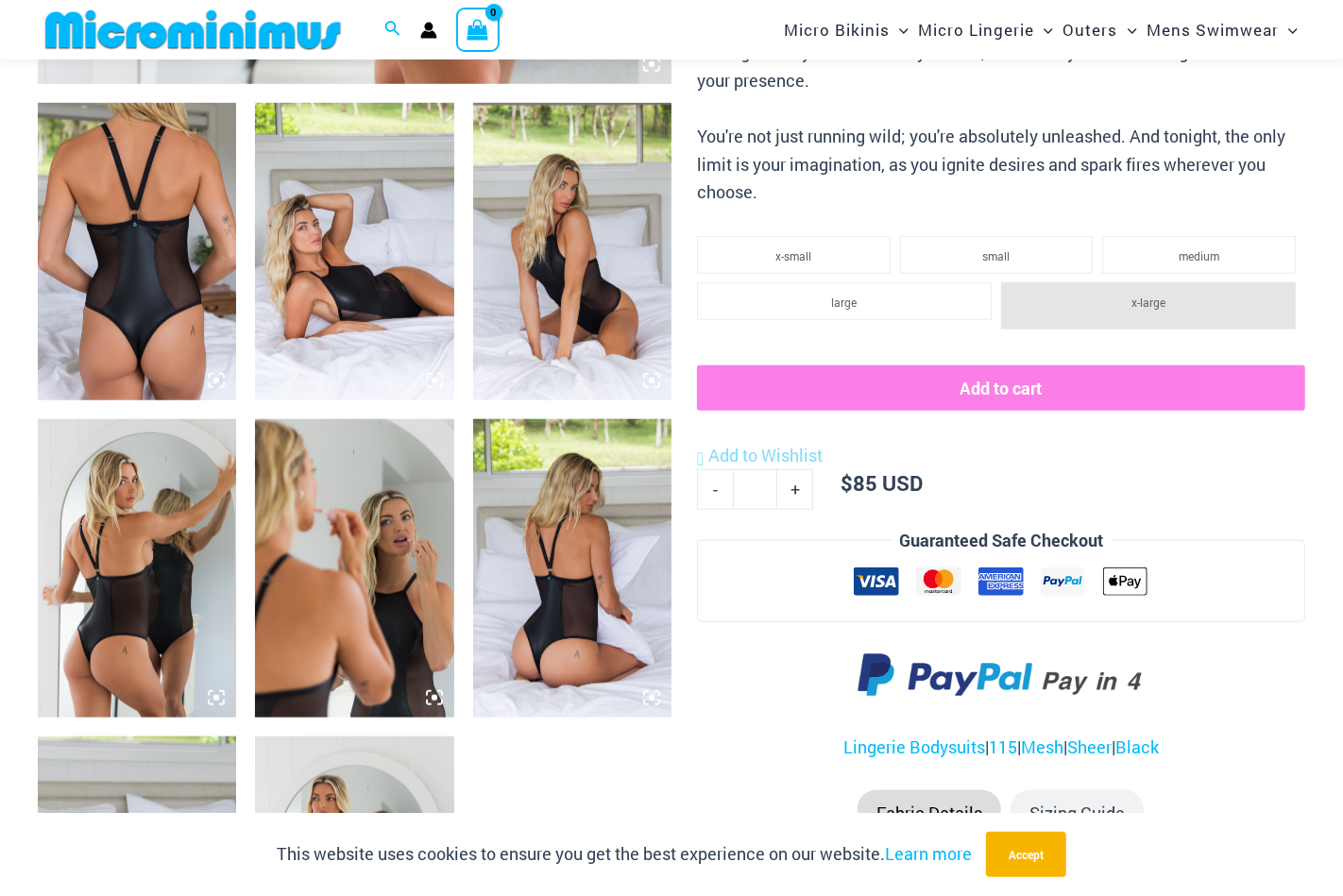
scroll to position [1322, 0]
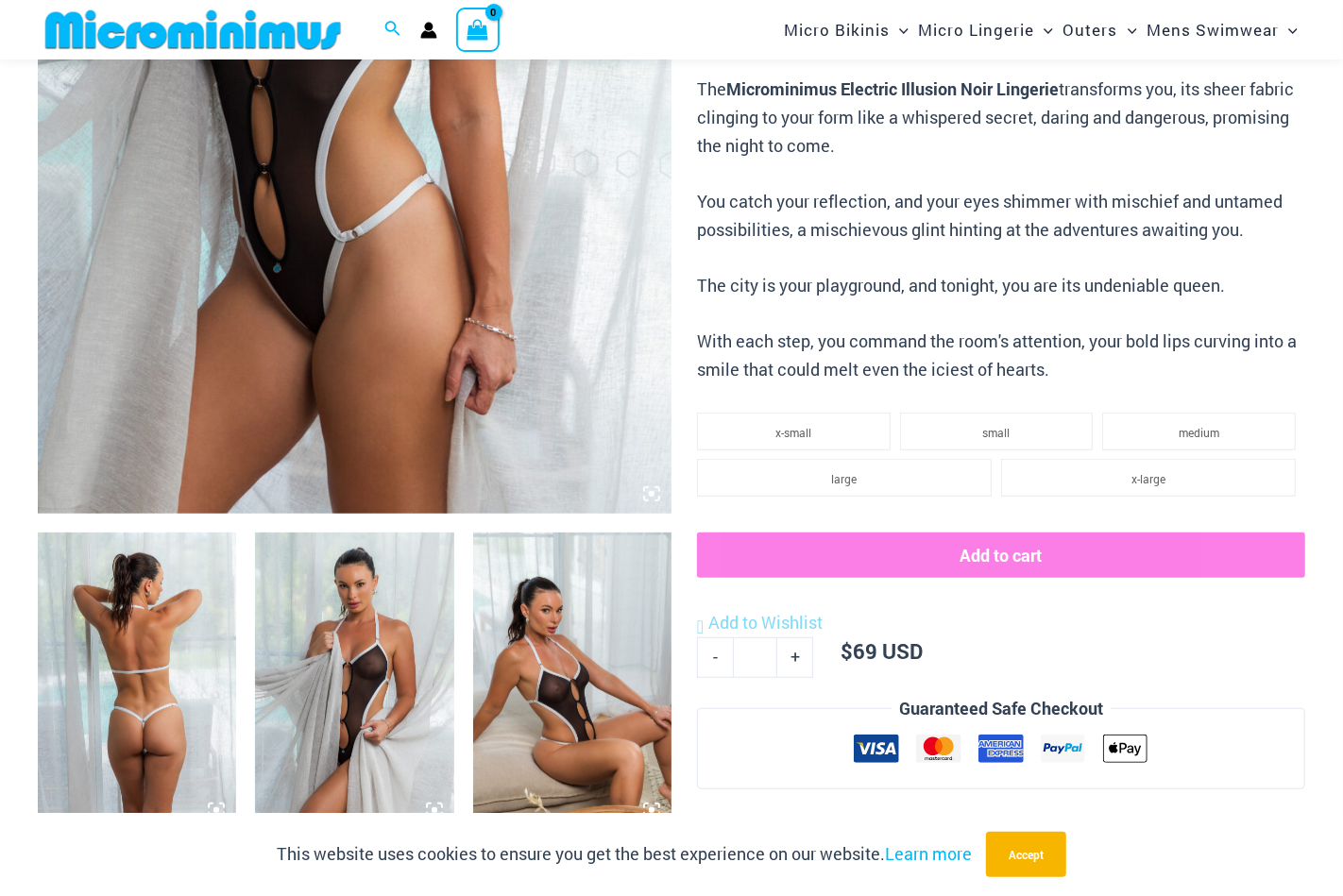
scroll to position [651, 0]
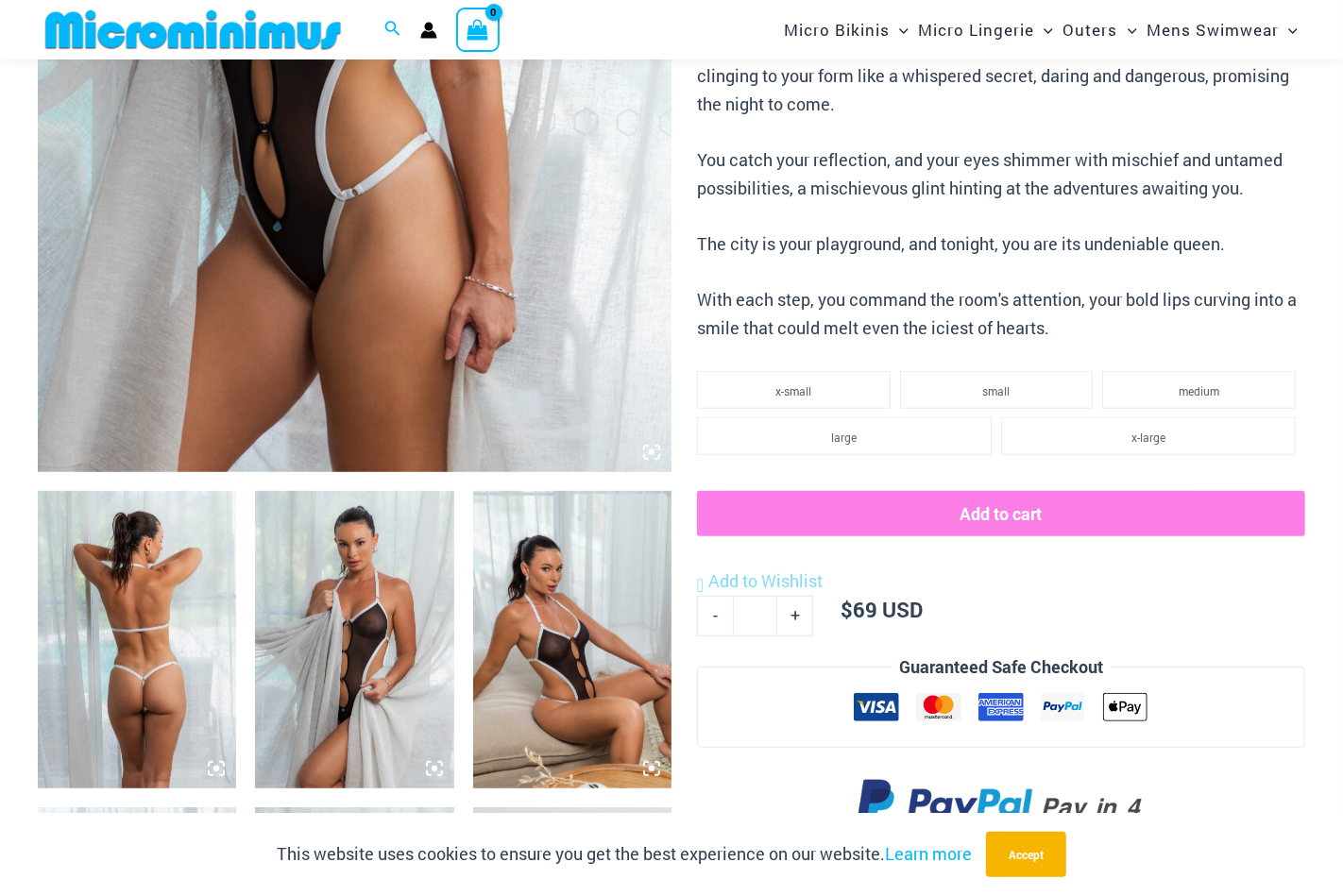
click at [431, 618] on img at bounding box center [354, 639] width 199 height 297
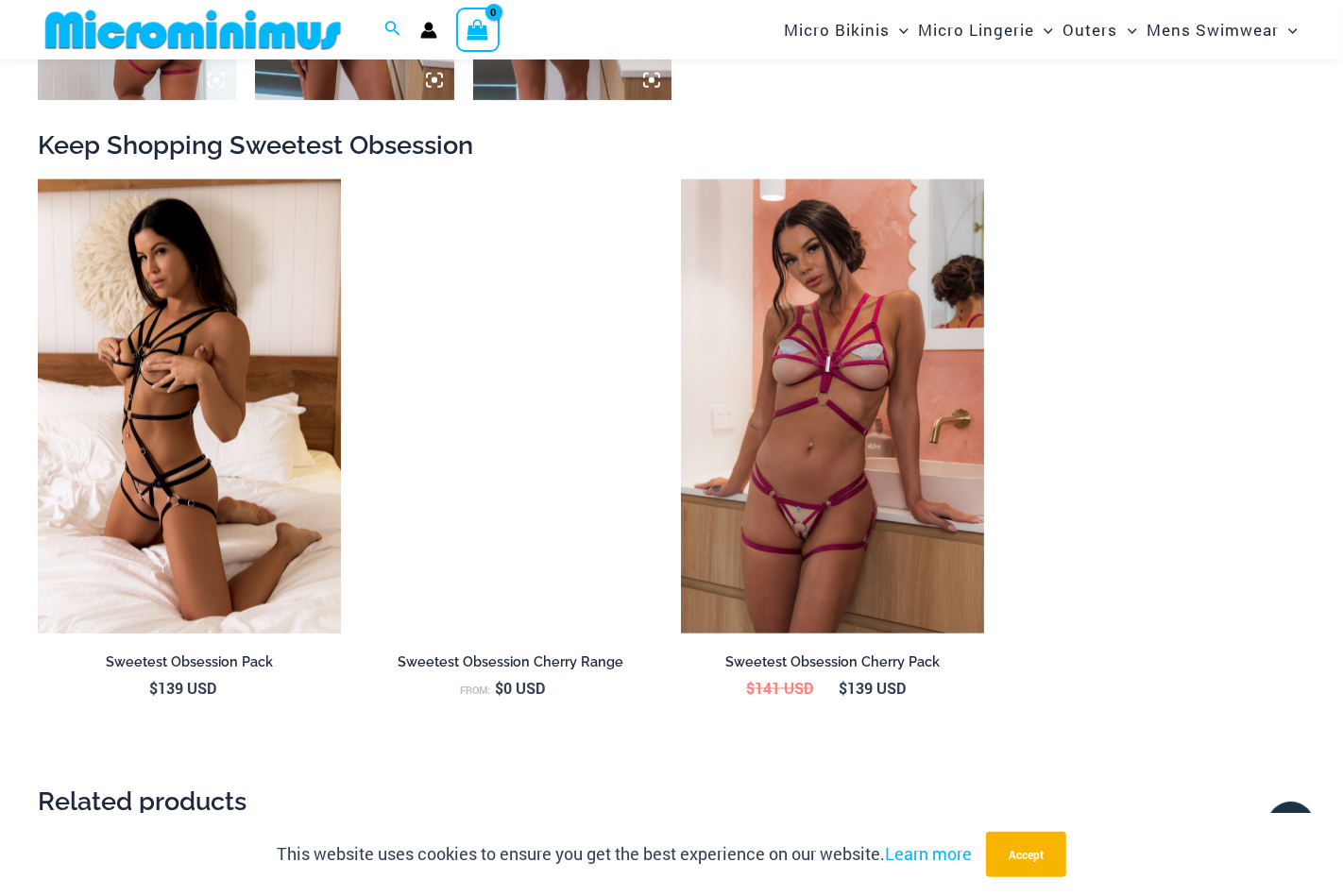
scroll to position [1681, 0]
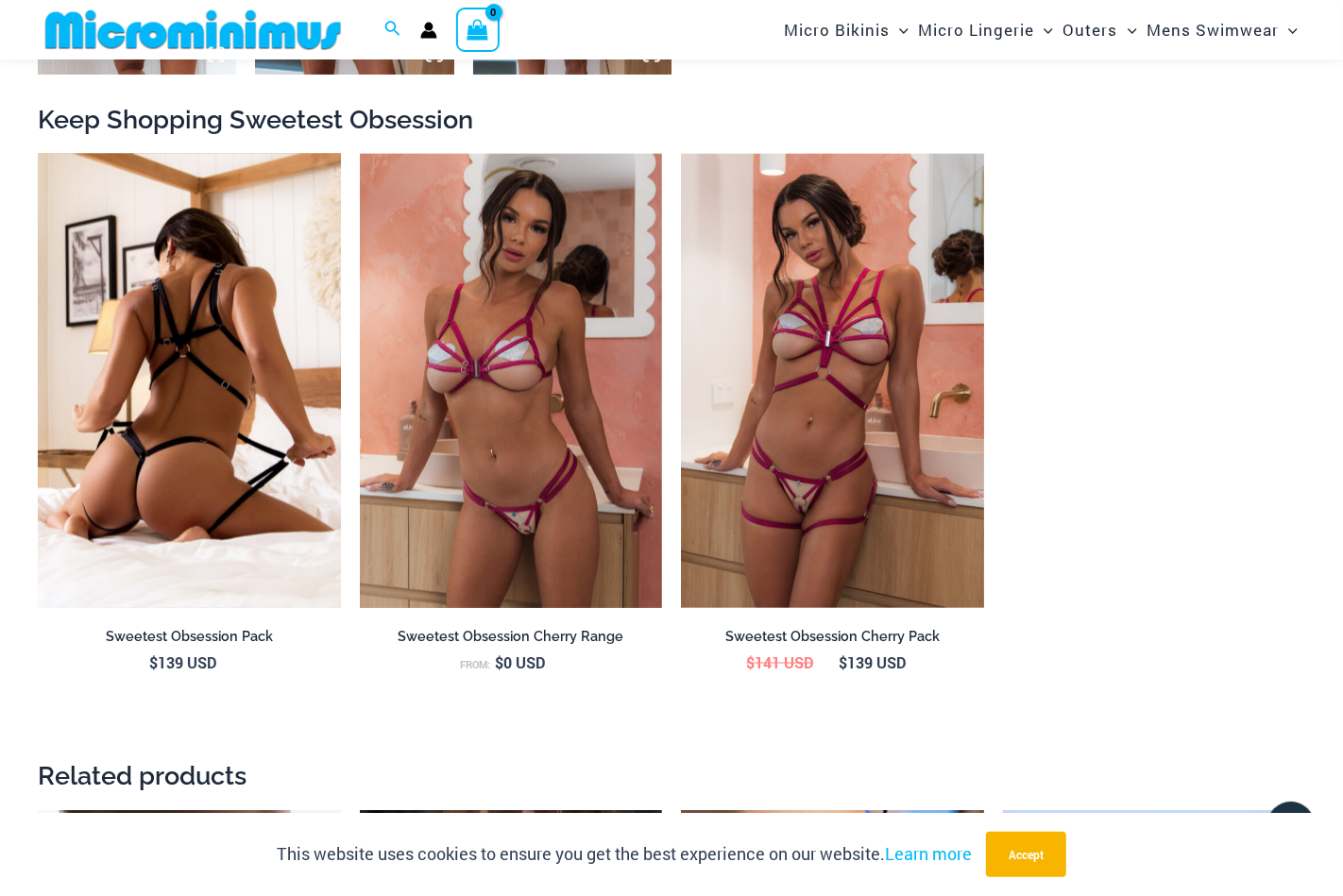
click at [187, 434] on img at bounding box center [189, 380] width 303 height 454
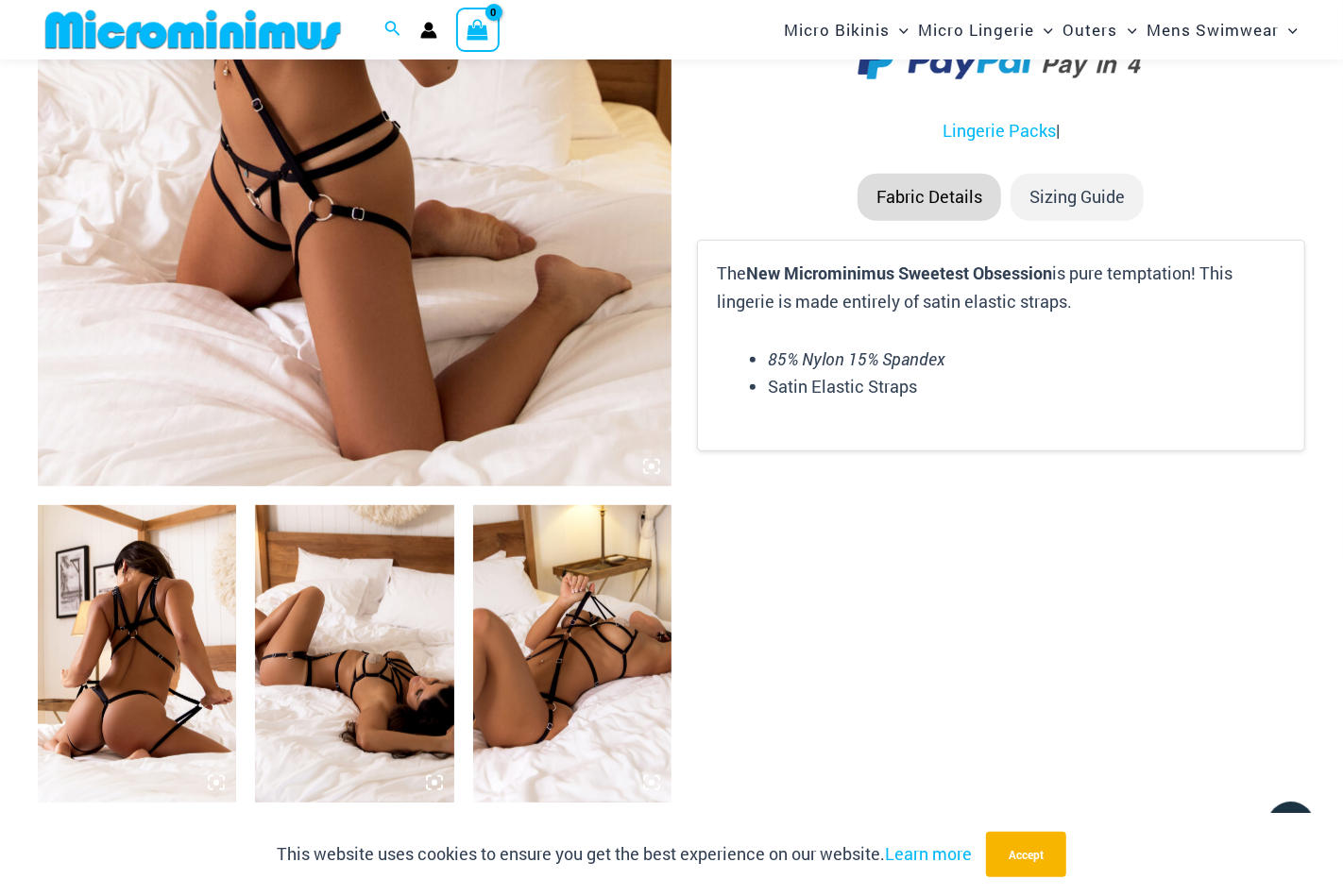
scroll to position [739, 0]
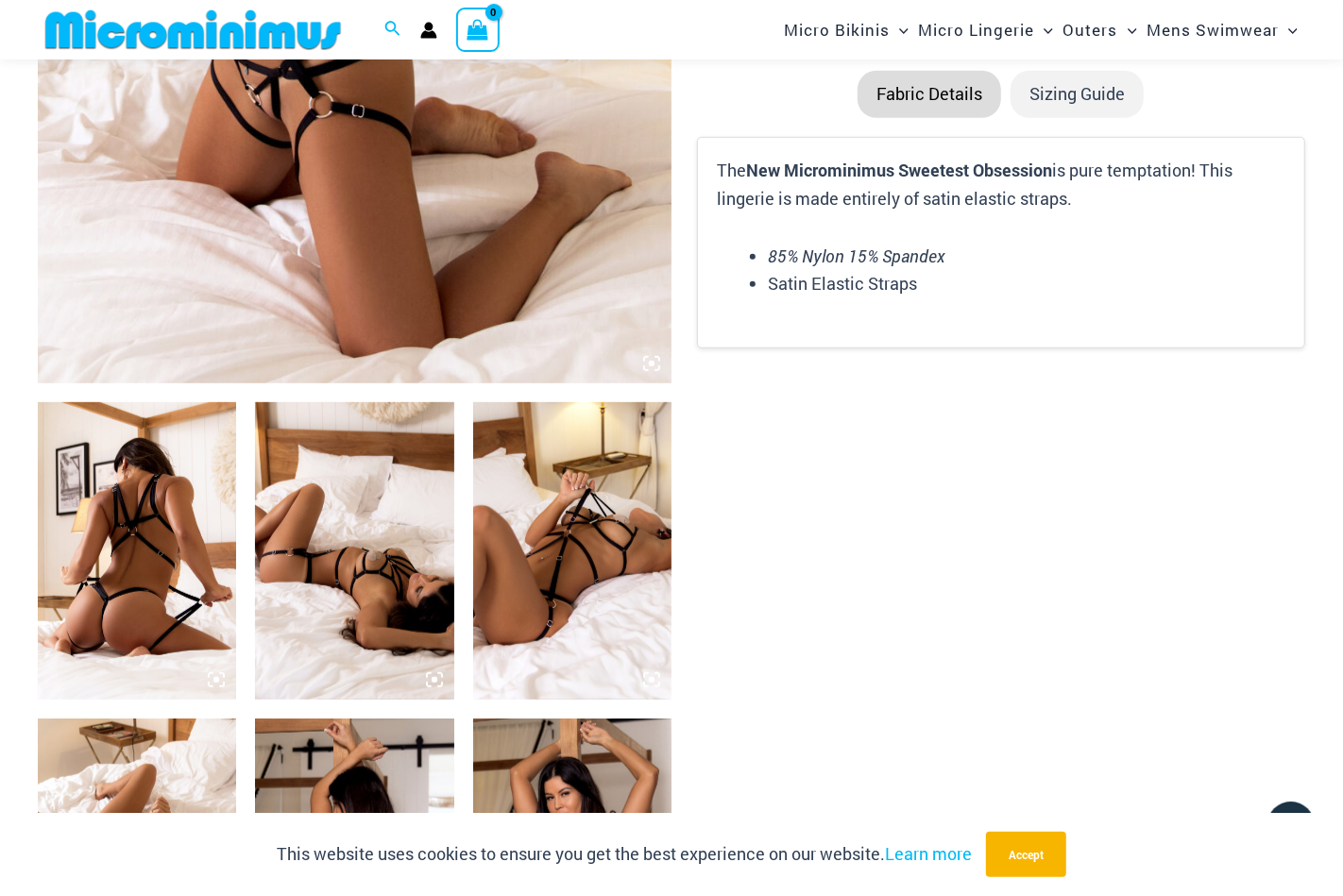
click at [159, 472] on img at bounding box center [138, 550] width 199 height 297
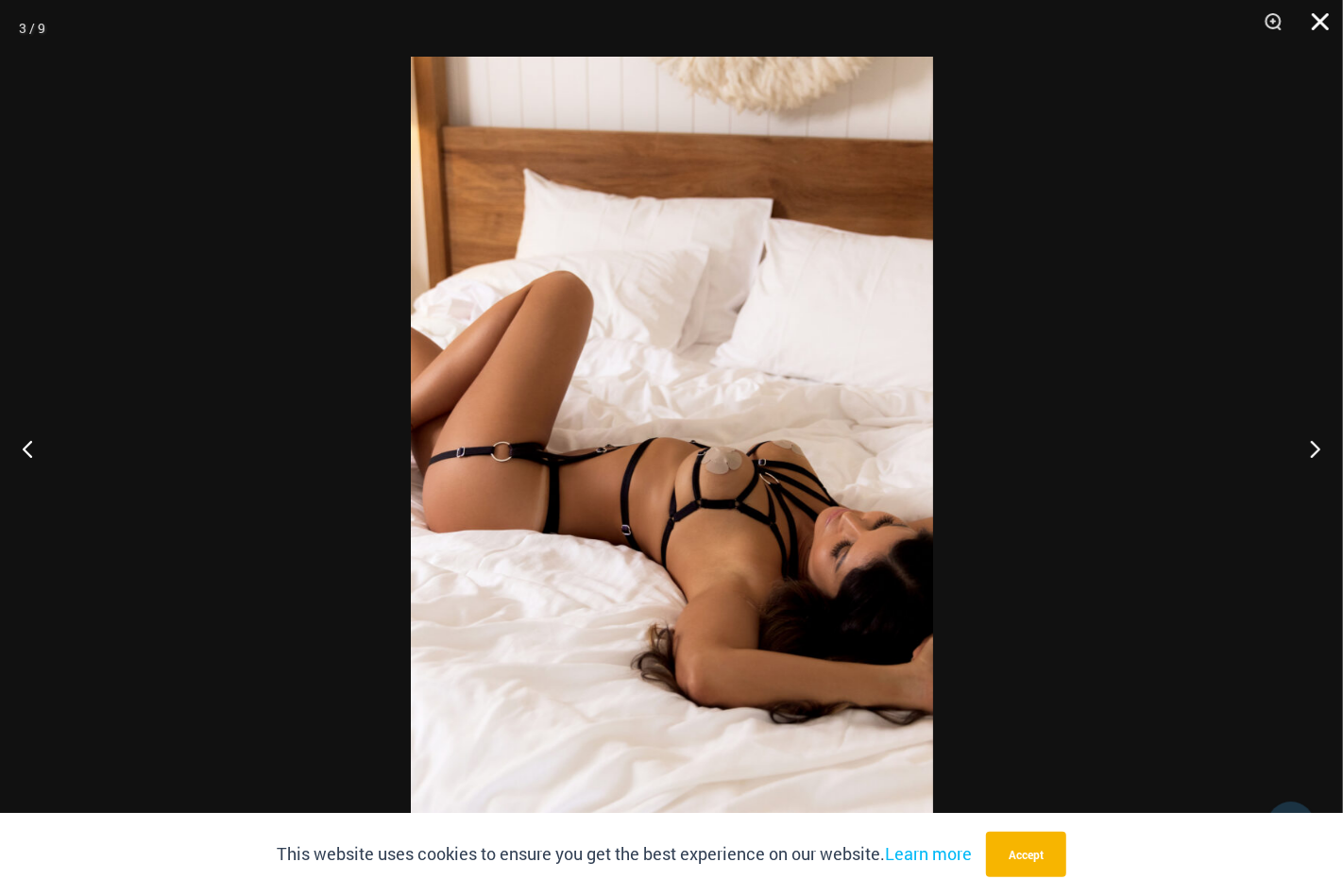
click at [1323, 25] on button "Close" at bounding box center [1312, 28] width 47 height 56
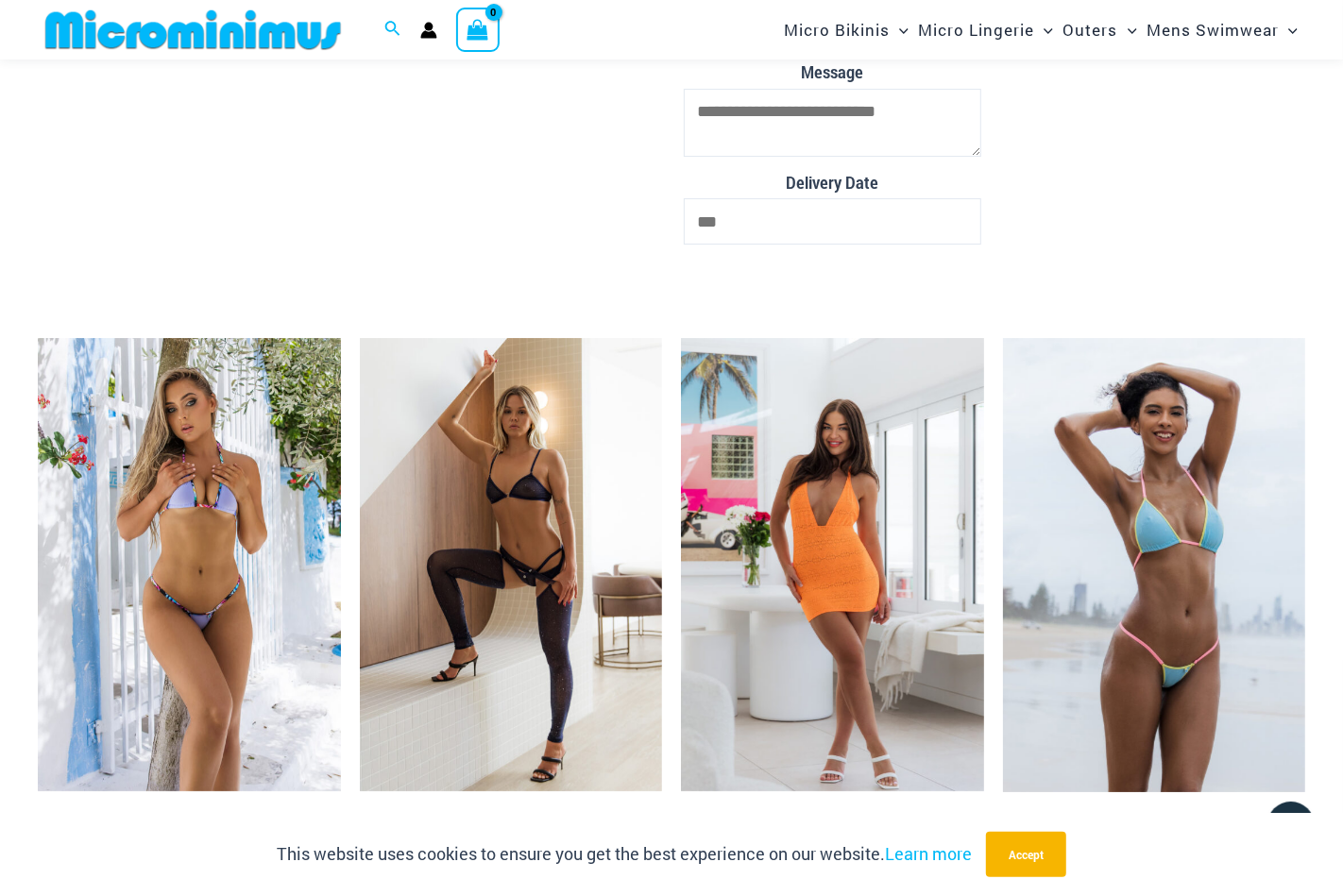
scroll to position [4516, 0]
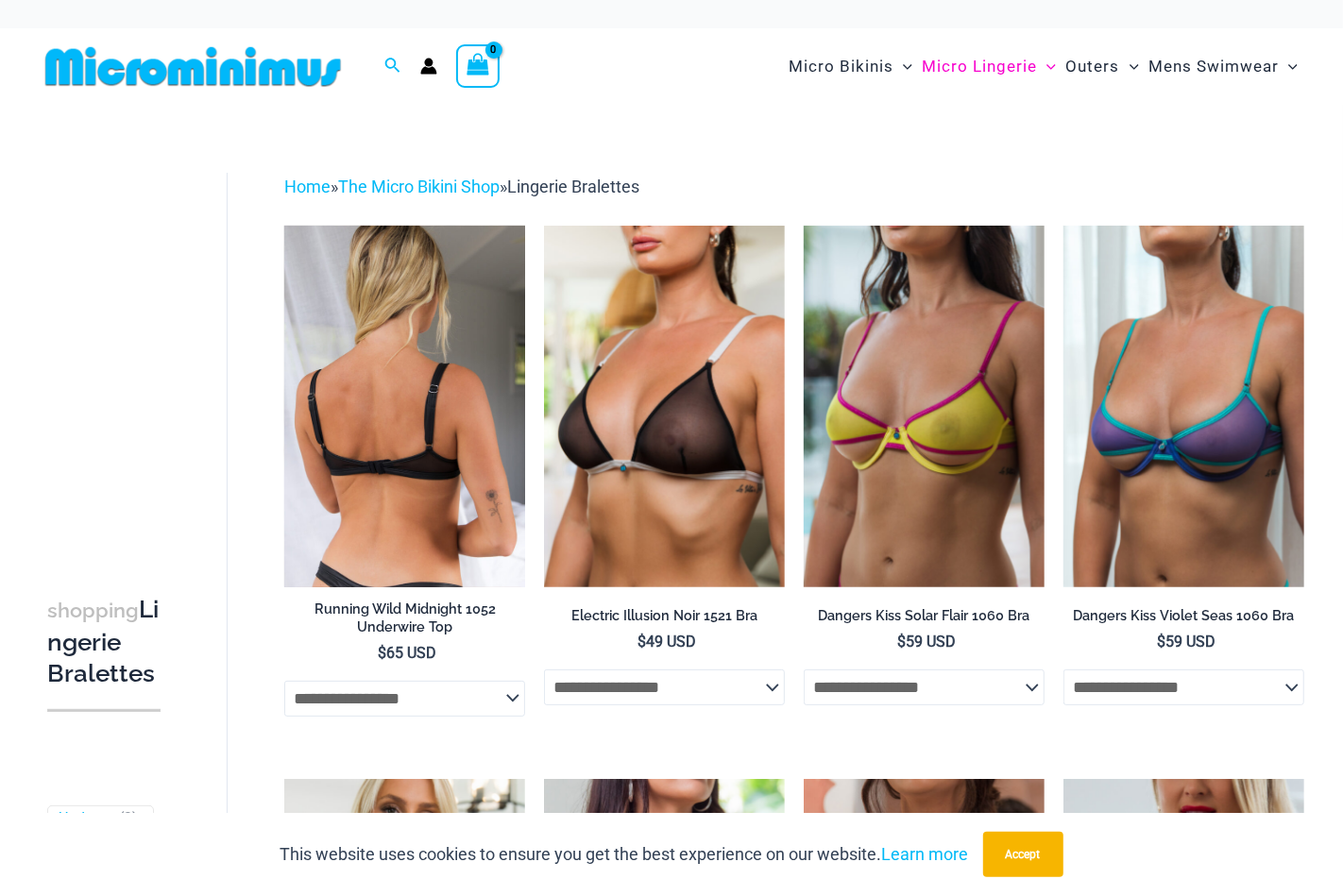
click at [452, 343] on img at bounding box center [405, 406] width 241 height 361
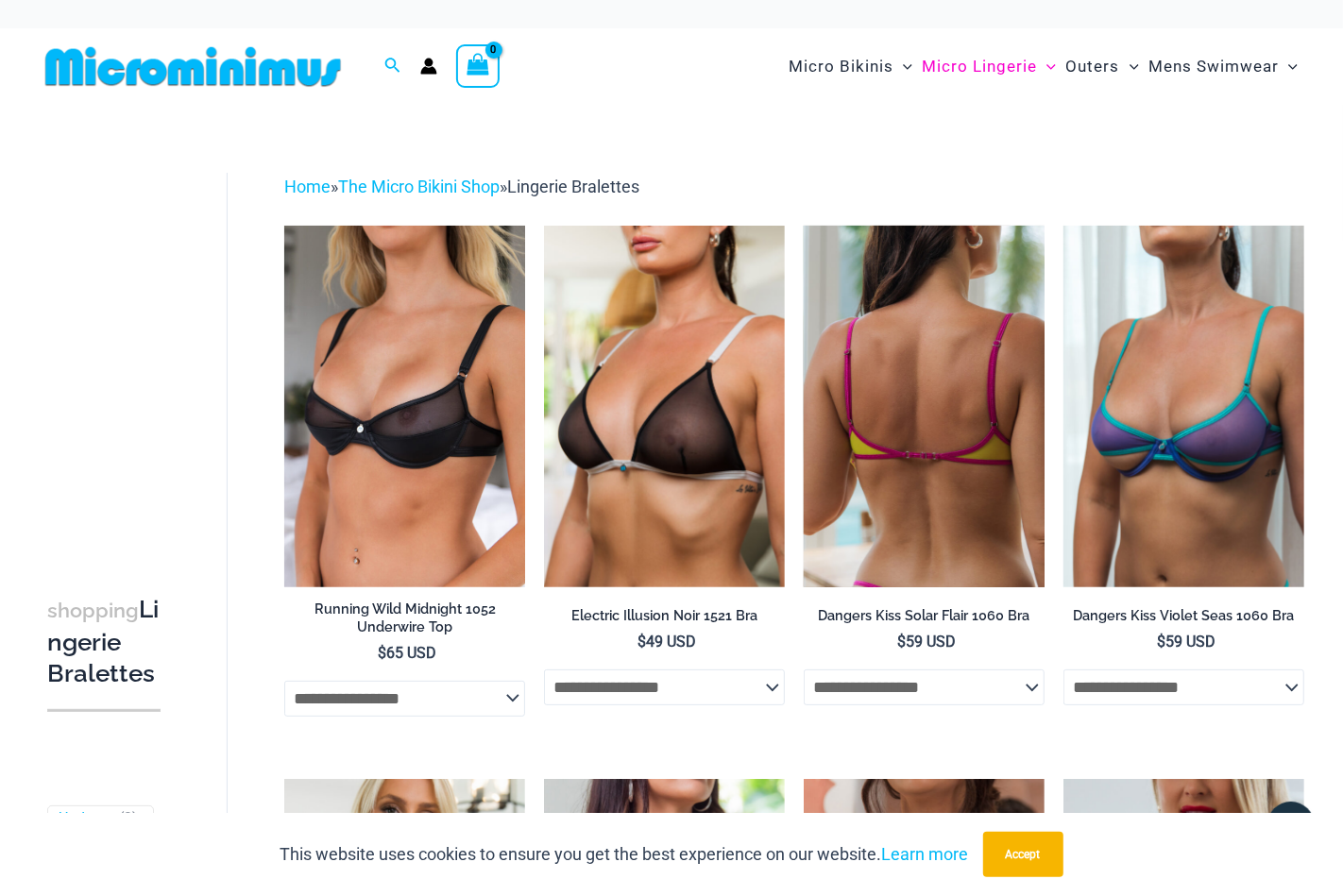
click at [975, 329] on img at bounding box center [924, 406] width 241 height 361
click at [932, 352] on img at bounding box center [924, 406] width 241 height 361
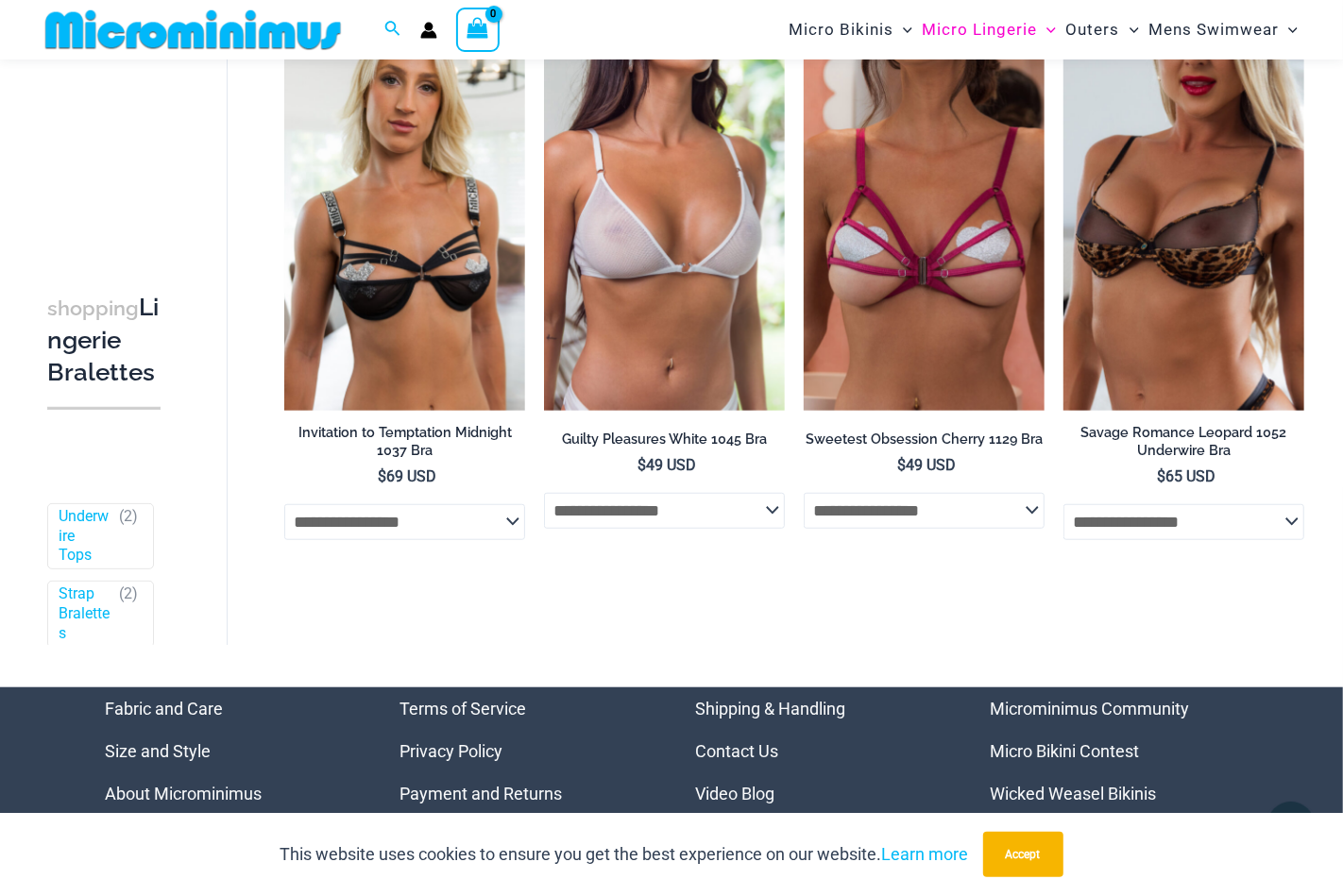
scroll to position [739, 0]
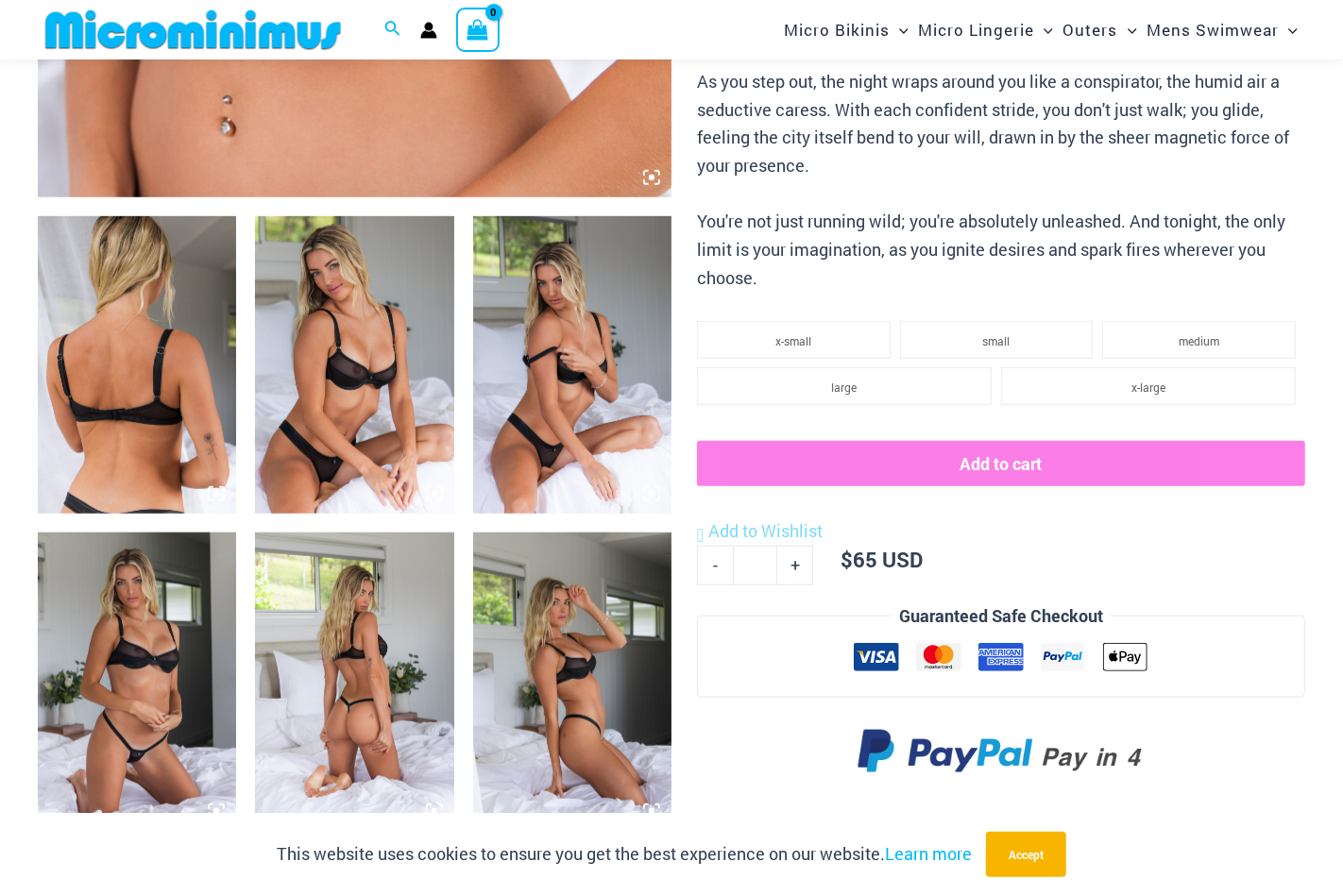
scroll to position [927, 0]
click at [598, 696] on img at bounding box center [572, 680] width 199 height 297
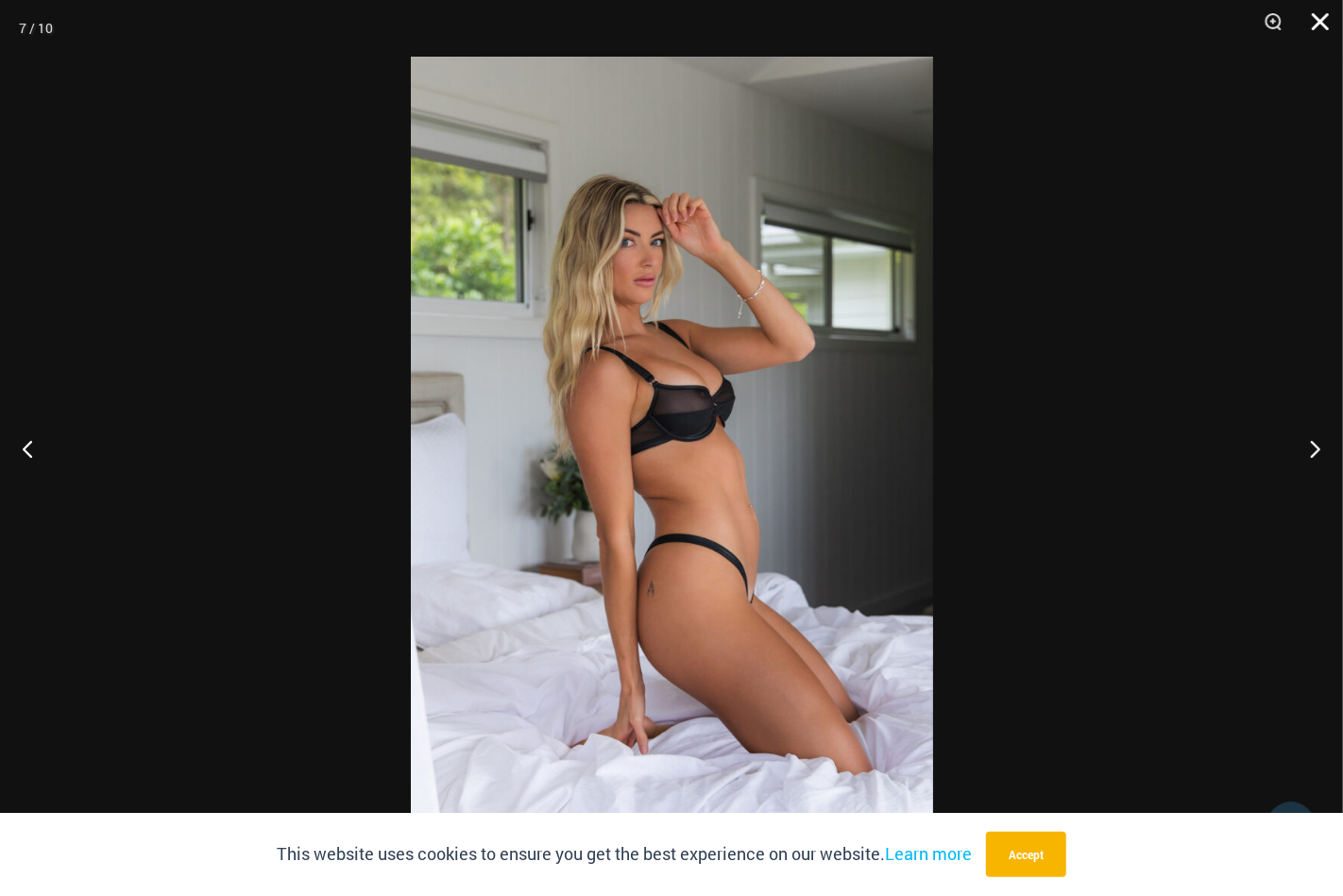
click at [1314, 18] on button "Close" at bounding box center [1312, 28] width 47 height 56
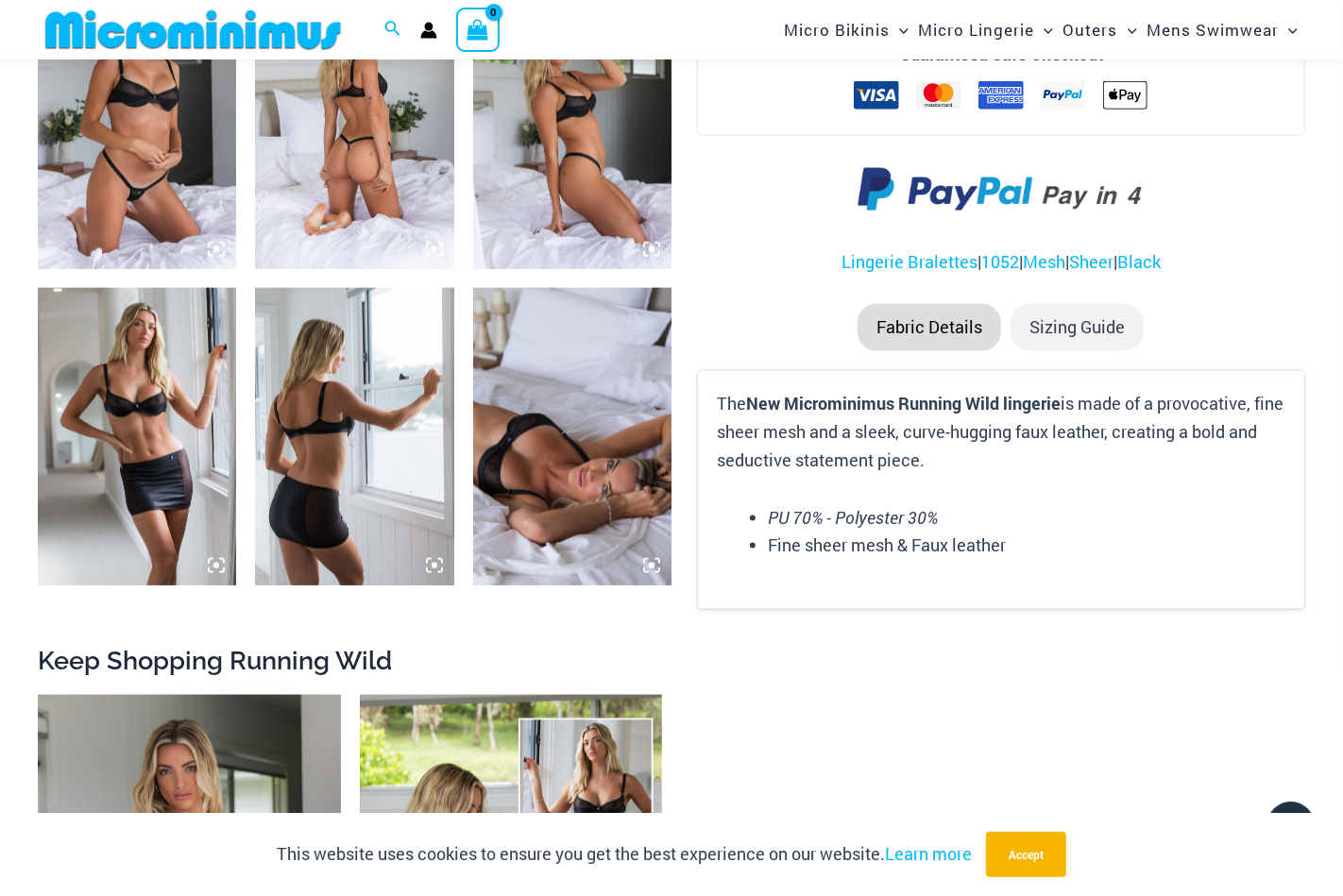
scroll to position [1588, 0]
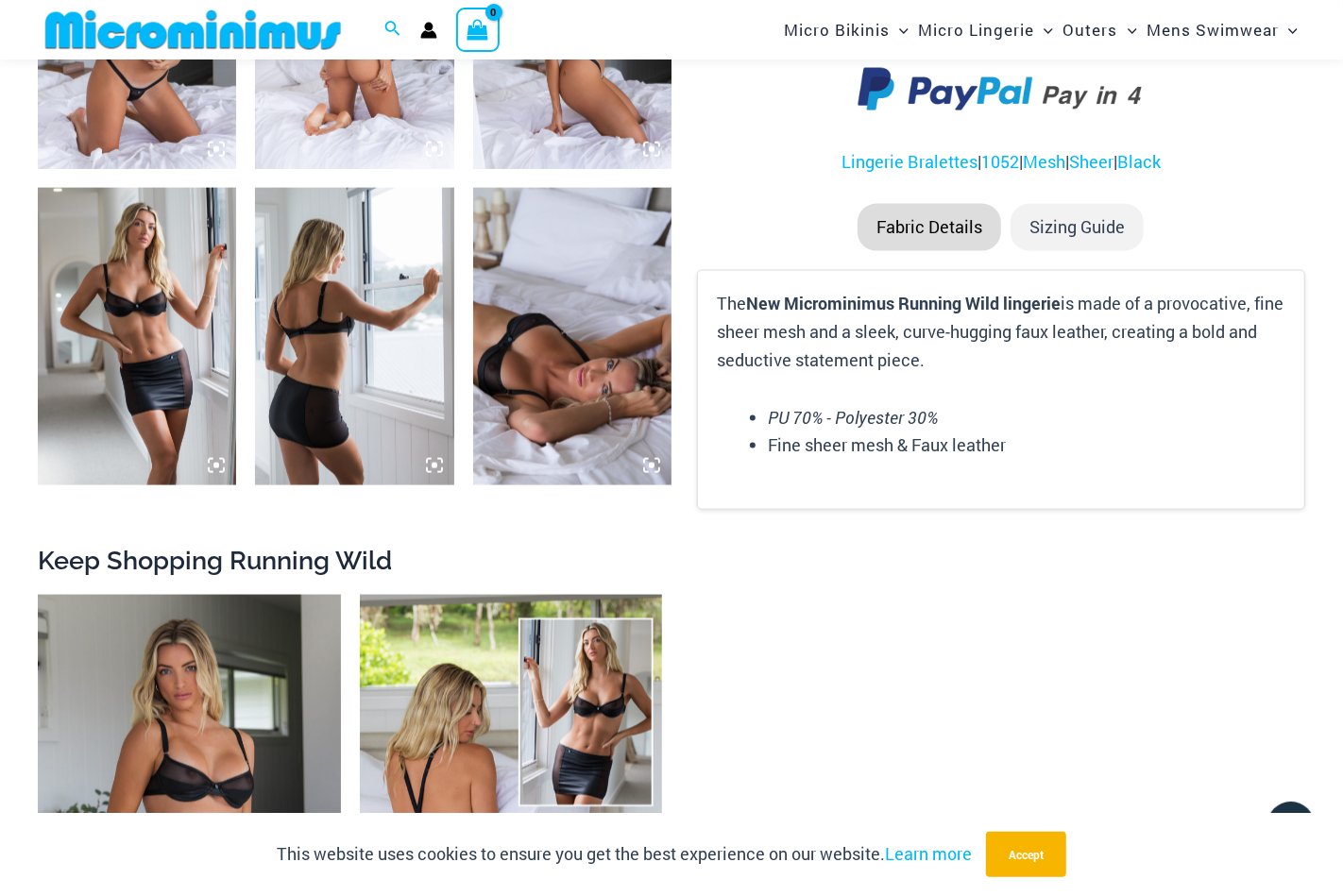
click at [551, 291] on img at bounding box center [572, 336] width 199 height 297
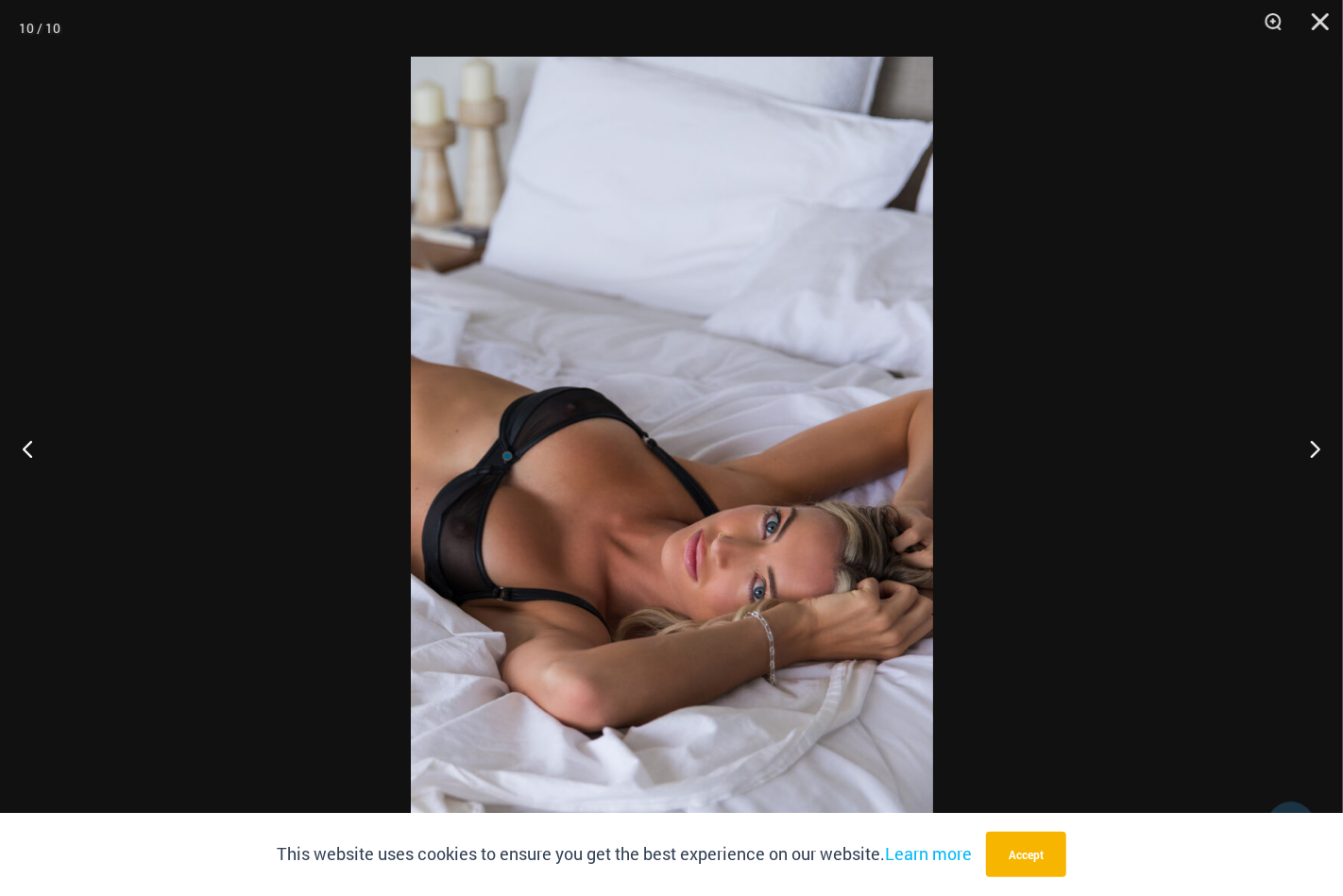
click at [261, 258] on div at bounding box center [672, 448] width 1343 height 896
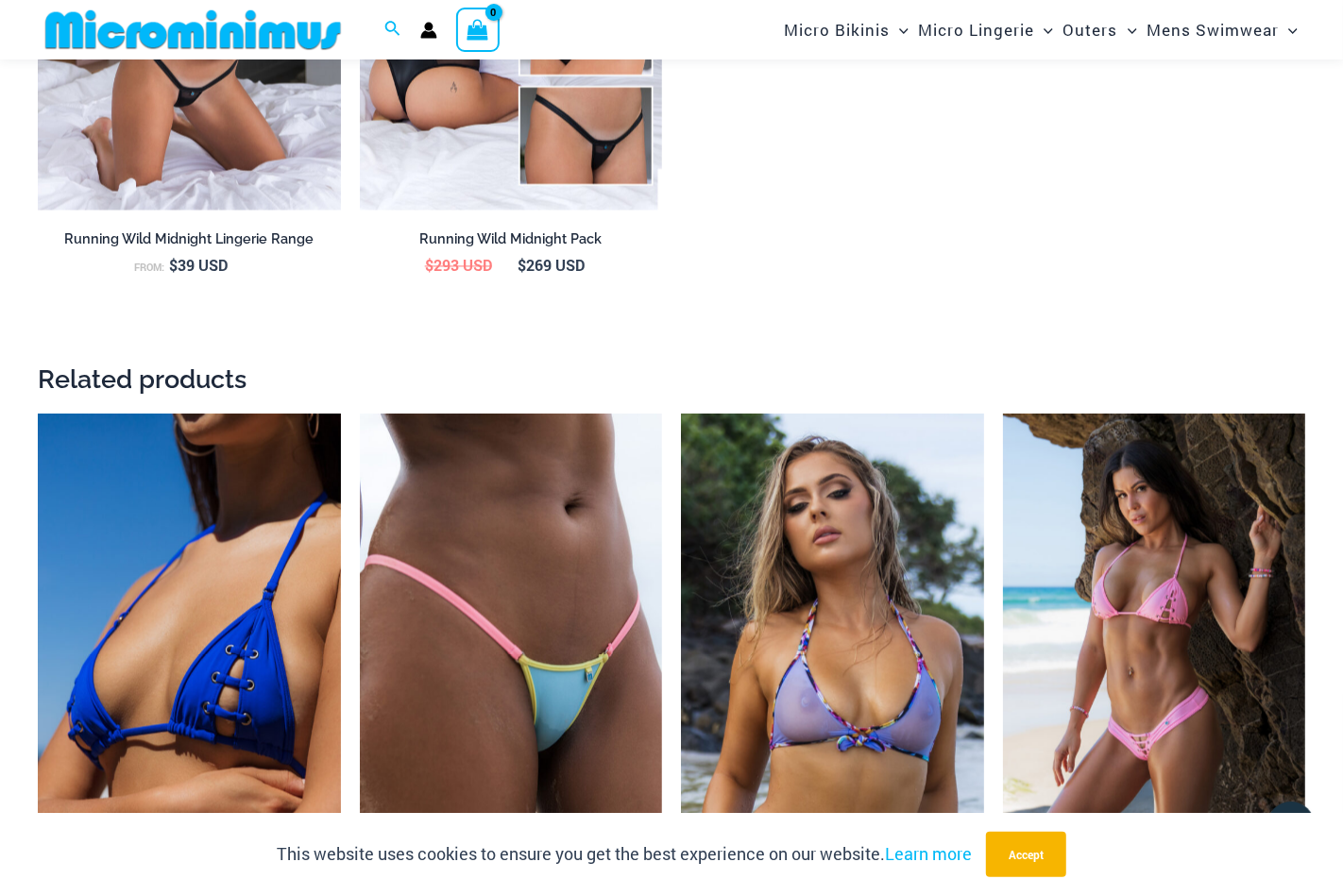
scroll to position [2626, 0]
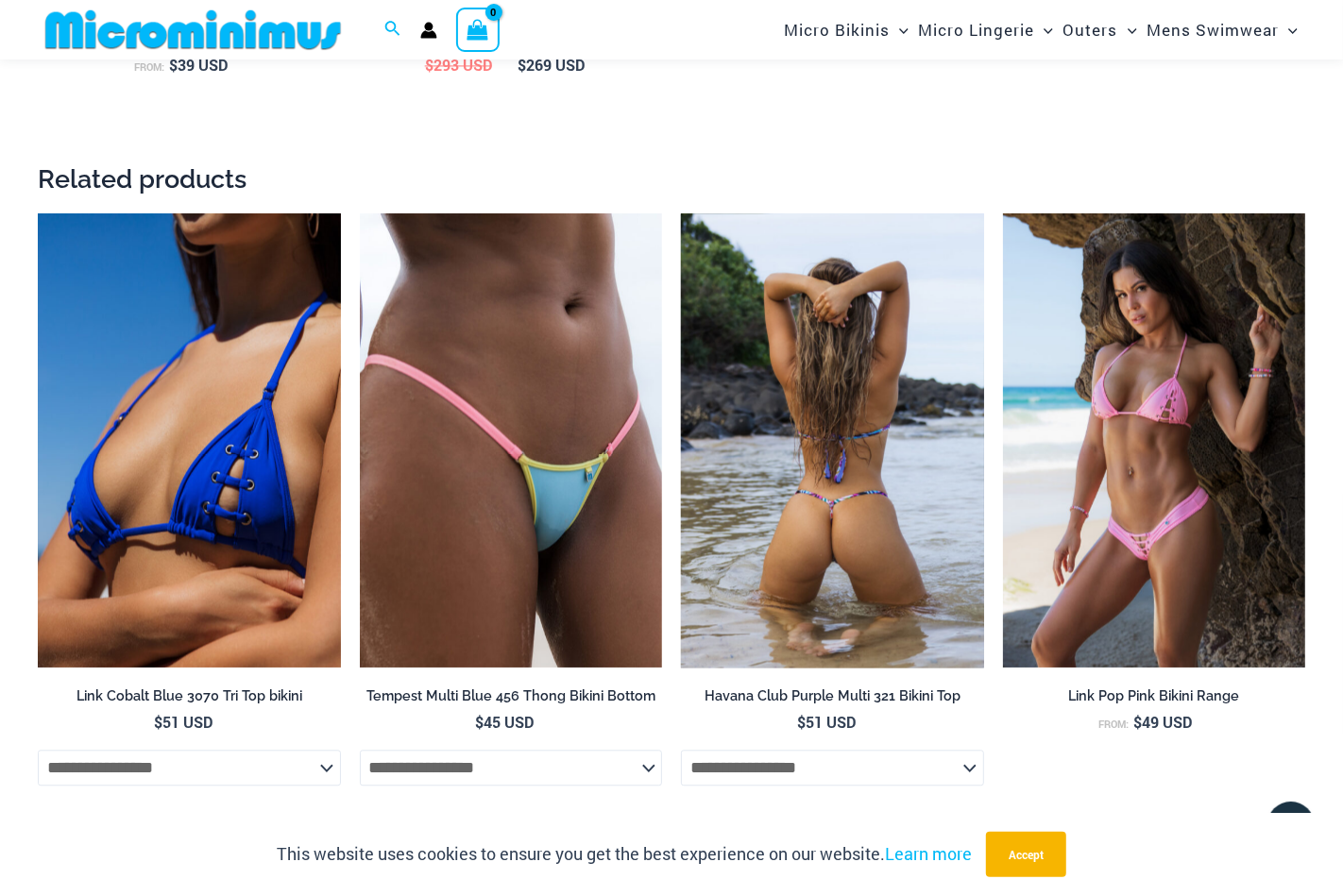
click at [714, 471] on img at bounding box center [832, 439] width 303 height 454
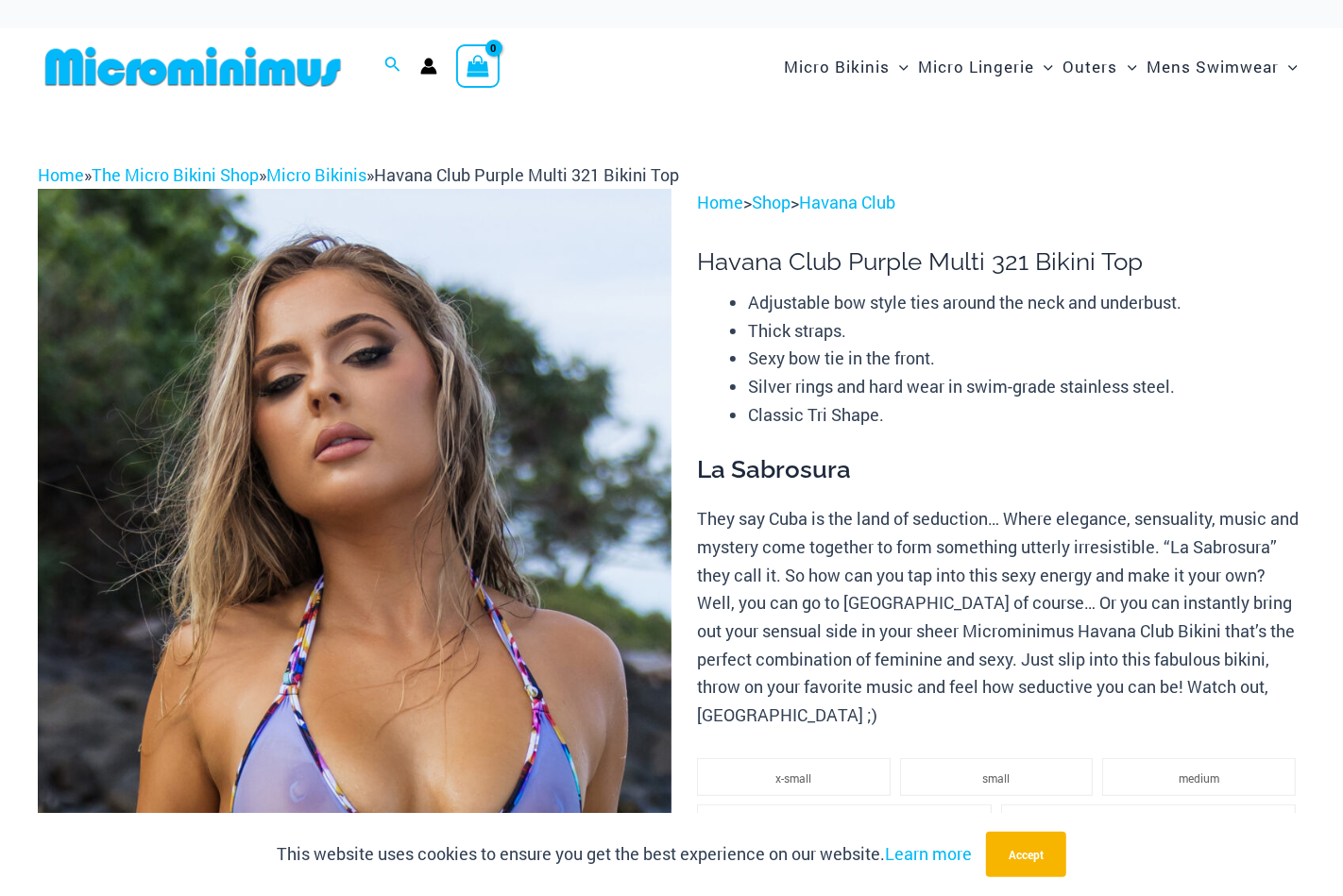
click at [501, 457] on img at bounding box center [354, 664] width 633 height 950
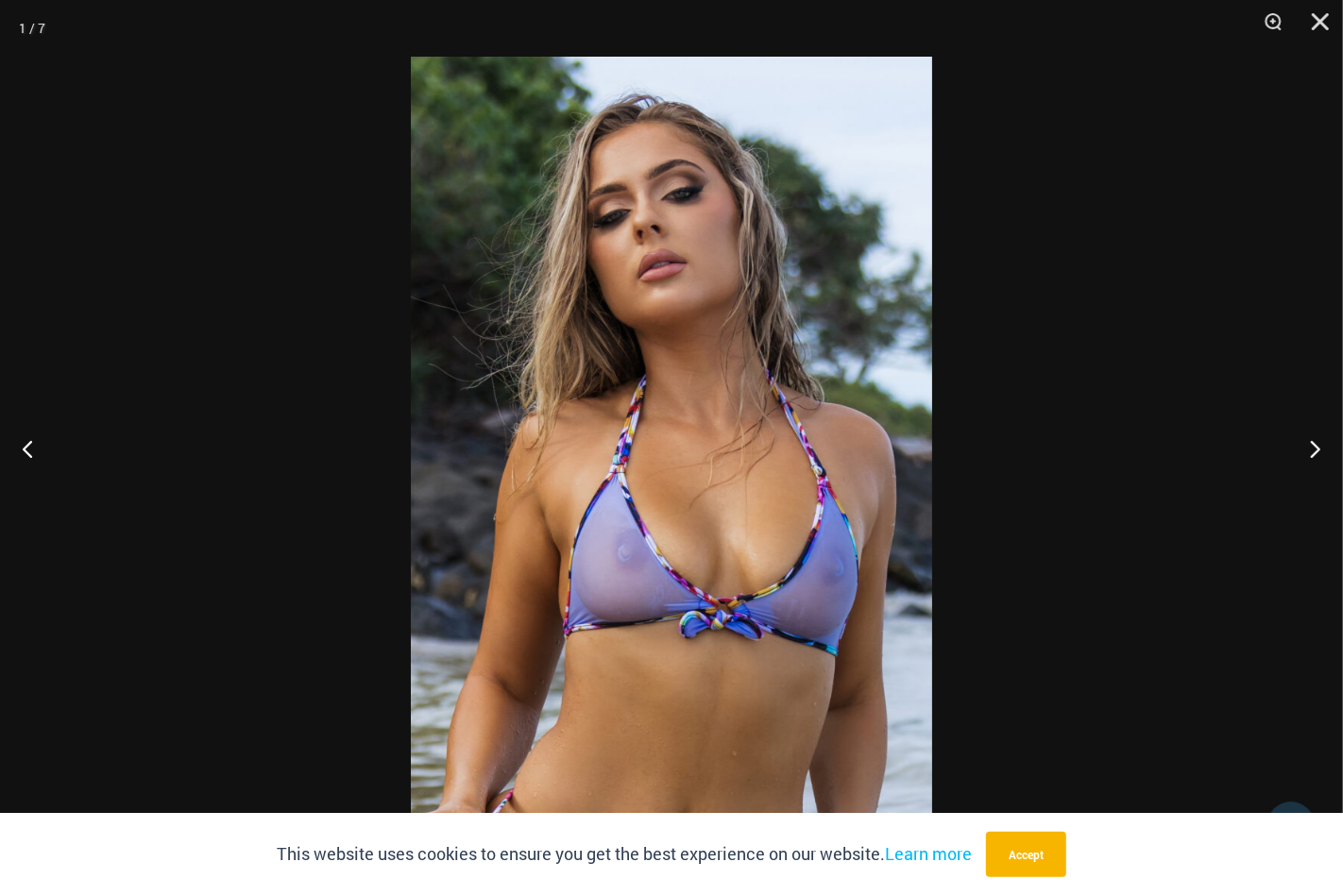
click at [264, 337] on div at bounding box center [672, 448] width 1343 height 896
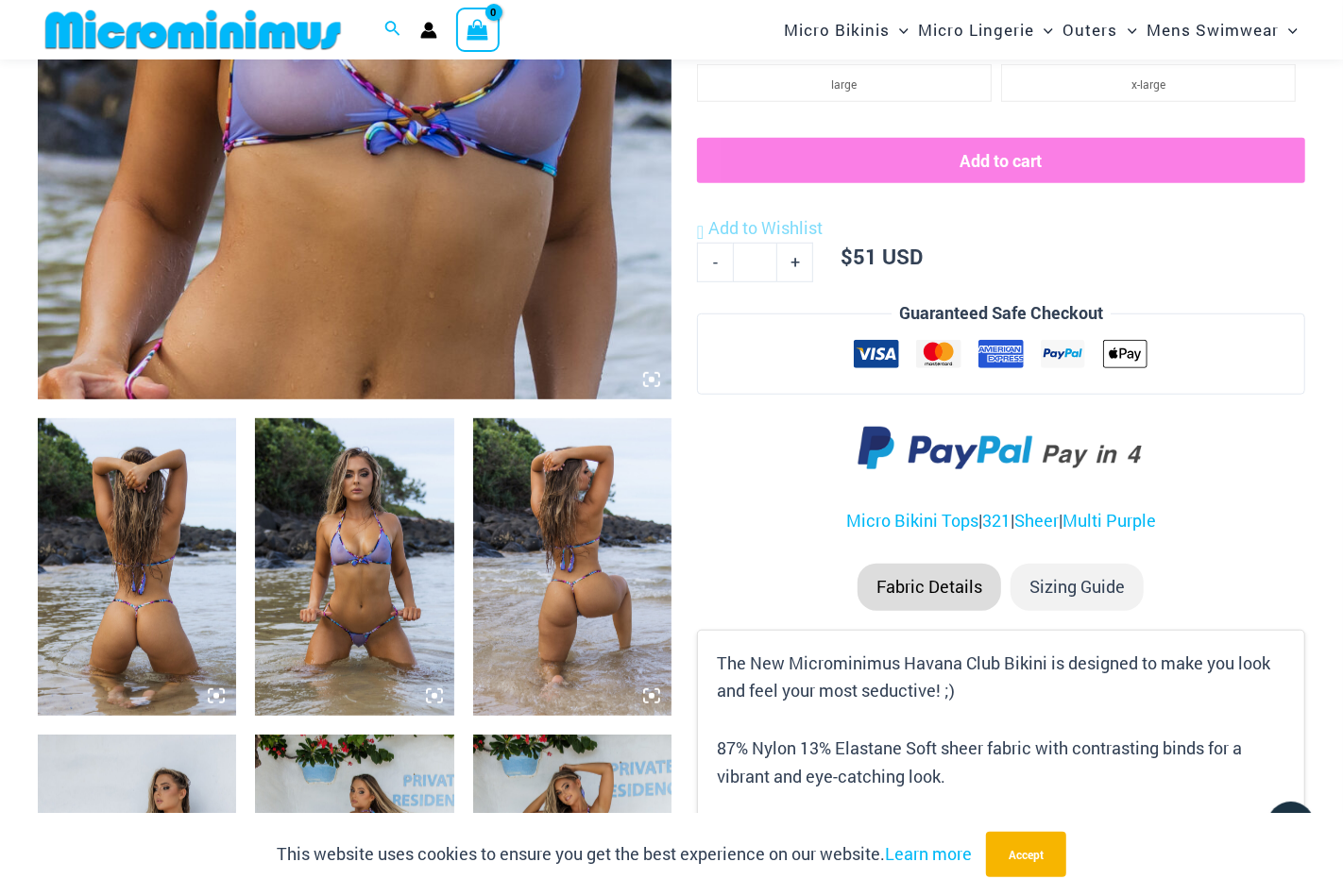
scroll to position [834, 0]
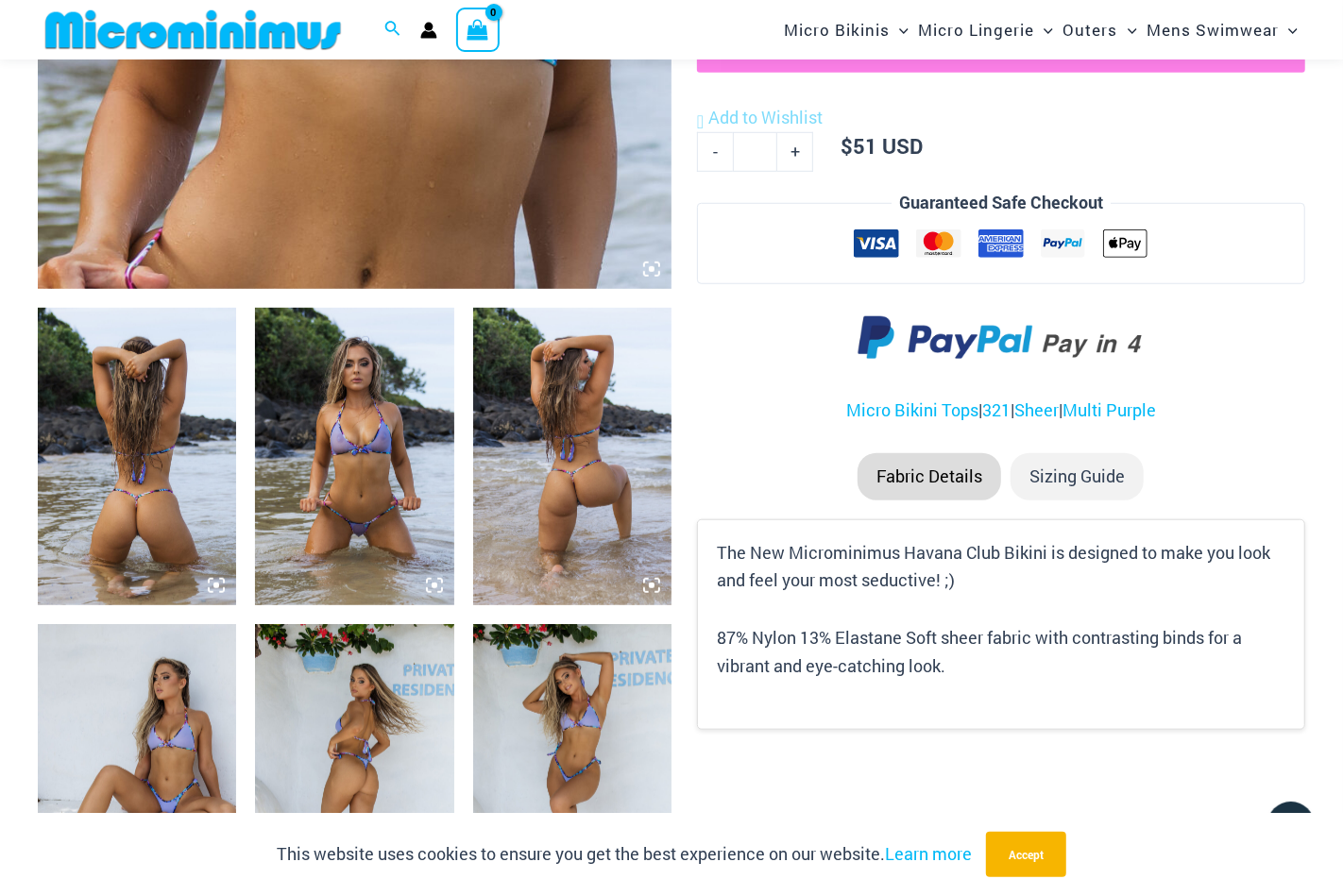
click at [387, 413] on img at bounding box center [354, 456] width 199 height 297
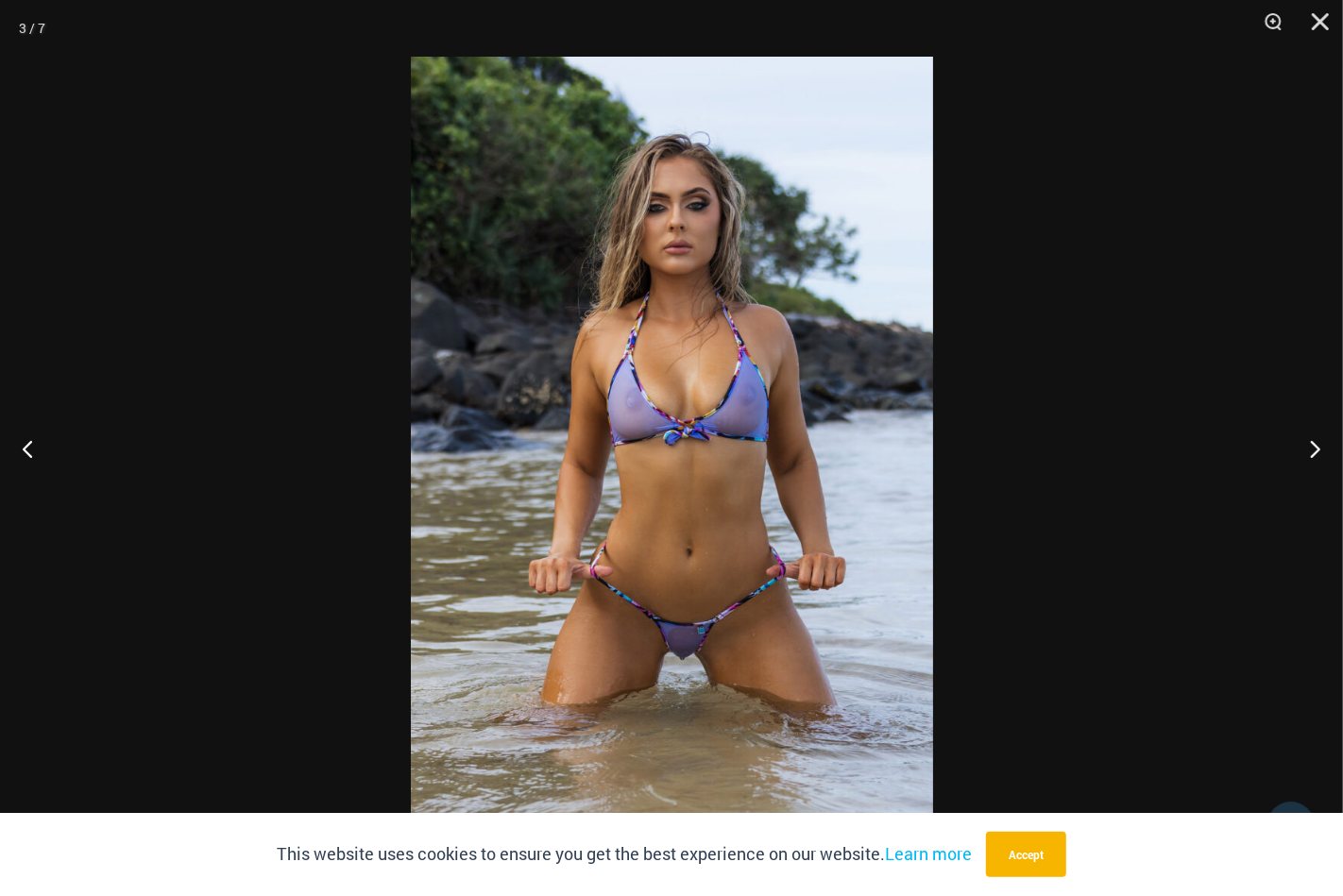
click at [259, 262] on div at bounding box center [672, 448] width 1343 height 896
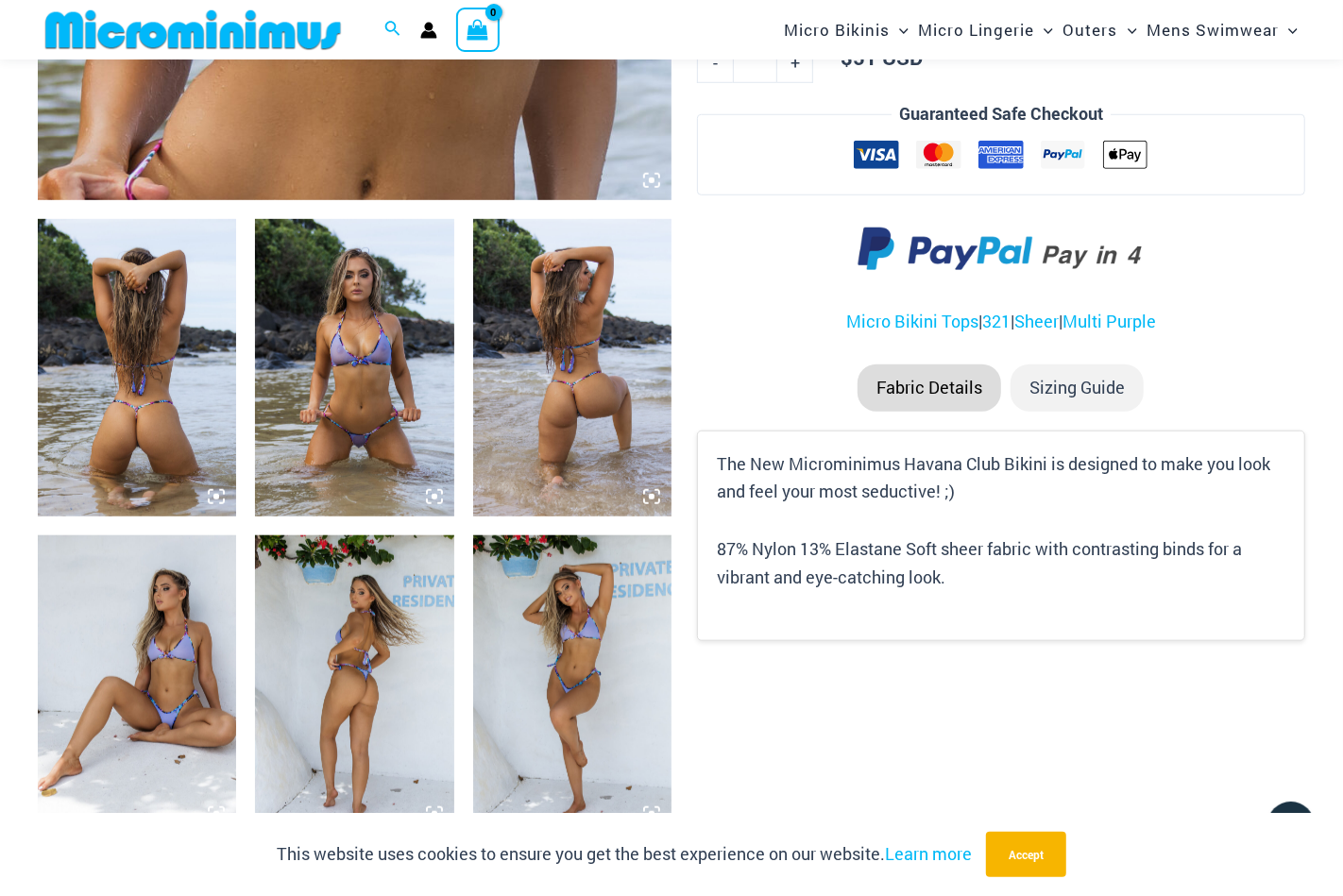
scroll to position [1023, 0]
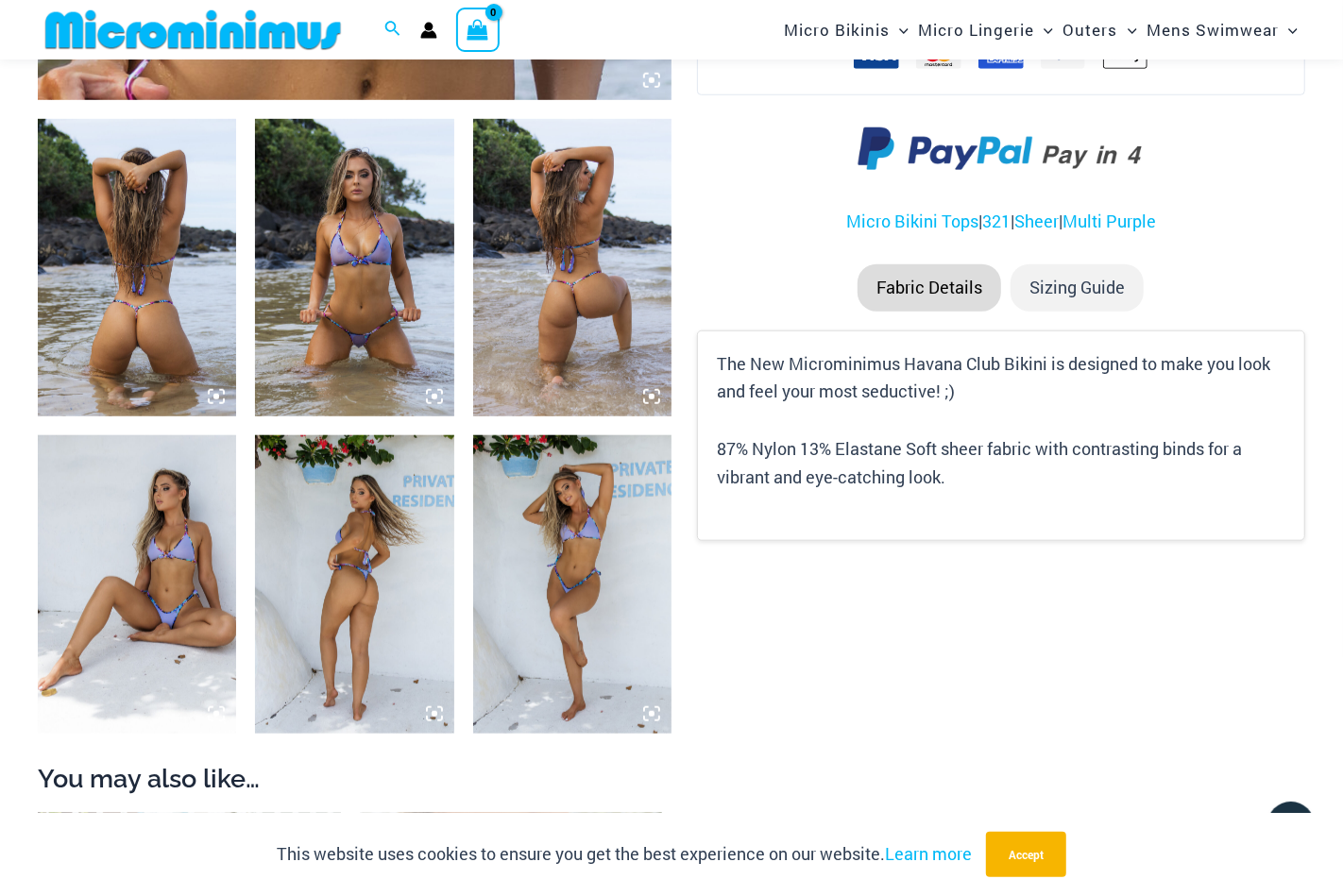
click at [125, 670] on img at bounding box center [138, 584] width 199 height 297
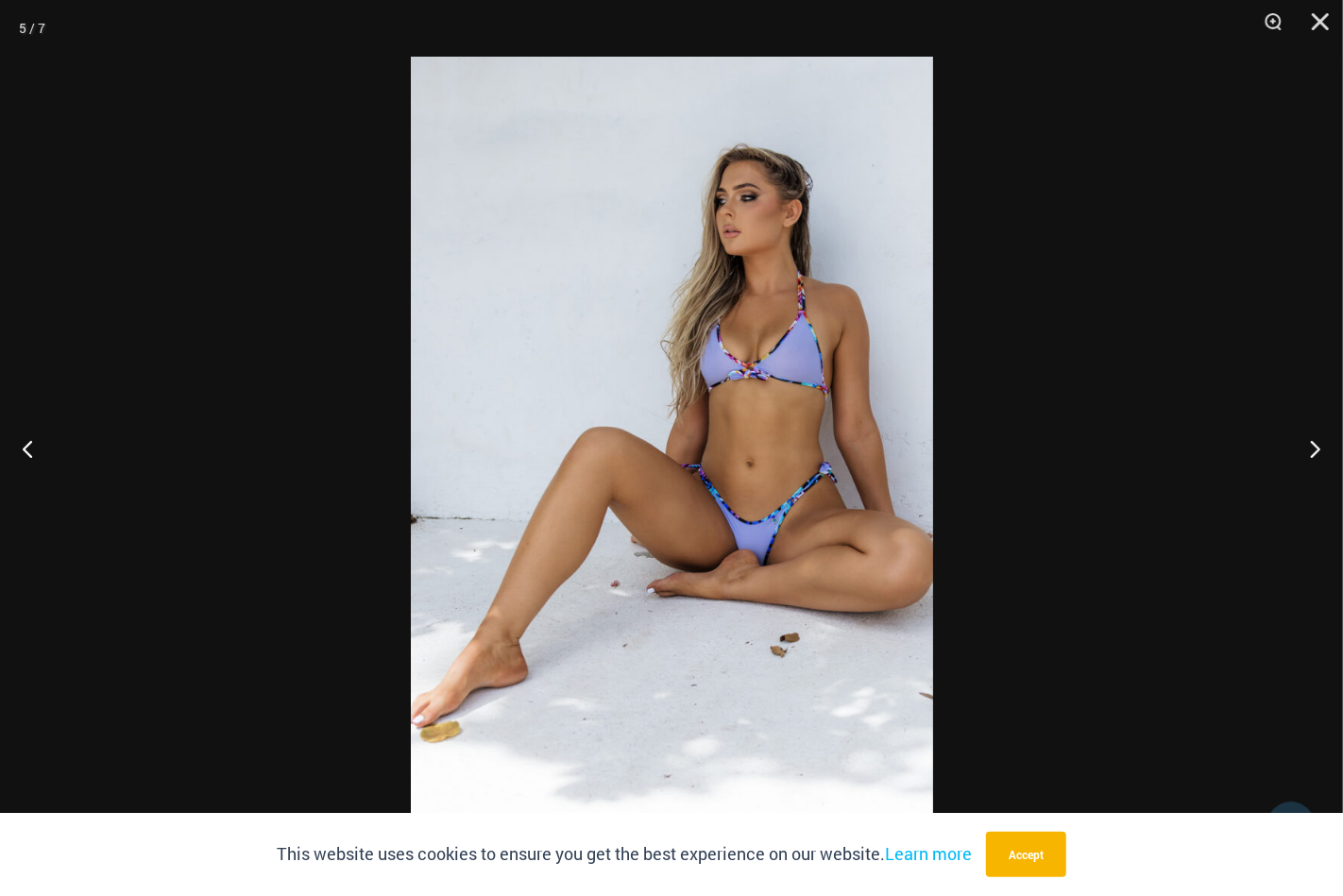
click at [178, 609] on div at bounding box center [672, 448] width 1343 height 896
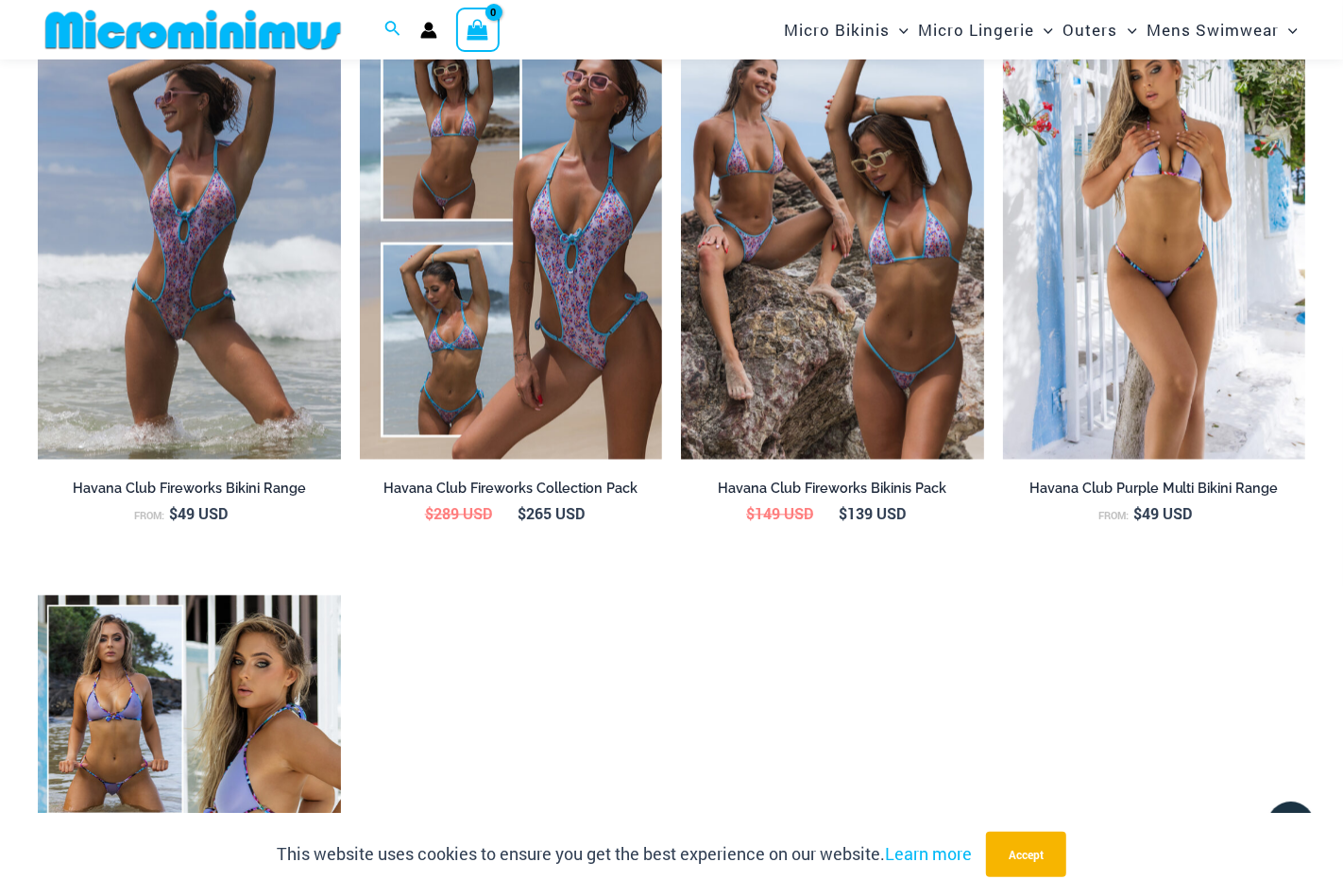
scroll to position [2817, 0]
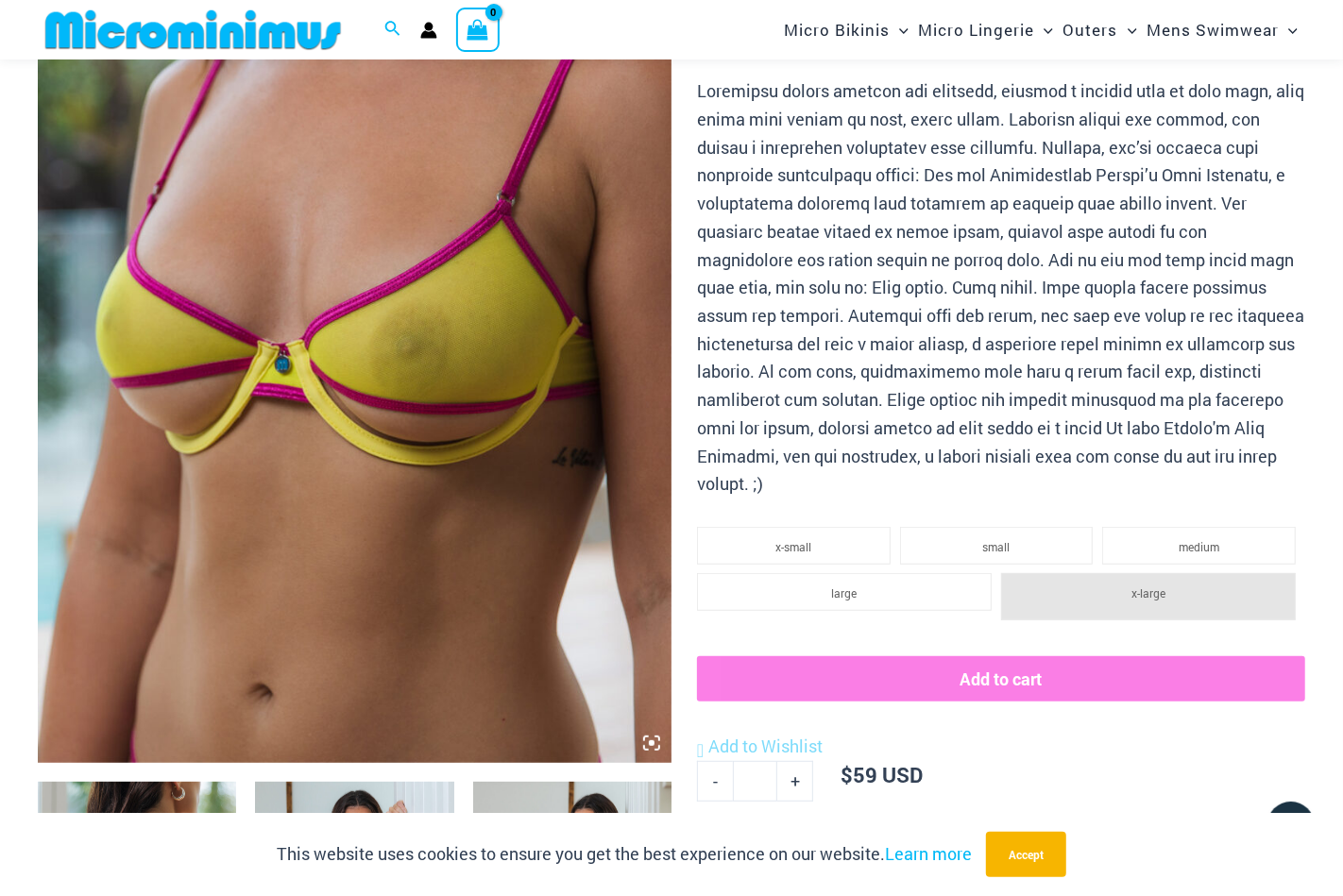
scroll to position [737, 0]
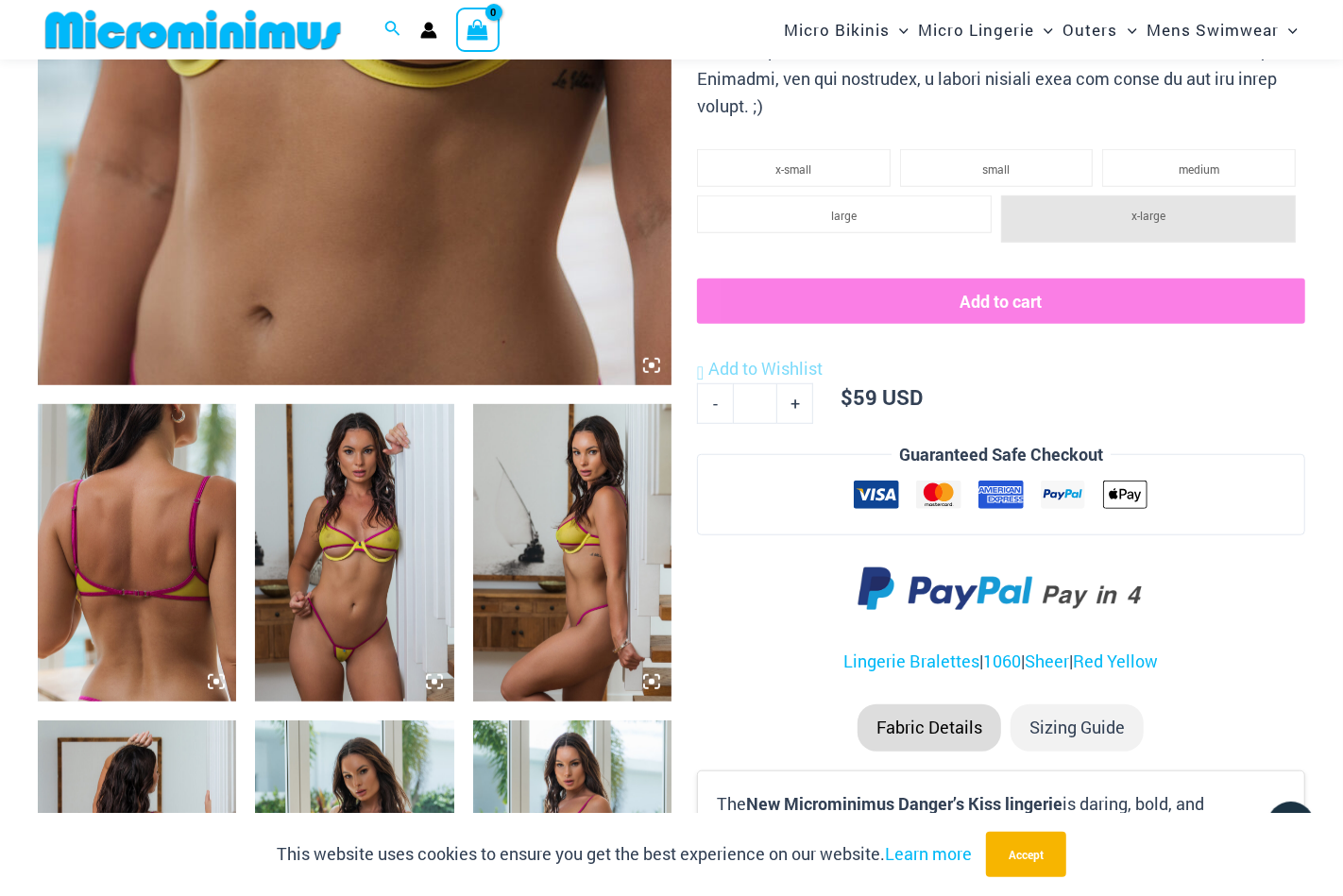
click at [391, 592] on img at bounding box center [354, 552] width 199 height 297
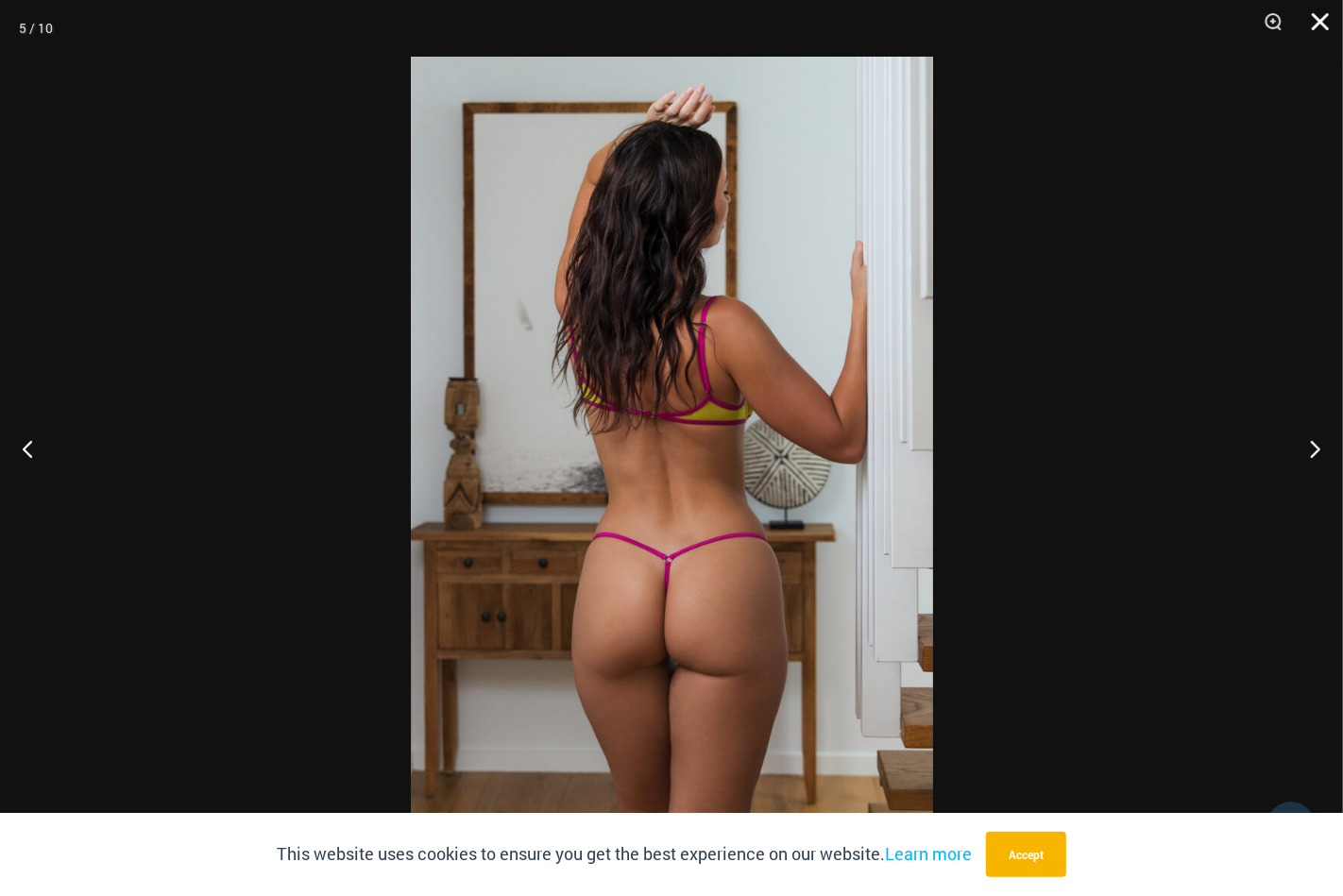
click at [1312, 28] on button "Close" at bounding box center [1312, 28] width 47 height 56
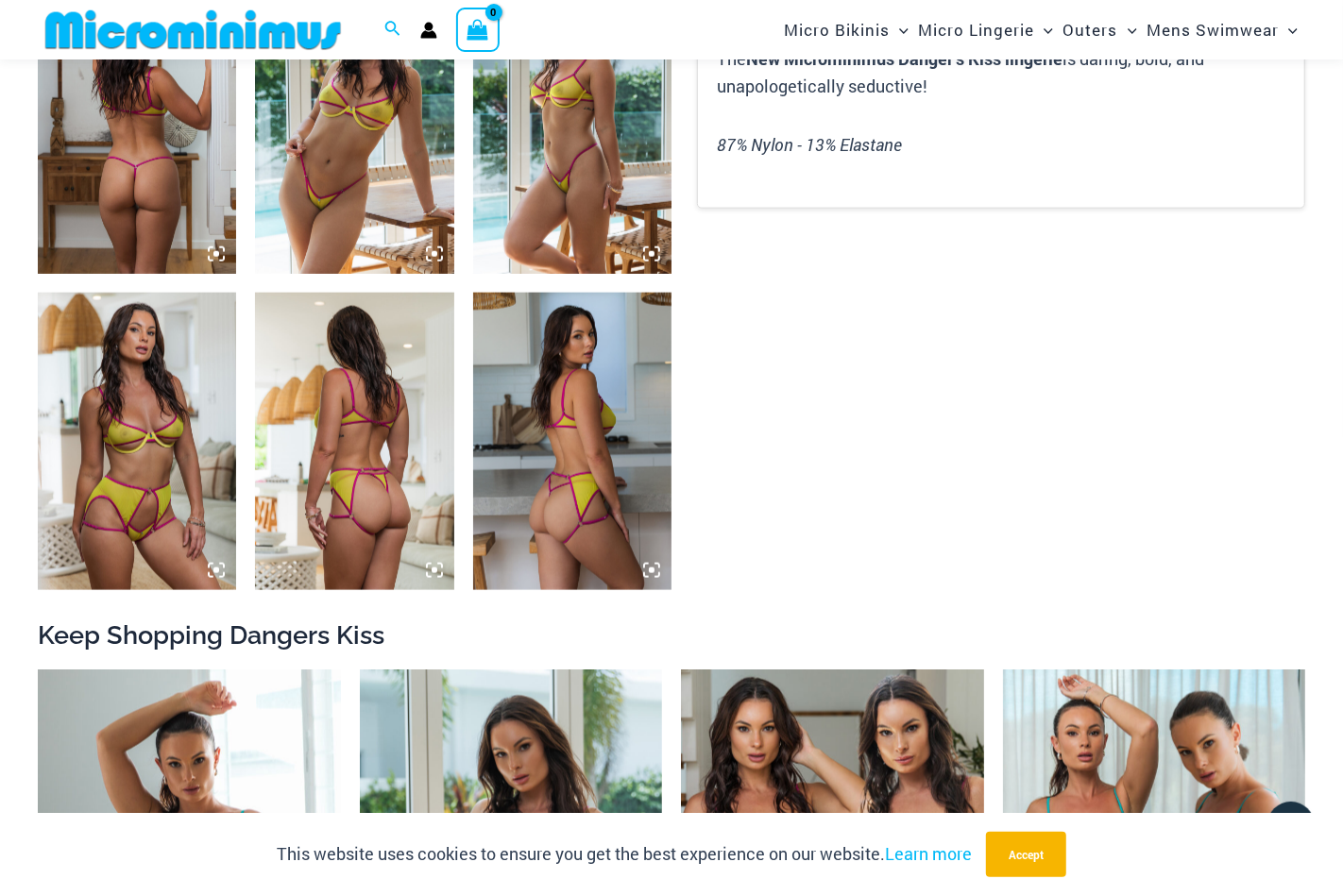
scroll to position [1681, 0]
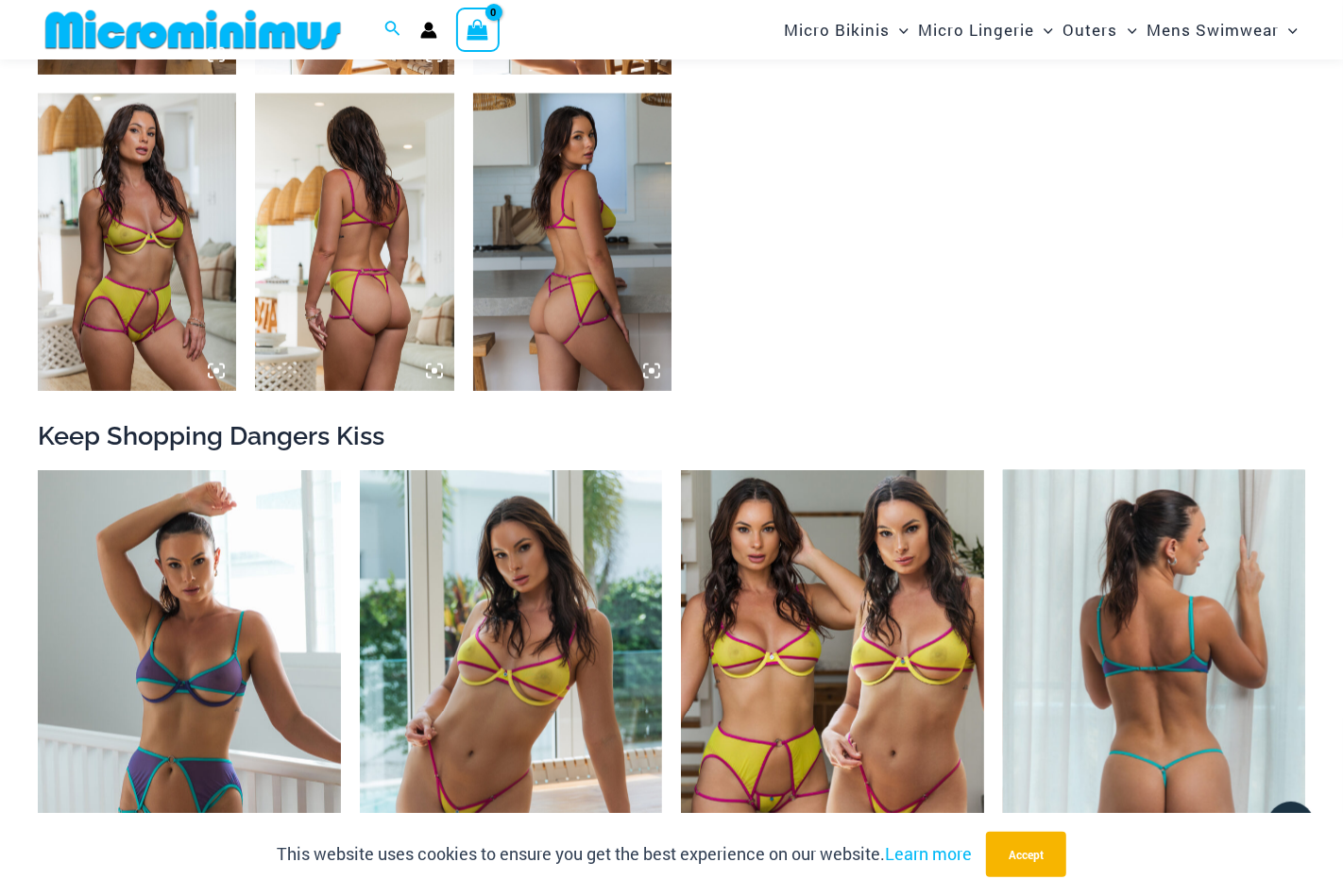
click at [1098, 488] on img at bounding box center [1154, 696] width 303 height 454
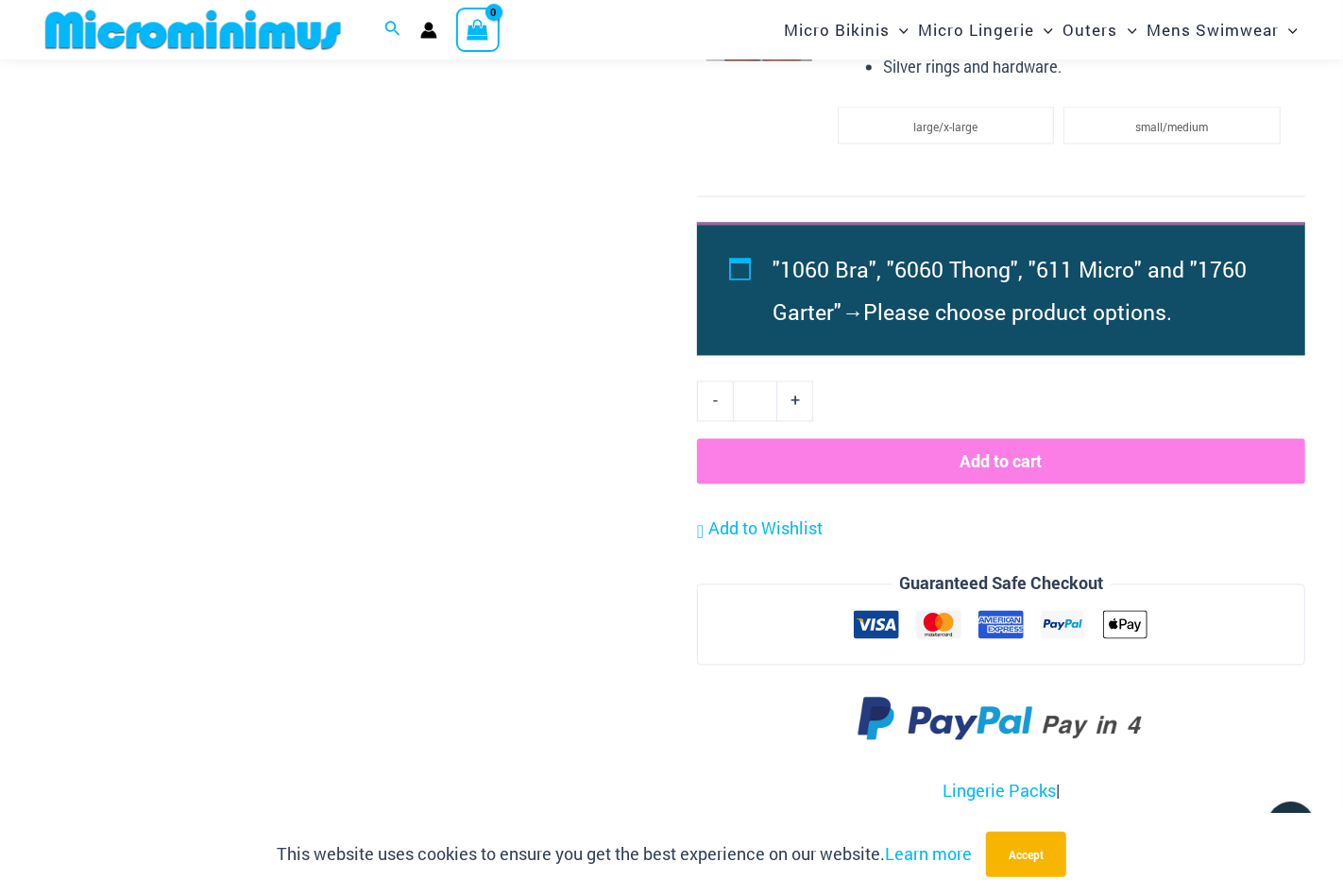
scroll to position [2249, 0]
